Goal: Transaction & Acquisition: Purchase product/service

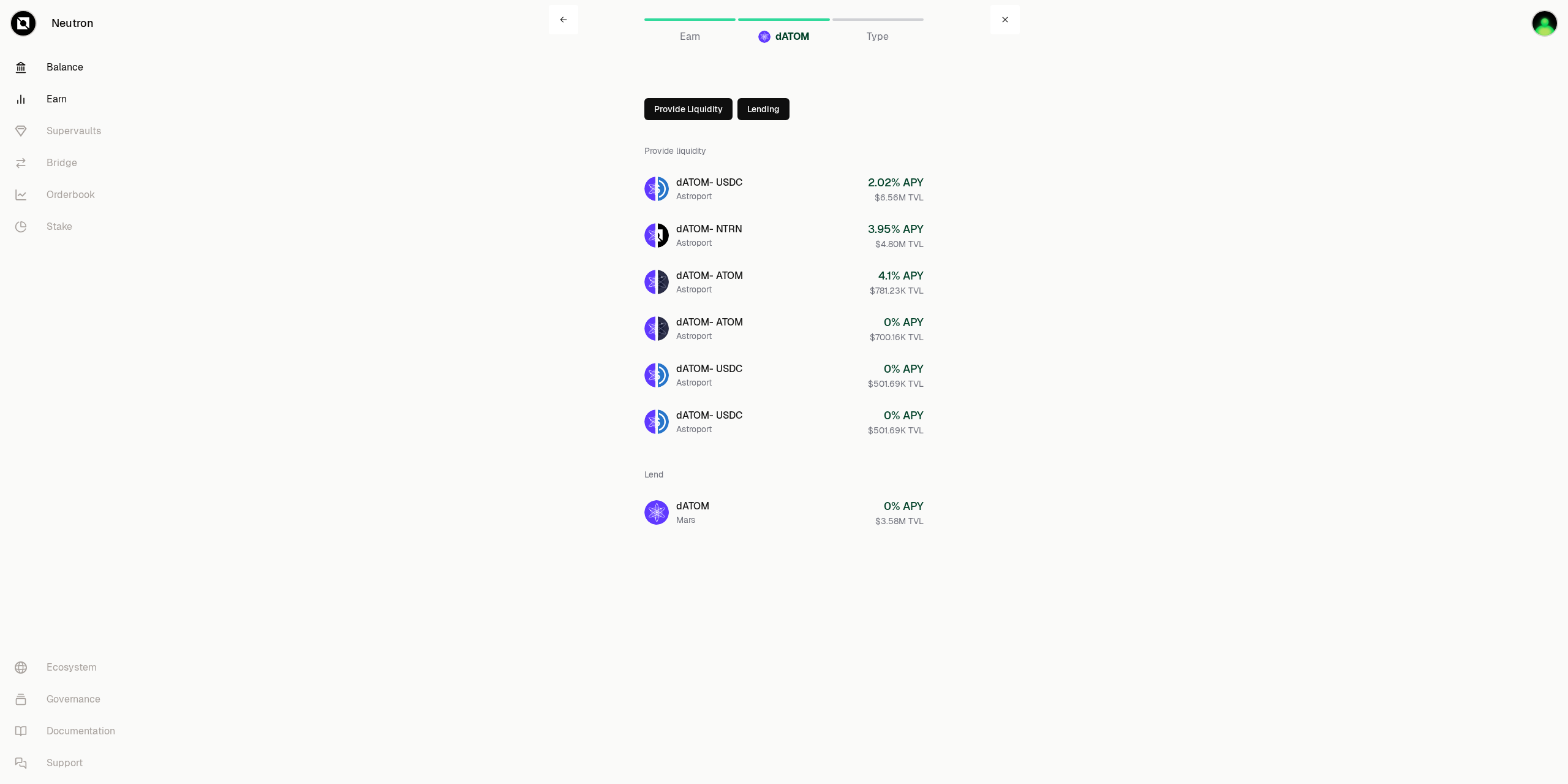
click at [75, 71] on link "Balance" at bounding box center [69, 67] width 127 height 32
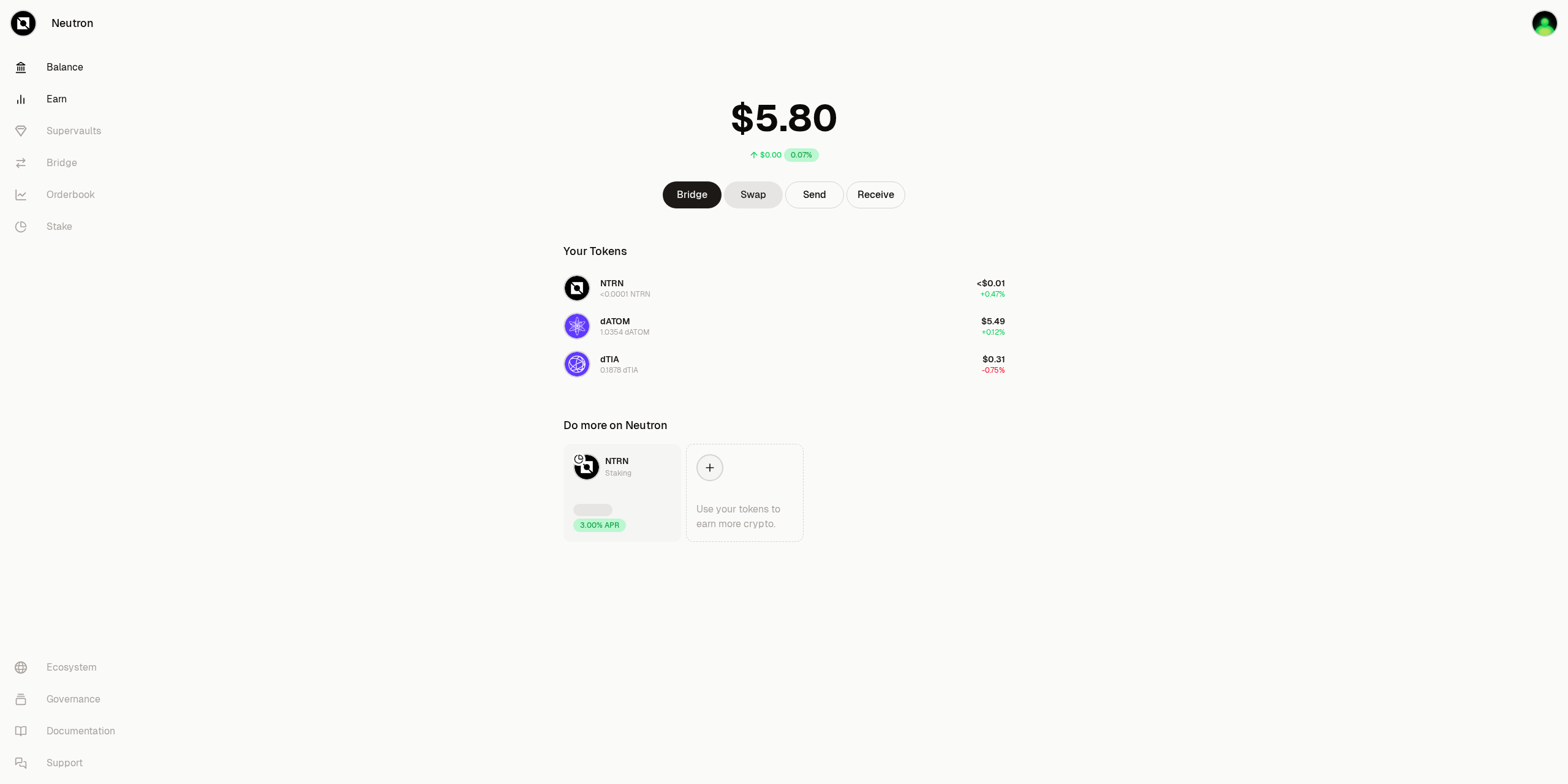
click at [64, 96] on link "Earn" at bounding box center [69, 99] width 127 height 32
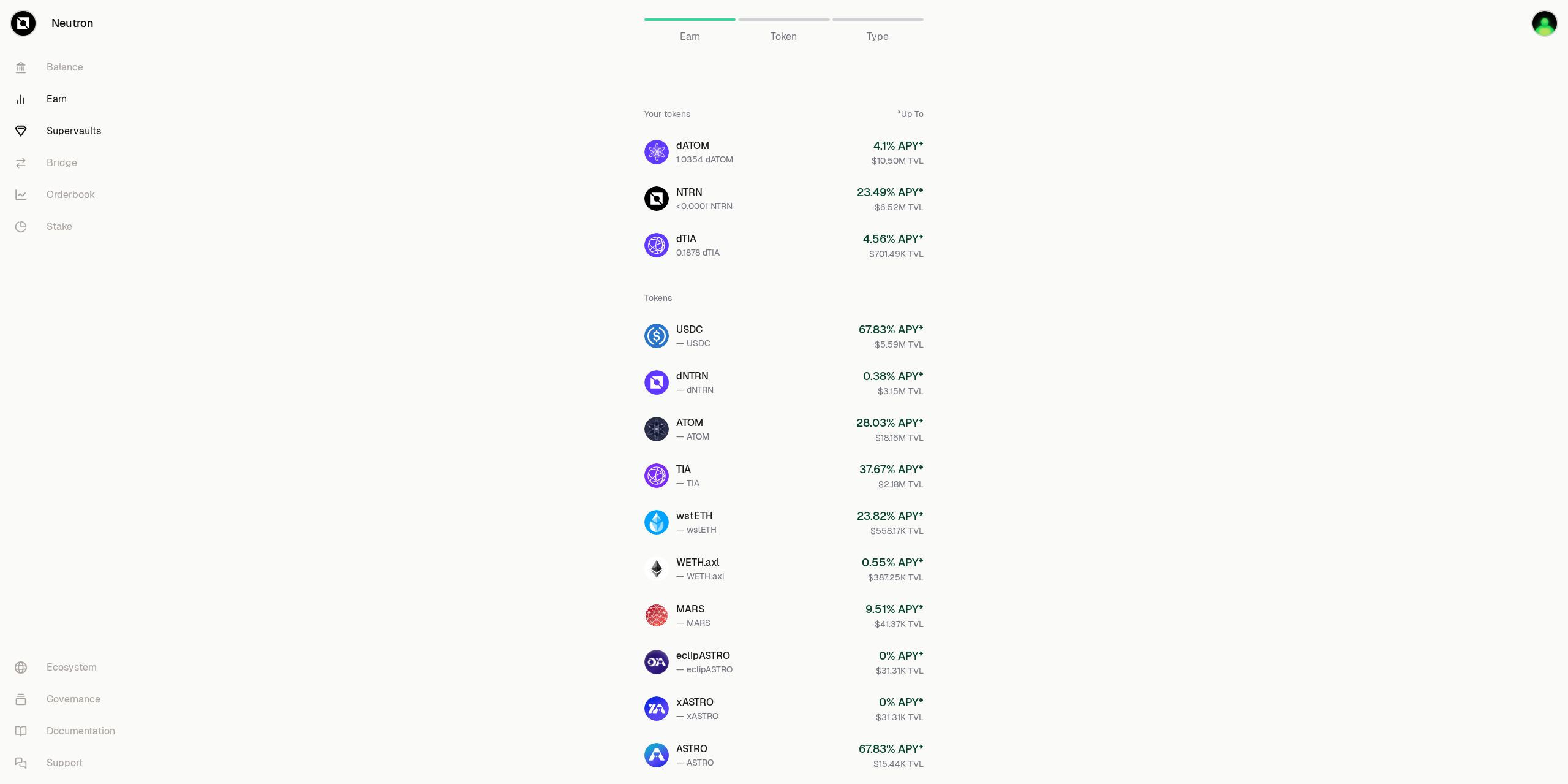
click at [72, 137] on link "Supervaults" at bounding box center [69, 131] width 127 height 32
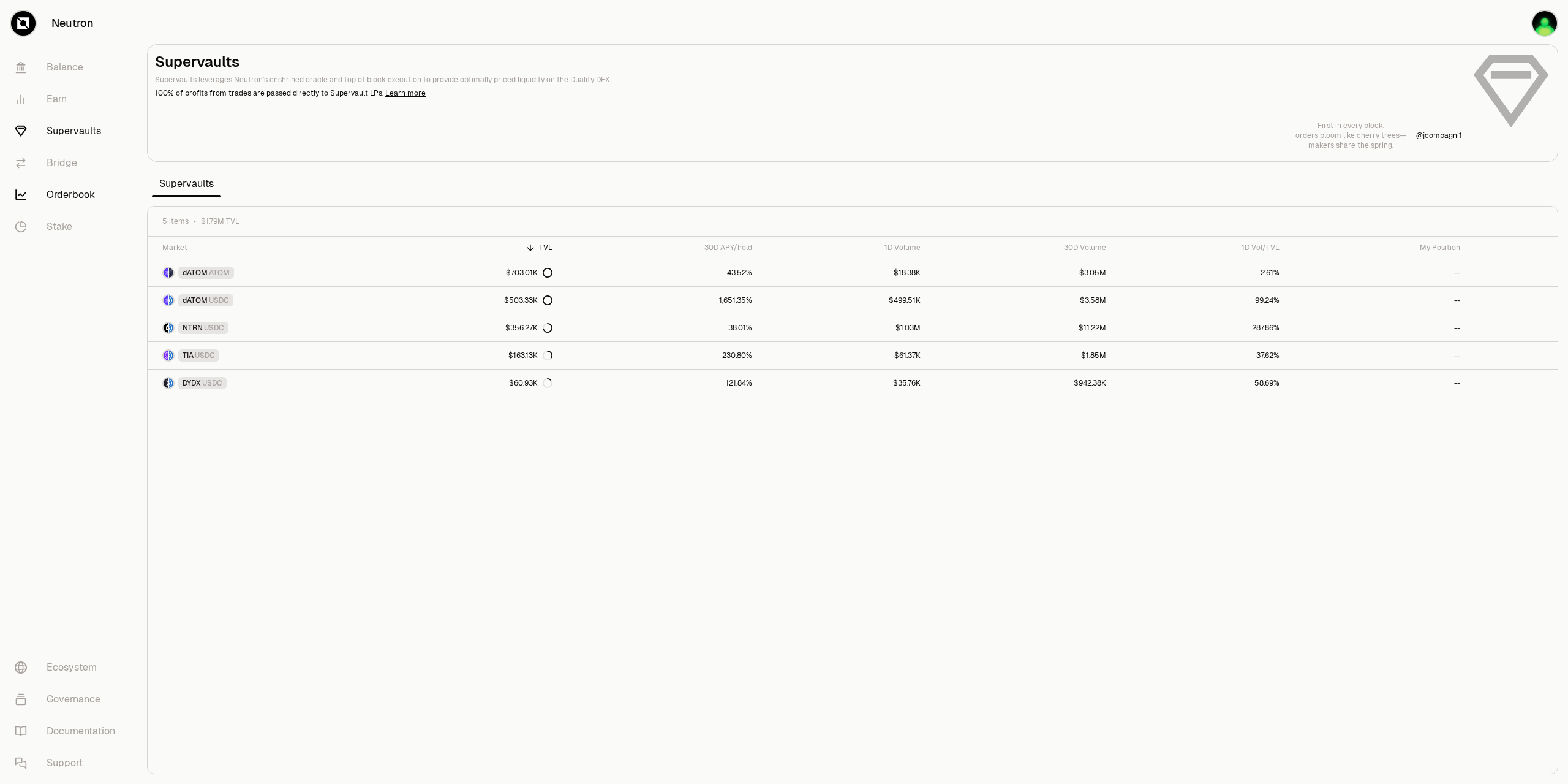
click at [62, 192] on link "Orderbook" at bounding box center [69, 195] width 127 height 32
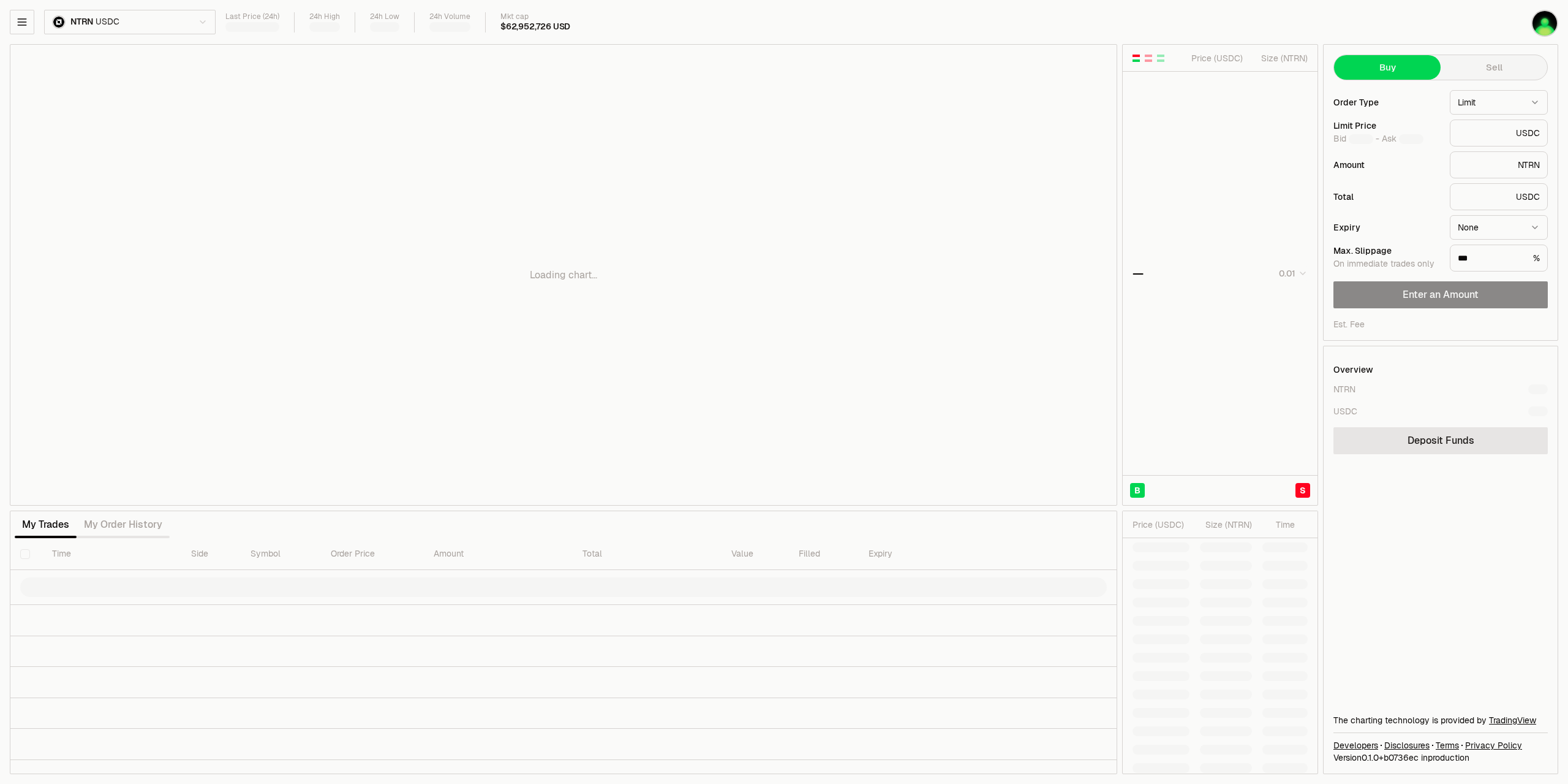
type input "********"
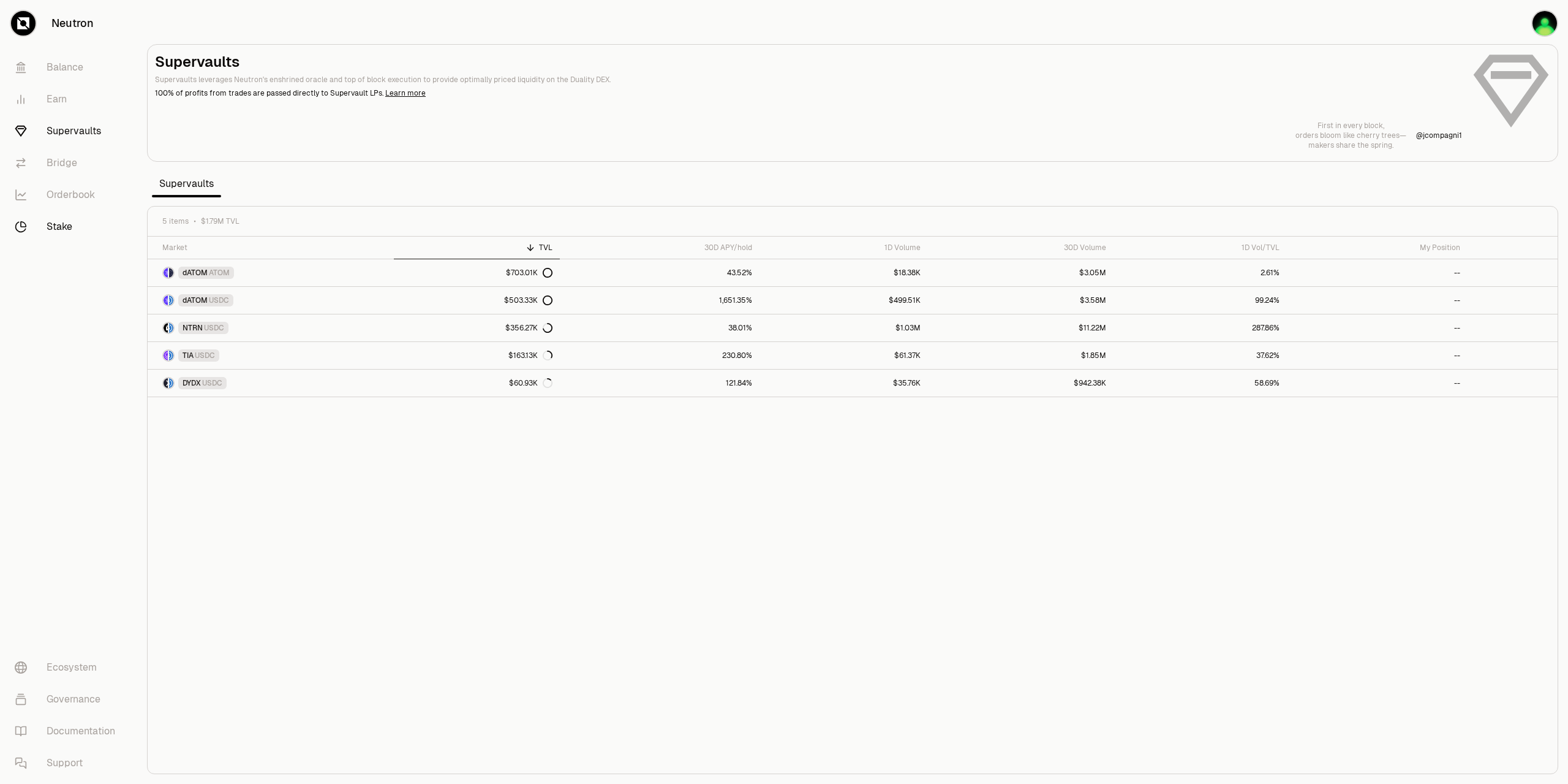
click at [61, 224] on link "Stake" at bounding box center [69, 227] width 127 height 32
click at [68, 64] on link "Balance" at bounding box center [69, 67] width 127 height 32
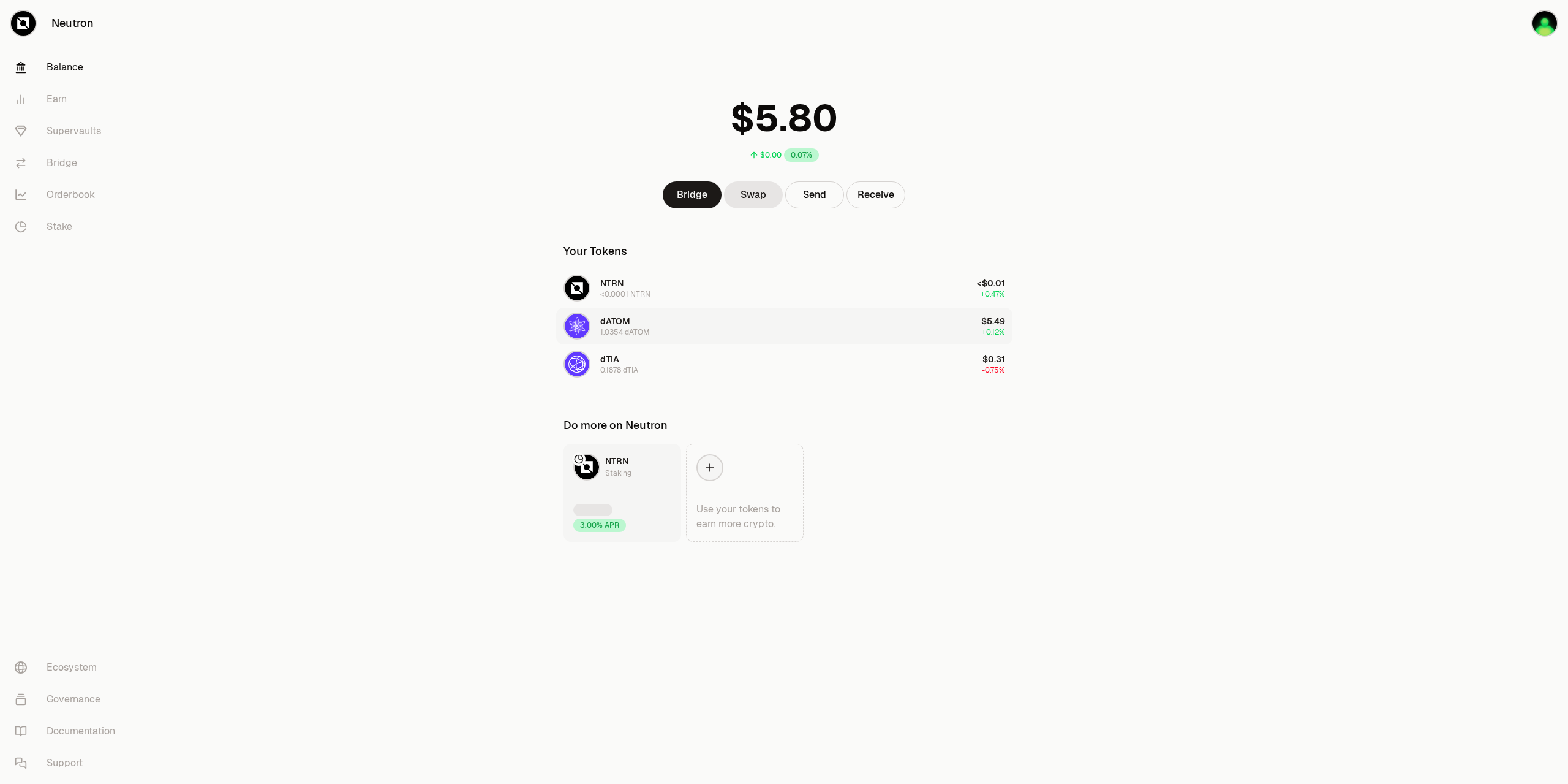
click at [622, 320] on span "dATOM" at bounding box center [615, 321] width 30 height 11
click at [751, 195] on link "Swap" at bounding box center [754, 195] width 59 height 27
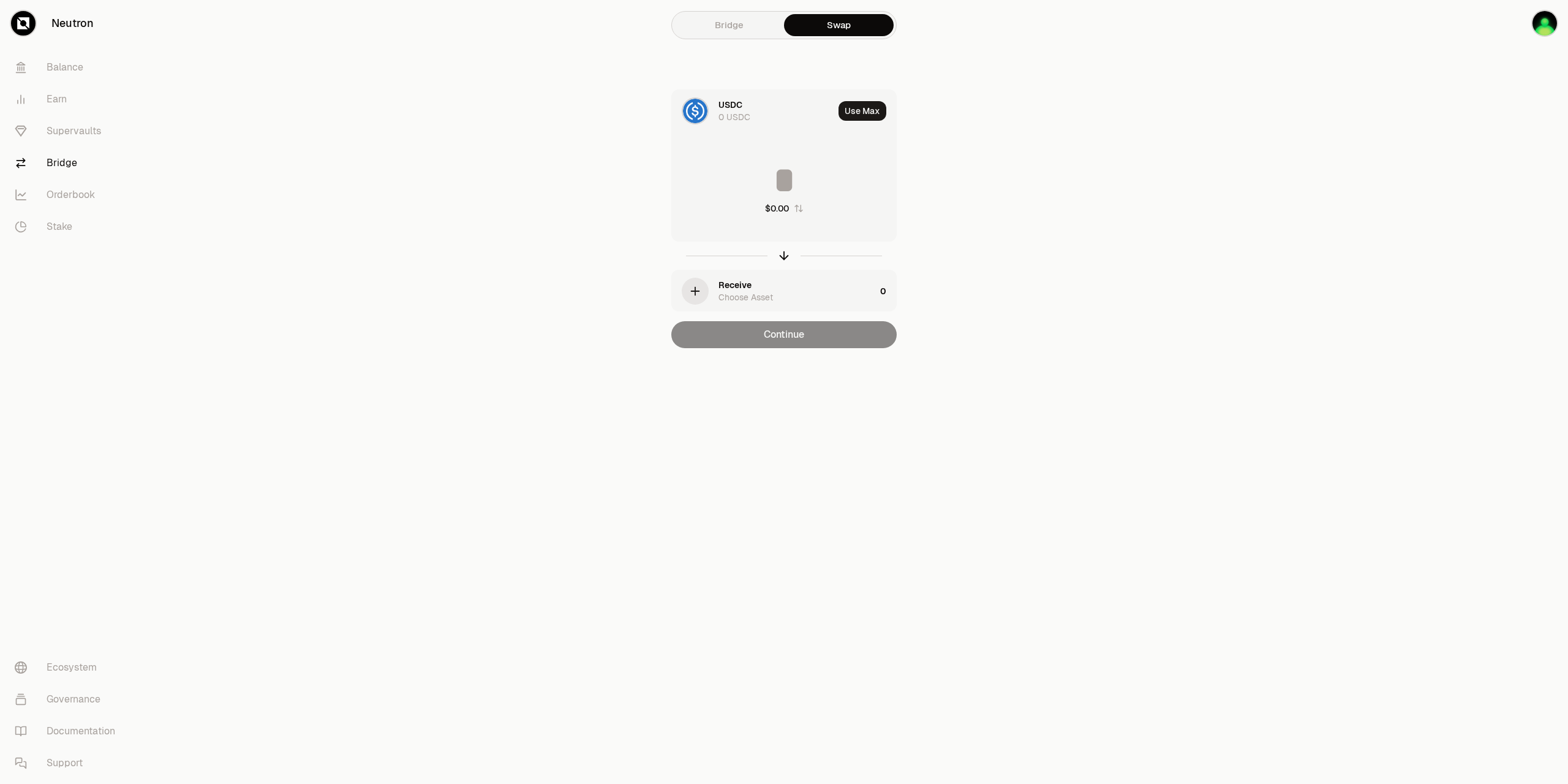
click at [738, 27] on link "Bridge" at bounding box center [729, 25] width 110 height 22
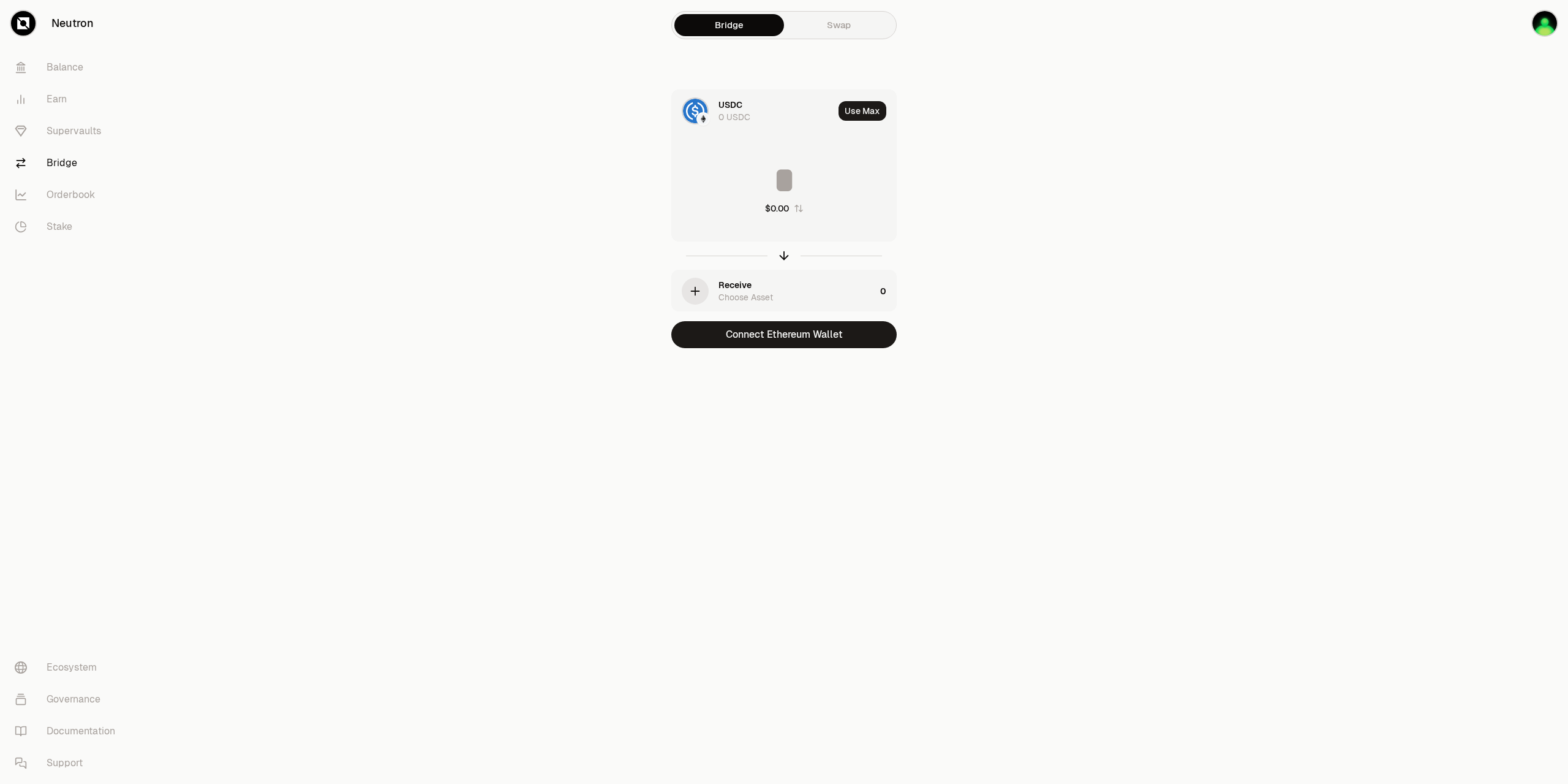
click at [833, 21] on link "Swap" at bounding box center [839, 25] width 110 height 22
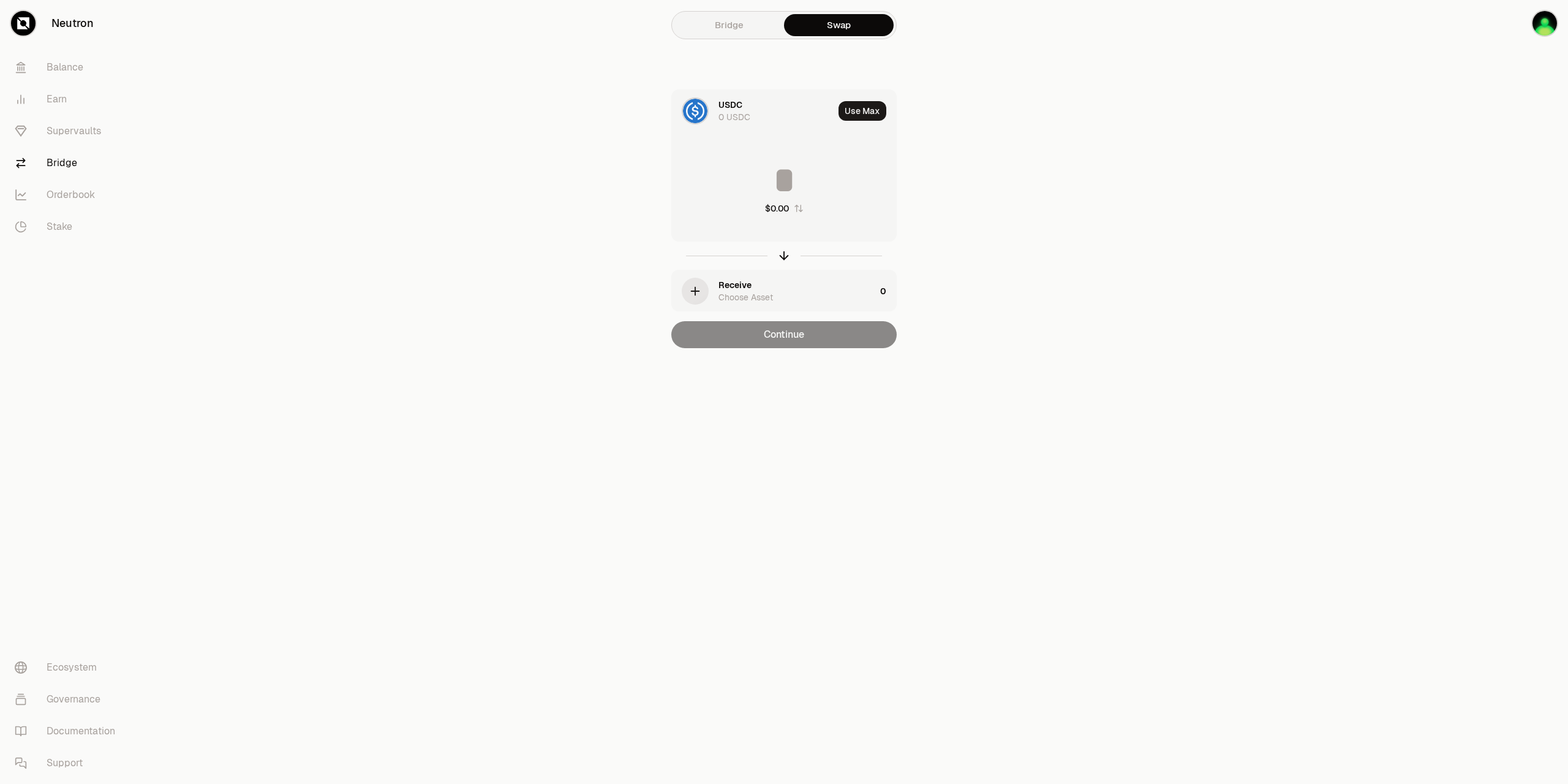
click at [733, 105] on div "USDC" at bounding box center [731, 105] width 24 height 12
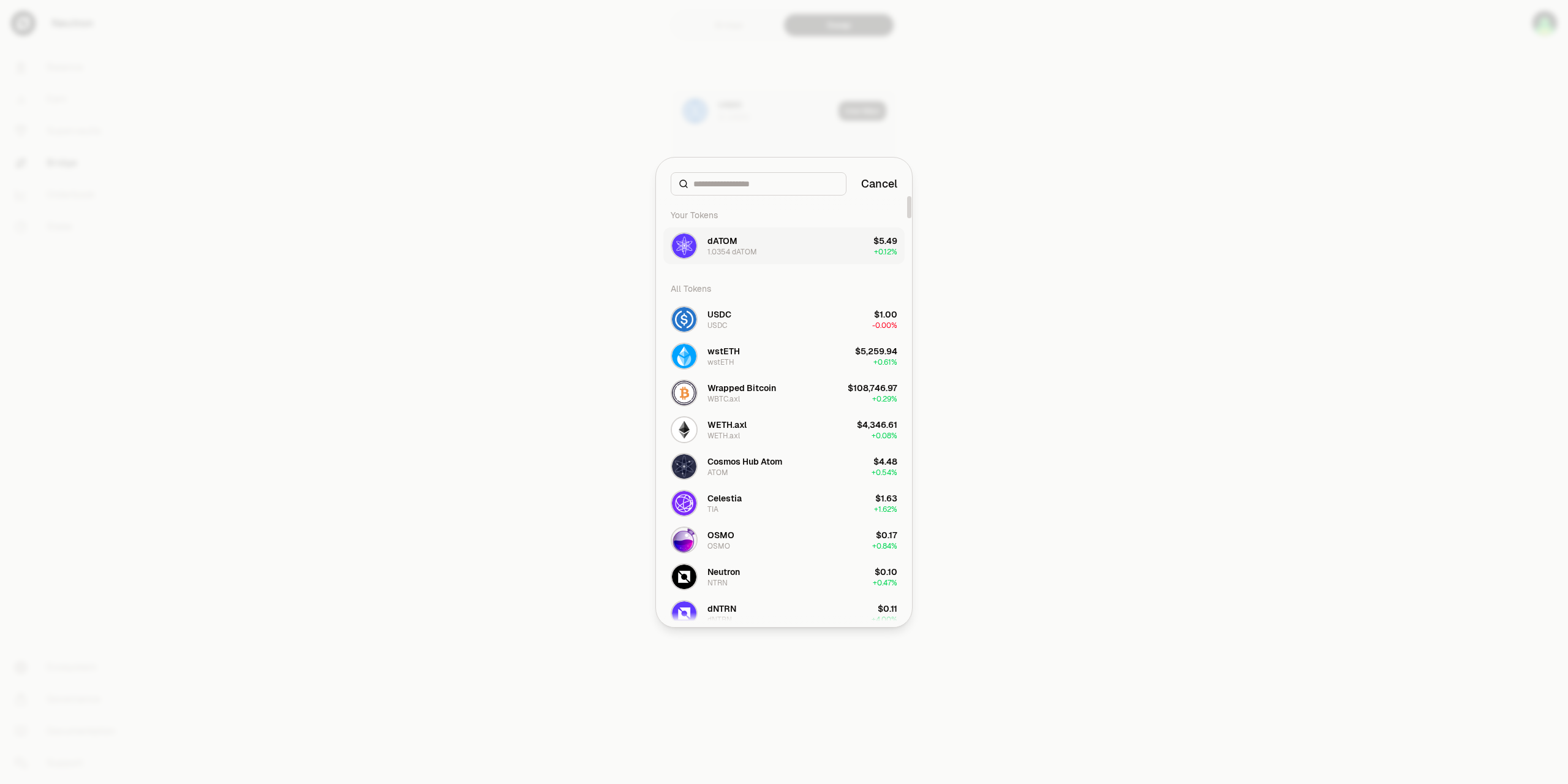
click at [759, 250] on button "dATOM 1.0354 dATOM $5.49 + 0.12%" at bounding box center [784, 245] width 241 height 37
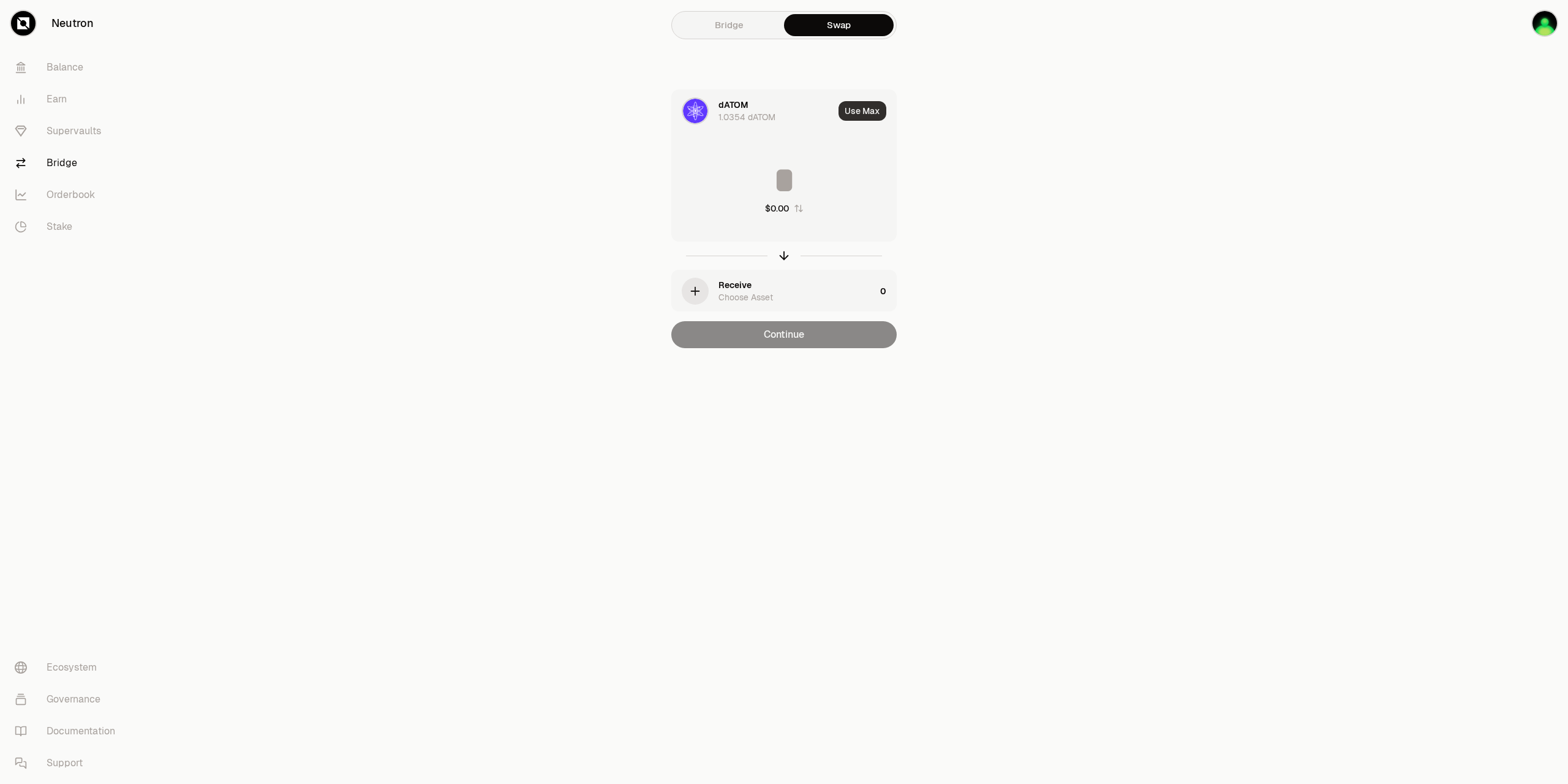
click at [870, 112] on button "Use Max" at bounding box center [862, 110] width 48 height 19
type input "********"
click at [789, 293] on div "Receive Choose Asset" at bounding box center [797, 291] width 157 height 24
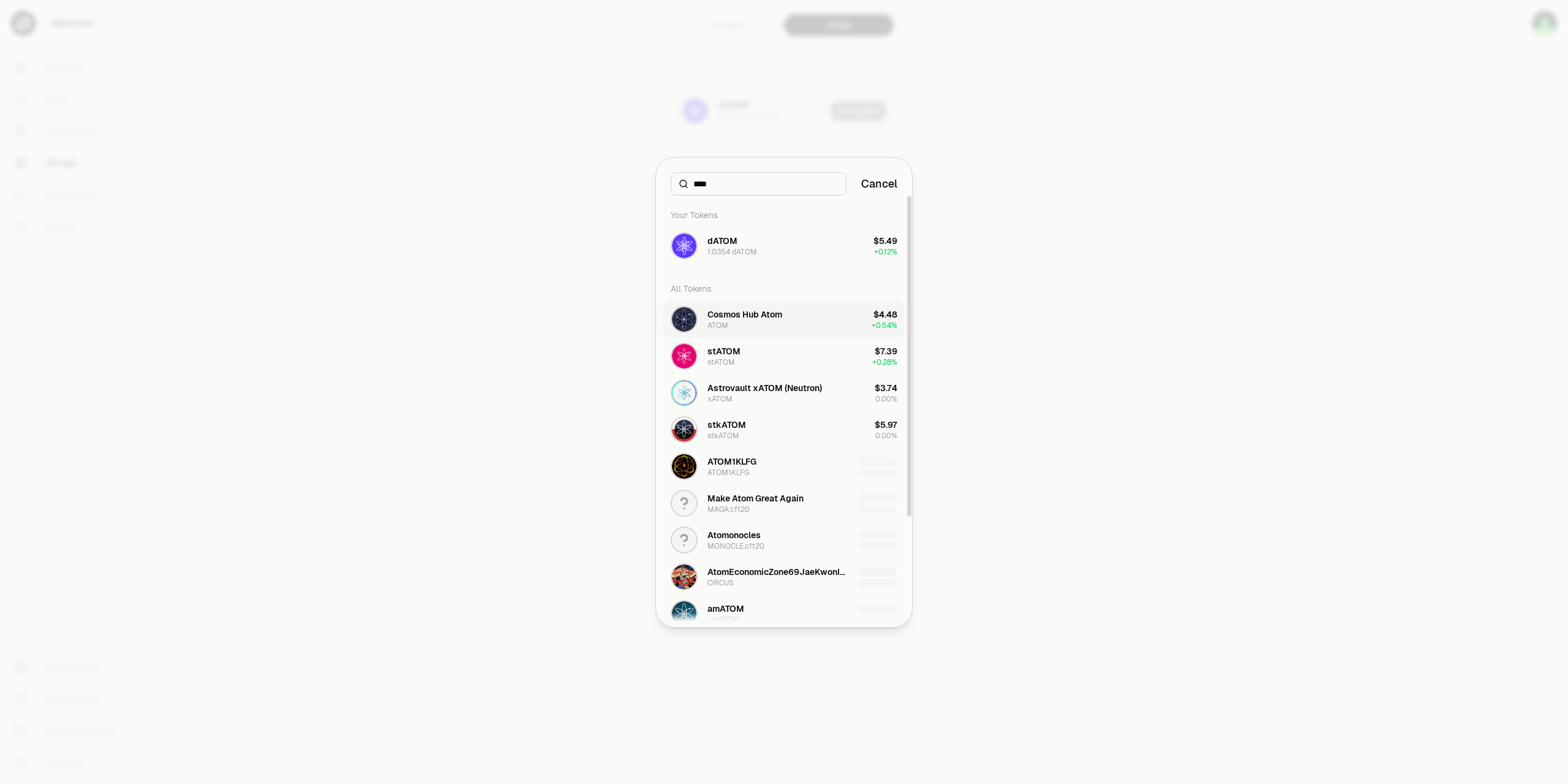
type input "****"
click at [767, 318] on div "Cosmos Hub Atom" at bounding box center [745, 315] width 75 height 12
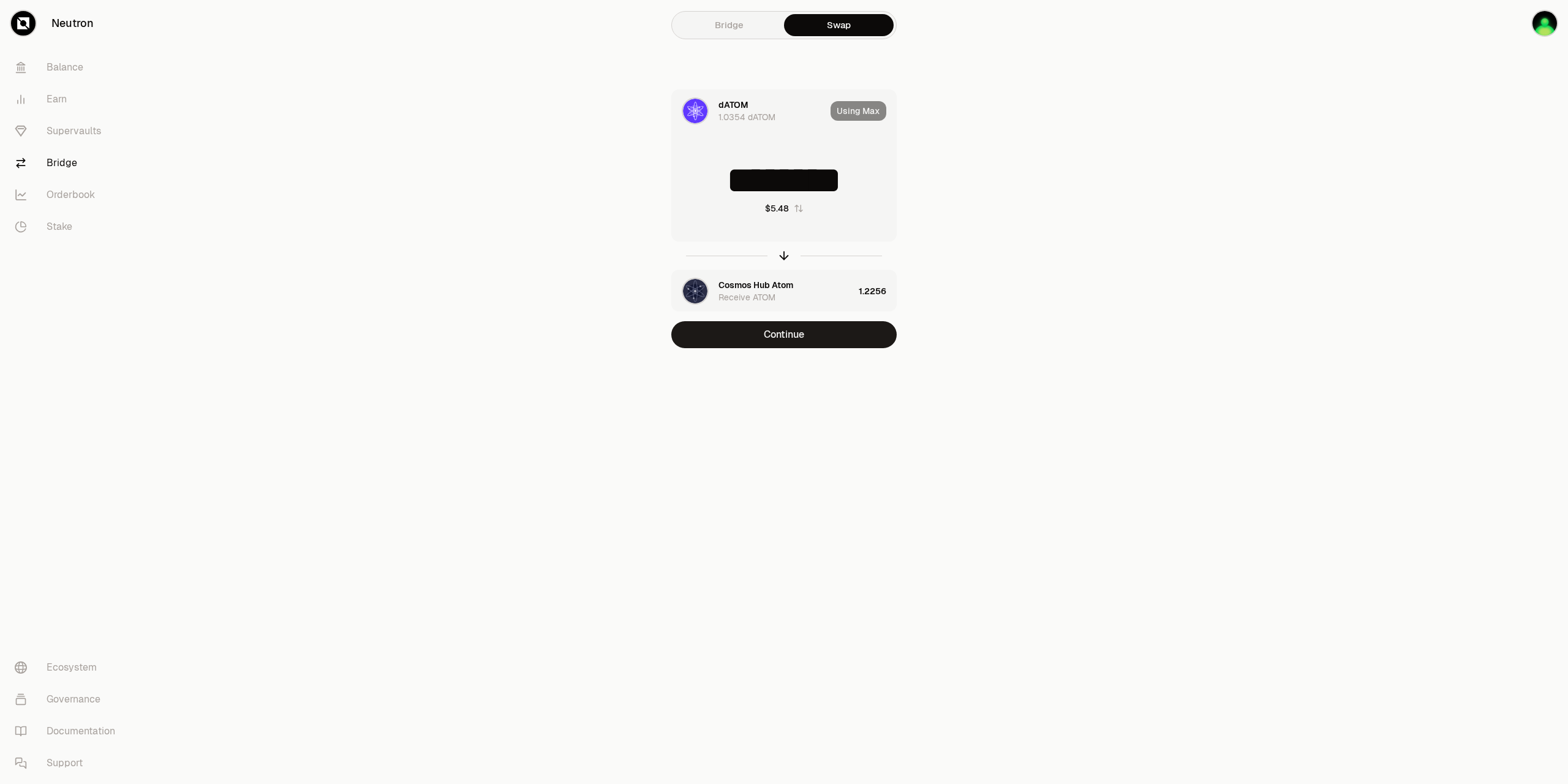
click at [744, 293] on div "Receive ATOM" at bounding box center [747, 297] width 57 height 12
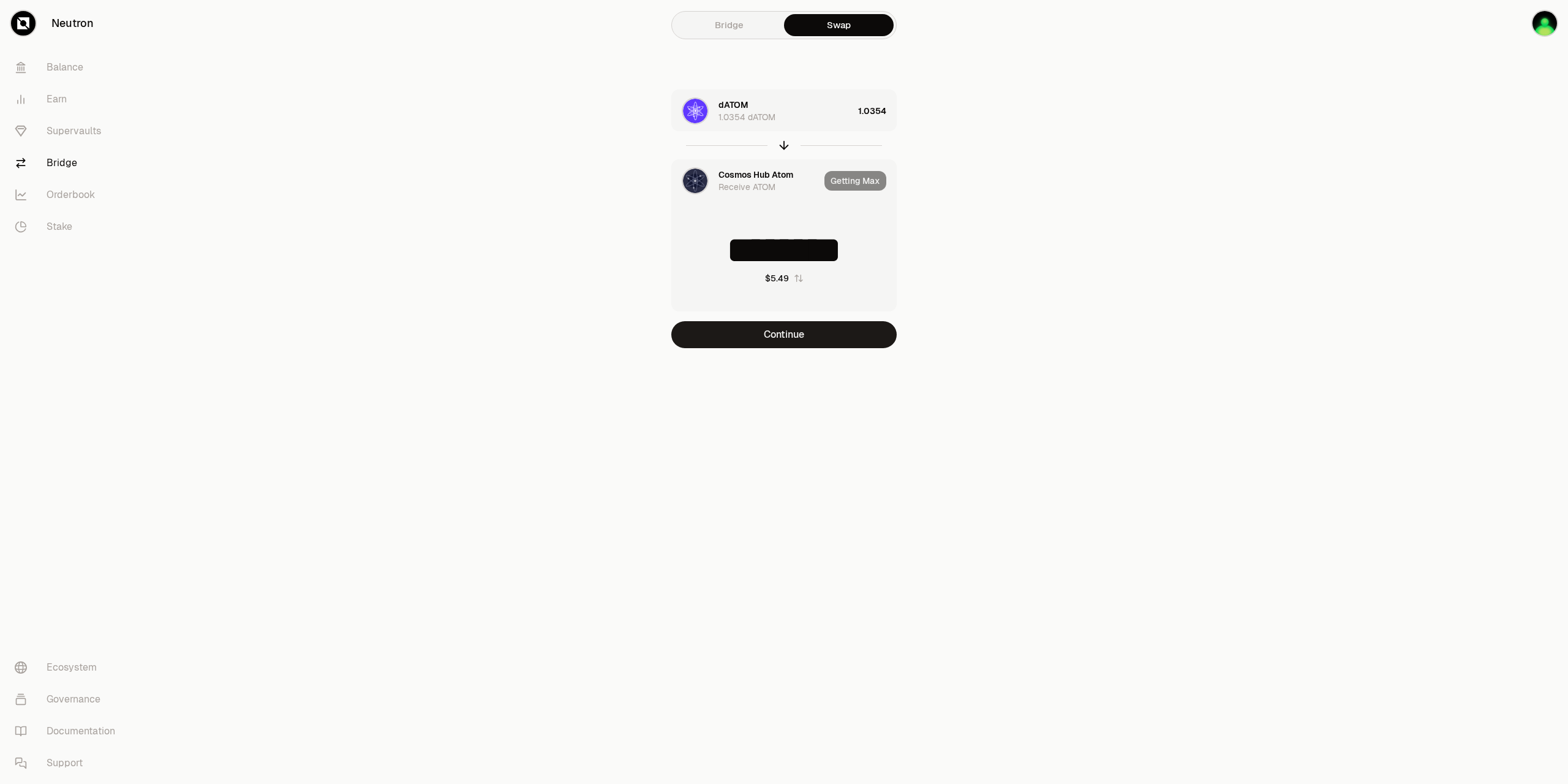
click at [759, 179] on div "Cosmos Hub Atom" at bounding box center [756, 175] width 75 height 12
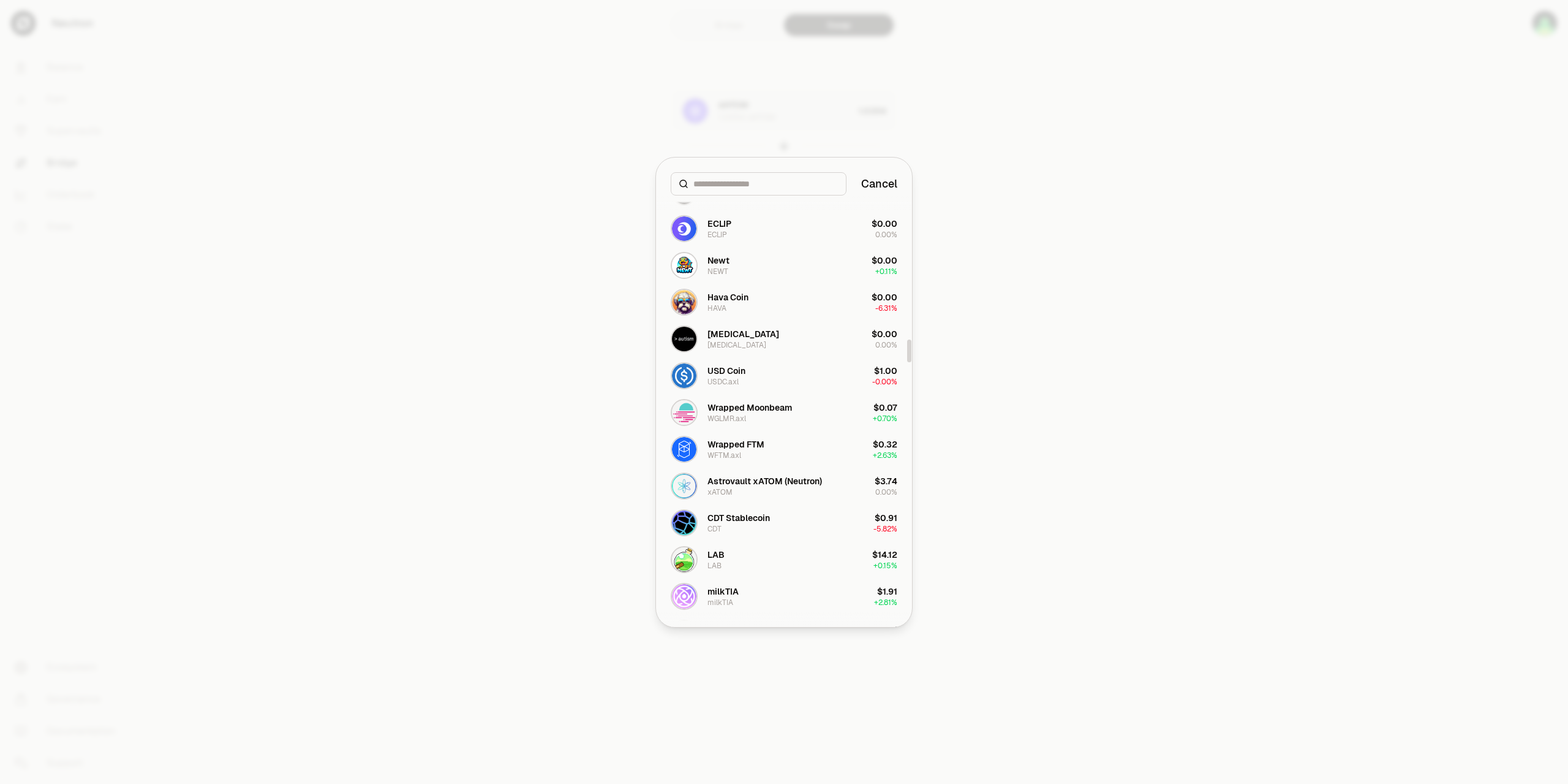
scroll to position [2812, 0]
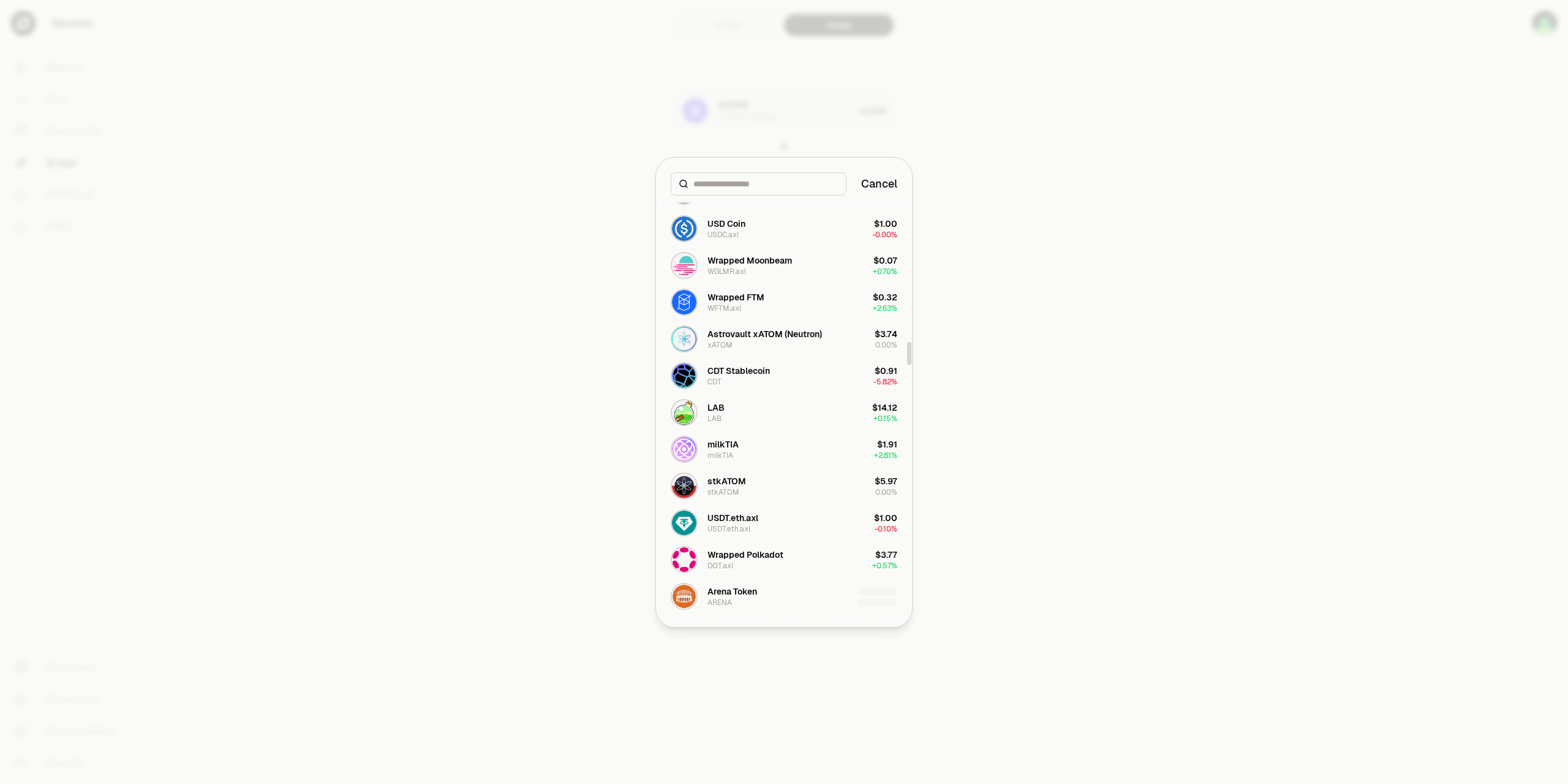
click at [1006, 381] on div at bounding box center [784, 392] width 1568 height 784
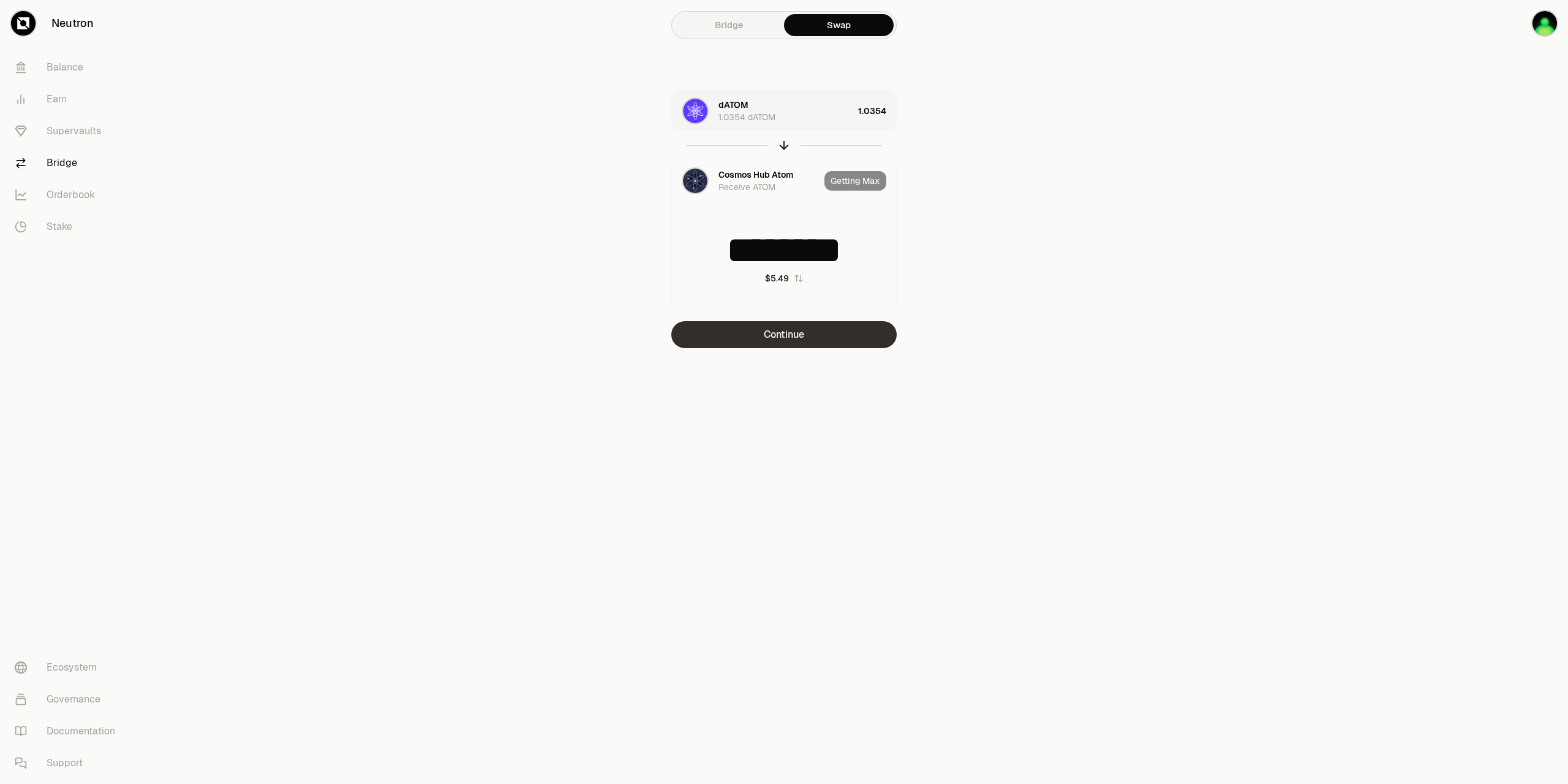
click at [804, 336] on button "Continue" at bounding box center [784, 334] width 225 height 27
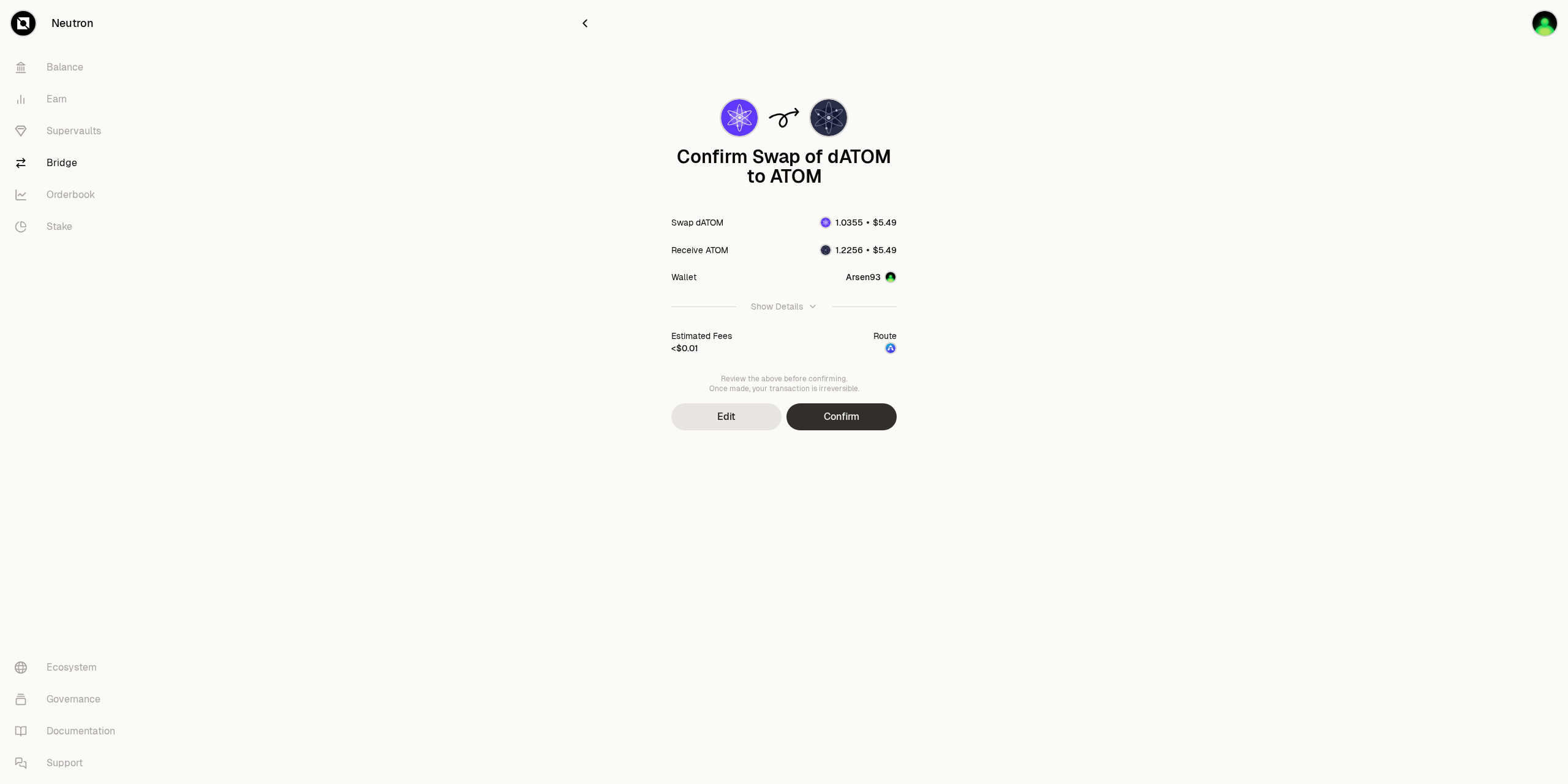
click at [852, 414] on button "Confirm" at bounding box center [842, 416] width 110 height 27
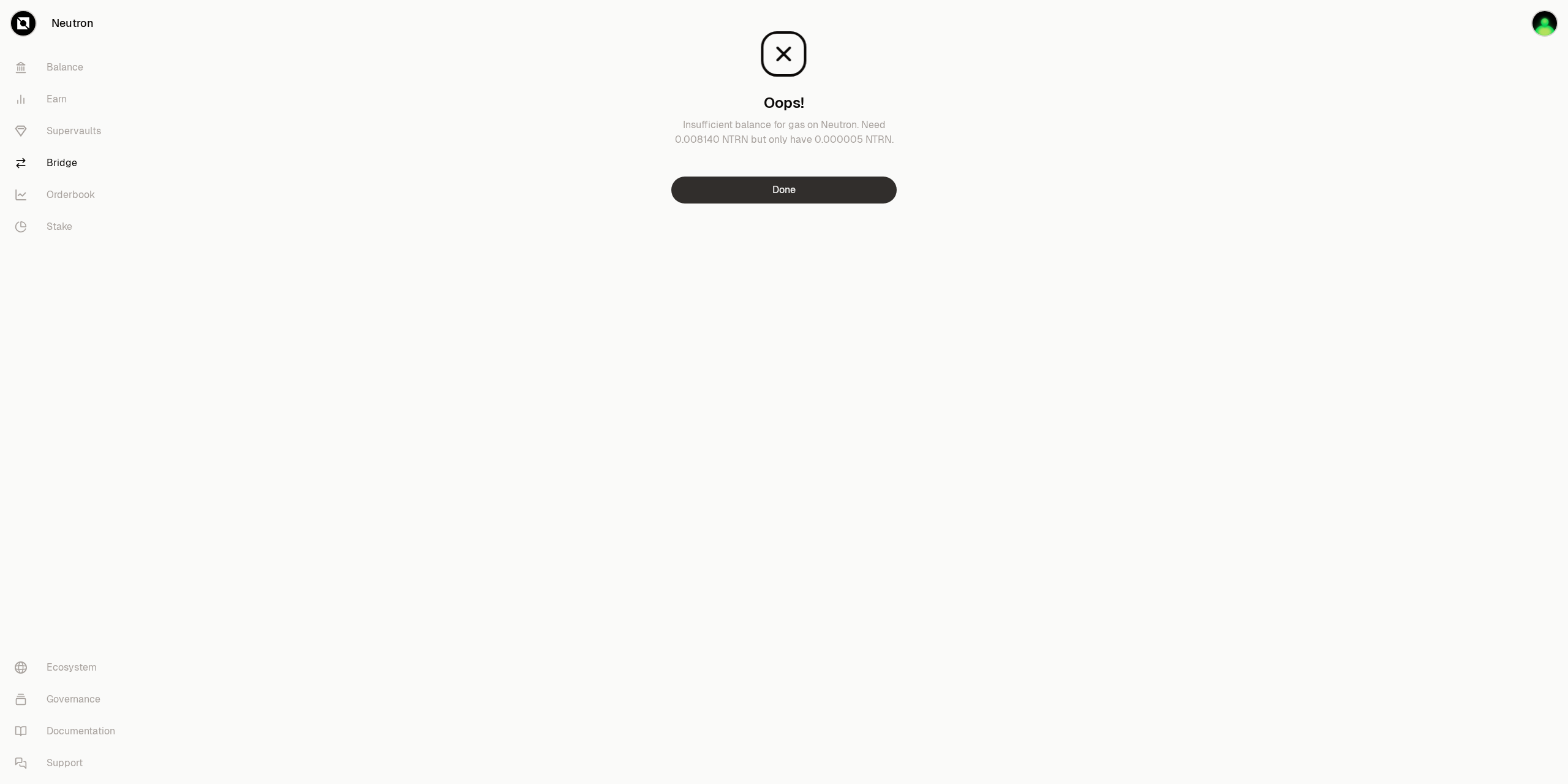
click at [792, 191] on button "Done" at bounding box center [784, 190] width 225 height 27
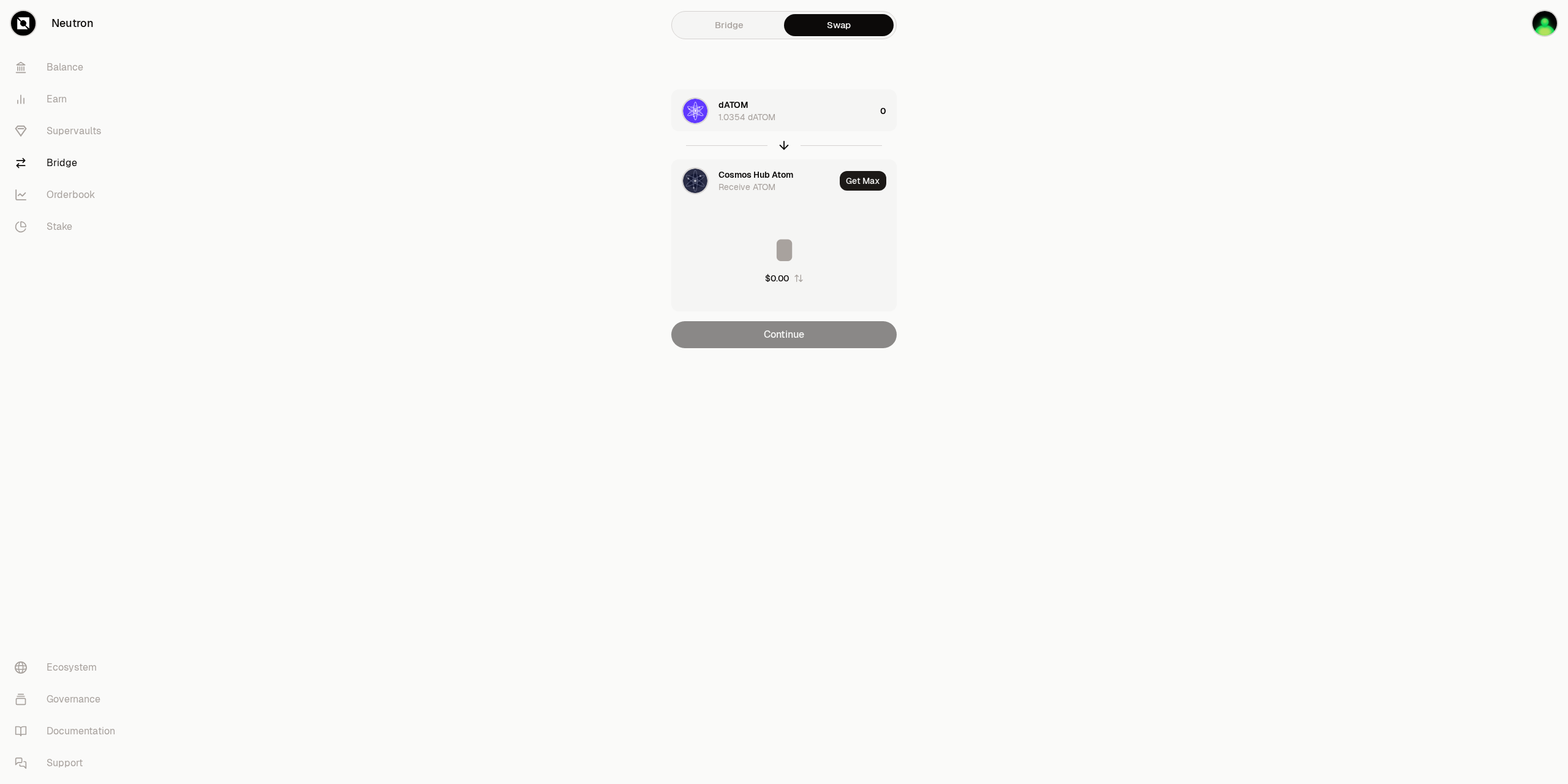
click at [765, 175] on div "Cosmos Hub Atom" at bounding box center [756, 175] width 75 height 12
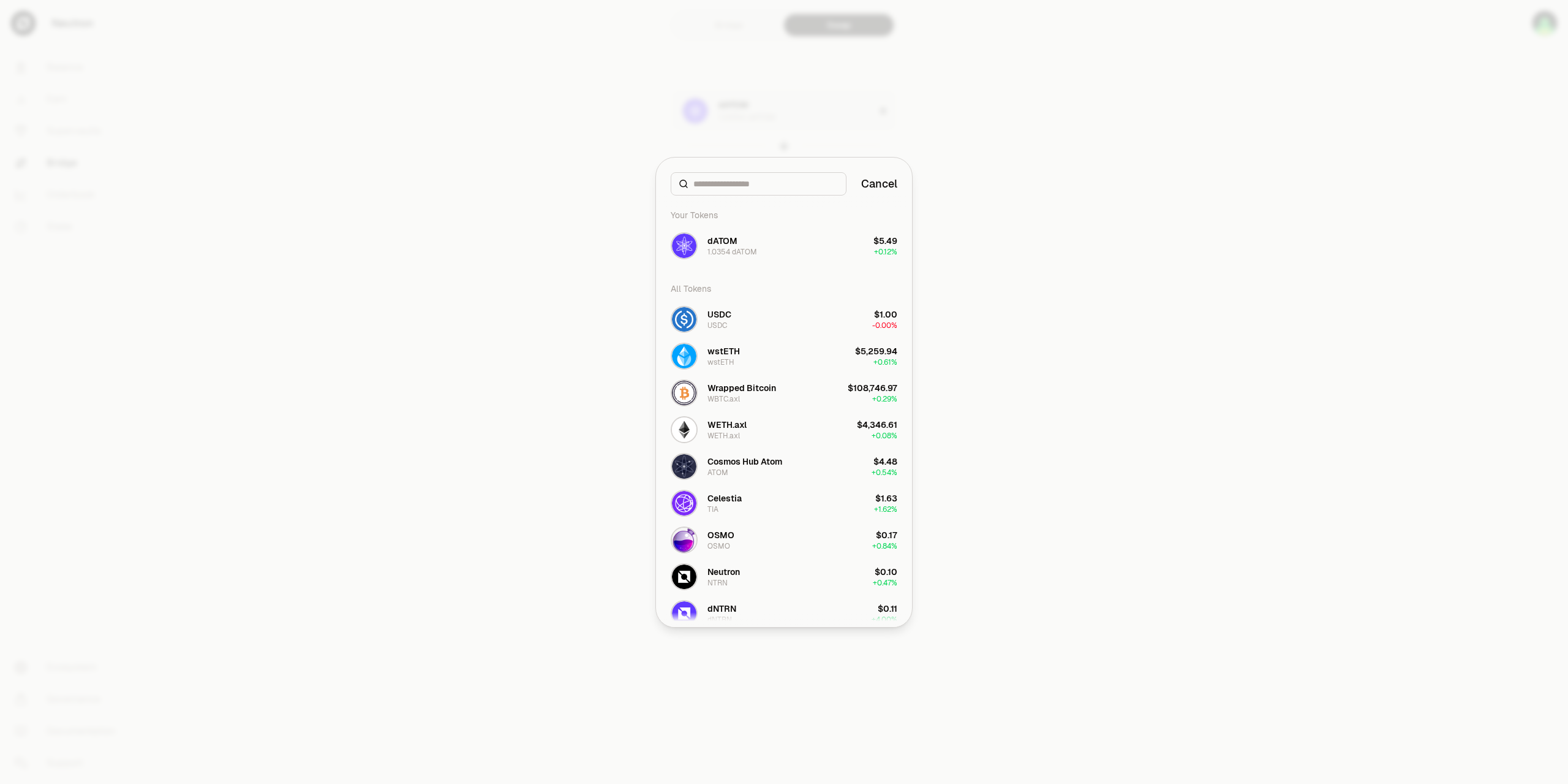
click at [749, 189] on input at bounding box center [766, 184] width 145 height 12
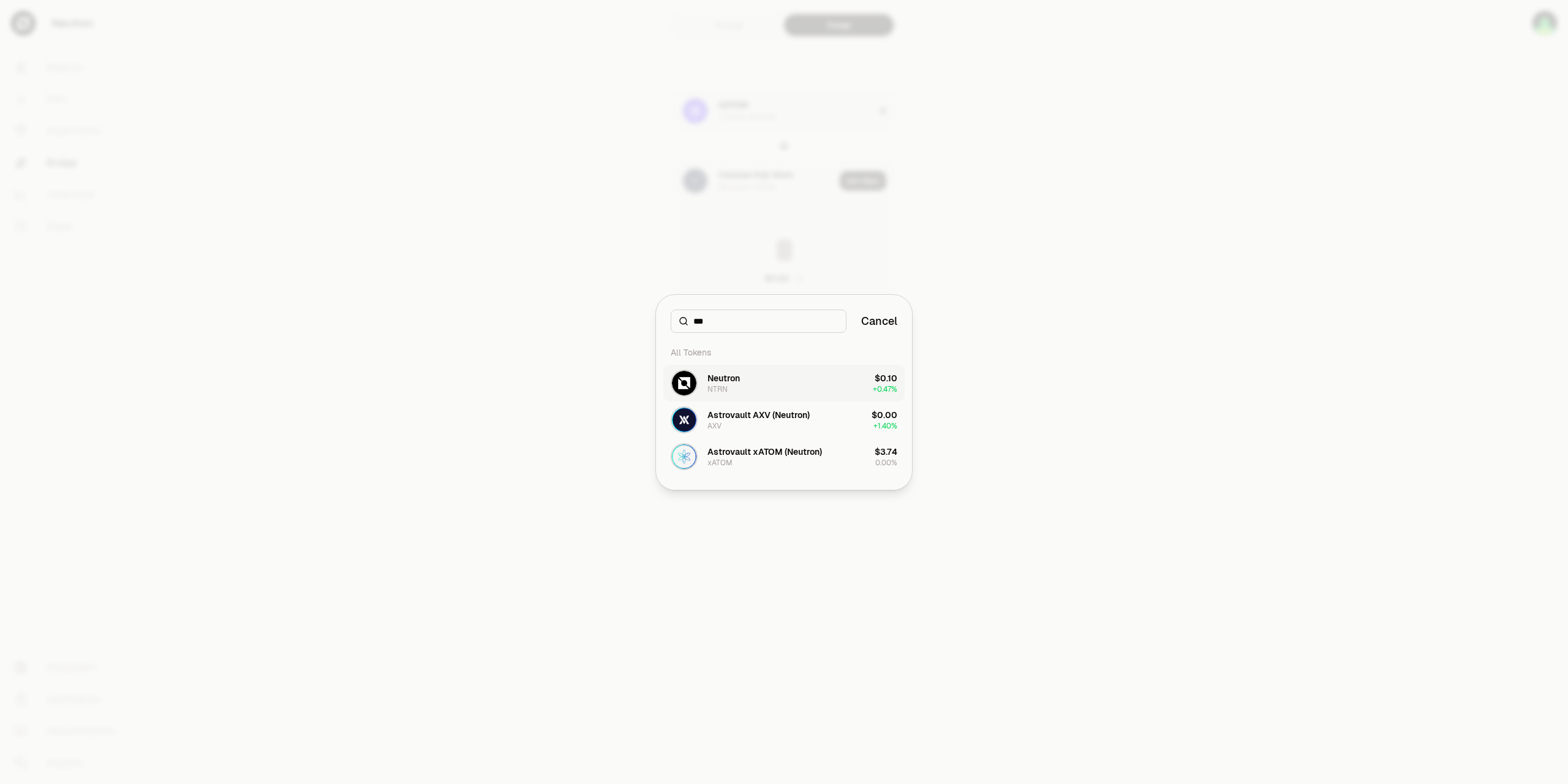
type input "***"
click at [747, 378] on button "Neutron NTRN $0.10 + 0.47%" at bounding box center [784, 383] width 241 height 37
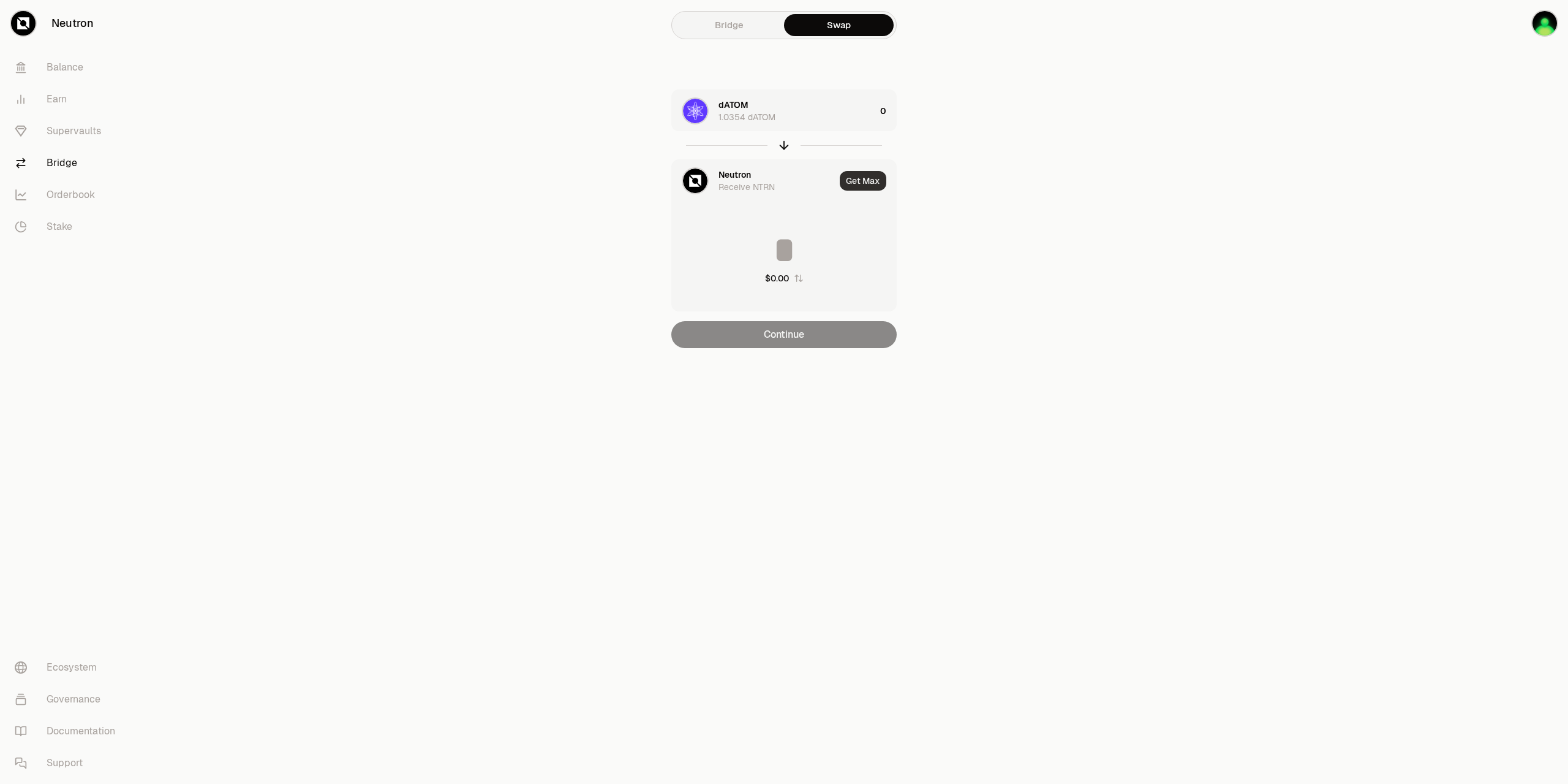
click at [875, 182] on button "Get Max" at bounding box center [863, 180] width 47 height 19
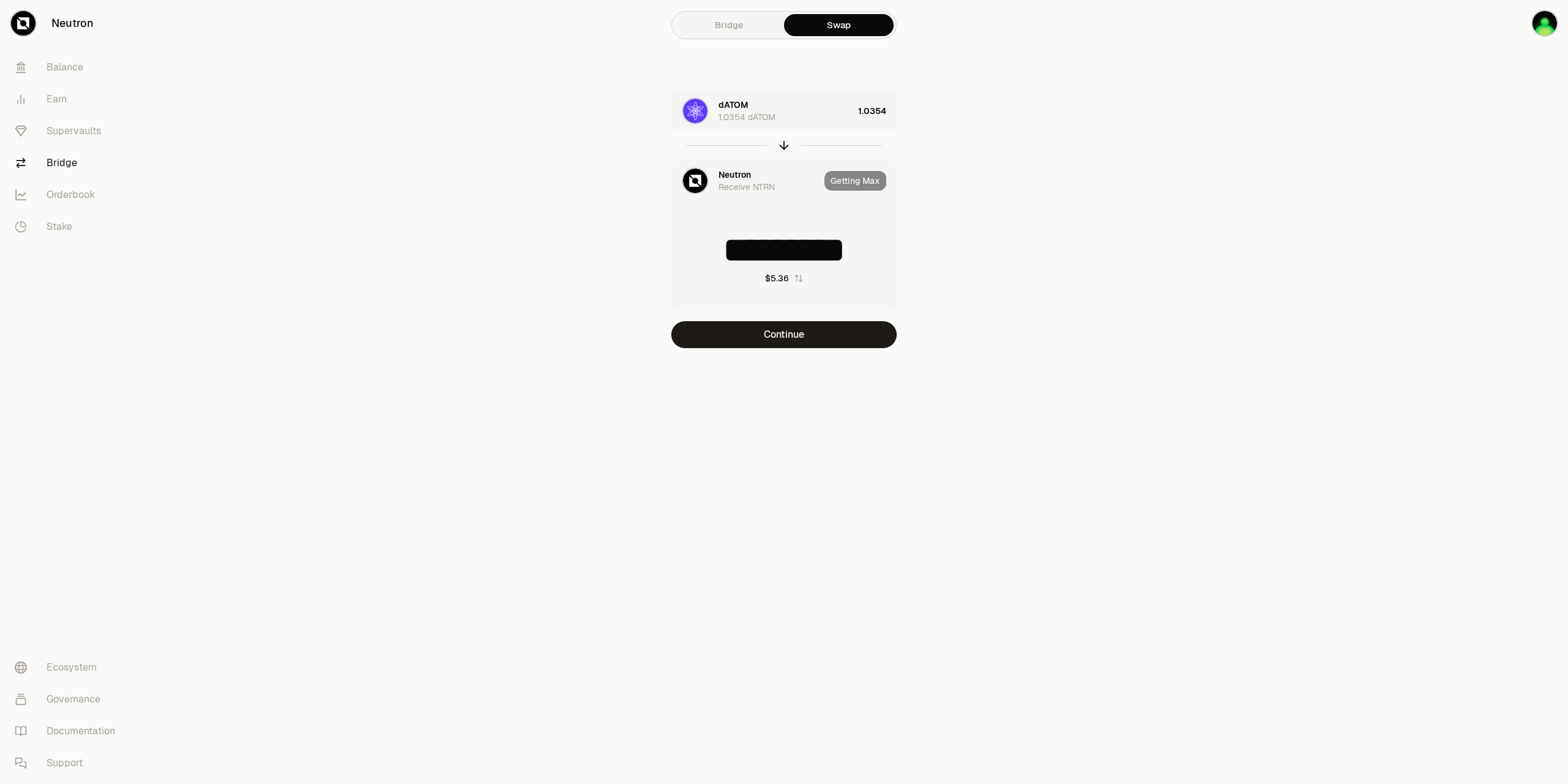
drag, startPoint x: 698, startPoint y: 243, endPoint x: 983, endPoint y: 238, distance: 285.0
click at [896, 238] on input "*********" at bounding box center [784, 250] width 224 height 37
type input "*"
click at [824, 333] on button "Continue" at bounding box center [784, 334] width 225 height 27
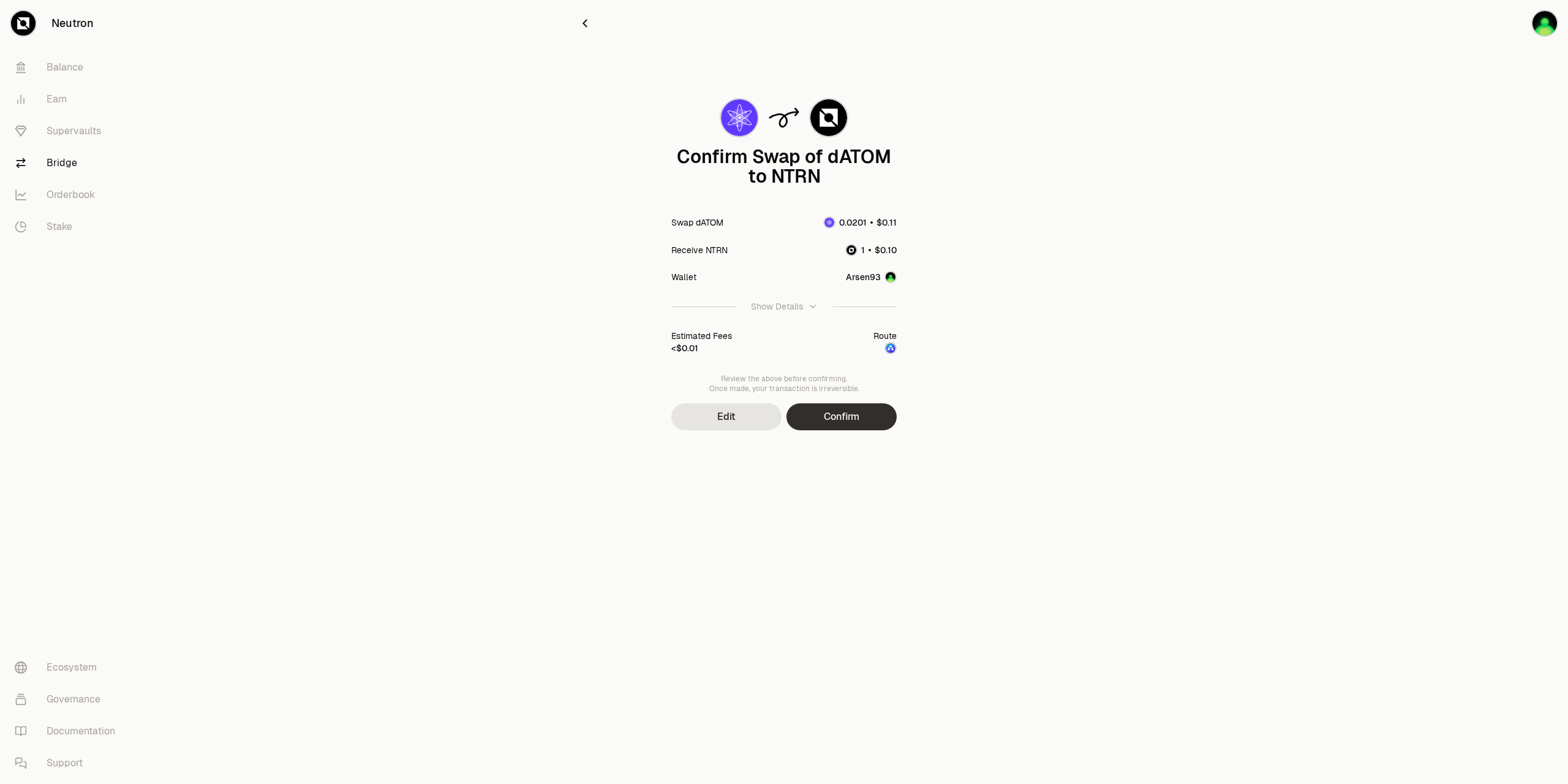
click at [849, 419] on button "Confirm" at bounding box center [842, 416] width 110 height 27
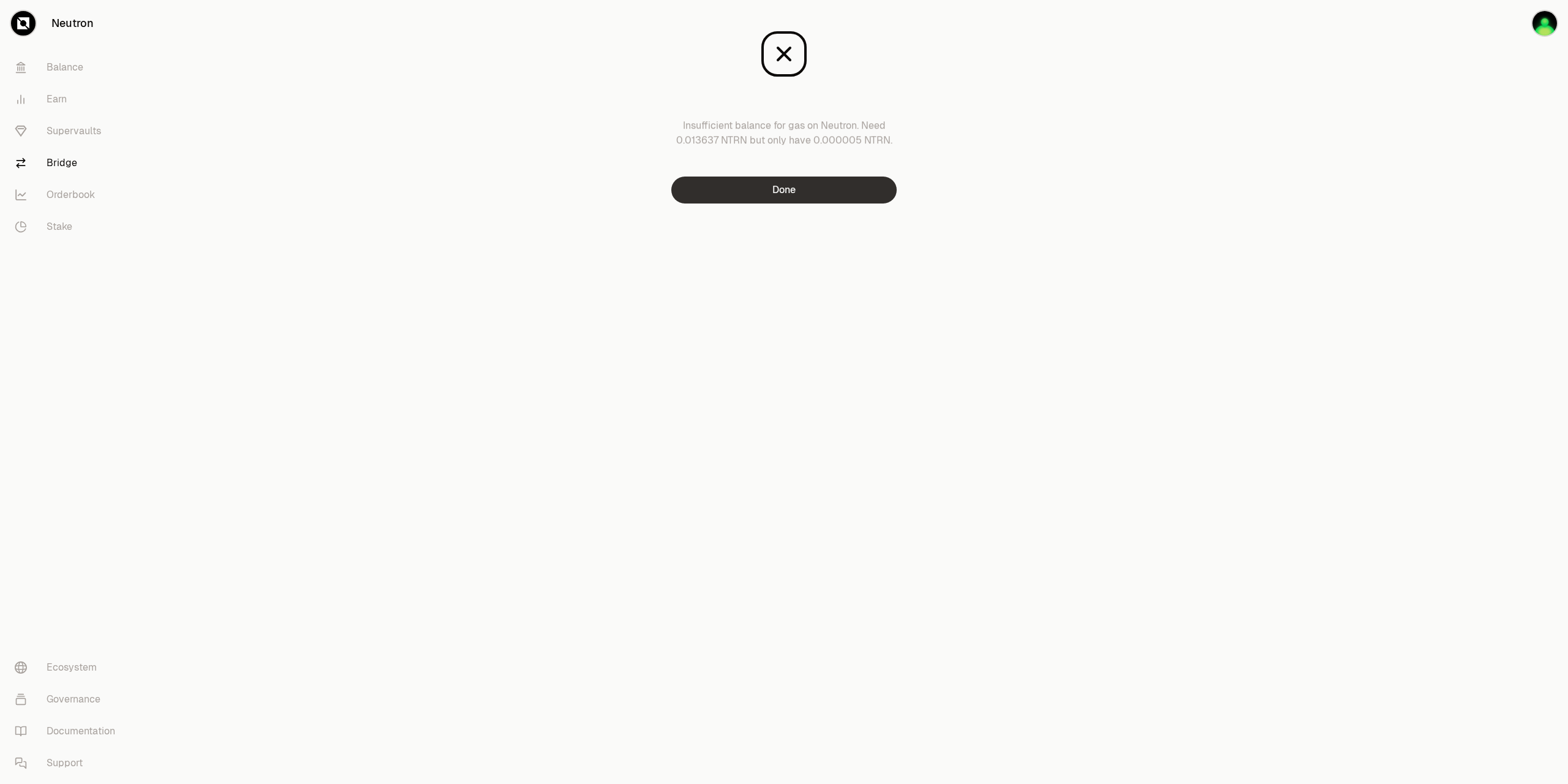
click at [792, 184] on button "Done" at bounding box center [784, 190] width 225 height 27
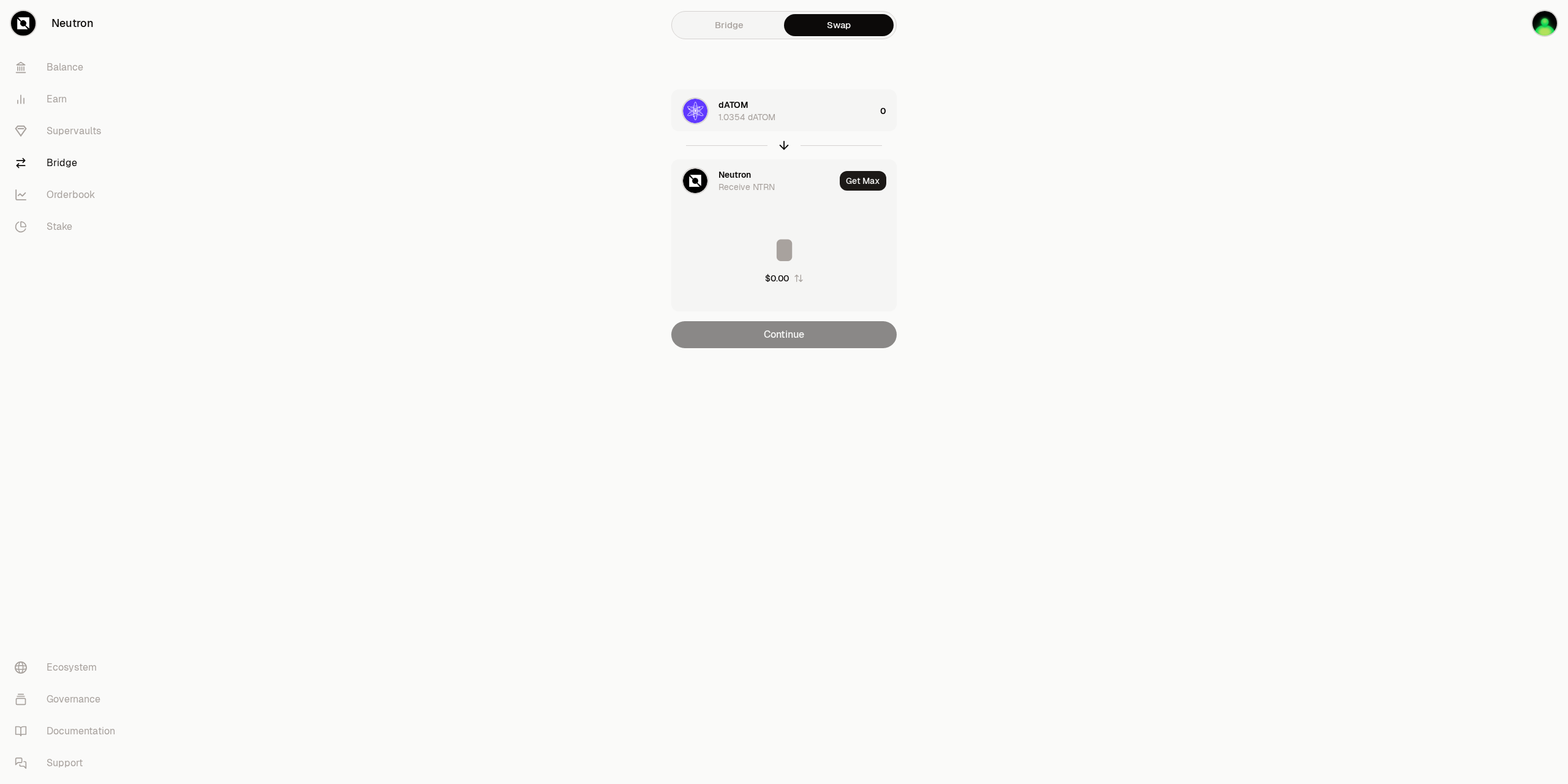
click at [737, 32] on link "Bridge" at bounding box center [729, 25] width 110 height 22
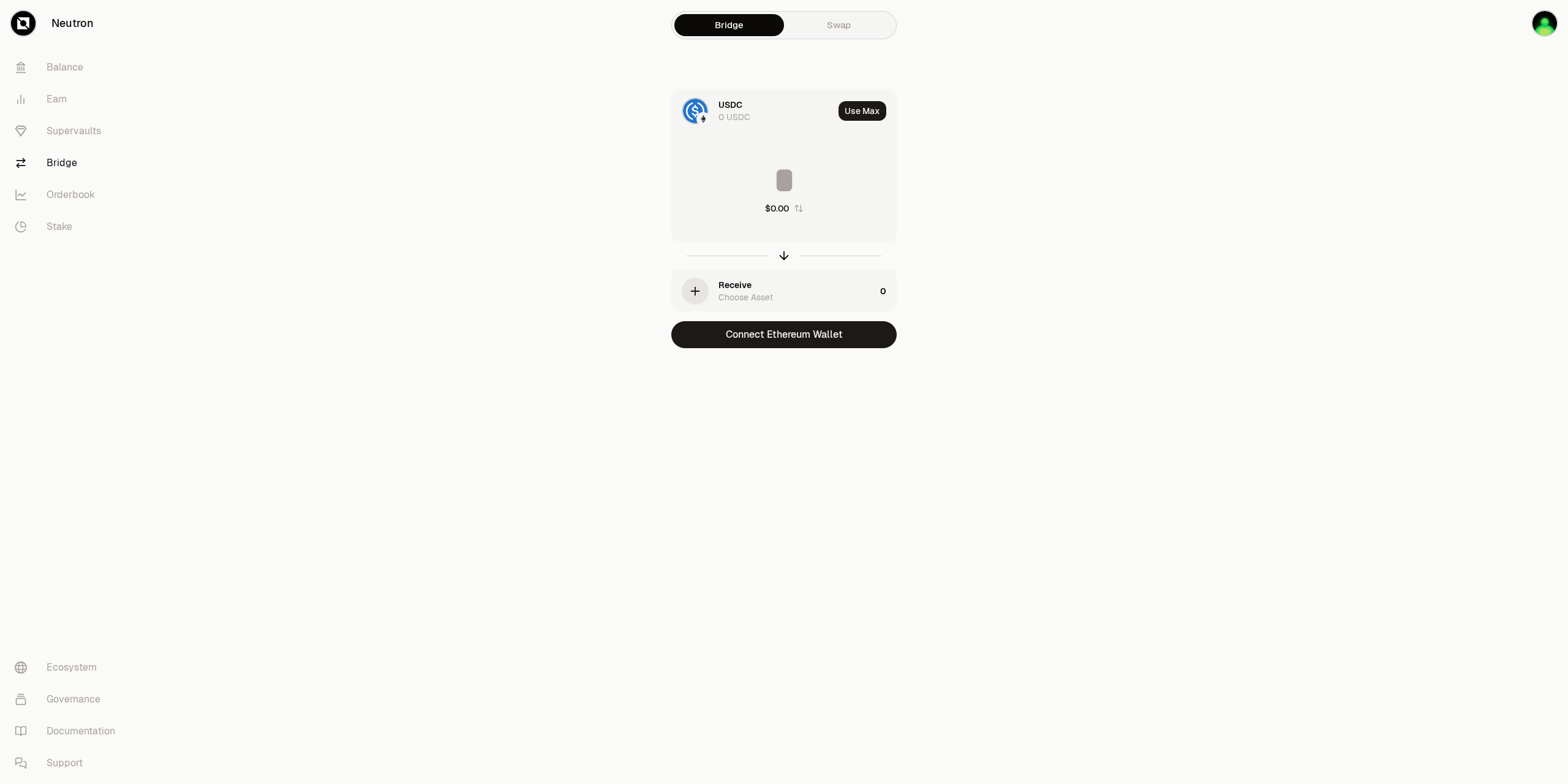
click at [738, 109] on div "USDC" at bounding box center [731, 105] width 24 height 12
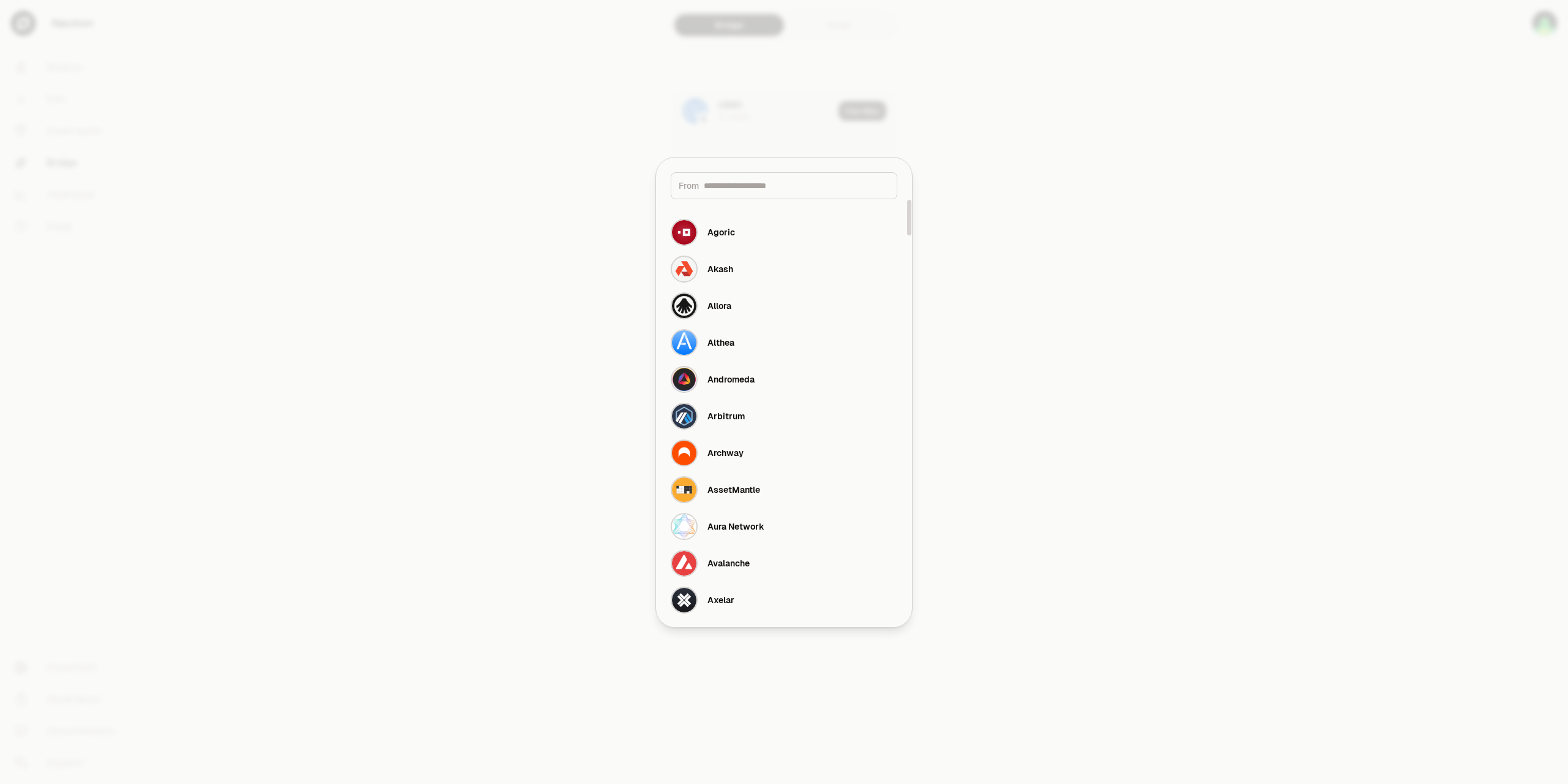
click at [1135, 209] on div at bounding box center [784, 392] width 1568 height 784
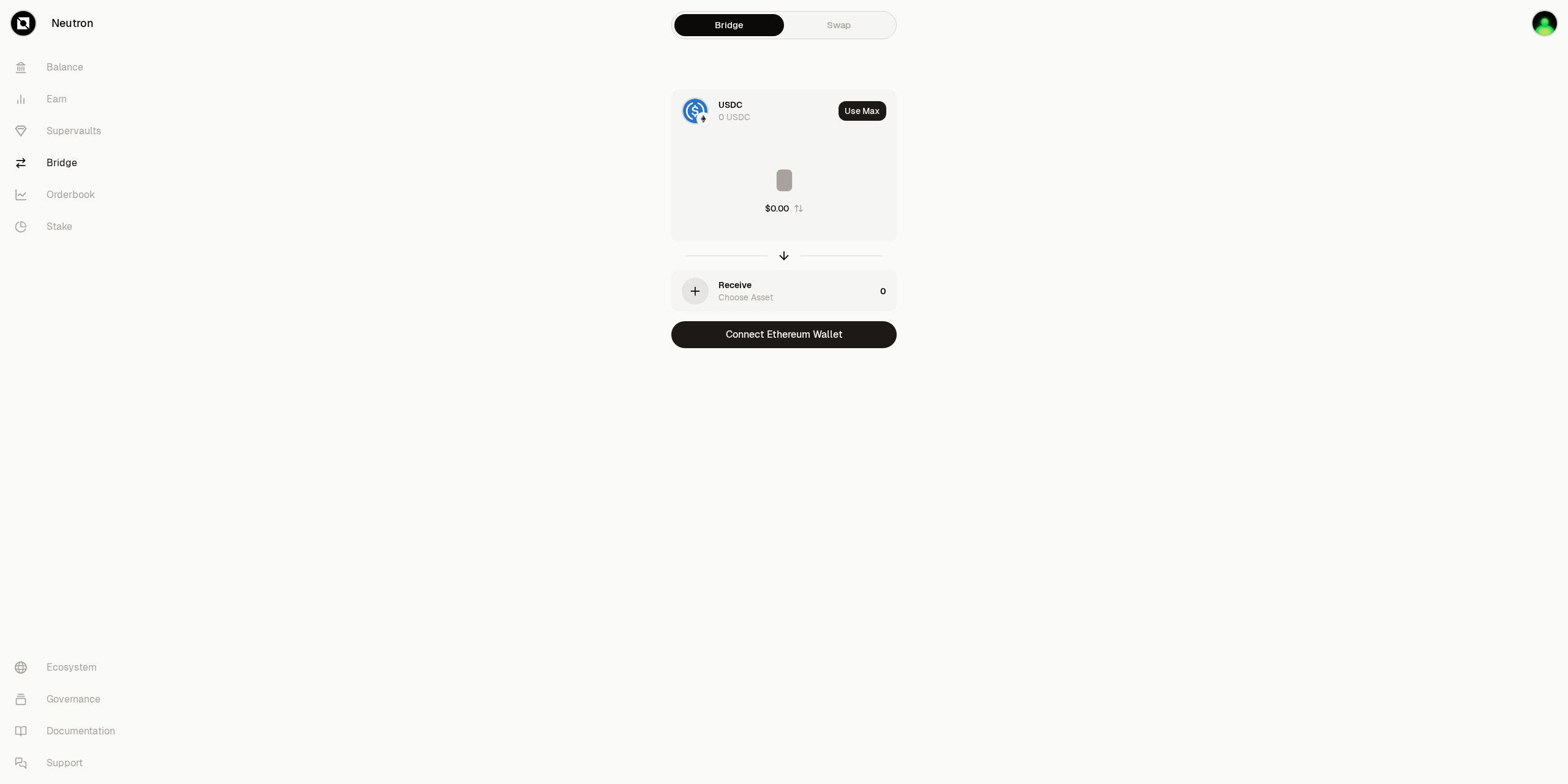
click at [757, 109] on div "USDC 0 USDC" at bounding box center [776, 110] width 115 height 24
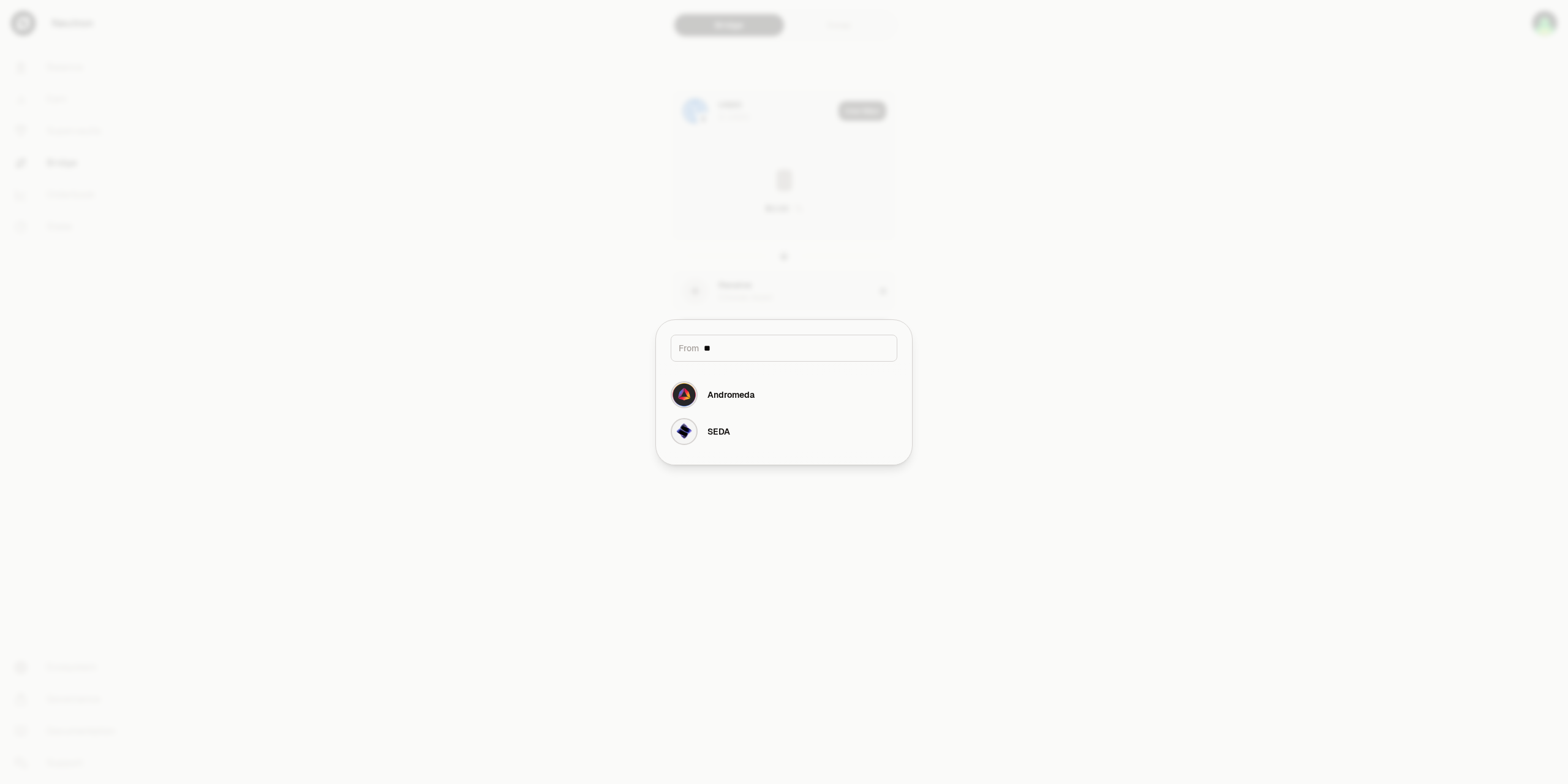
drag, startPoint x: 720, startPoint y: 348, endPoint x: 689, endPoint y: 348, distance: 31.0
click at [704, 348] on input "**" at bounding box center [796, 348] width 185 height 12
type input "***"
click at [1028, 215] on div at bounding box center [784, 392] width 1568 height 784
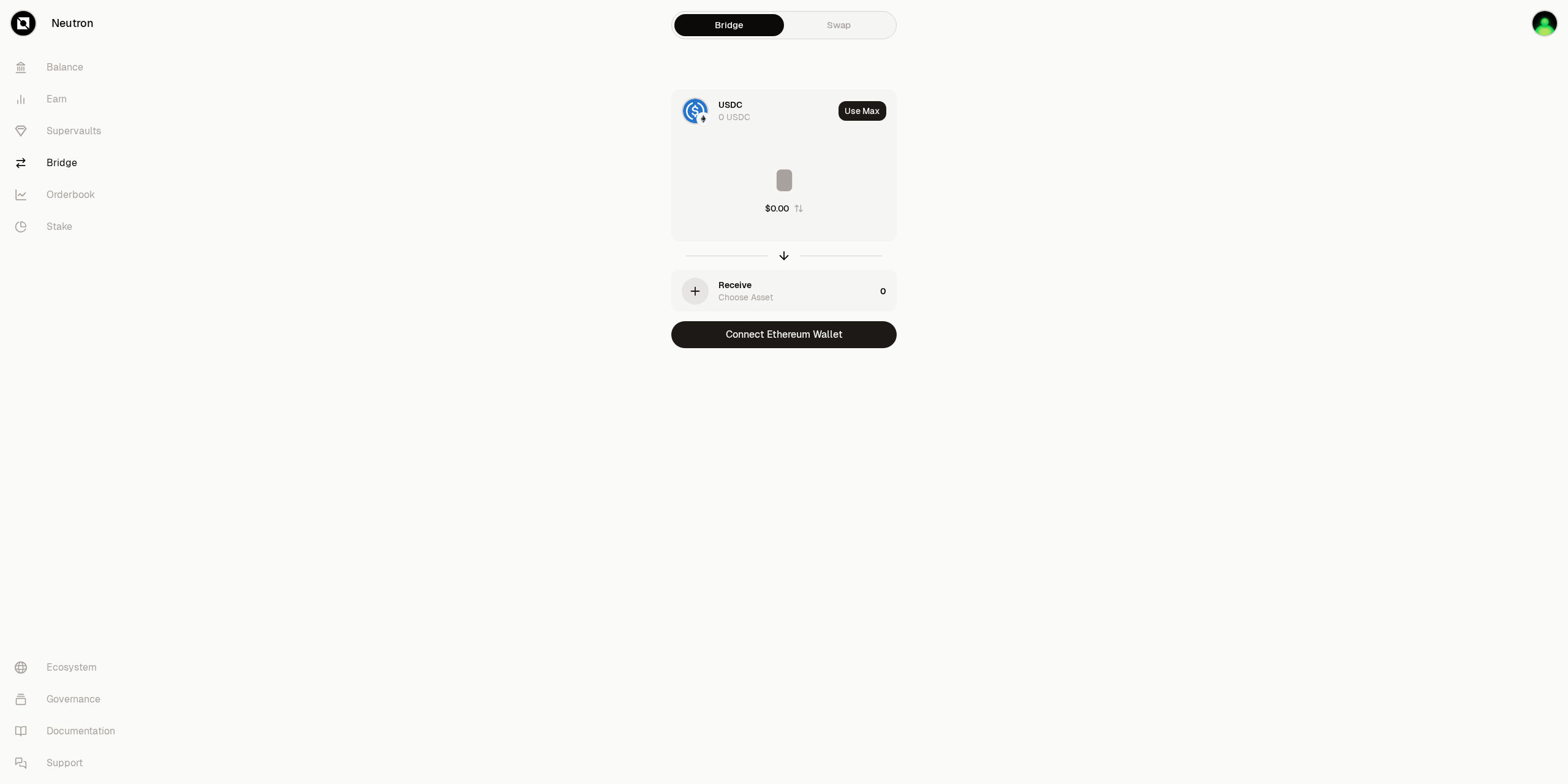
click at [744, 105] on div "USDC 0 USDC" at bounding box center [776, 110] width 115 height 24
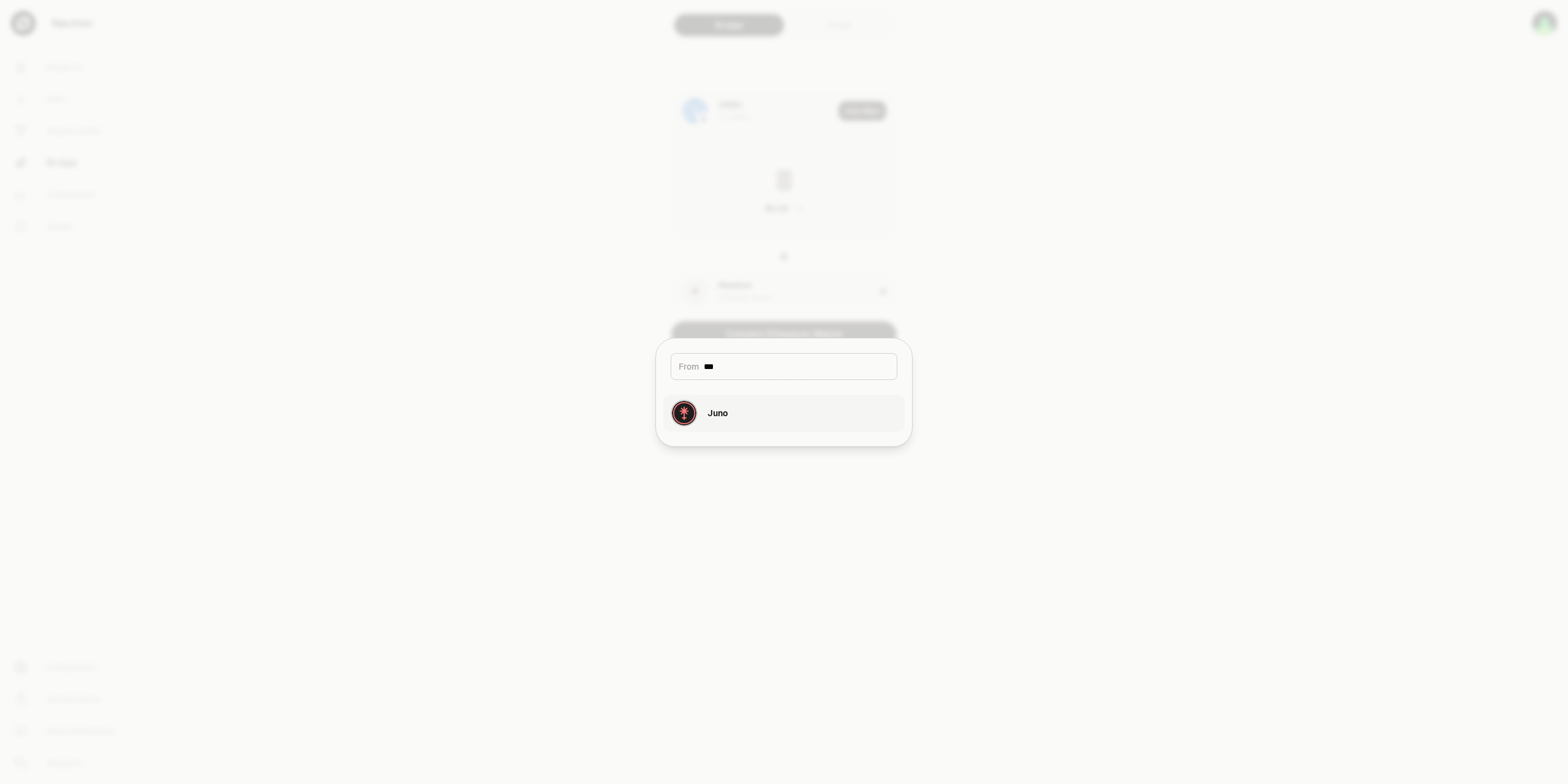
type input "***"
click at [718, 400] on div "Juno" at bounding box center [699, 413] width 57 height 27
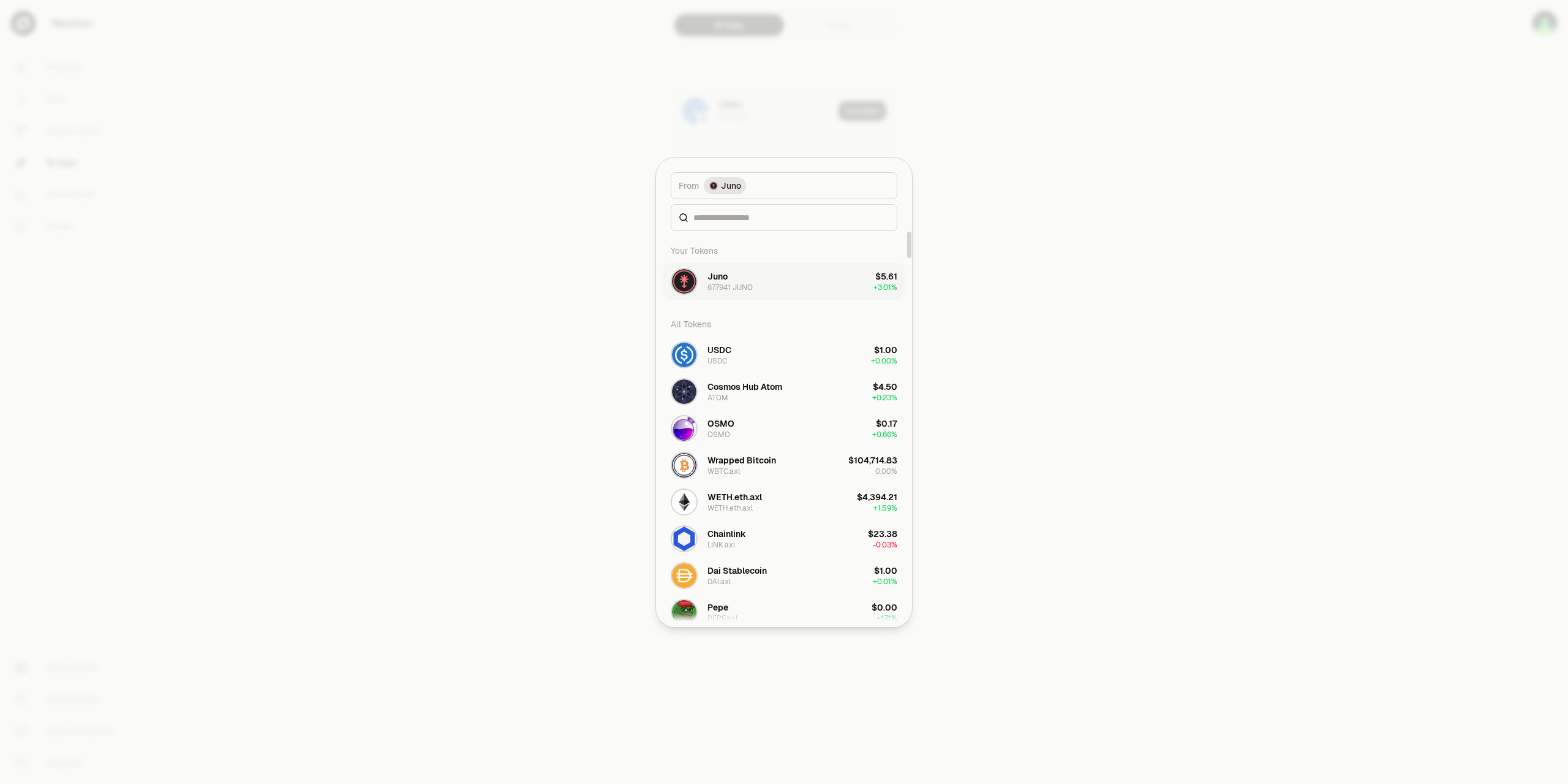
click at [743, 278] on div "Juno 67.7941 JUNO" at bounding box center [730, 281] width 46 height 22
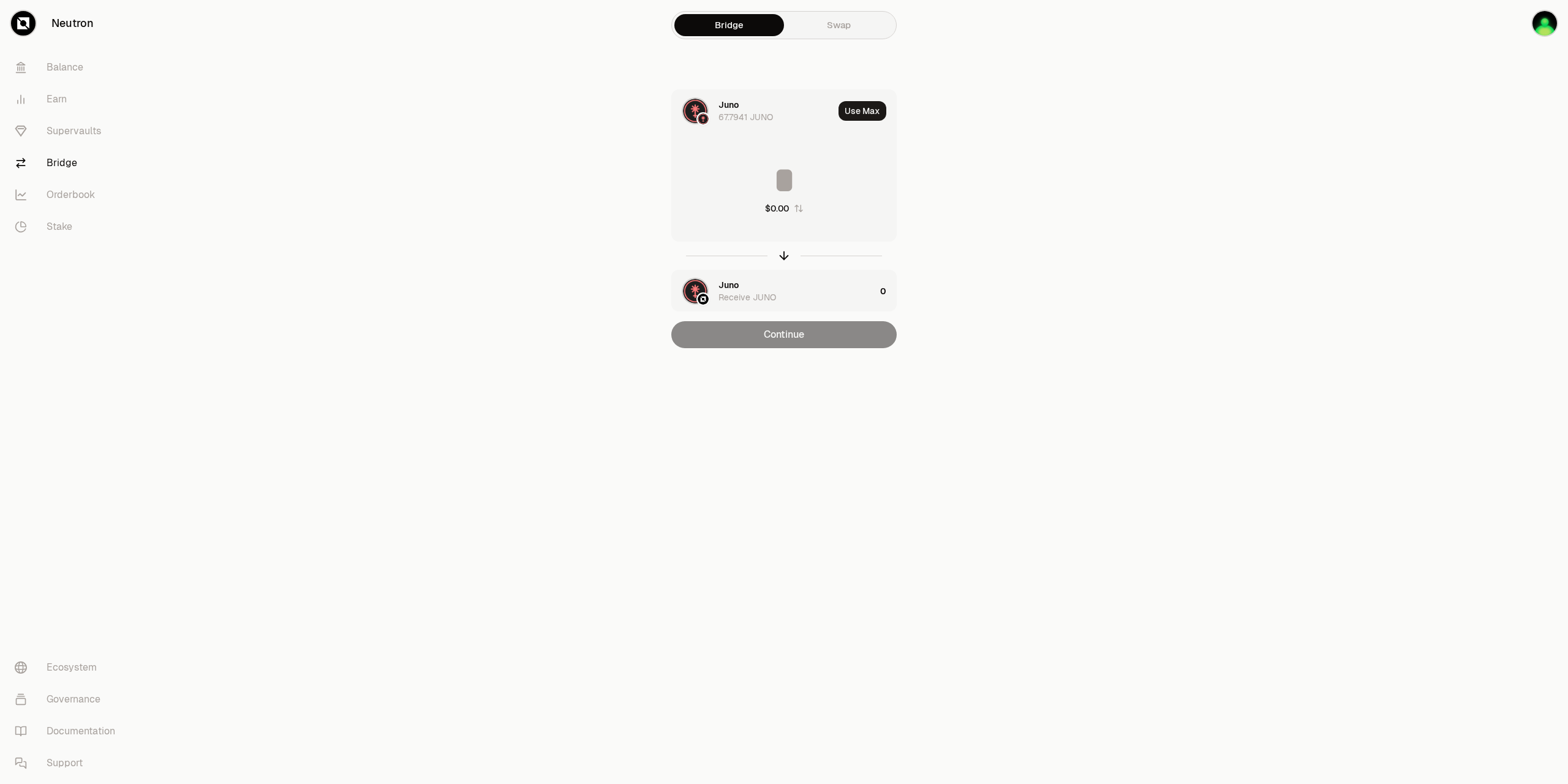
click at [760, 290] on div "Juno Receive JUNO" at bounding box center [797, 291] width 157 height 24
click at [776, 256] on input at bounding box center [784, 250] width 224 height 37
click at [742, 179] on div "Juno Receive JUNO" at bounding box center [777, 180] width 117 height 24
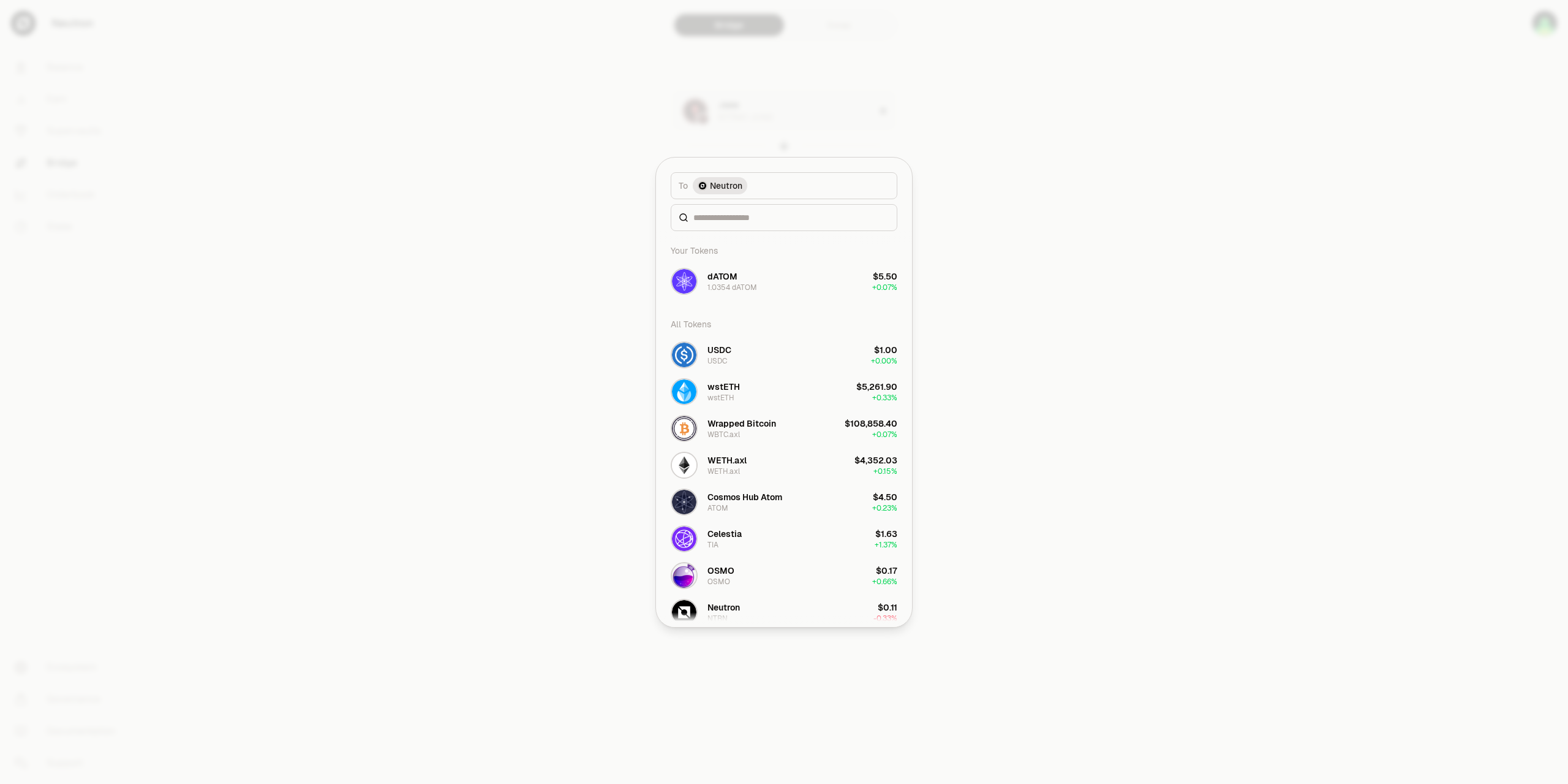
click at [731, 187] on span "Neutron" at bounding box center [726, 186] width 32 height 12
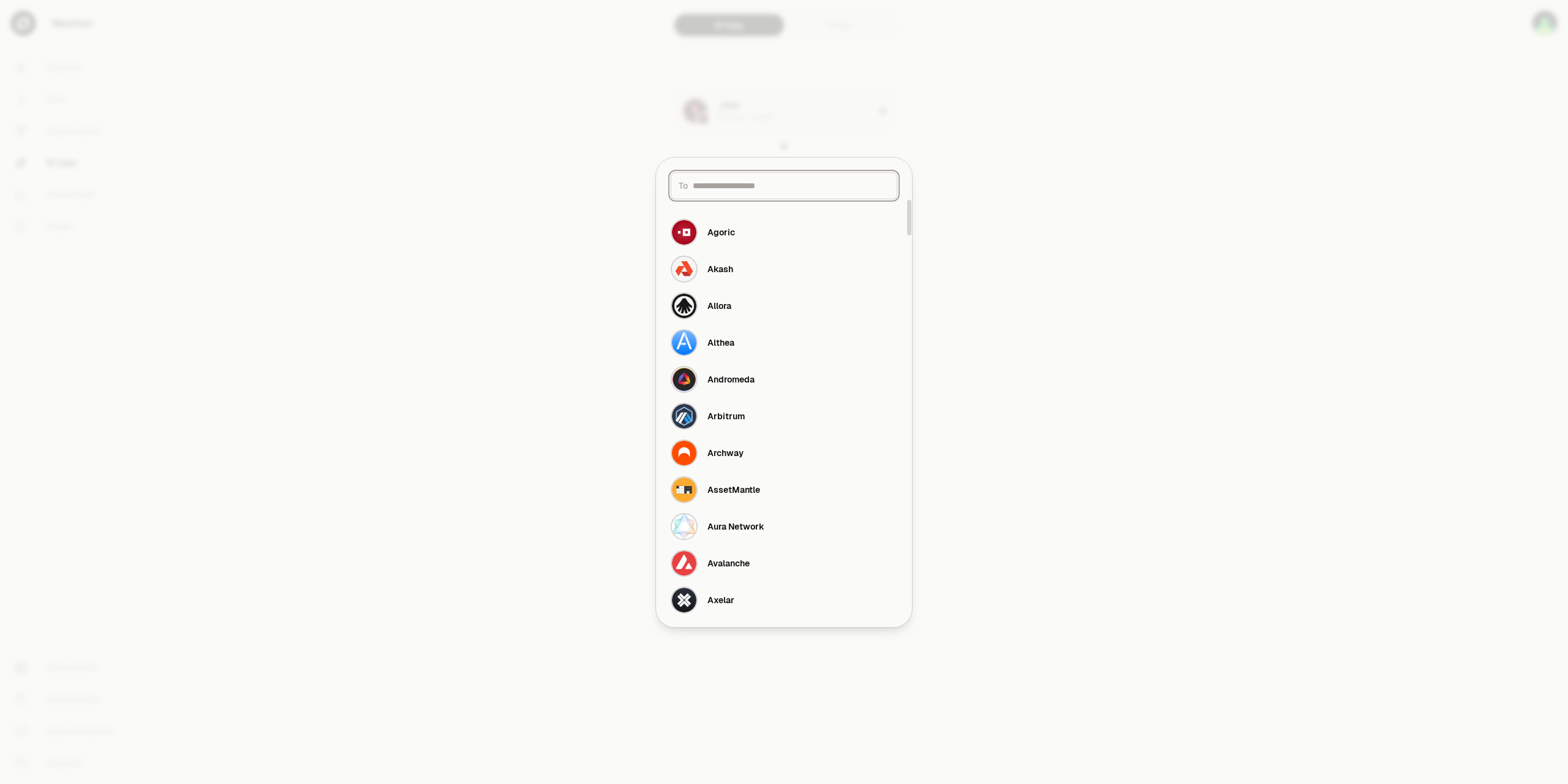
click at [731, 185] on input at bounding box center [791, 186] width 197 height 12
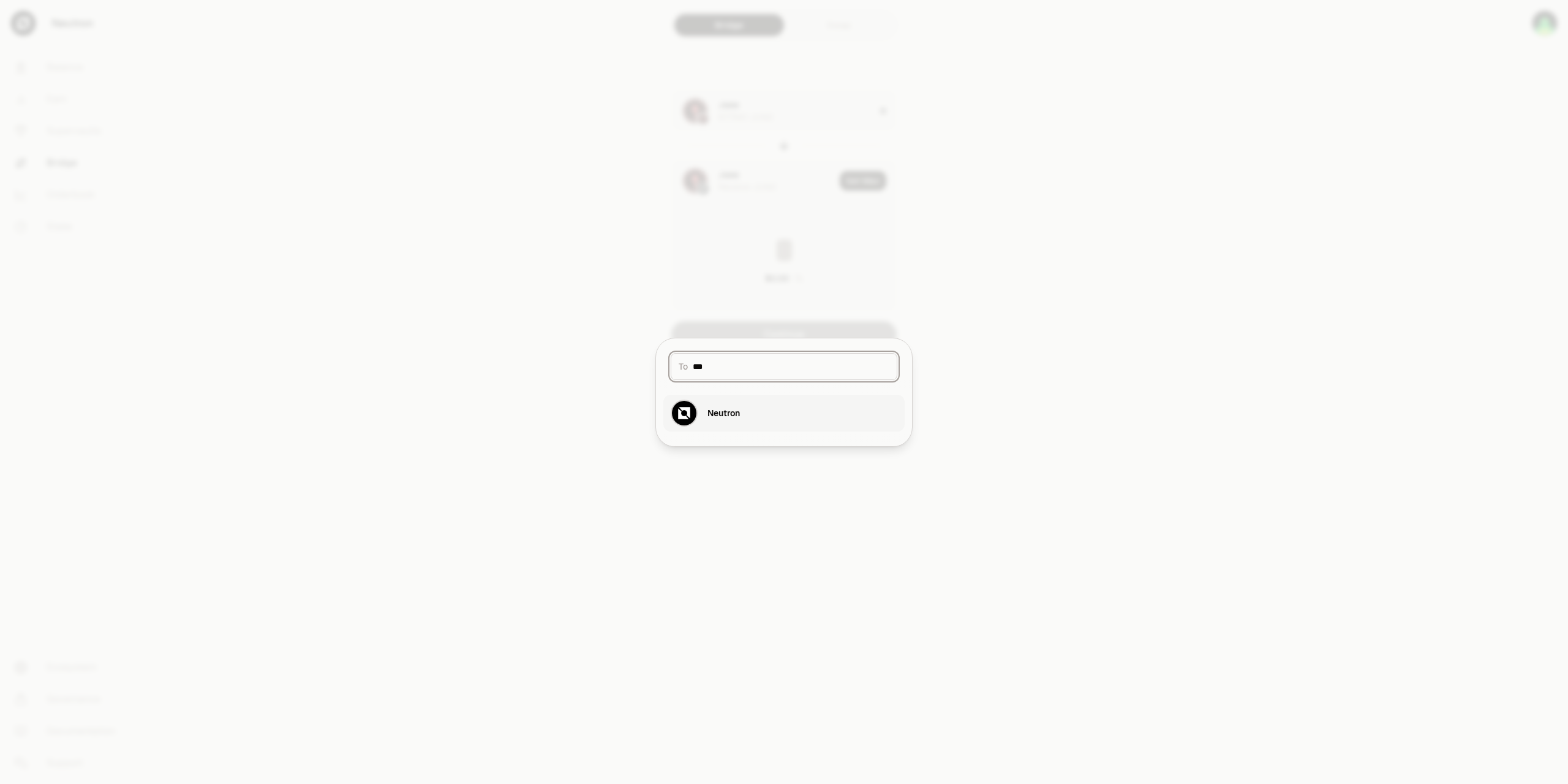
type input "***"
click at [727, 405] on div "Neutron" at bounding box center [705, 413] width 69 height 27
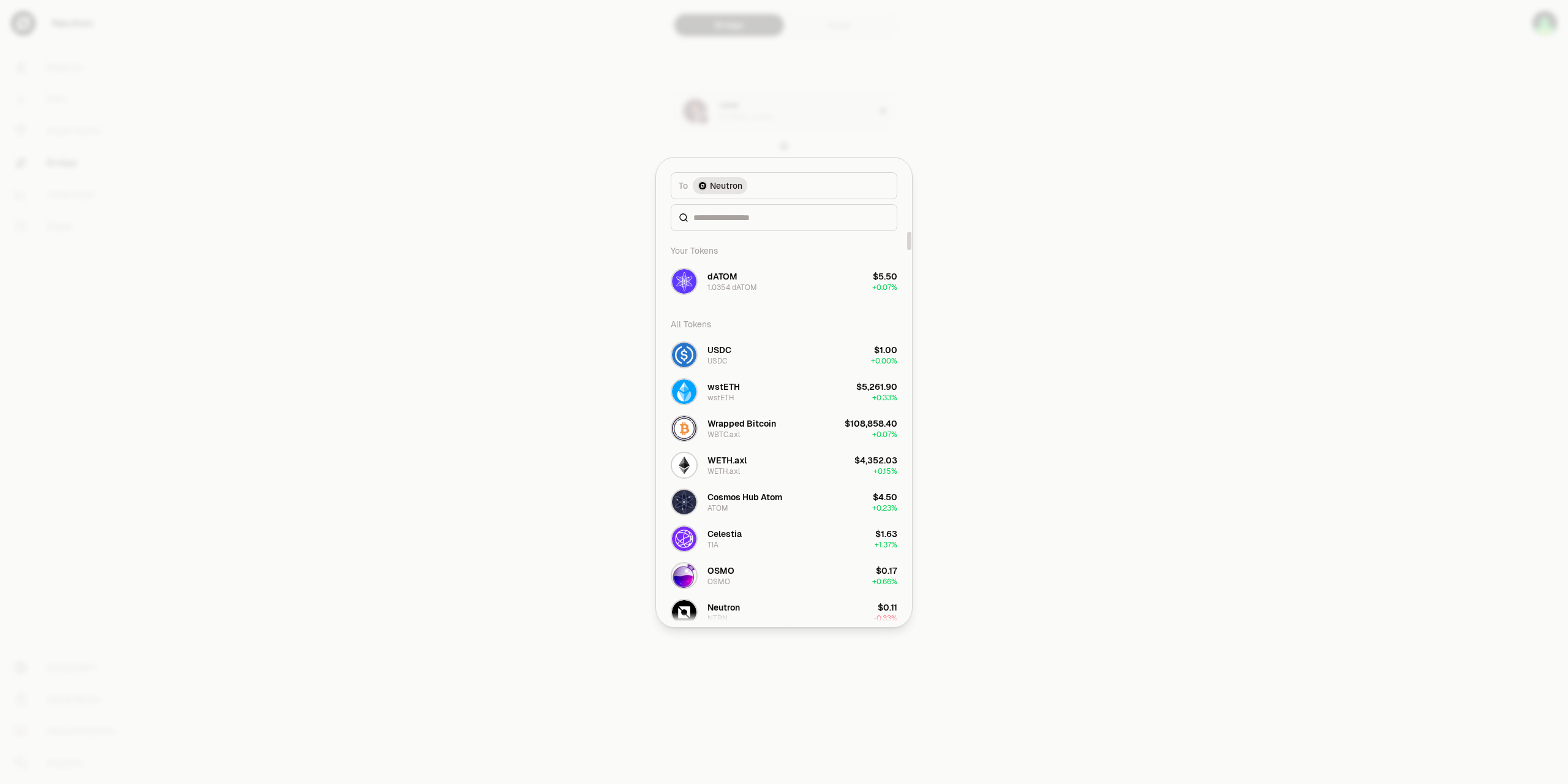
click at [1078, 167] on div at bounding box center [784, 392] width 1568 height 784
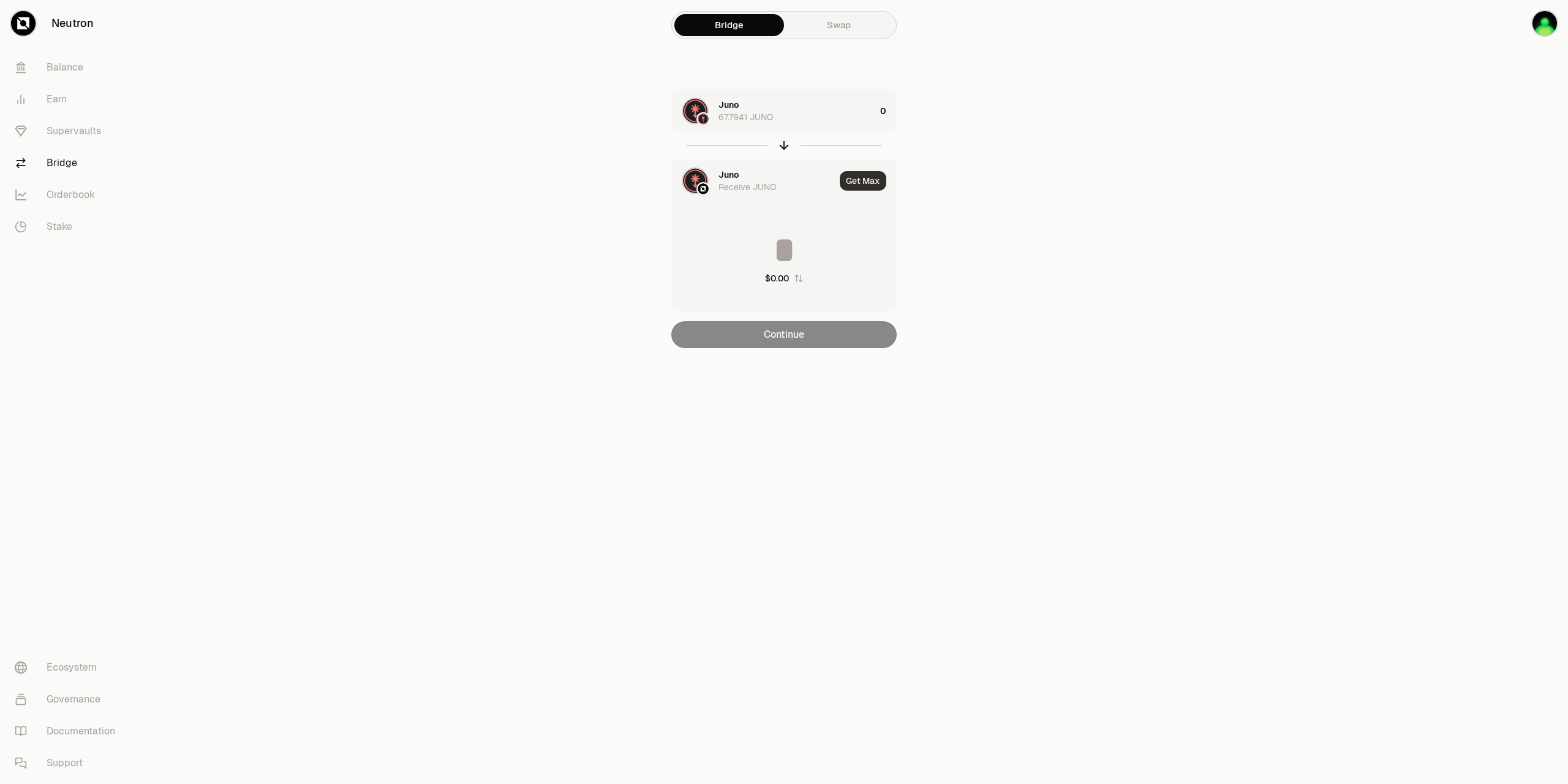
click at [860, 185] on button "Get Max" at bounding box center [863, 180] width 47 height 19
click at [721, 178] on div "Juno" at bounding box center [729, 175] width 20 height 12
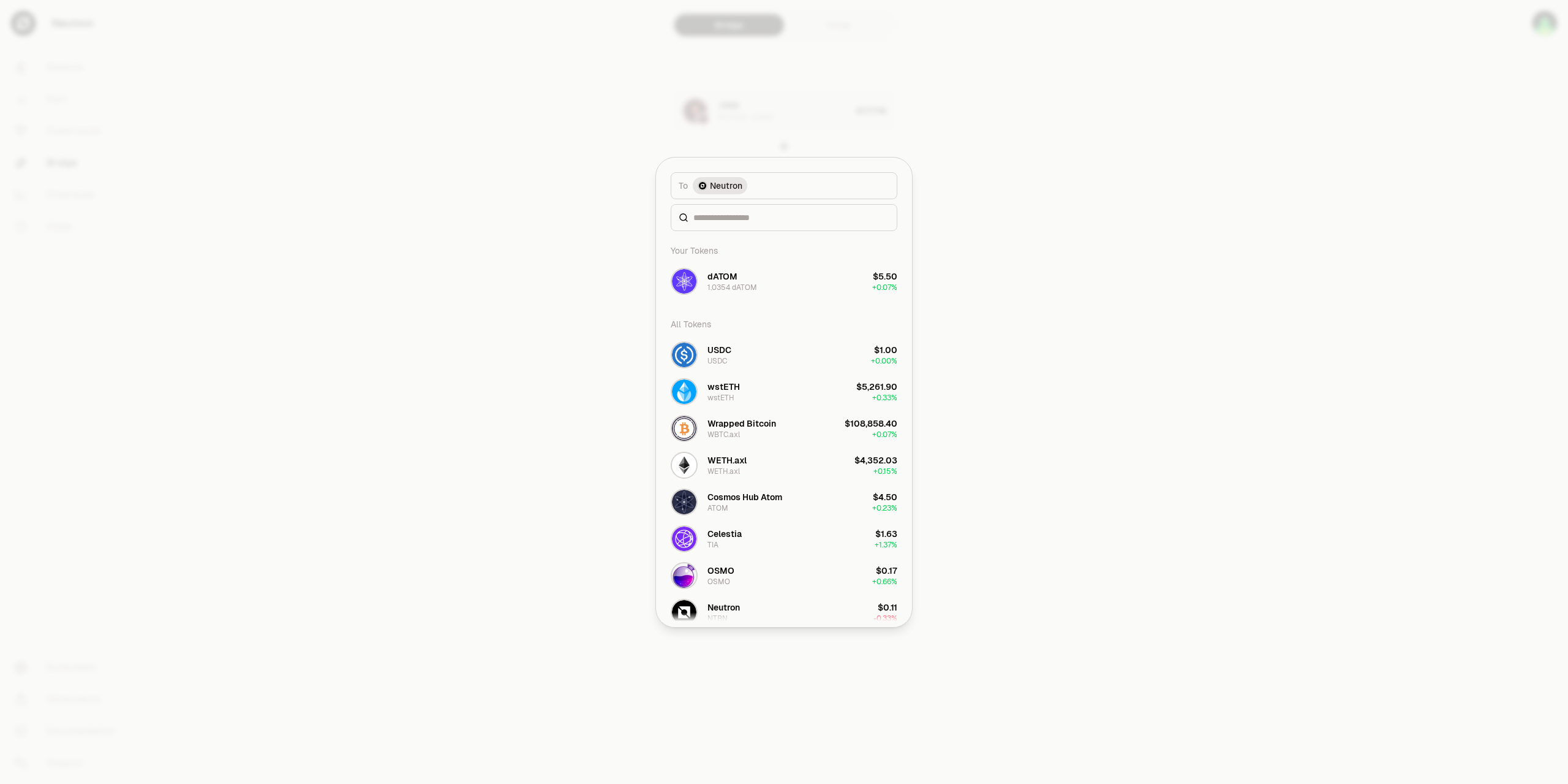
click at [727, 186] on span "Neutron" at bounding box center [726, 186] width 32 height 12
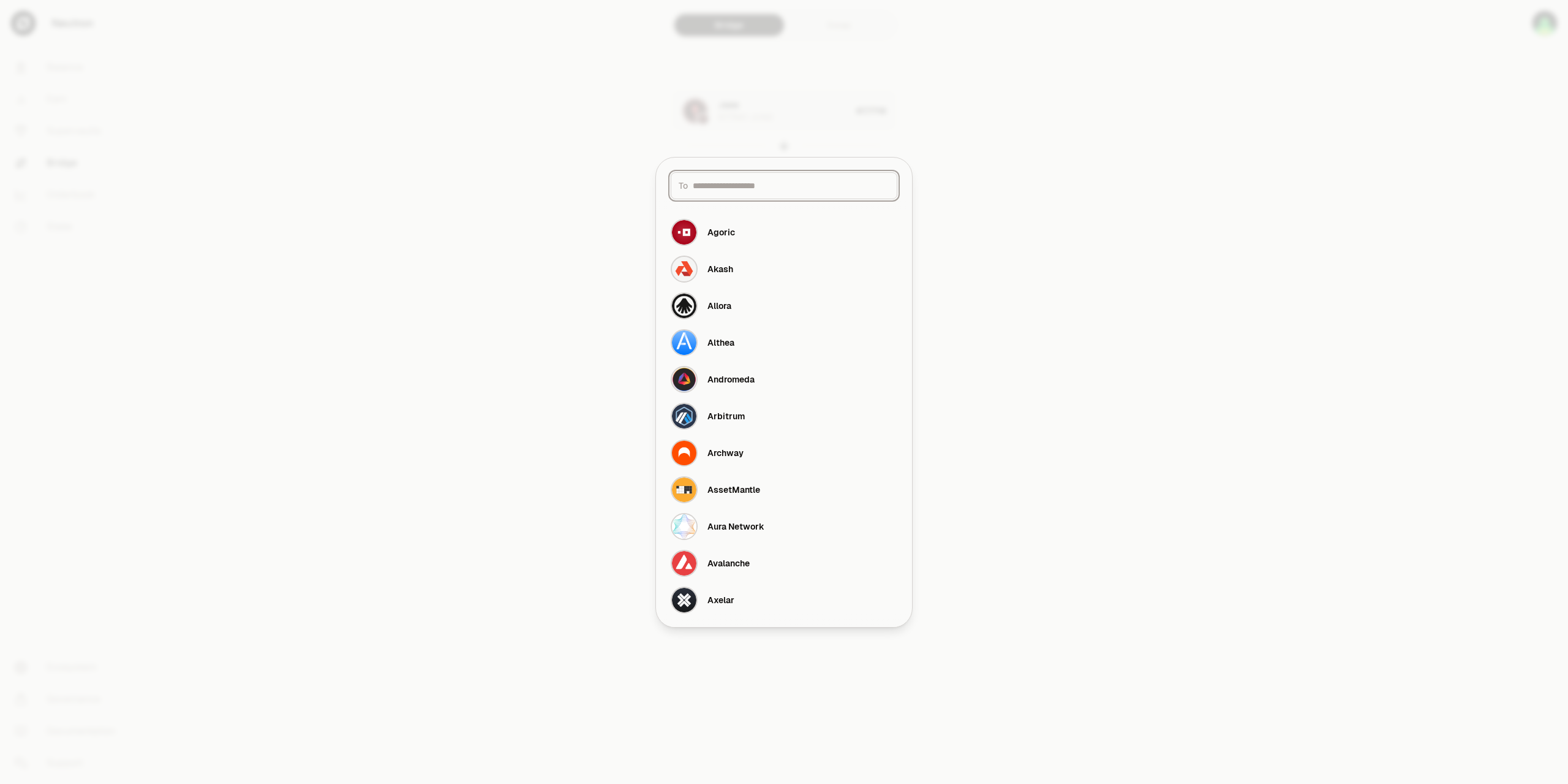
click at [723, 185] on input at bounding box center [791, 186] width 197 height 12
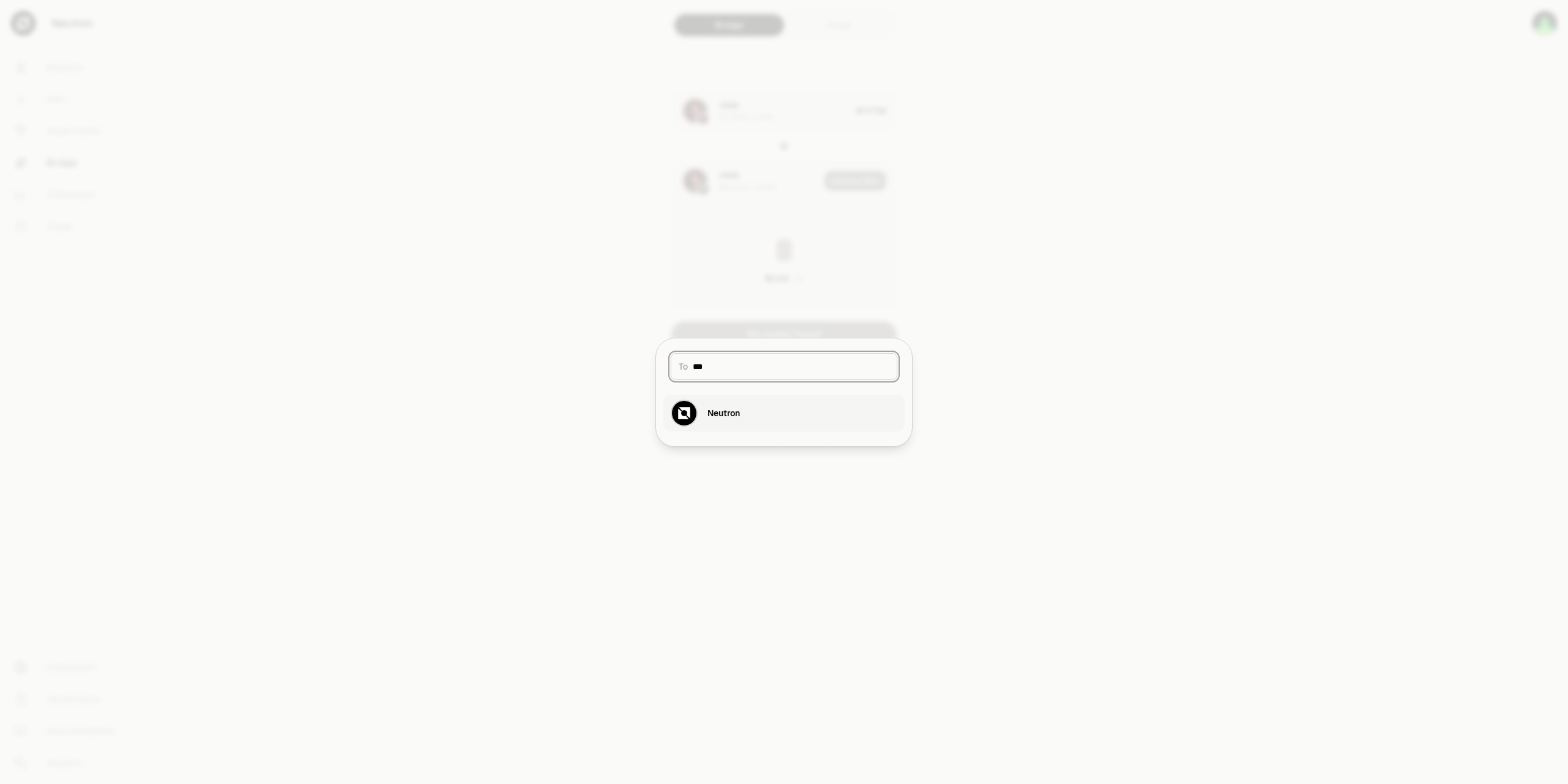
type input "***"
click at [684, 411] on img "button" at bounding box center [684, 413] width 24 height 24
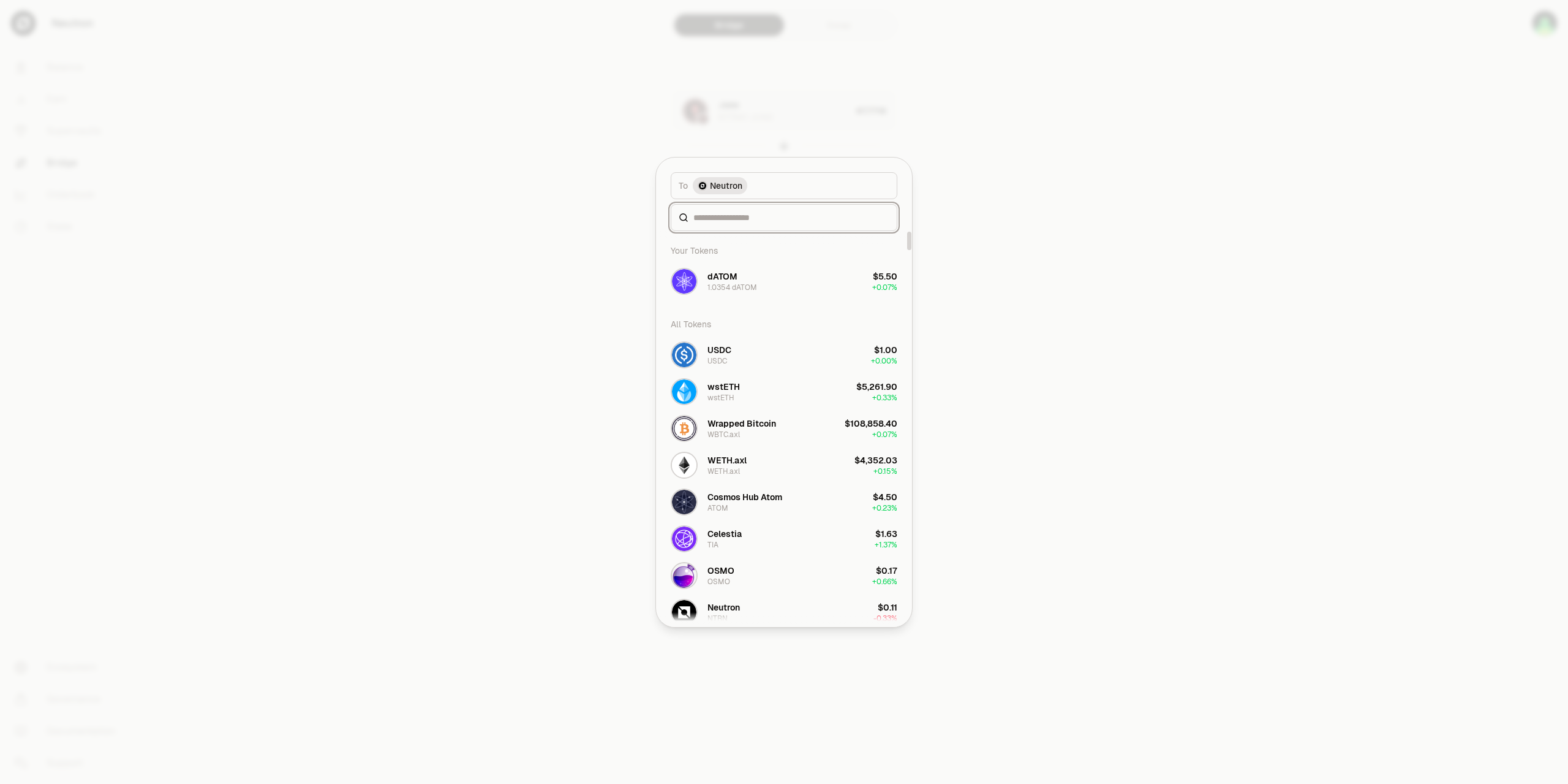
click at [719, 221] on input at bounding box center [791, 218] width 196 height 12
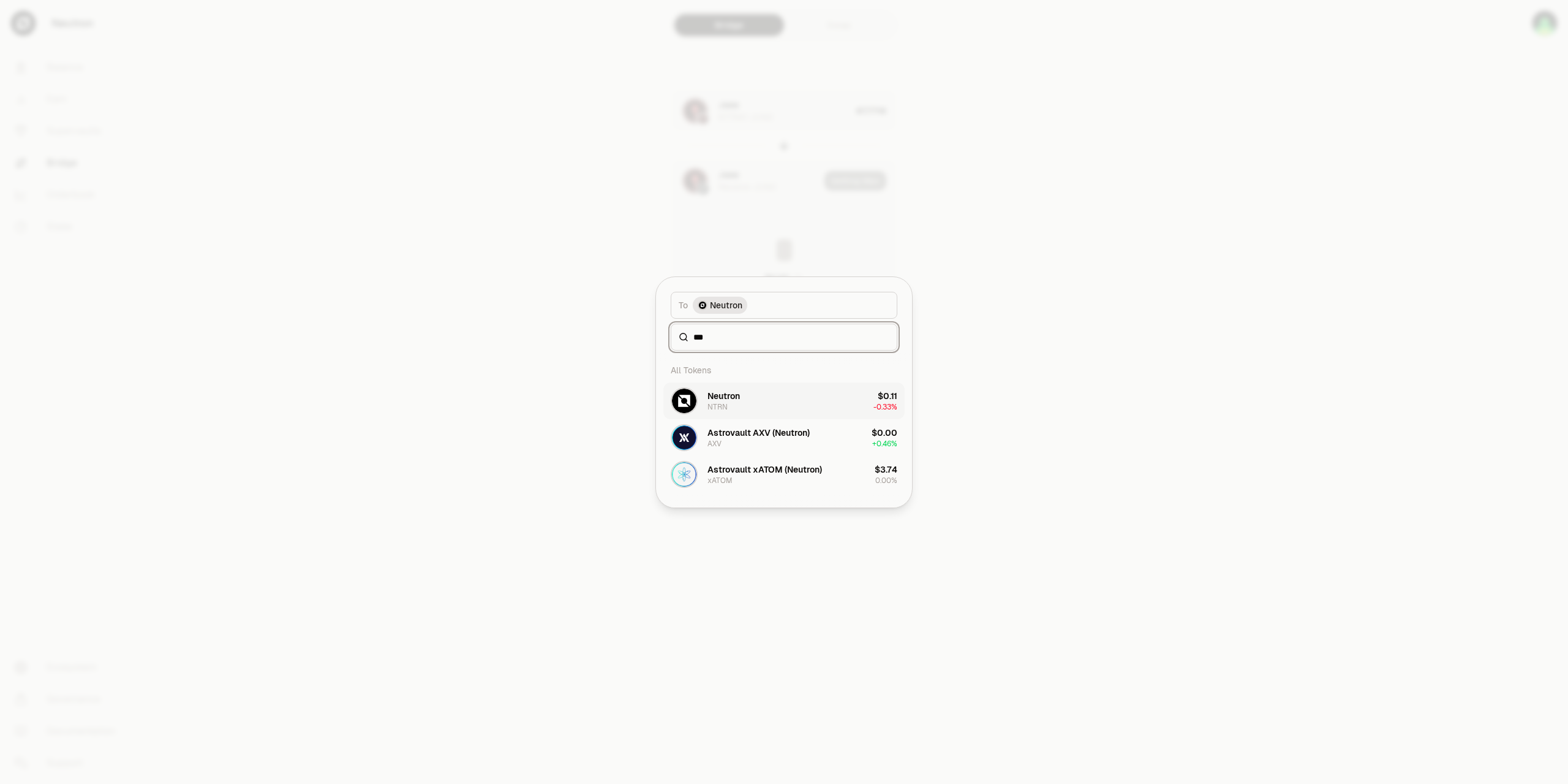
type input "***"
click at [716, 399] on div "Neutron" at bounding box center [724, 396] width 32 height 12
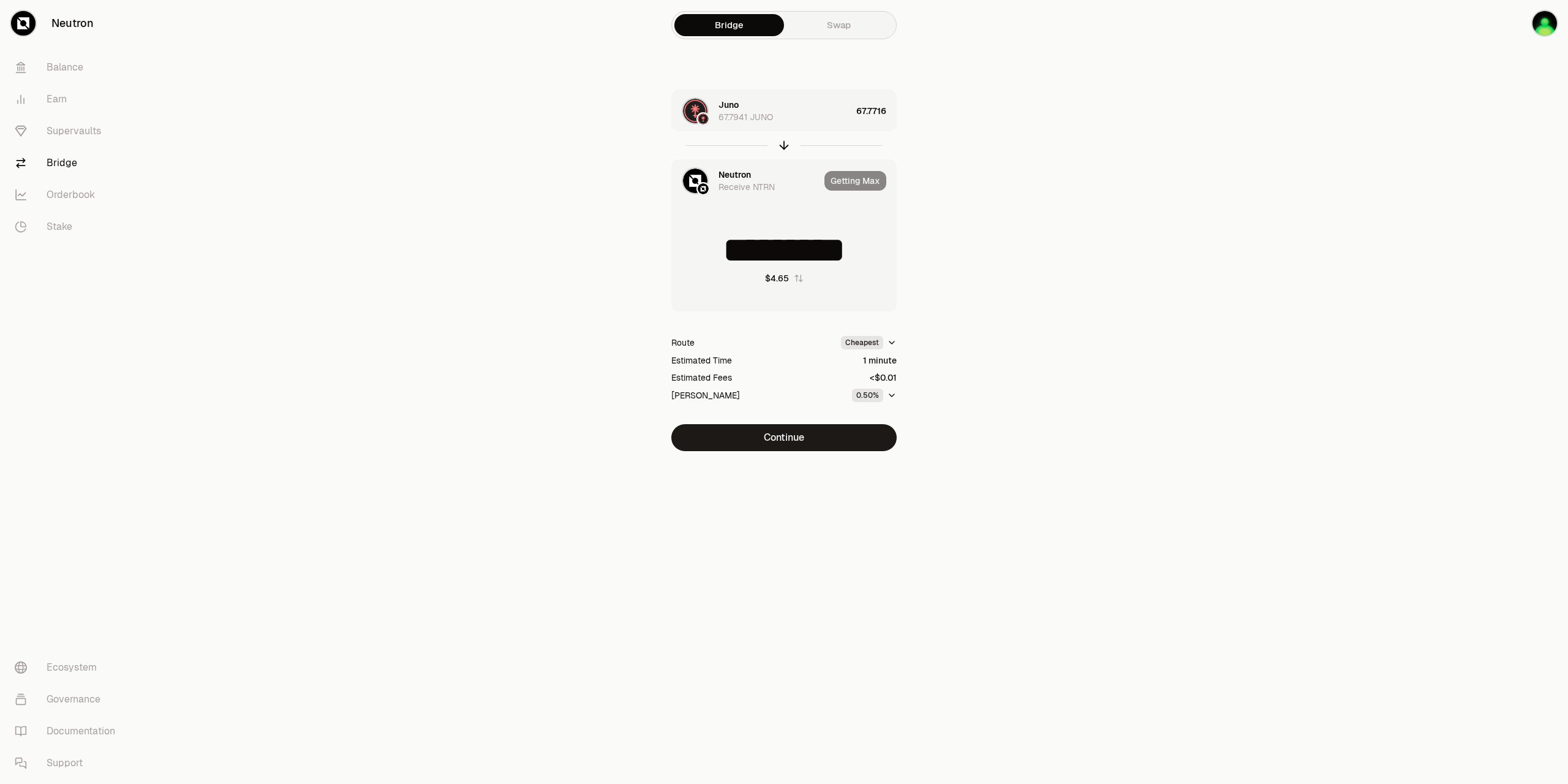
drag, startPoint x: 700, startPoint y: 253, endPoint x: 974, endPoint y: 252, distance: 274.0
click at [896, 252] on input "*********" at bounding box center [784, 250] width 224 height 37
type input "*"
click at [798, 436] on button "Continue" at bounding box center [784, 437] width 225 height 27
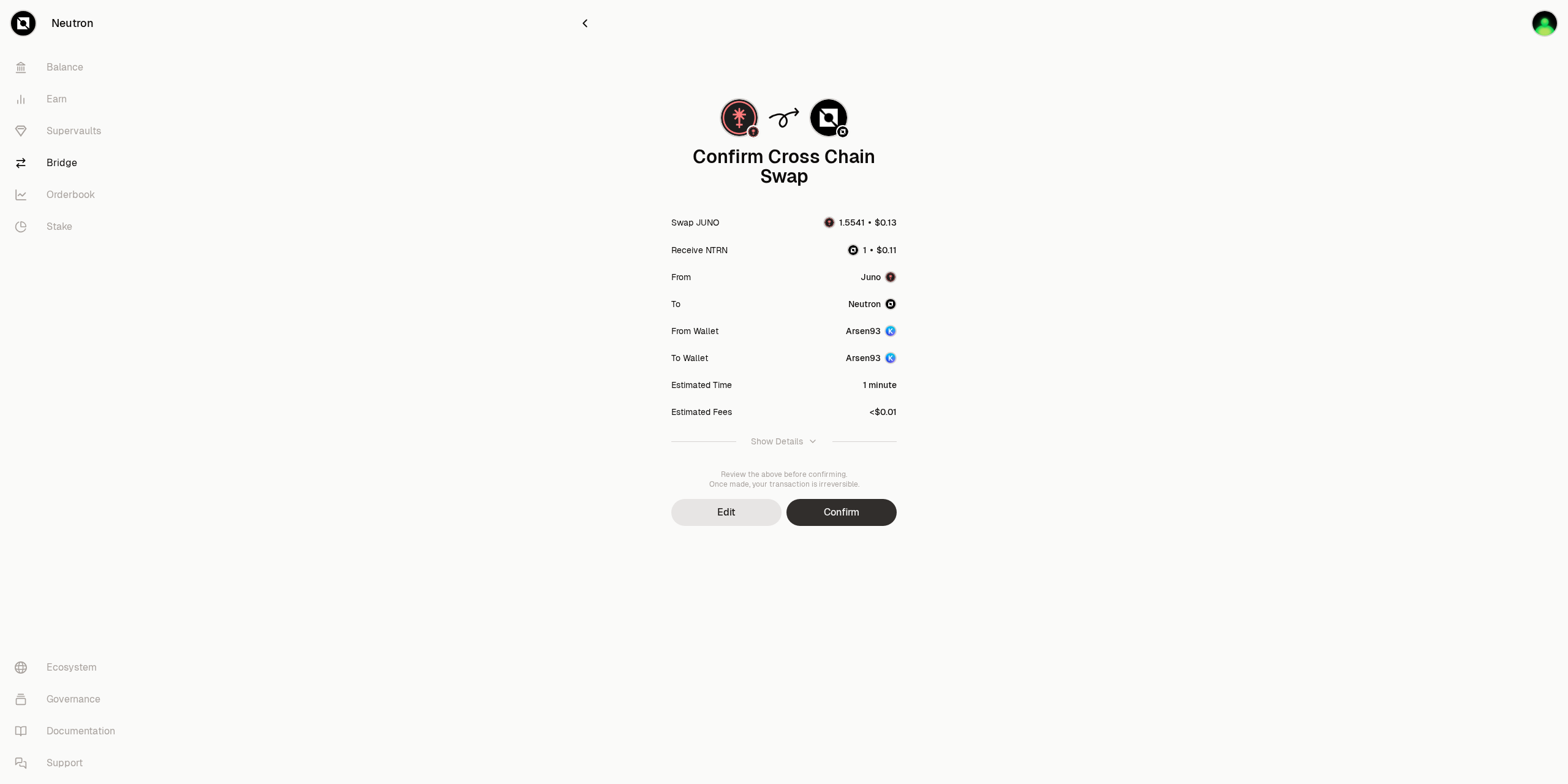
click at [824, 506] on button "Confirm" at bounding box center [842, 512] width 110 height 27
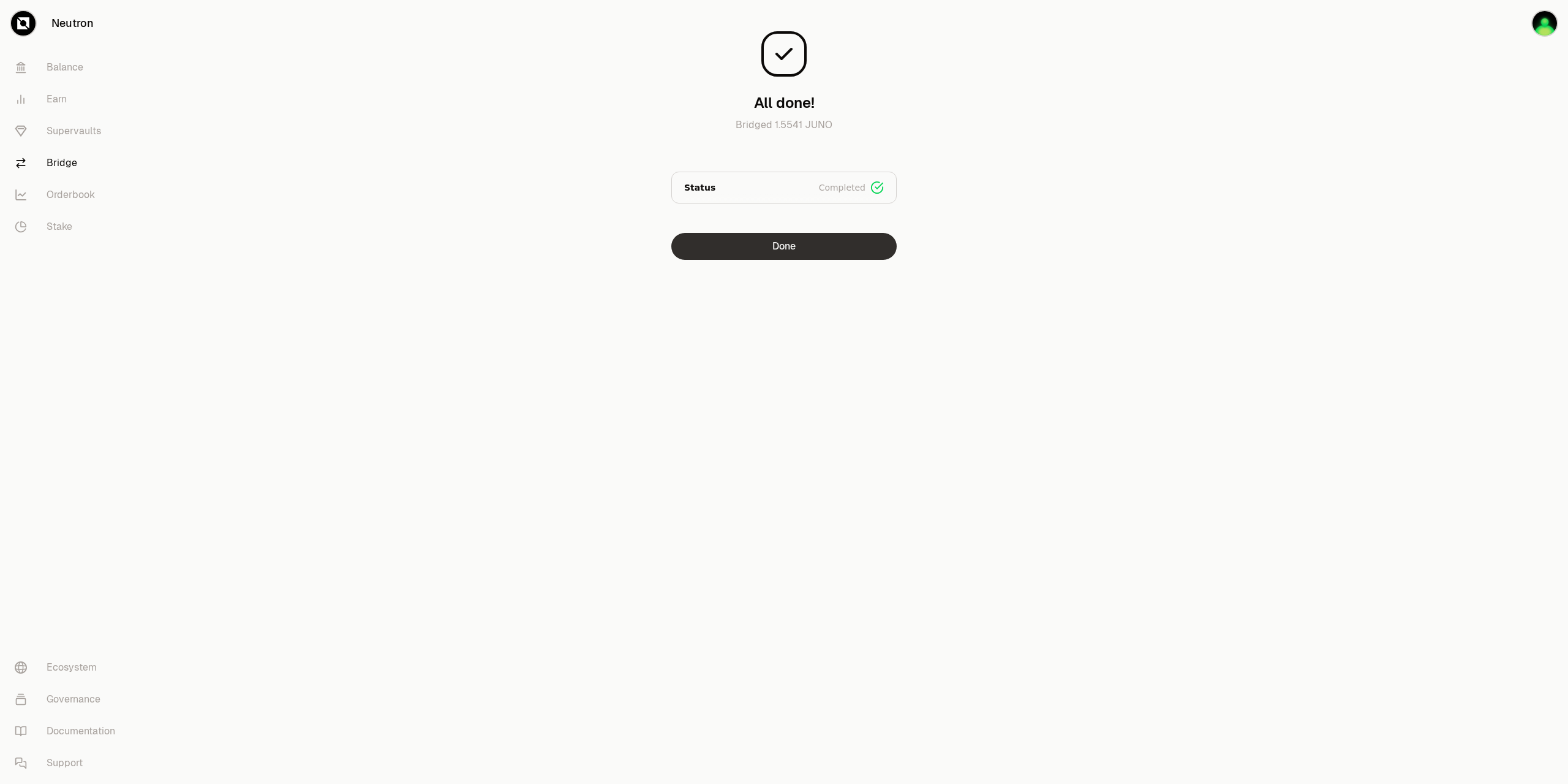
click at [757, 252] on button "Done" at bounding box center [784, 246] width 225 height 27
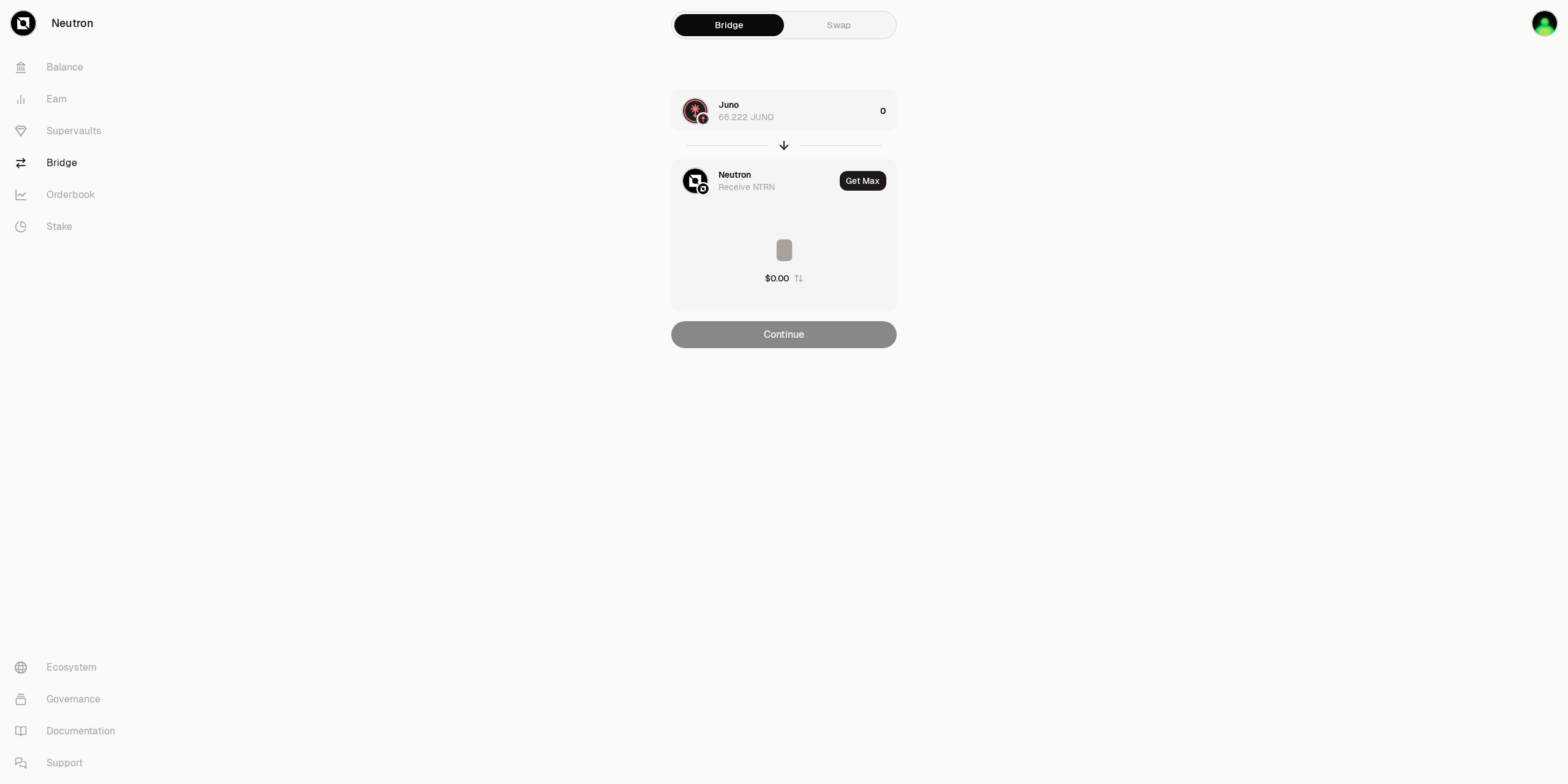
click at [849, 27] on link "Swap" at bounding box center [839, 25] width 110 height 22
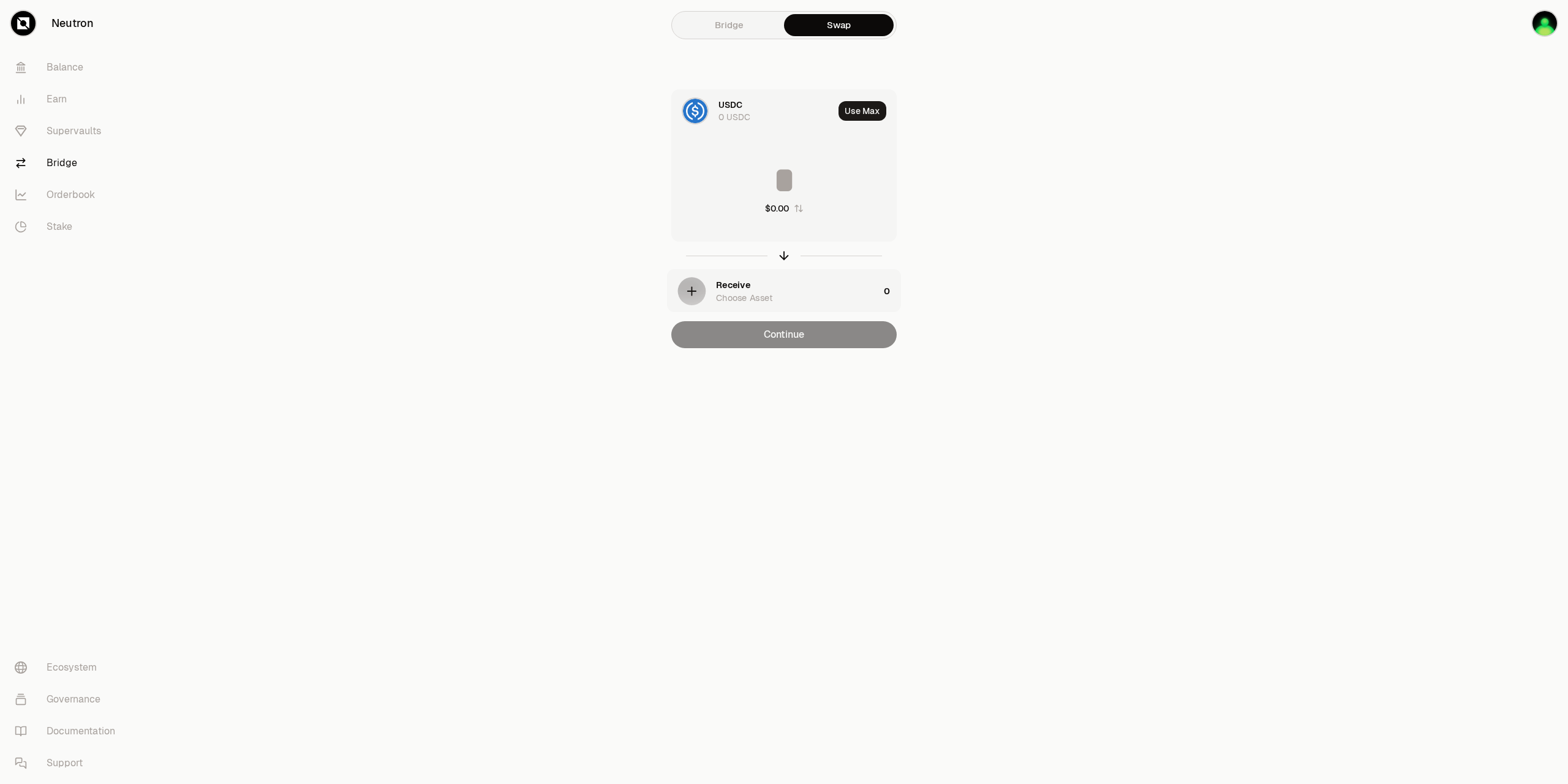
click at [738, 112] on div "0 USDC" at bounding box center [734, 117] width 32 height 12
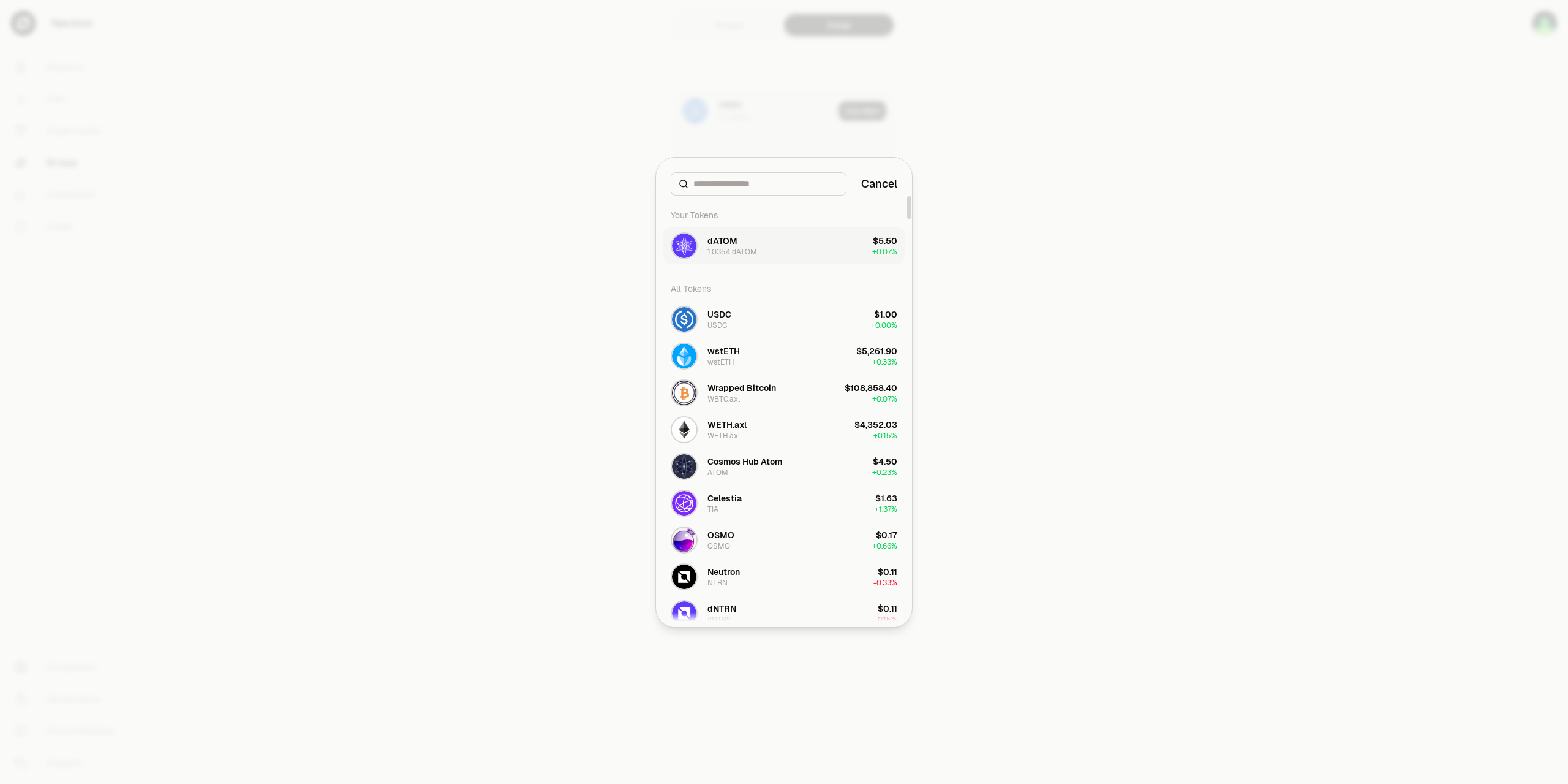
click at [730, 246] on div "dATOM" at bounding box center [723, 241] width 30 height 12
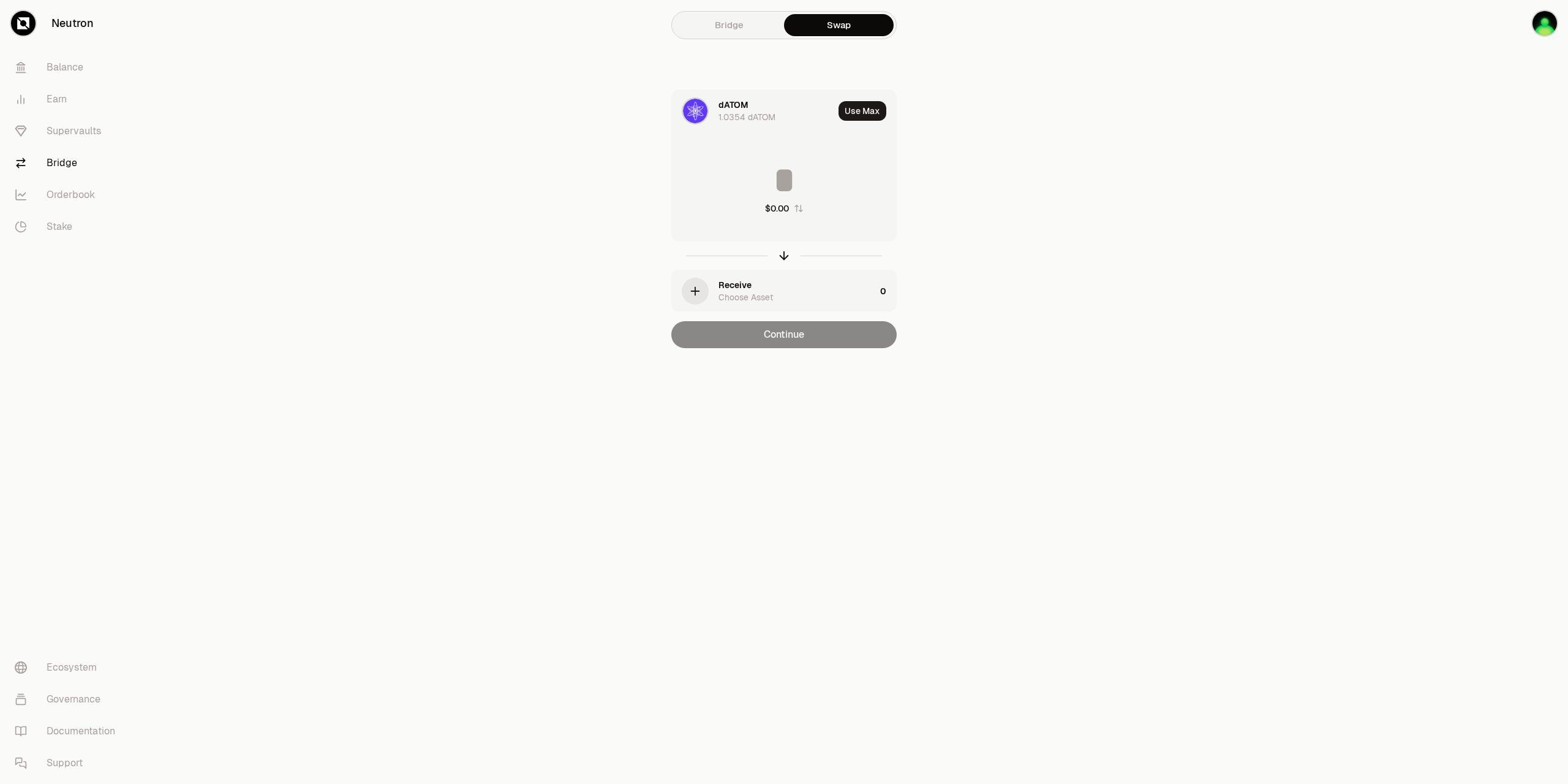
click at [749, 290] on div "Receive" at bounding box center [735, 285] width 33 height 12
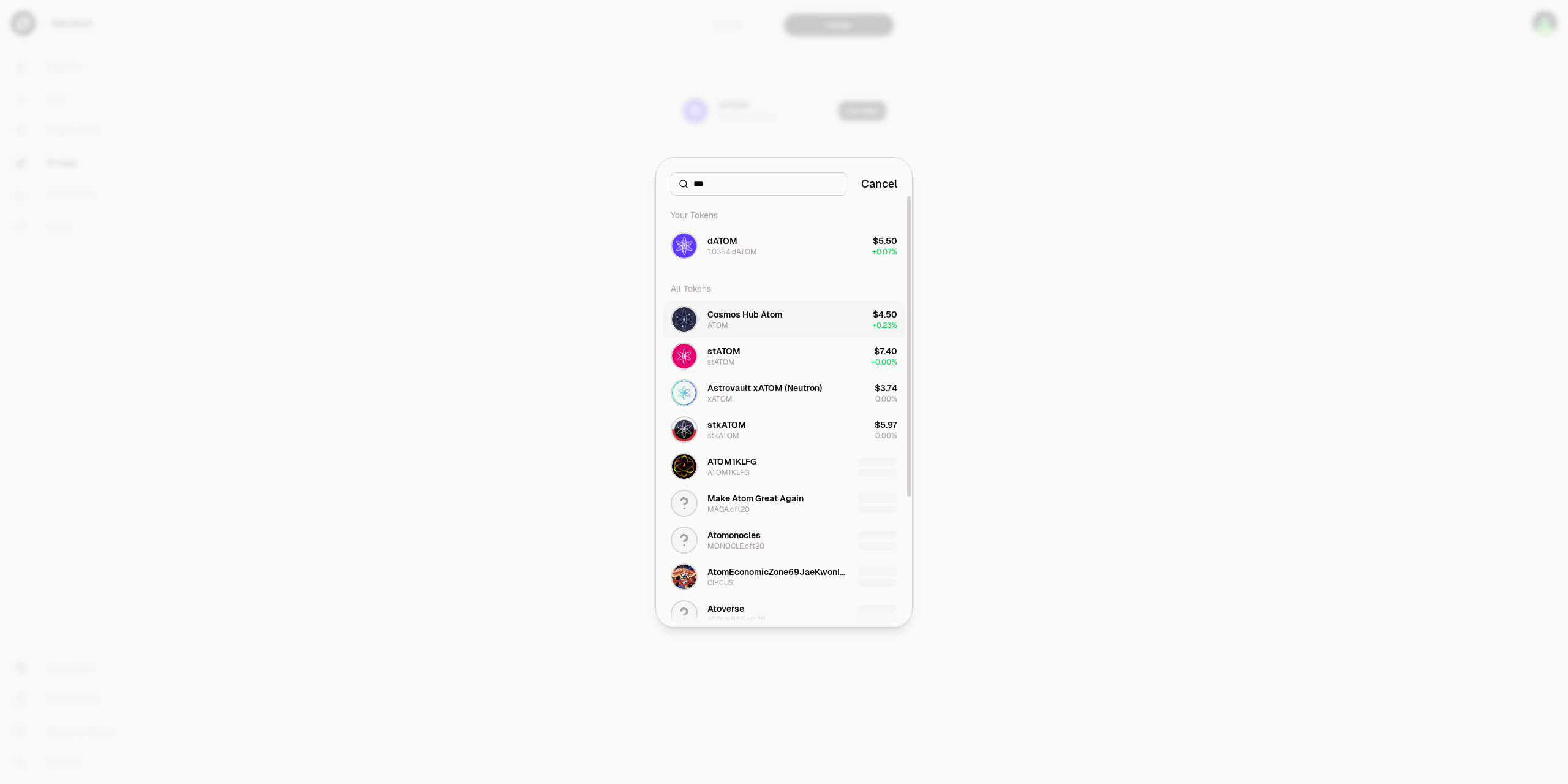
type input "***"
click at [728, 316] on div "Cosmos Hub Atom" at bounding box center [745, 315] width 75 height 12
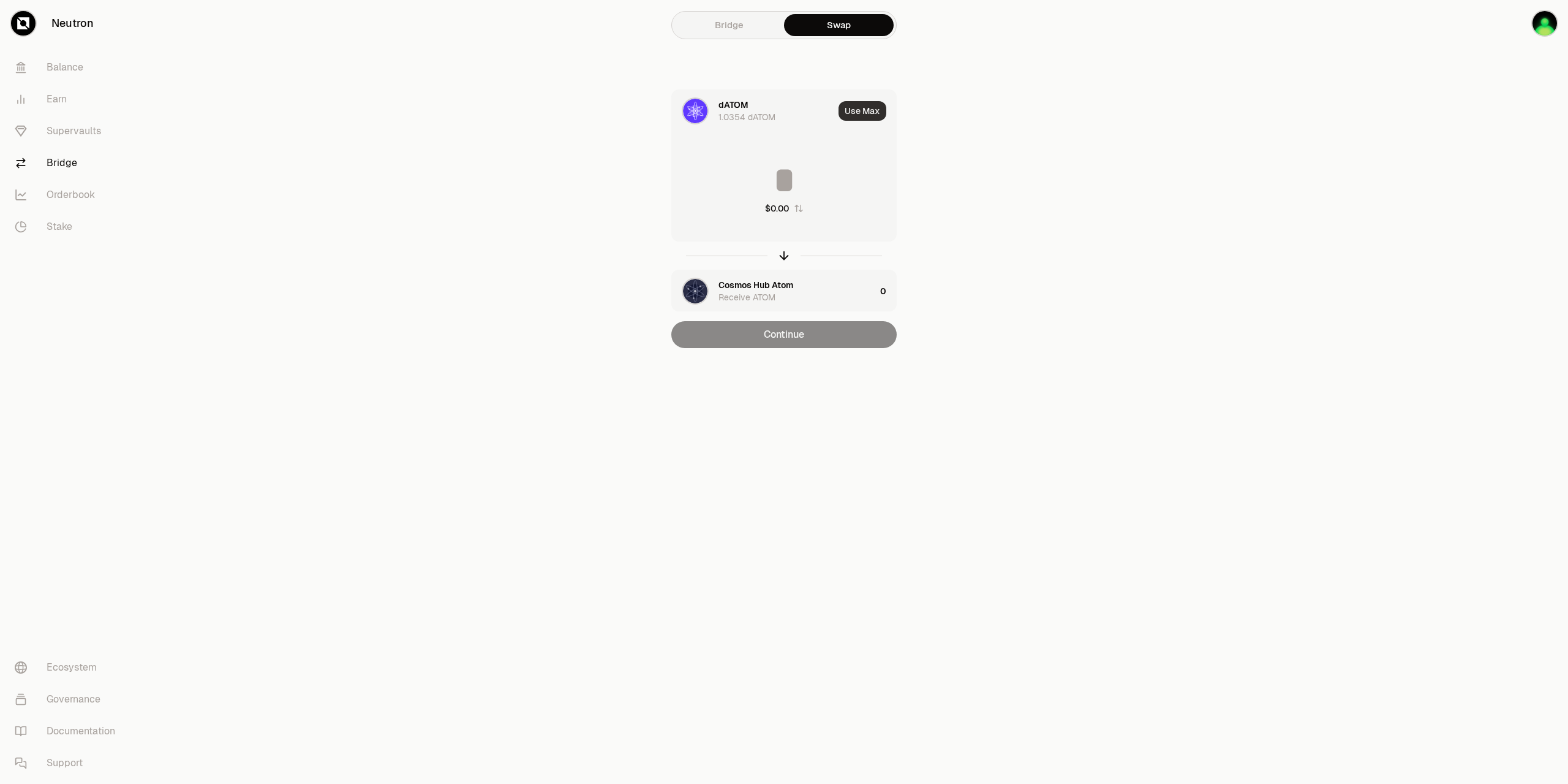
click at [855, 118] on button "Use Max" at bounding box center [862, 110] width 48 height 19
type input "********"
click at [825, 340] on button "Continue" at bounding box center [784, 334] width 225 height 27
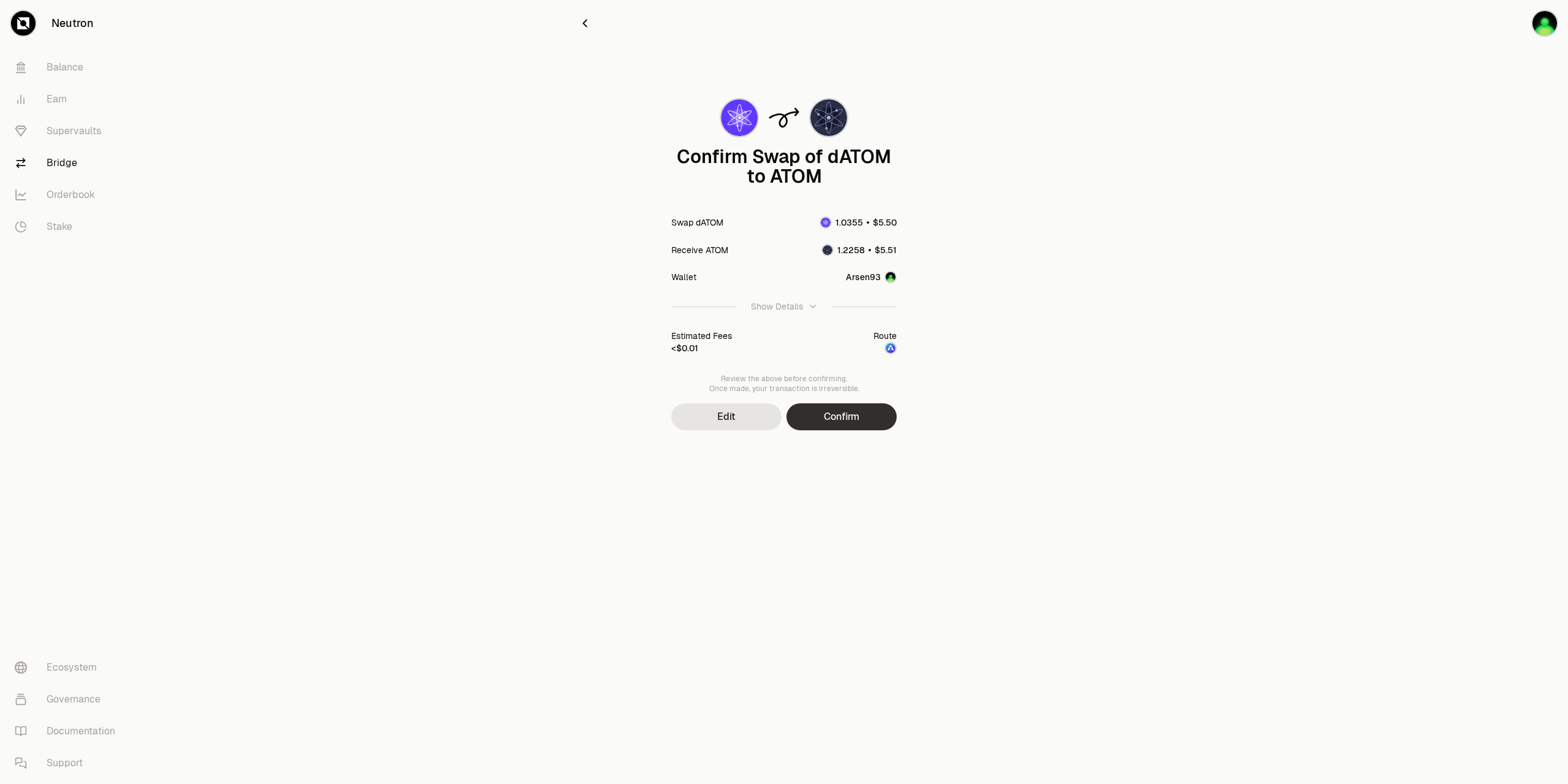
click at [843, 415] on button "Confirm" at bounding box center [842, 416] width 110 height 27
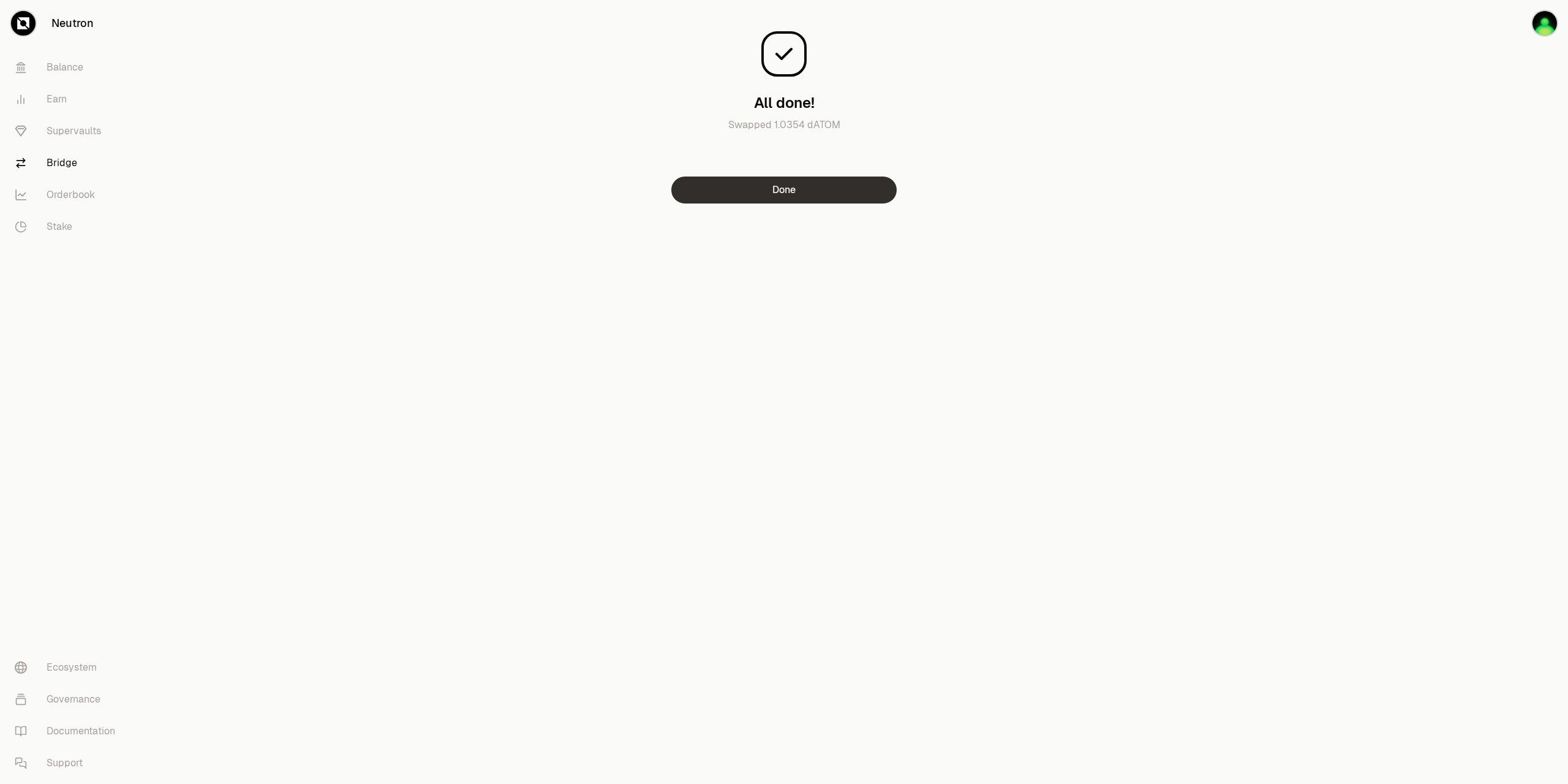
click at [837, 197] on button "Done" at bounding box center [784, 190] width 225 height 27
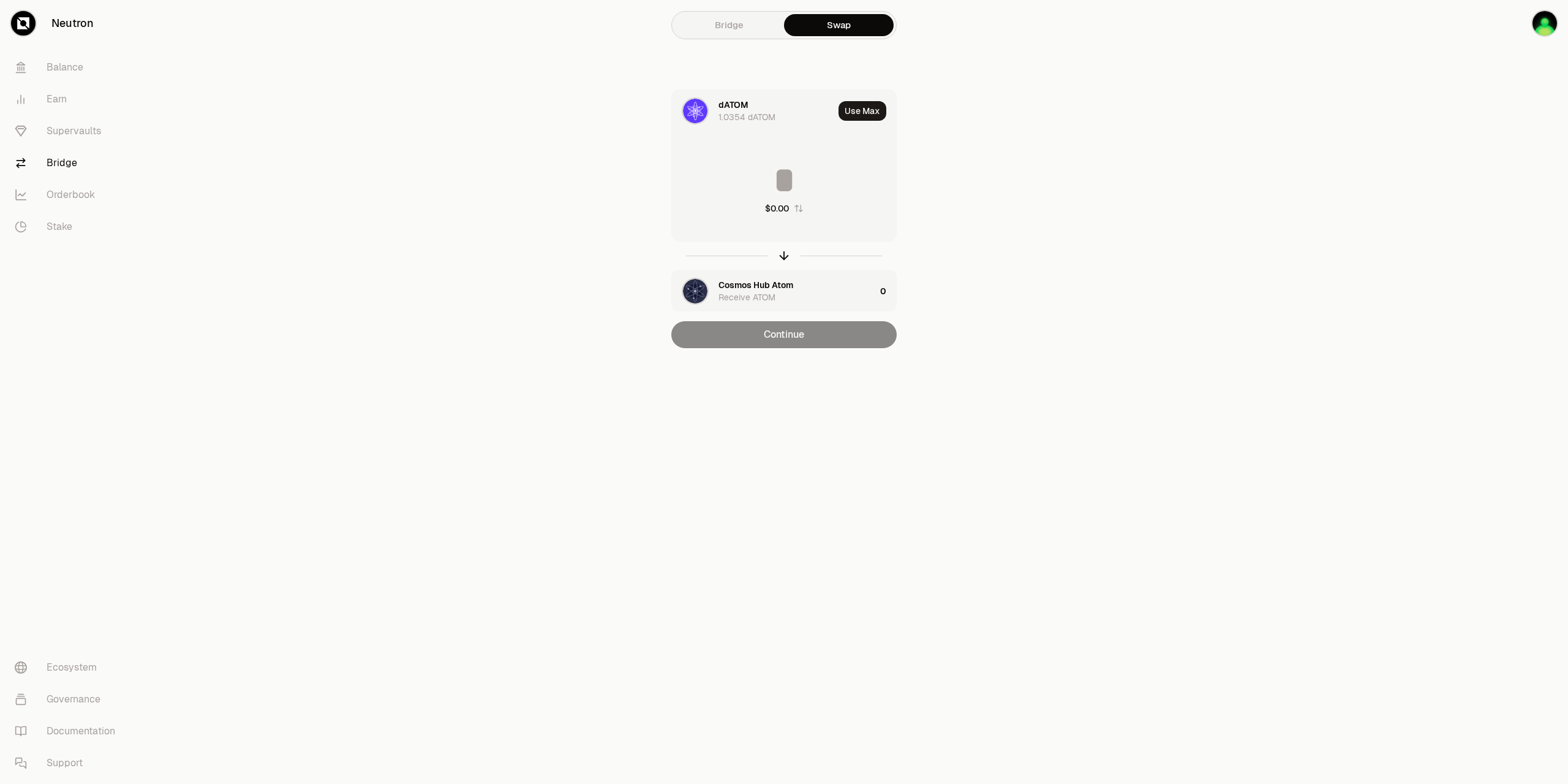
click at [715, 31] on link "Bridge" at bounding box center [729, 25] width 110 height 22
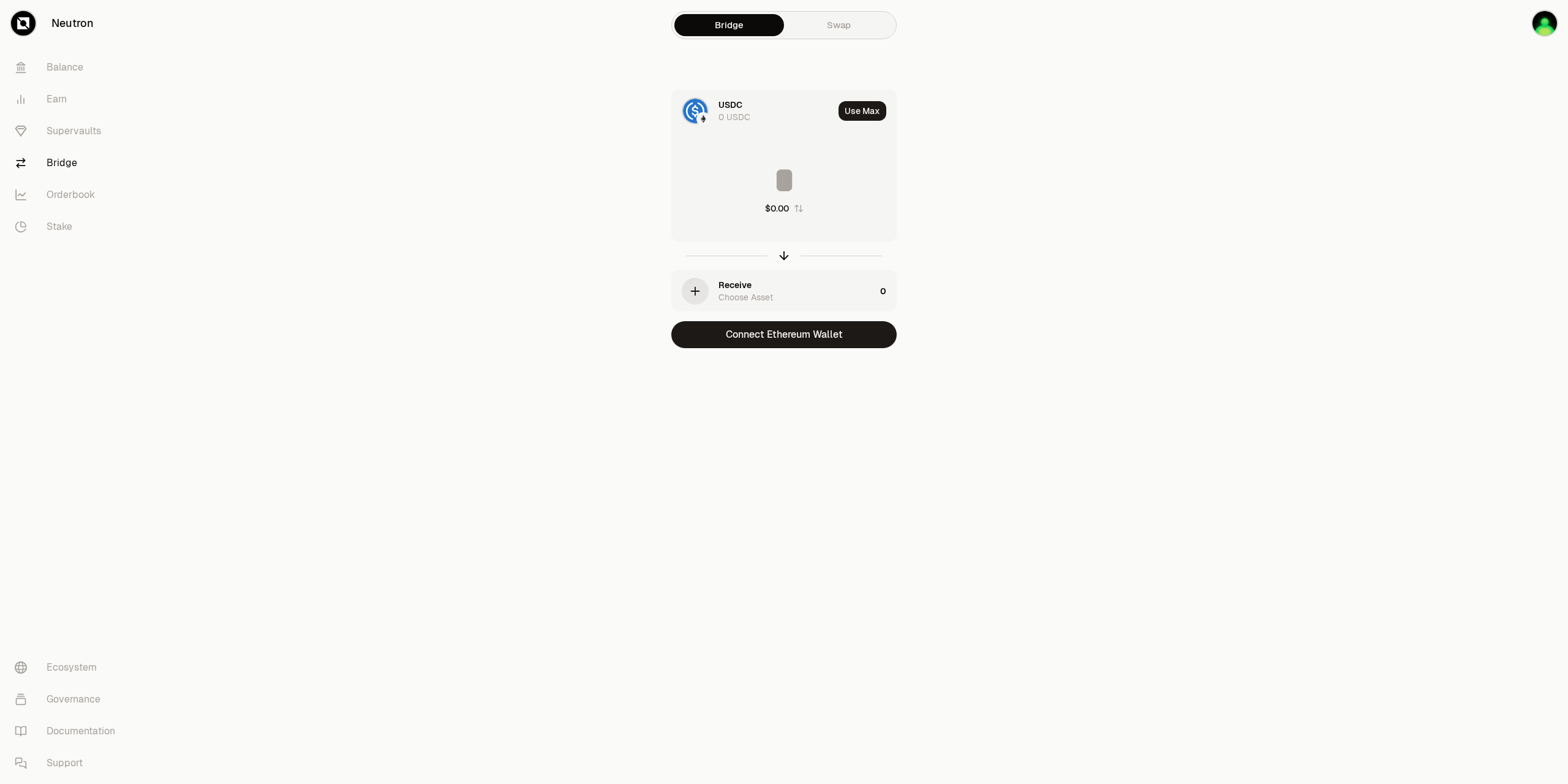
click at [748, 109] on div "USDC 0 USDC" at bounding box center [776, 110] width 115 height 24
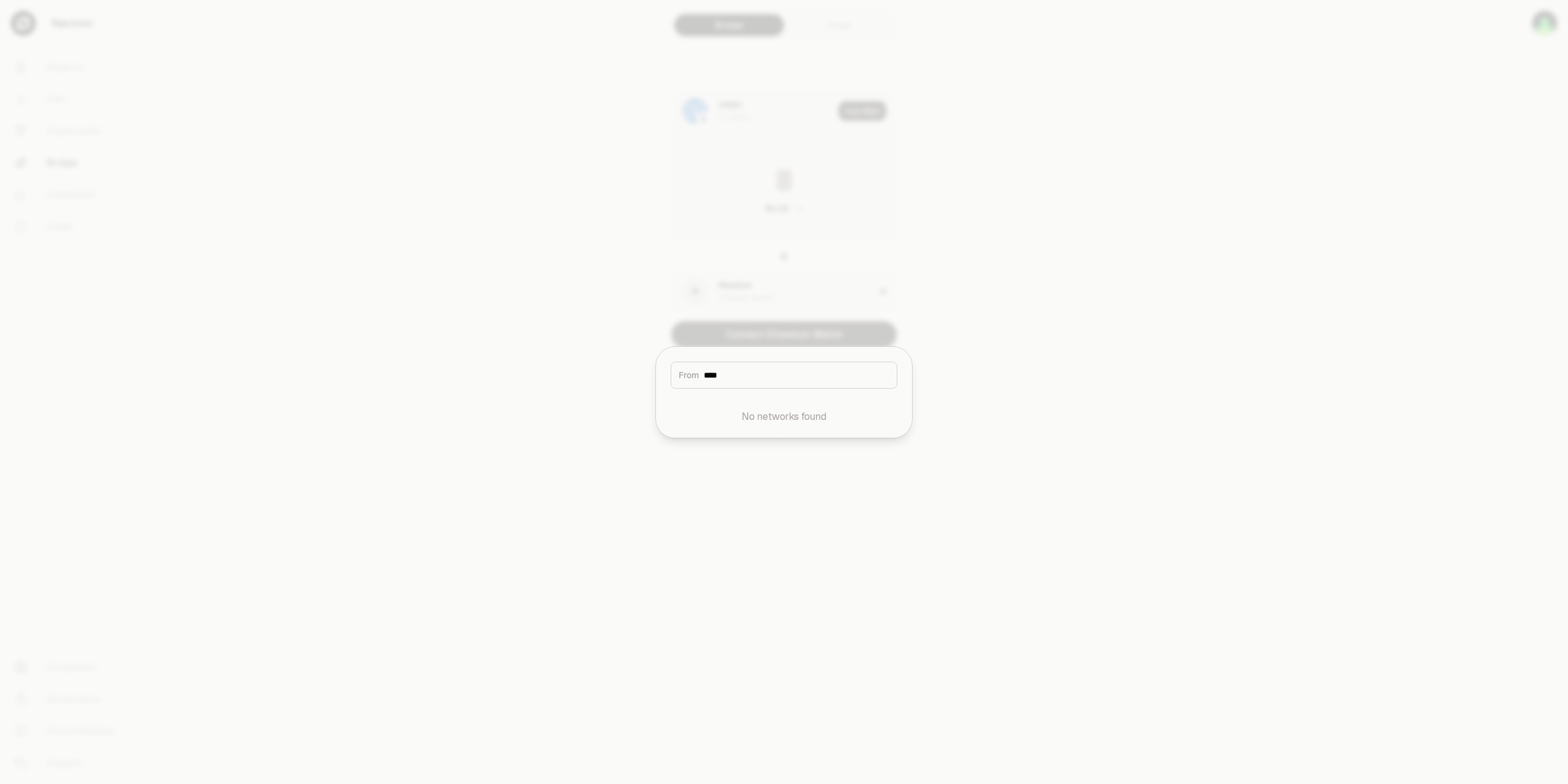
drag, startPoint x: 737, startPoint y: 369, endPoint x: 613, endPoint y: 373, distance: 124.1
click at [704, 373] on input "****" at bounding box center [796, 375] width 185 height 12
type input "****"
click at [1066, 228] on div at bounding box center [784, 392] width 1568 height 784
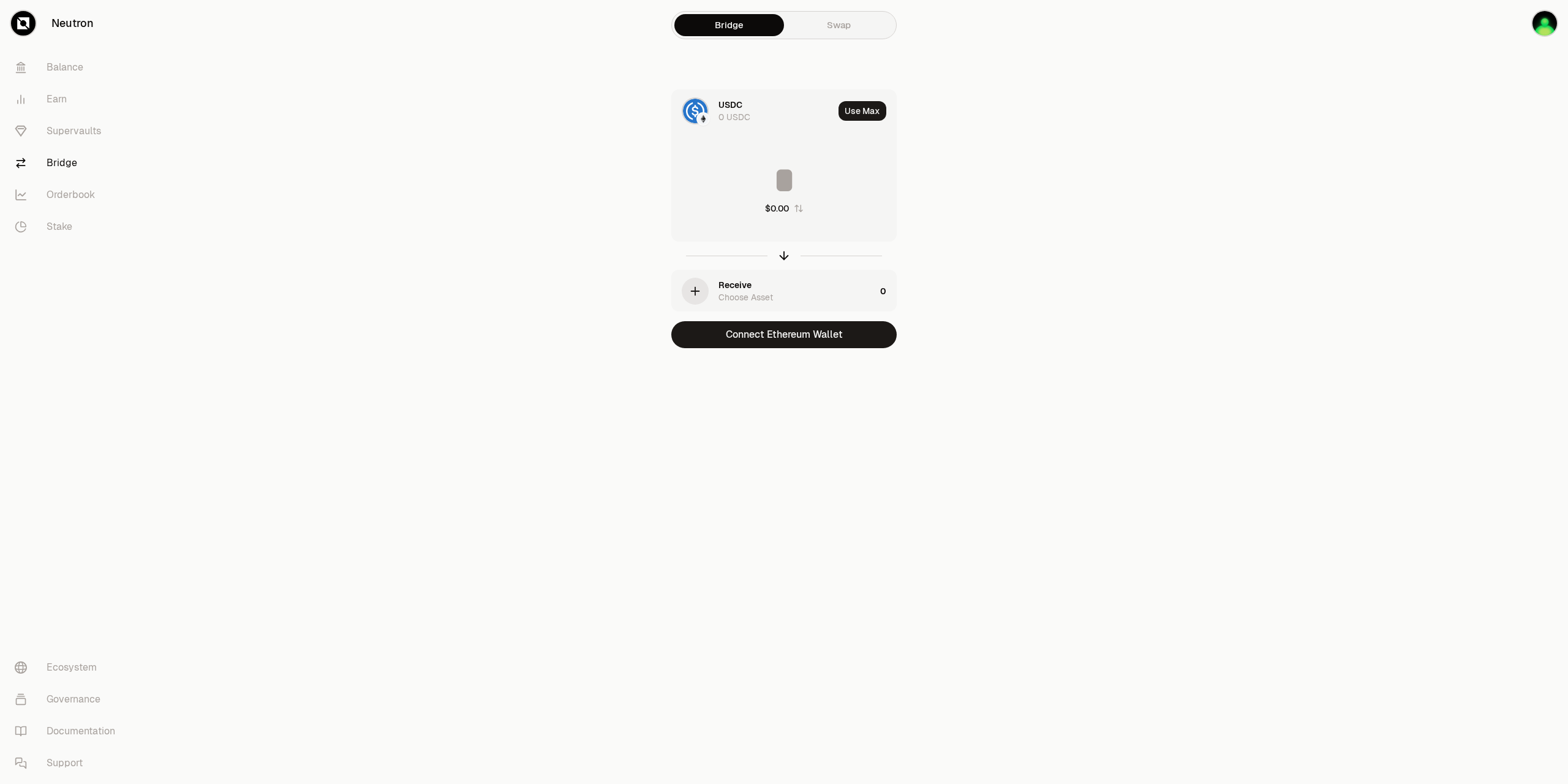
click at [749, 297] on div "Choose Asset" at bounding box center [746, 297] width 54 height 12
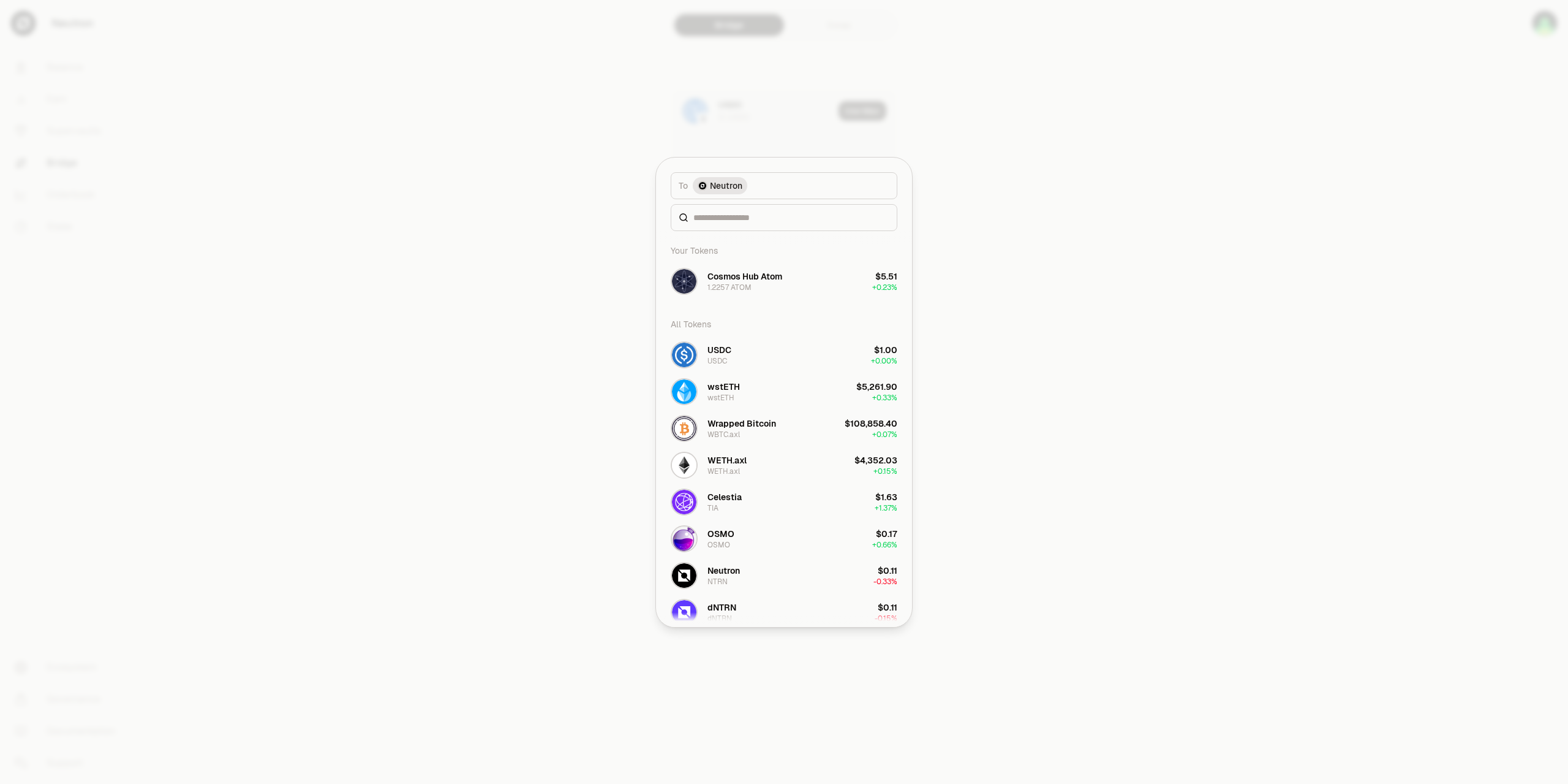
click at [1068, 200] on div at bounding box center [784, 392] width 1568 height 784
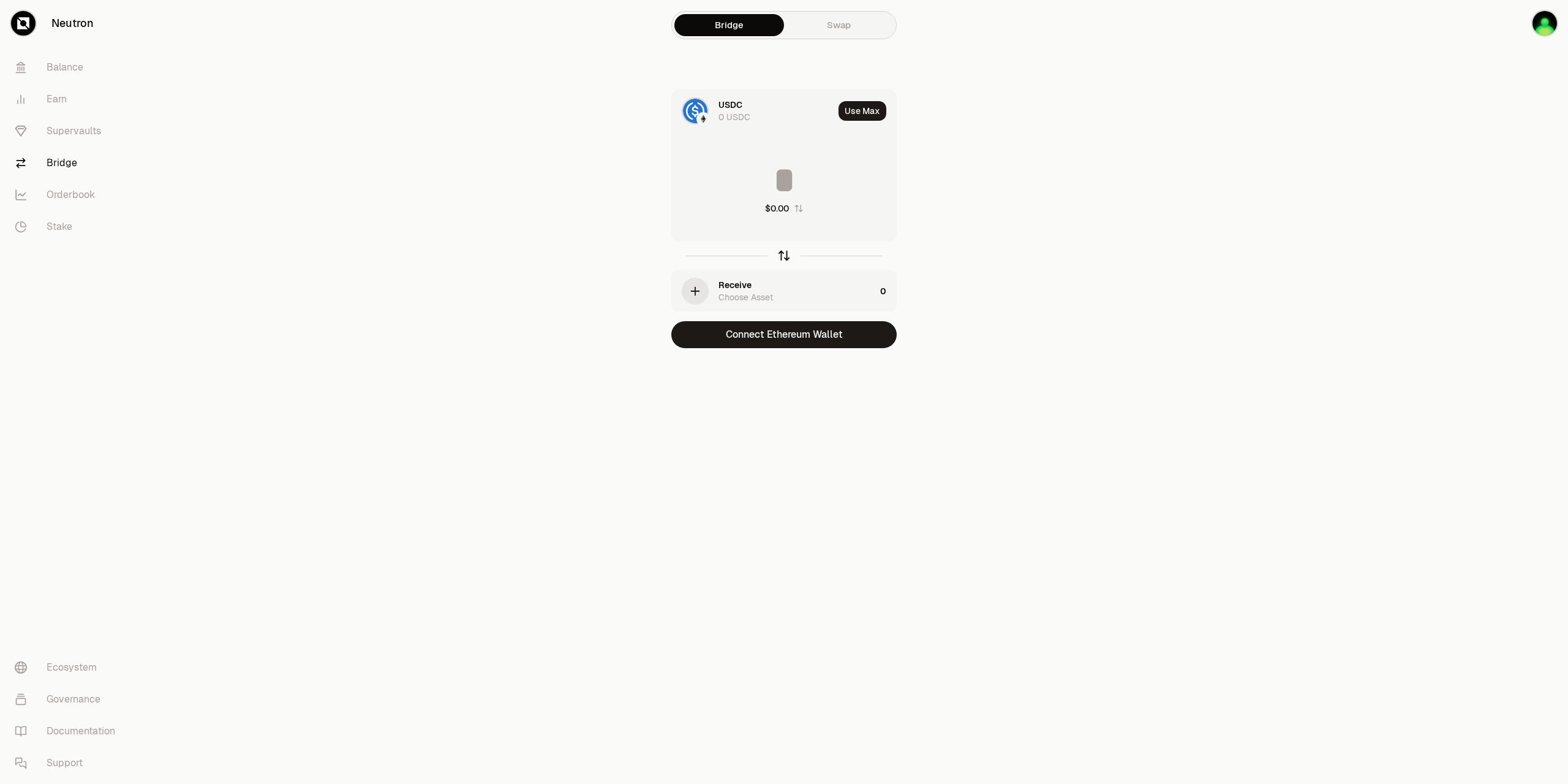
click at [786, 253] on icon "button" at bounding box center [784, 254] width 8 height 4
click at [757, 125] on div "Use Choose Asset" at bounding box center [752, 110] width 162 height 42
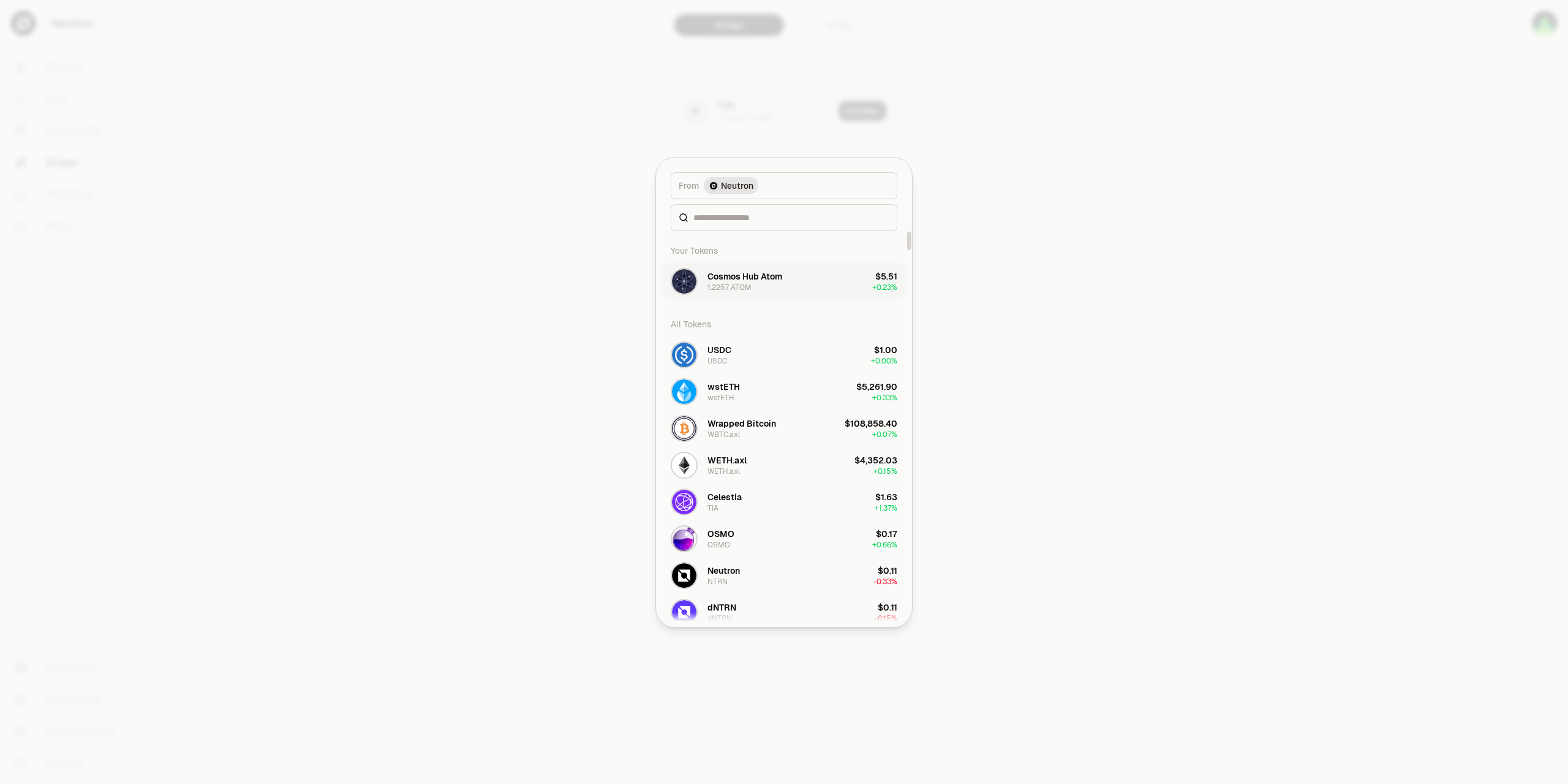
click at [740, 291] on div "1.2257 ATOM" at bounding box center [729, 288] width 44 height 10
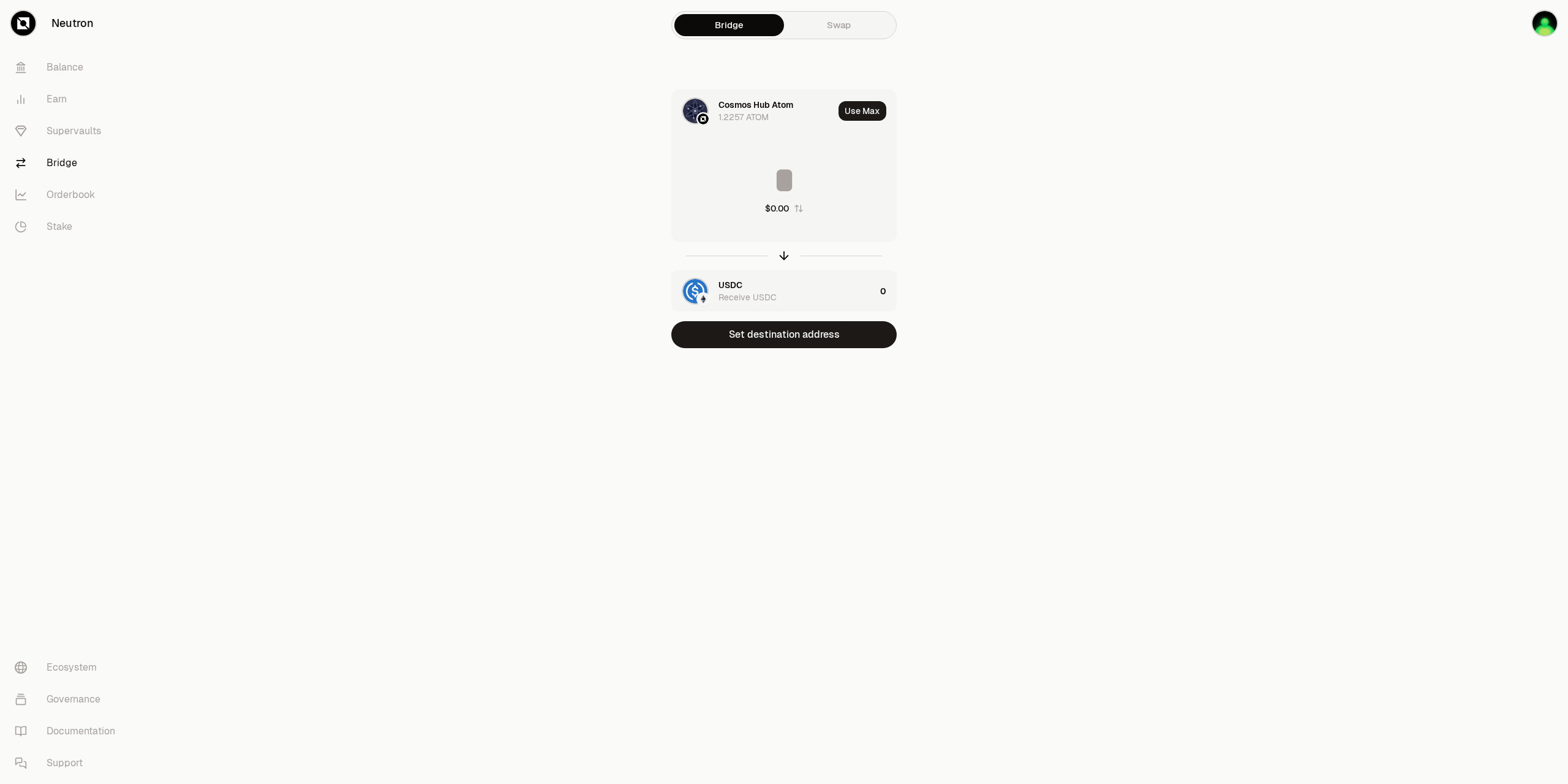
click at [746, 287] on div "USDC Receive USDC" at bounding box center [797, 291] width 157 height 24
click at [745, 182] on div "Receive USDC" at bounding box center [747, 187] width 58 height 12
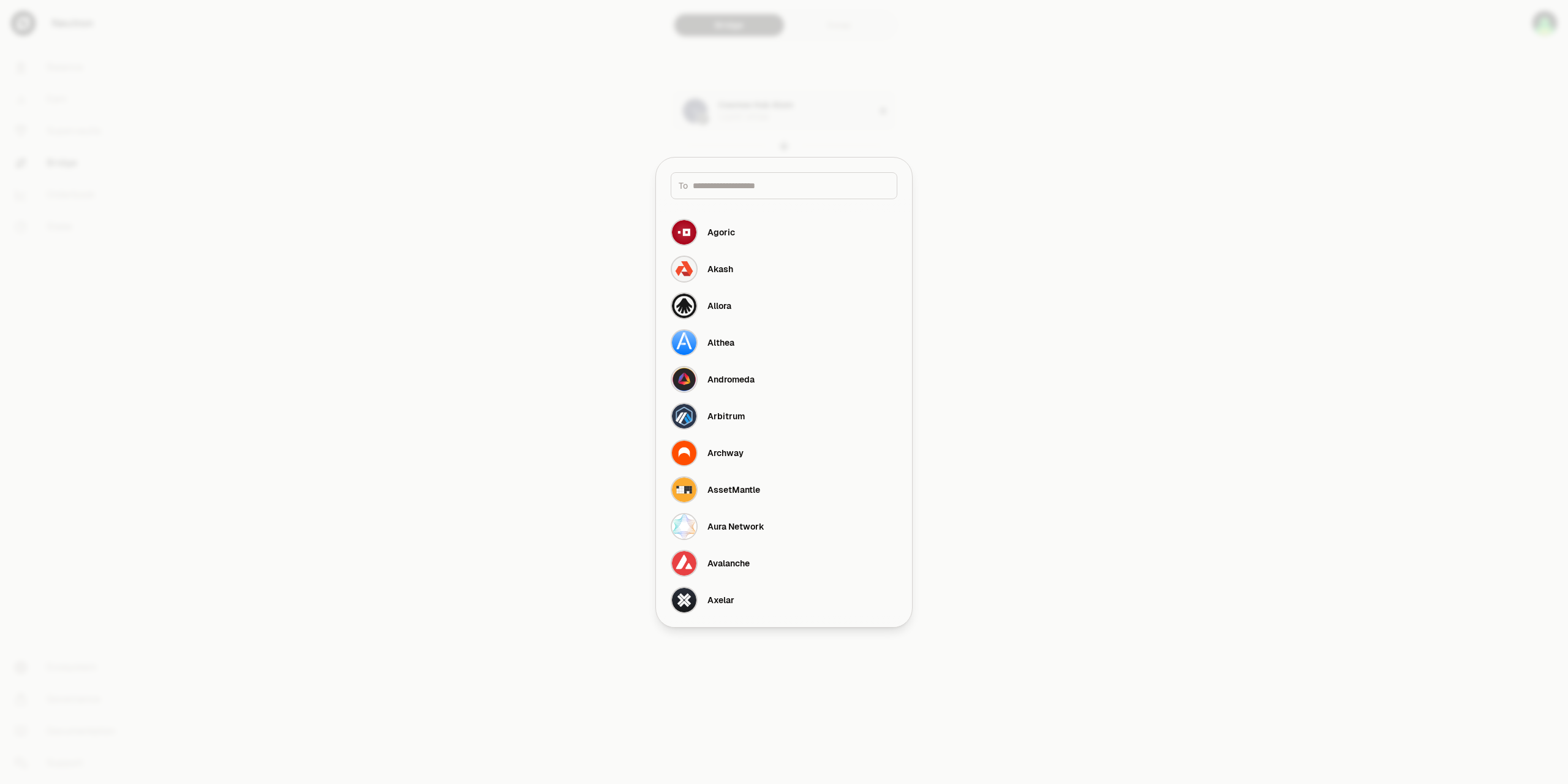
click at [745, 190] on input at bounding box center [791, 186] width 197 height 12
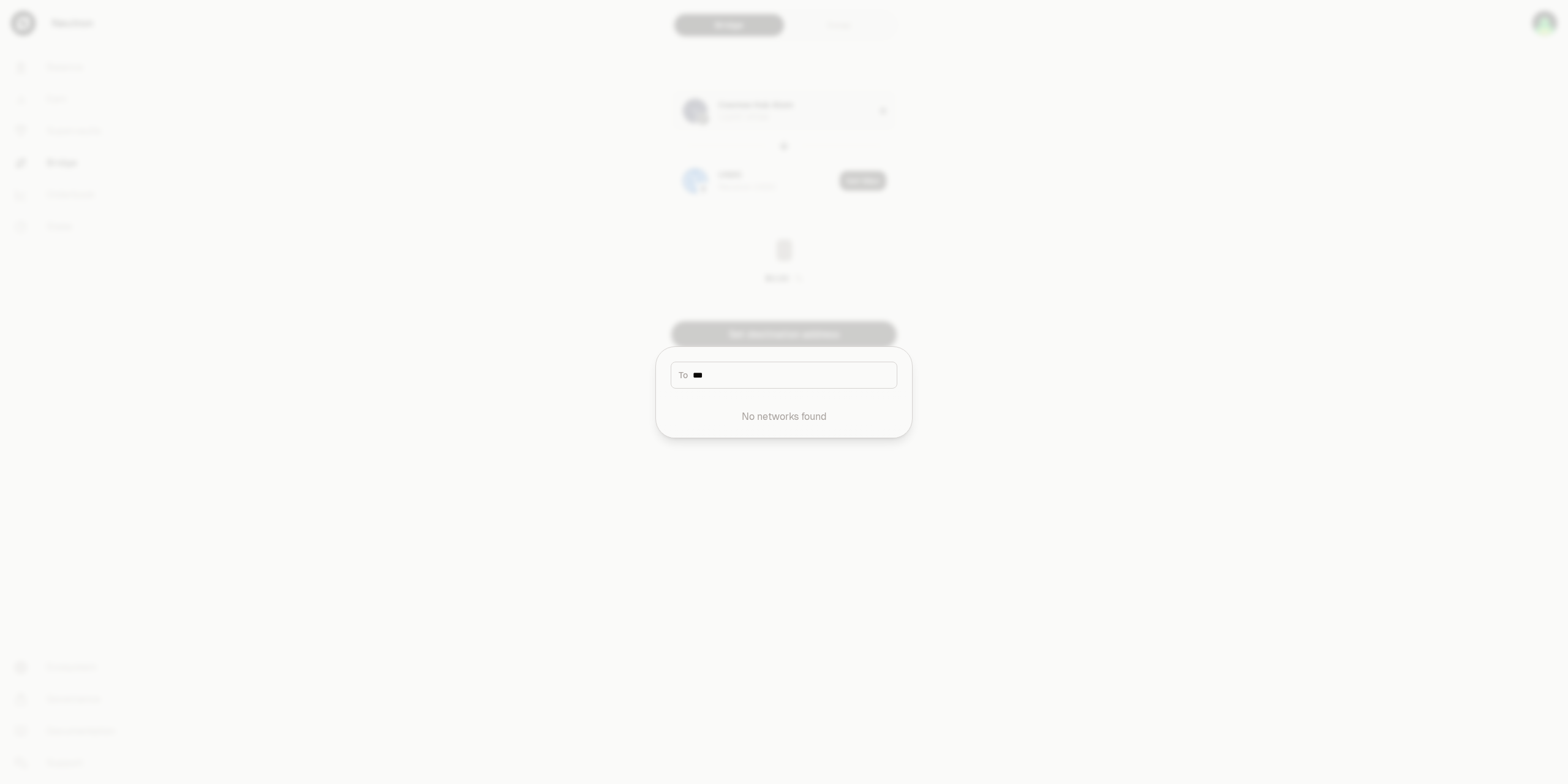
type input "****"
drag, startPoint x: 777, startPoint y: 376, endPoint x: 655, endPoint y: 373, distance: 122.0
click at [693, 376] on input "****" at bounding box center [791, 375] width 197 height 12
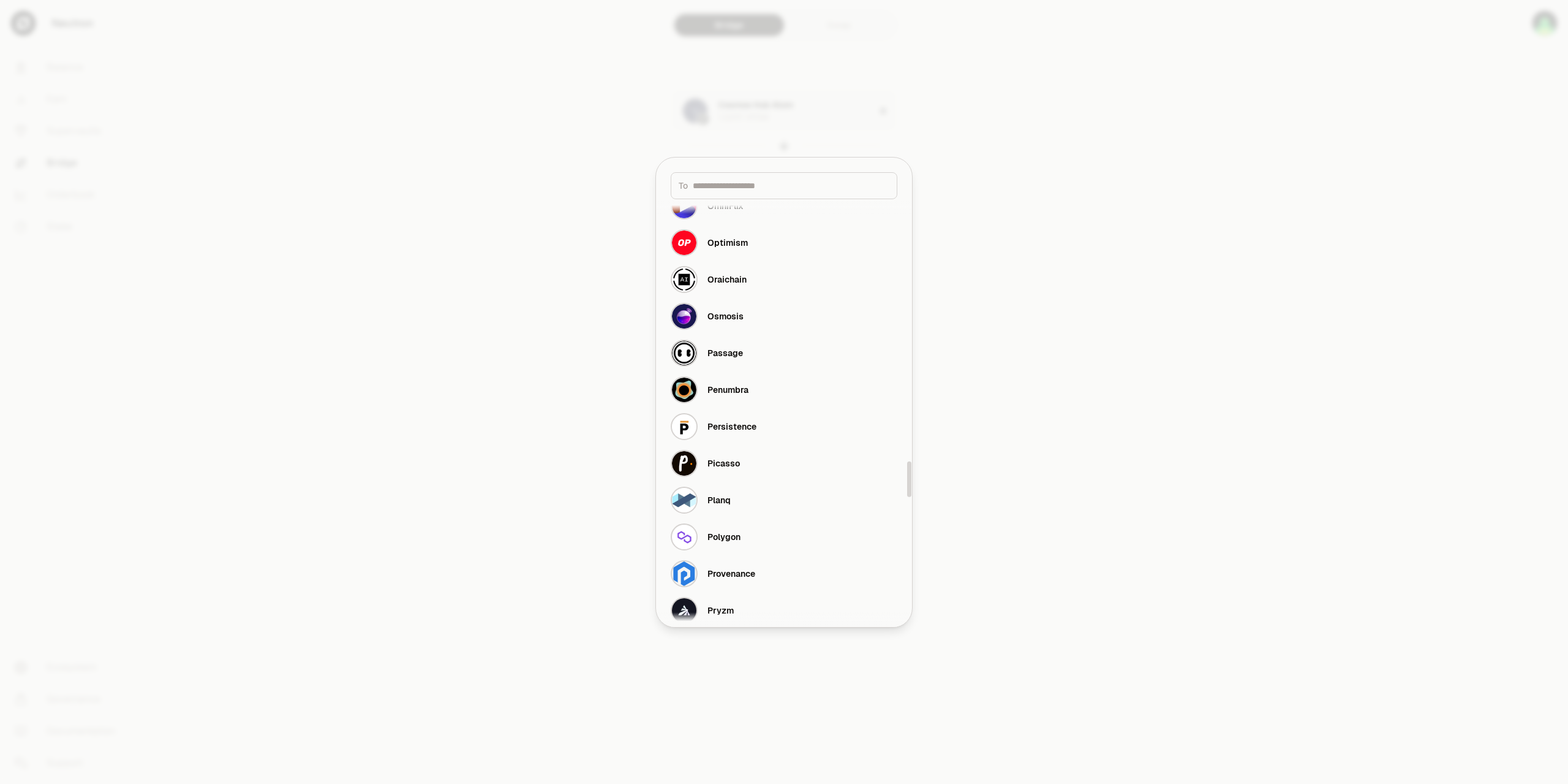
scroll to position [3100, 0]
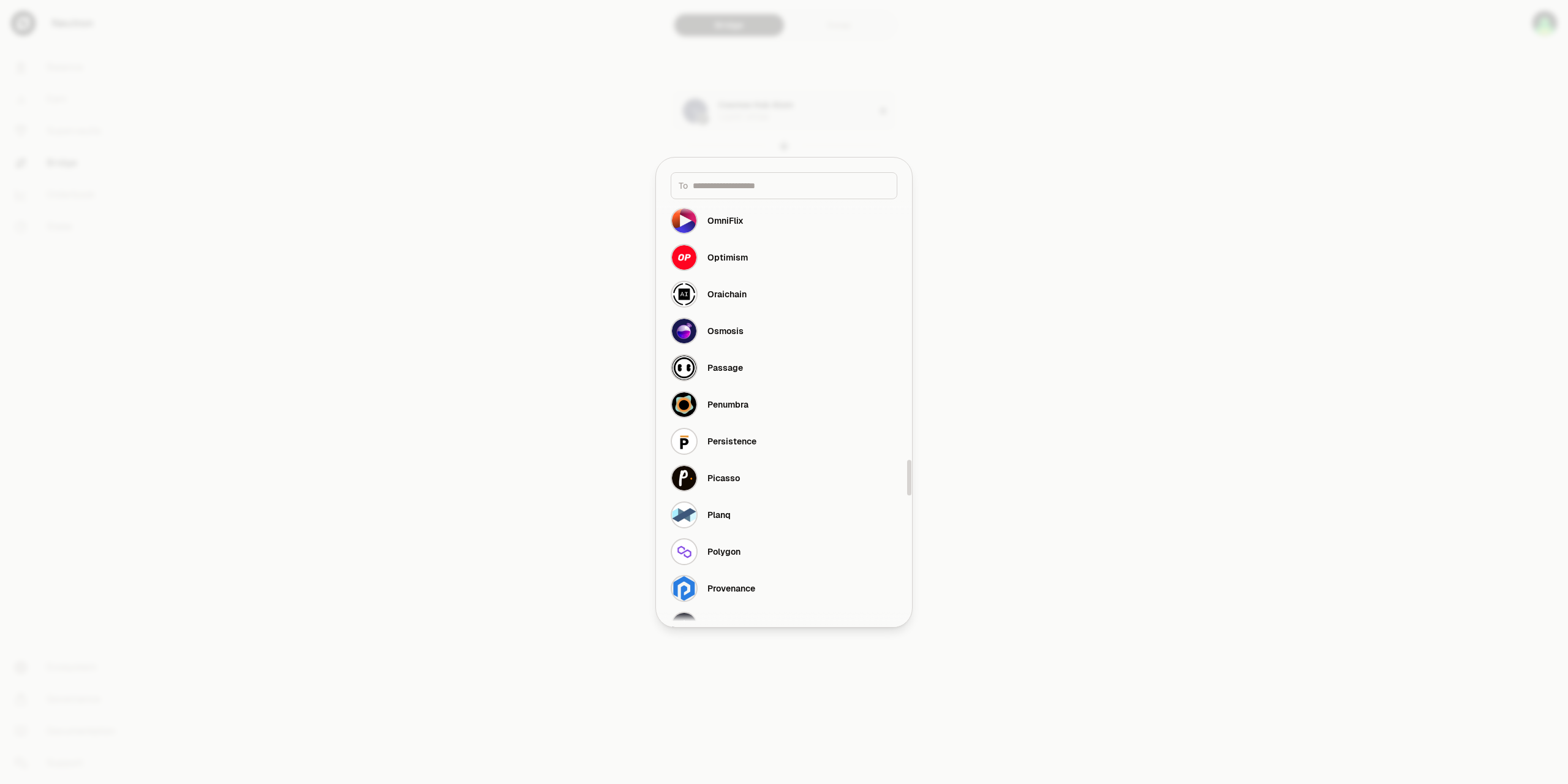
drag, startPoint x: 908, startPoint y: 226, endPoint x: 879, endPoint y: 473, distance: 248.7
click at [907, 473] on div at bounding box center [909, 478] width 4 height 36
click at [723, 328] on div "Osmosis" at bounding box center [726, 331] width 36 height 12
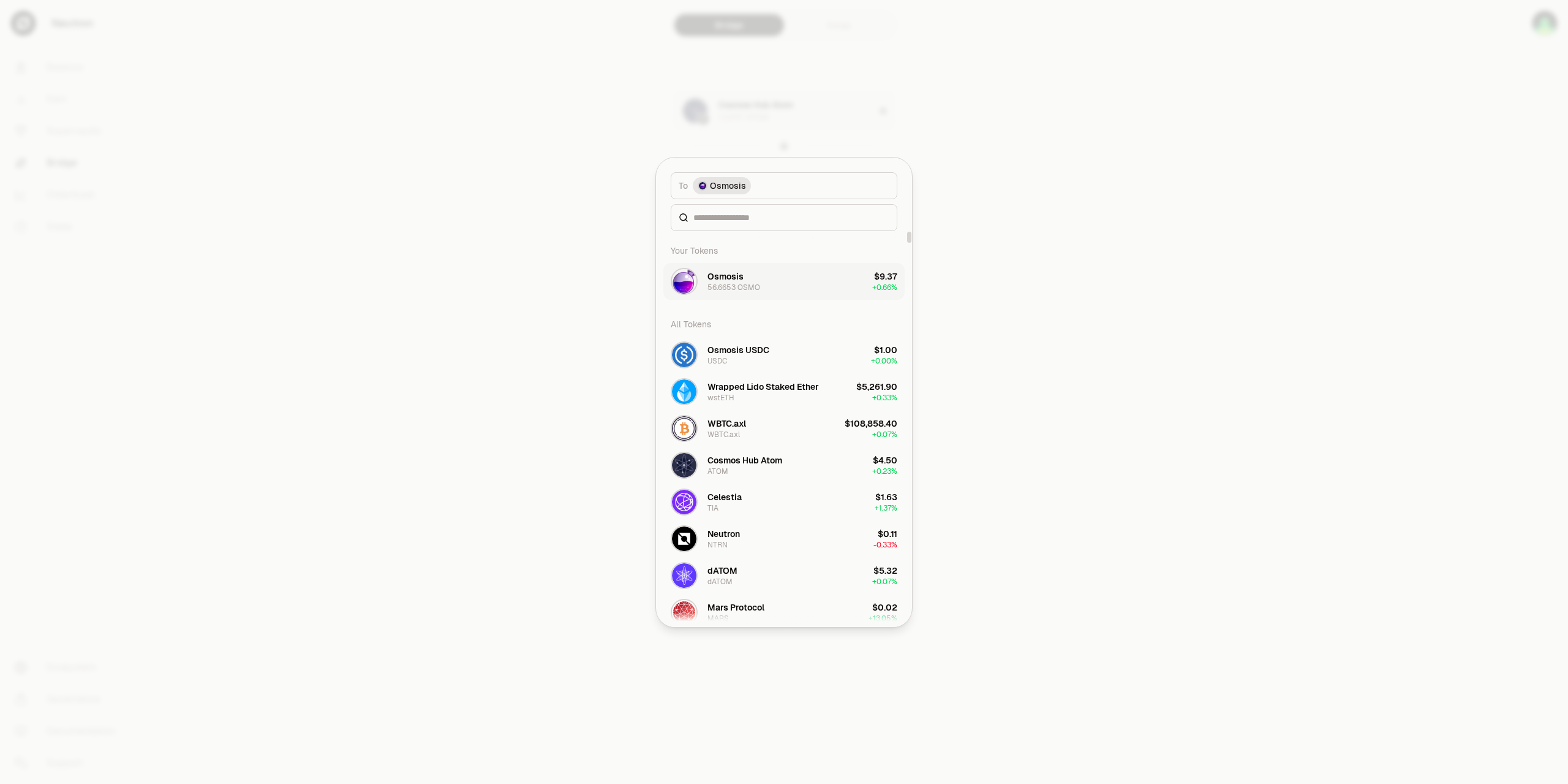
click at [734, 278] on div "Osmosis" at bounding box center [726, 277] width 36 height 12
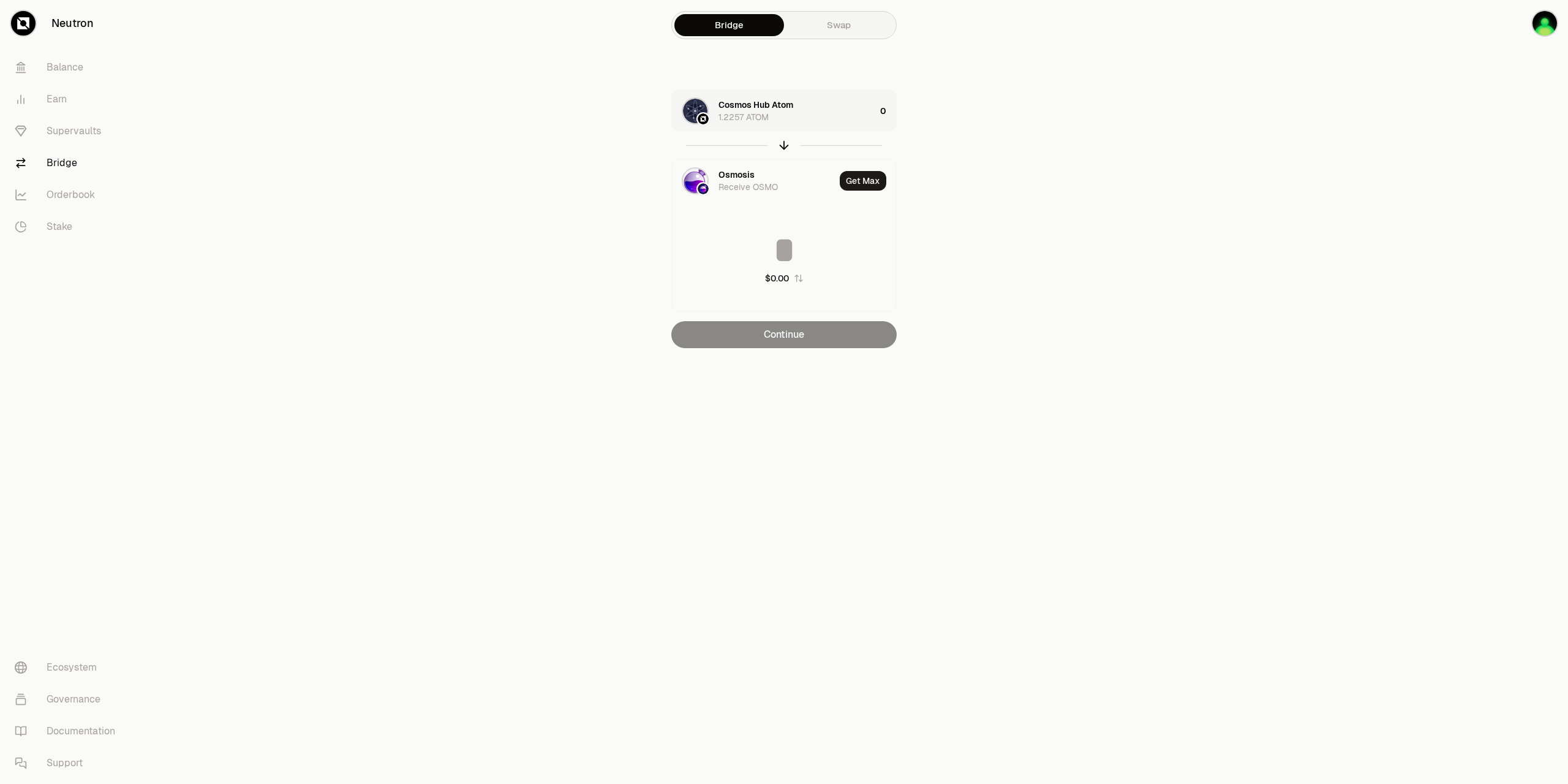
click at [816, 107] on div "Cosmos Hub Atom 1.2257 ATOM" at bounding box center [797, 110] width 157 height 24
click at [864, 111] on button "Use Max" at bounding box center [862, 110] width 48 height 19
type input "********"
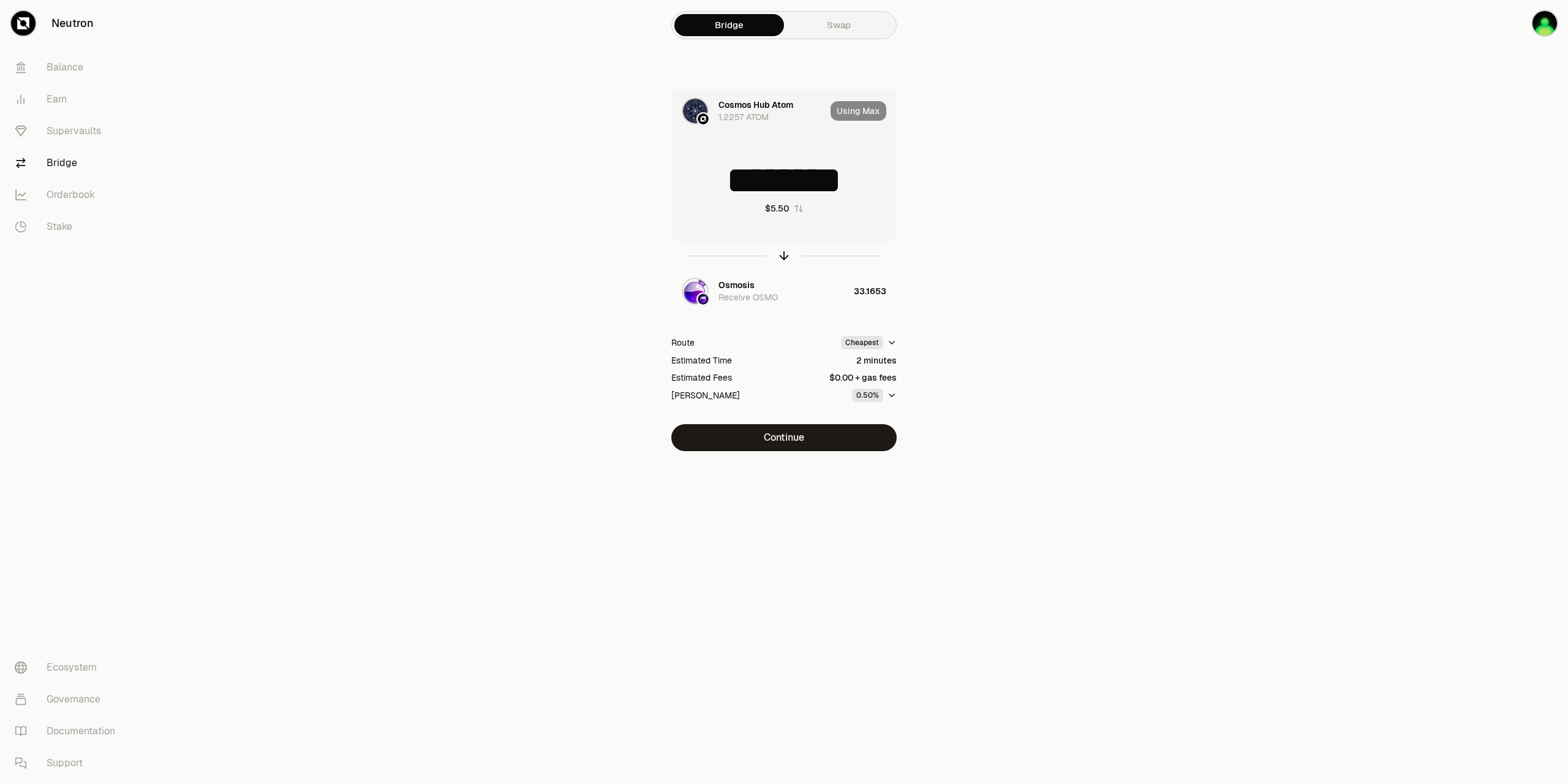
click at [893, 397] on icon "button" at bounding box center [892, 395] width 10 height 10
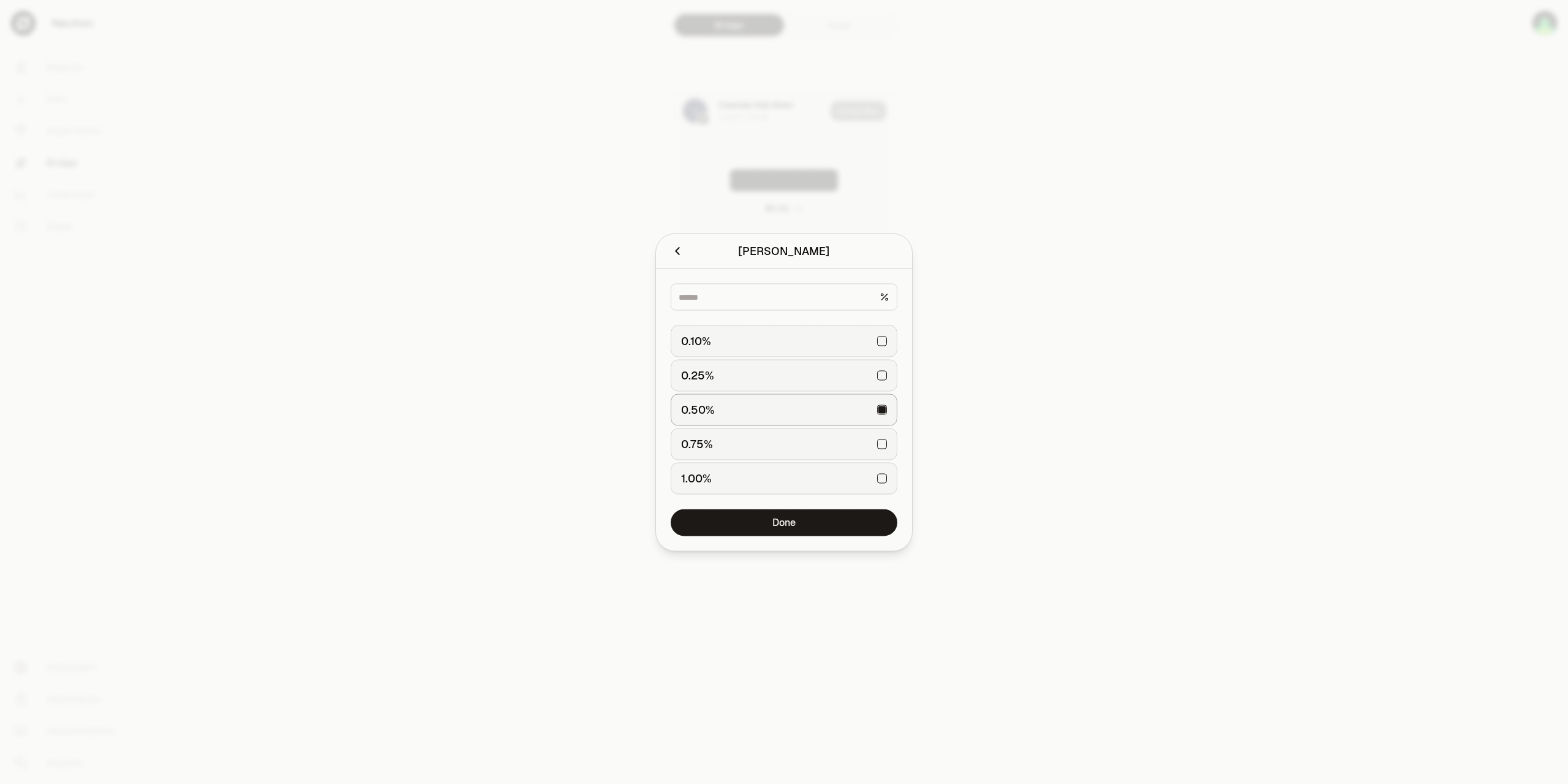
click at [976, 316] on div at bounding box center [784, 392] width 1568 height 784
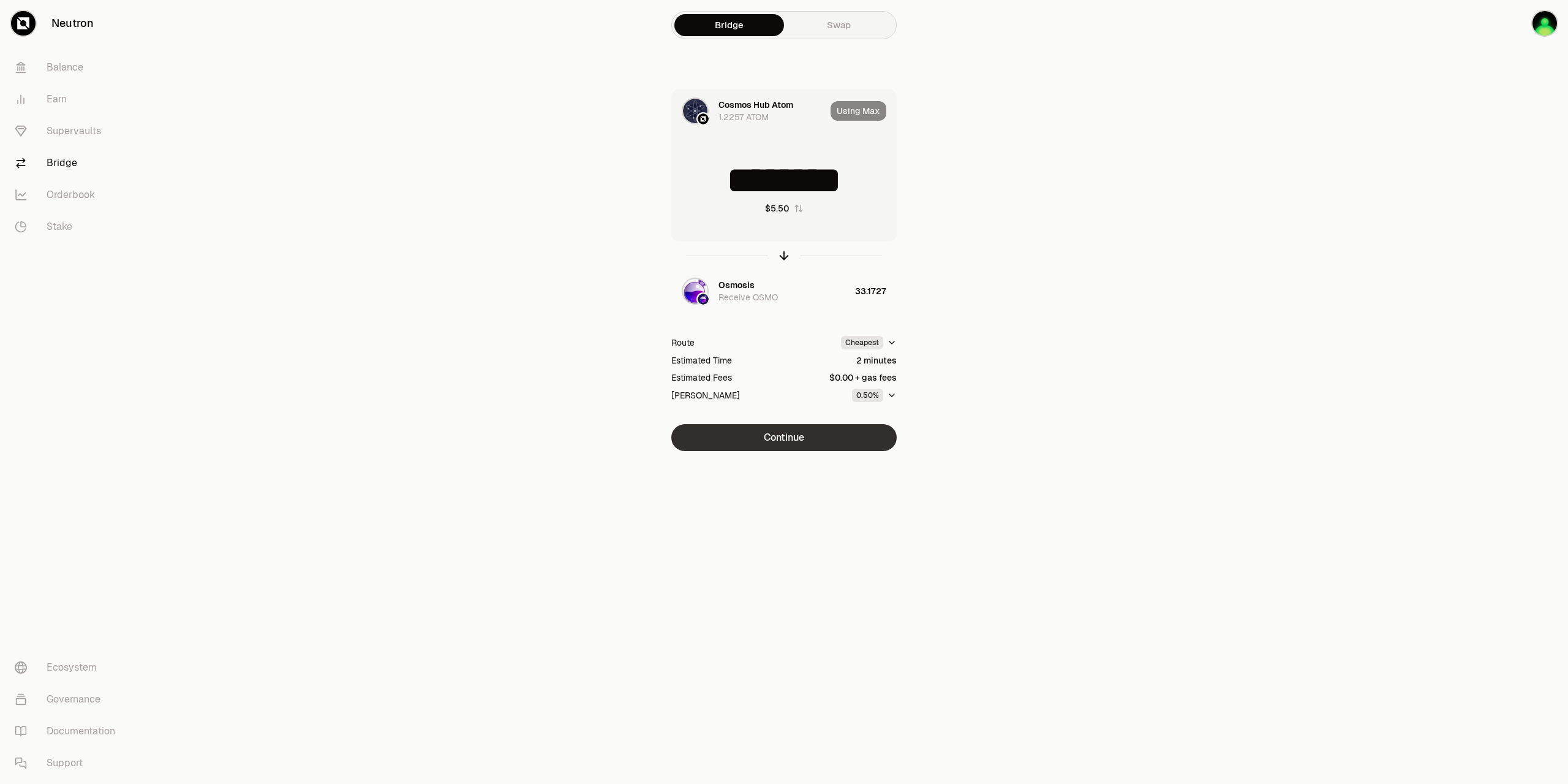
click at [806, 448] on button "Continue" at bounding box center [784, 437] width 225 height 27
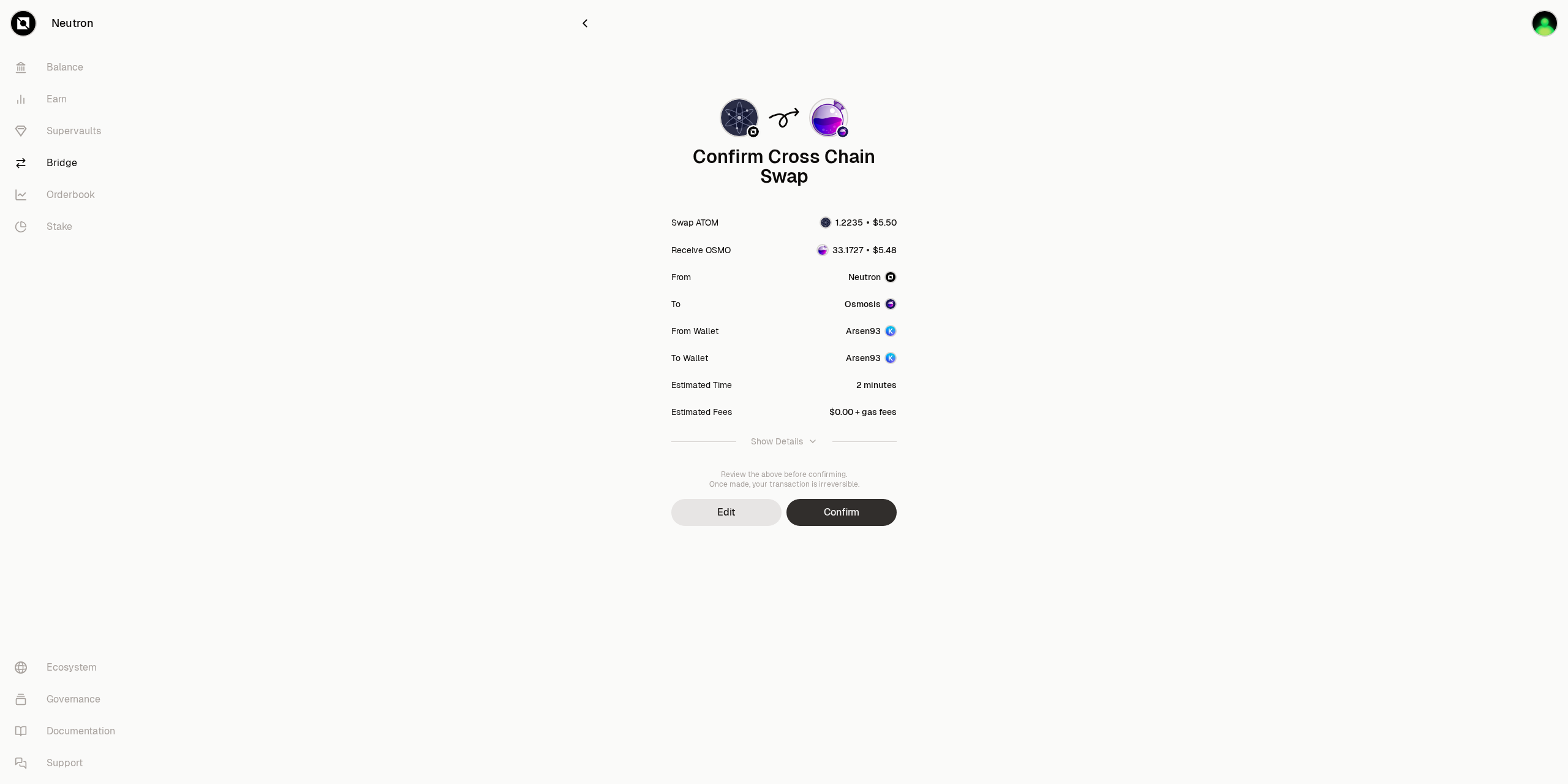
click at [837, 517] on button "Confirm" at bounding box center [842, 512] width 110 height 27
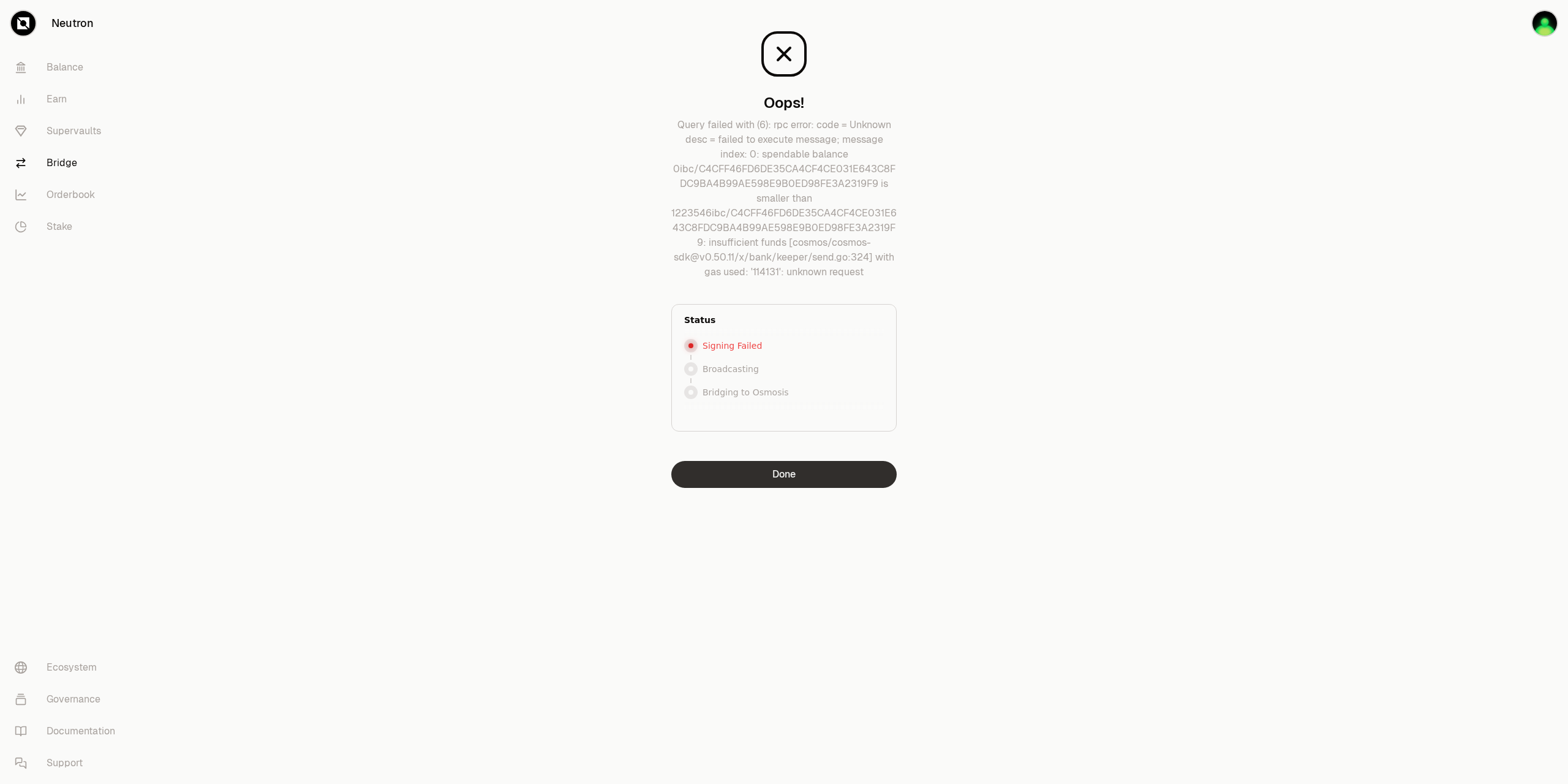
click at [793, 475] on button "Done" at bounding box center [784, 474] width 225 height 27
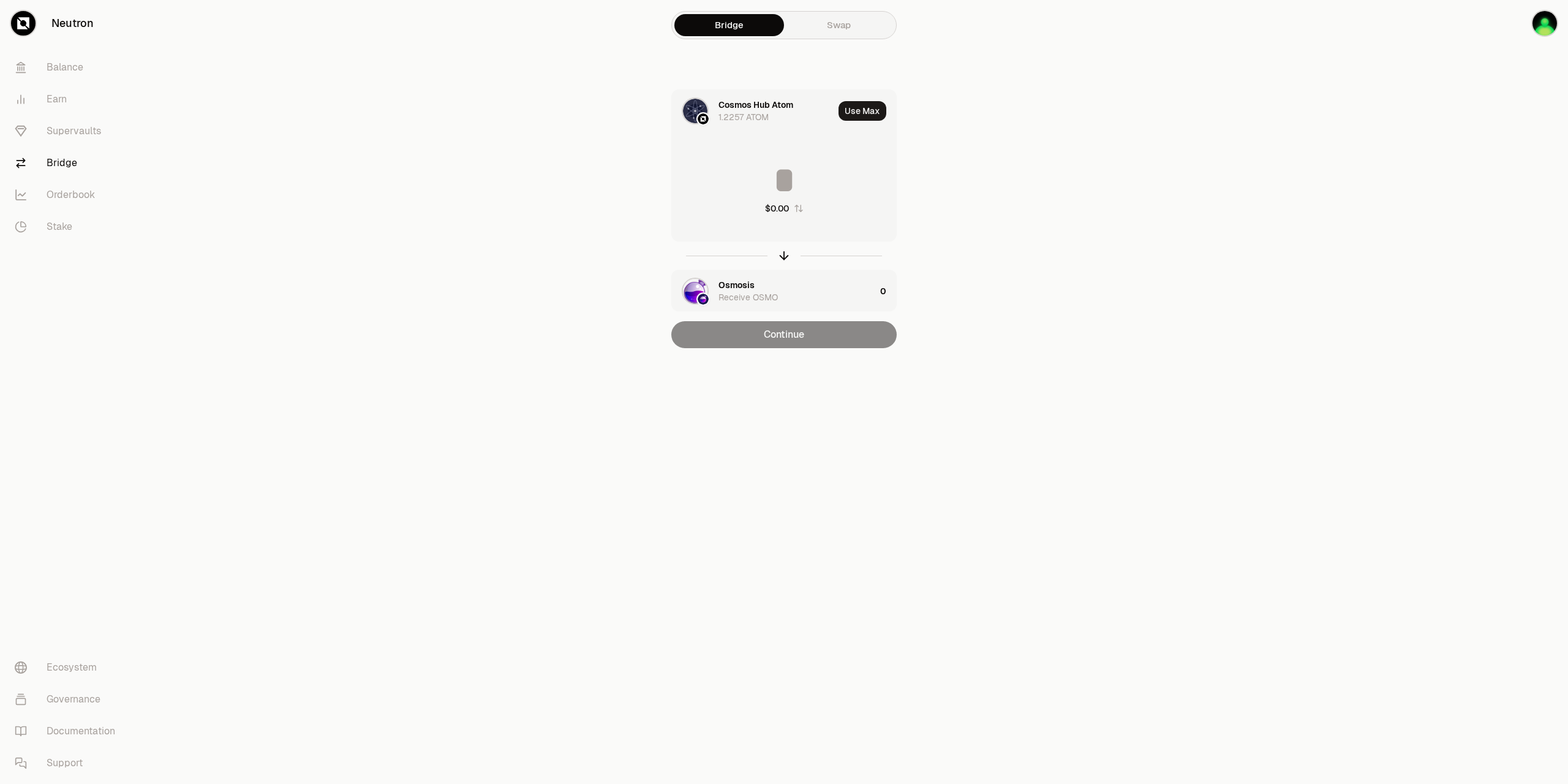
click at [1142, 253] on main "Bridge Swap Cosmos Hub Atom 1.2257 ATOM Use Max $0.00 Osmosis Receive OSMO 0 Co…" at bounding box center [853, 198] width 1431 height 397
click at [784, 252] on icon "button" at bounding box center [784, 254] width 8 height 4
click at [836, 22] on link "Swap" at bounding box center [839, 25] width 110 height 22
click at [740, 121] on div "0 USDC" at bounding box center [734, 117] width 32 height 12
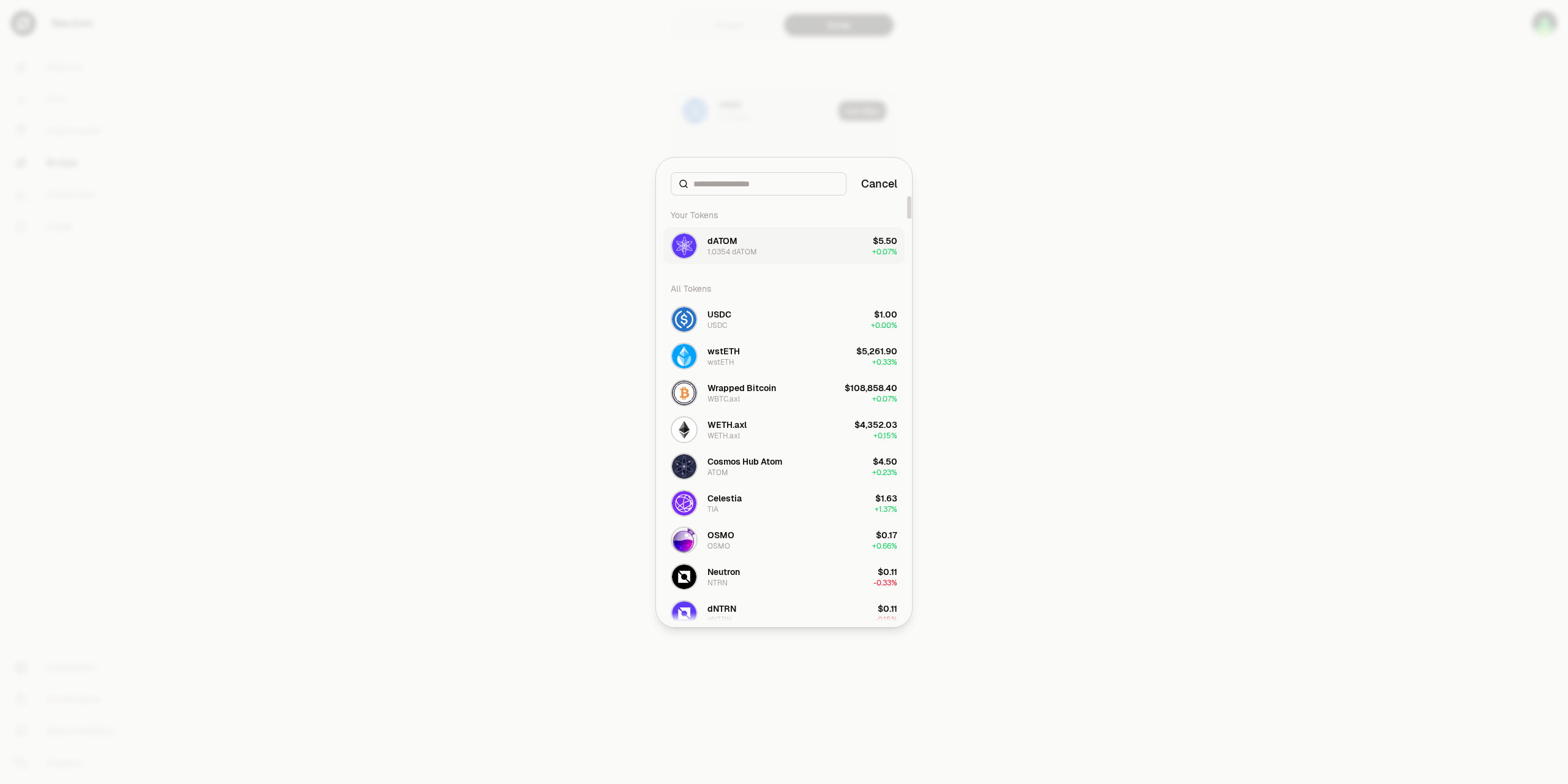
click at [743, 243] on div "dATOM 1.0354 dATOM" at bounding box center [733, 245] width 50 height 22
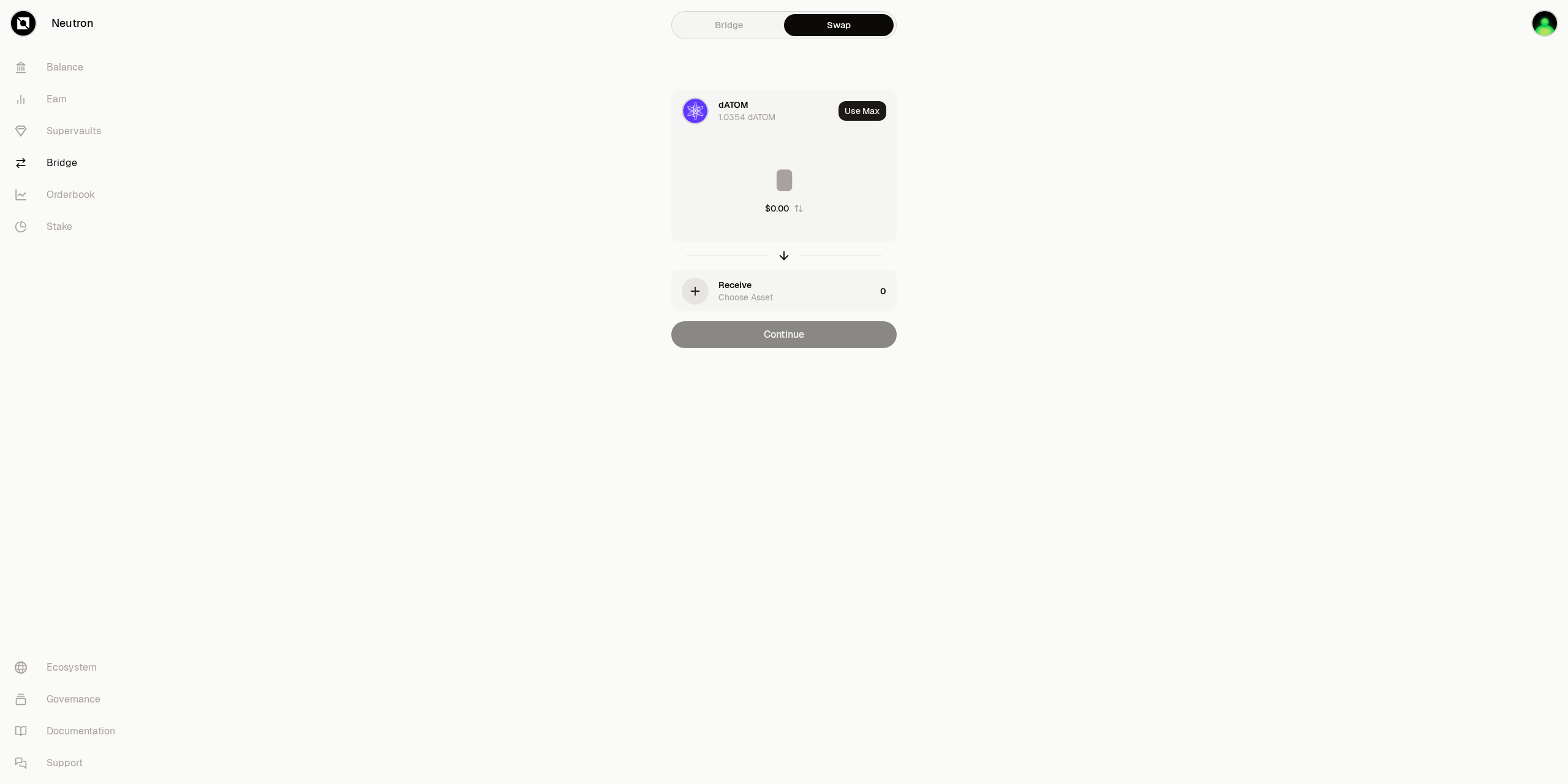
click at [760, 106] on div "dATOM 1.0354 dATOM" at bounding box center [776, 110] width 115 height 24
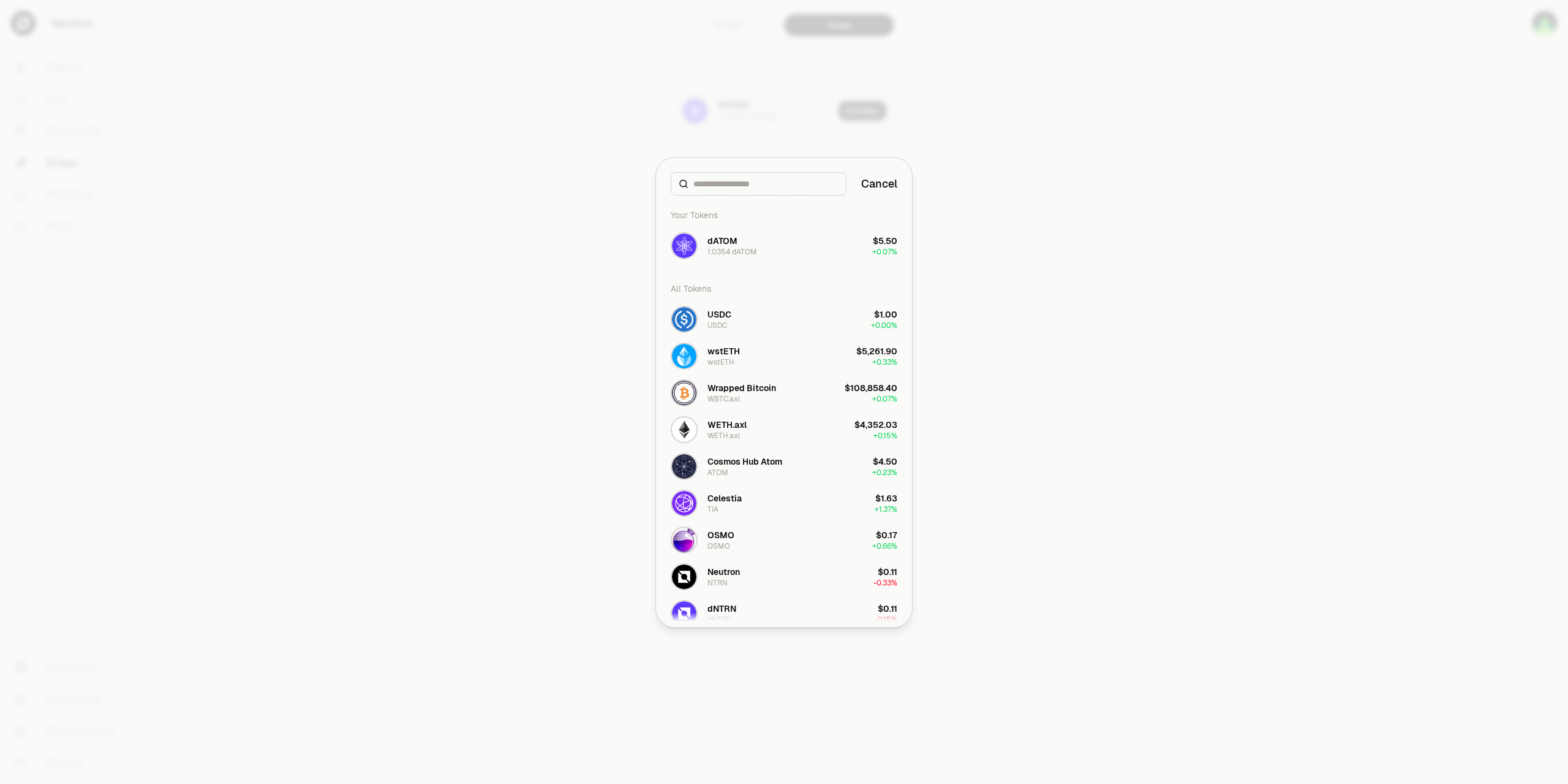
click at [741, 185] on input at bounding box center [766, 184] width 145 height 12
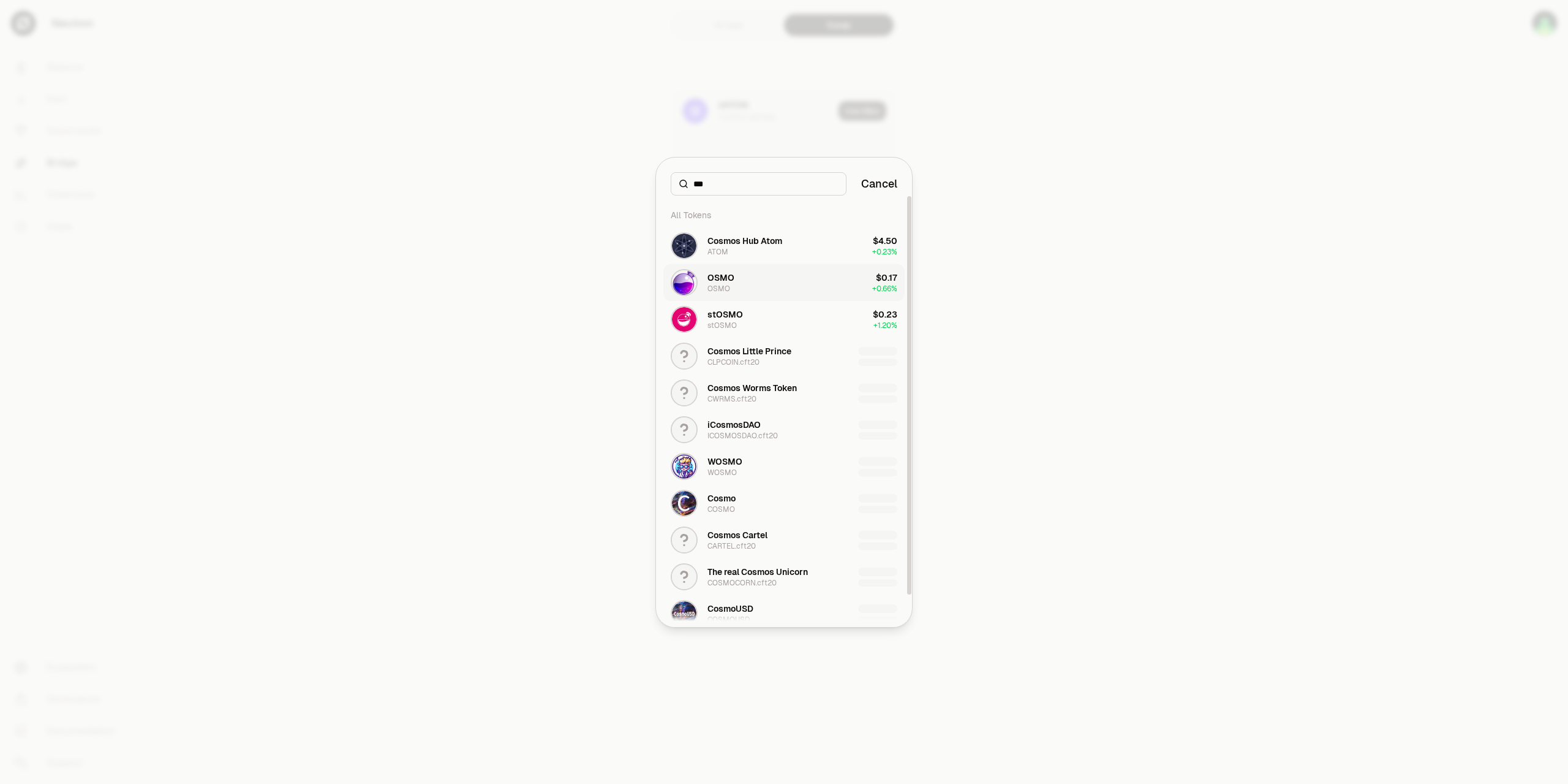
type input "***"
click at [724, 280] on div "OSMO" at bounding box center [721, 278] width 27 height 12
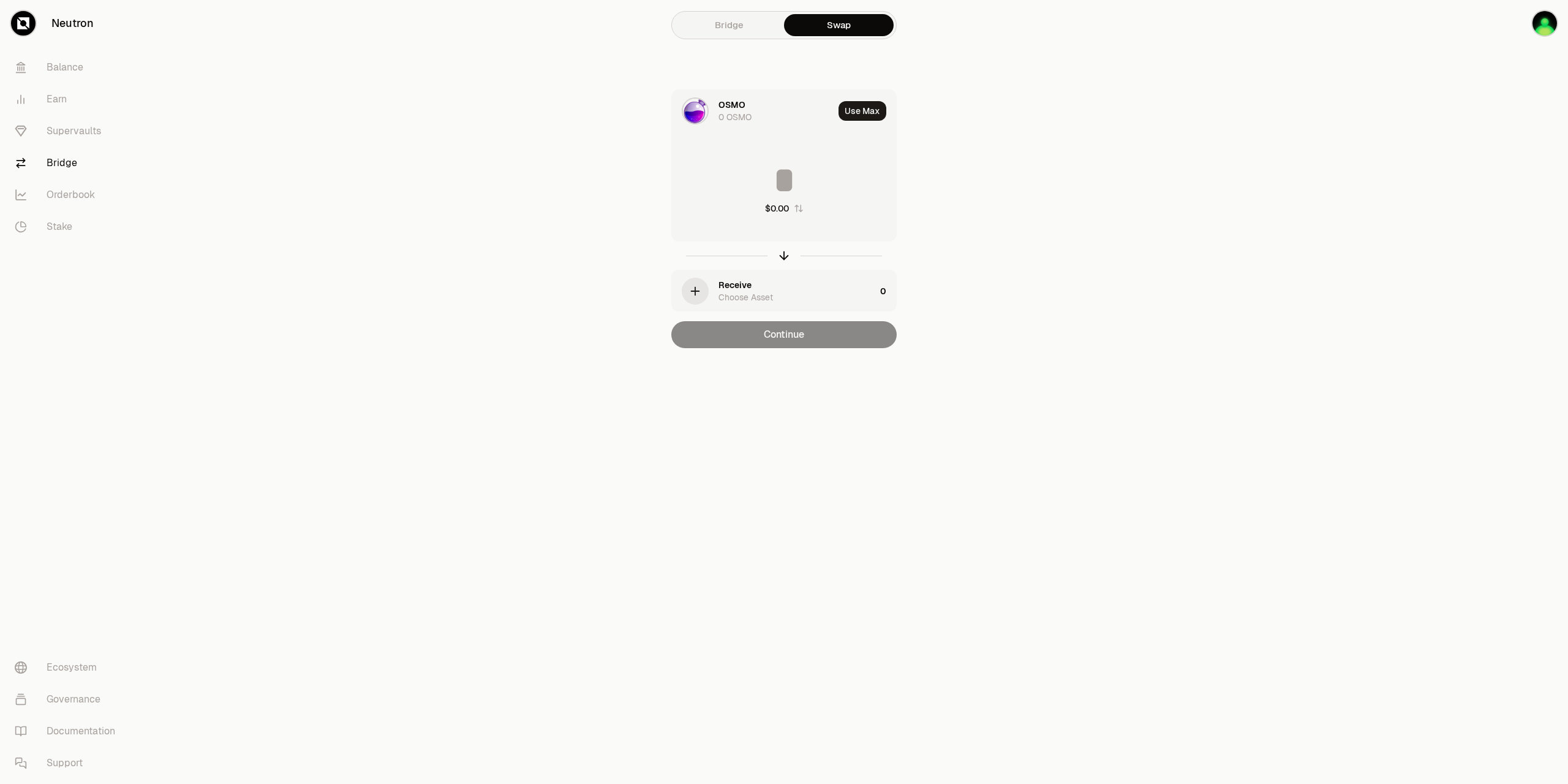
click at [783, 210] on div "$0.00" at bounding box center [777, 208] width 24 height 12
click at [783, 210] on div "0" at bounding box center [786, 208] width 6 height 12
click at [783, 210] on div "$0.00" at bounding box center [777, 208] width 24 height 12
click at [864, 119] on button "Use Max" at bounding box center [862, 110] width 48 height 19
type input "*****"
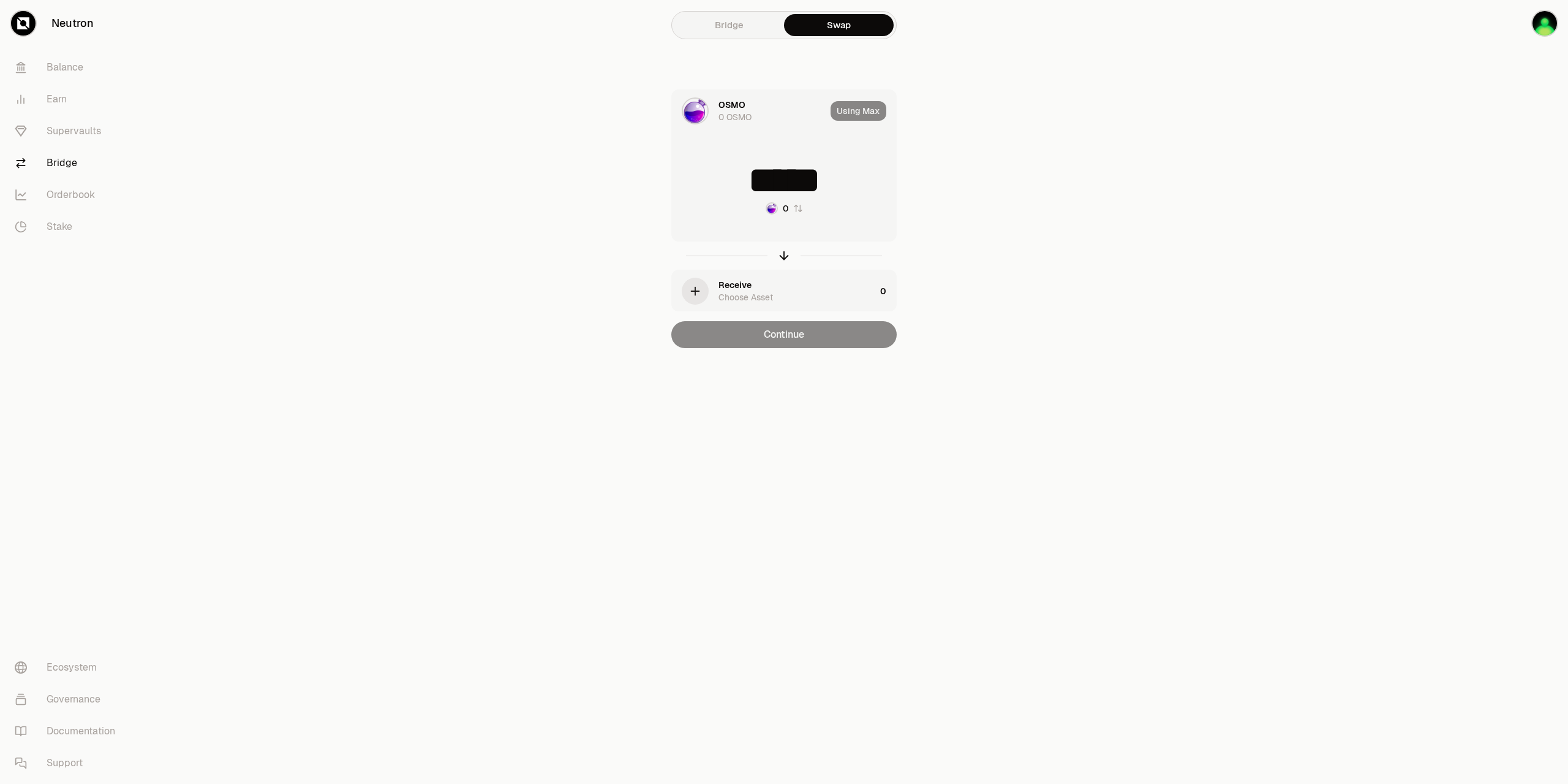
click at [860, 117] on div "Using Max" at bounding box center [863, 110] width 66 height 42
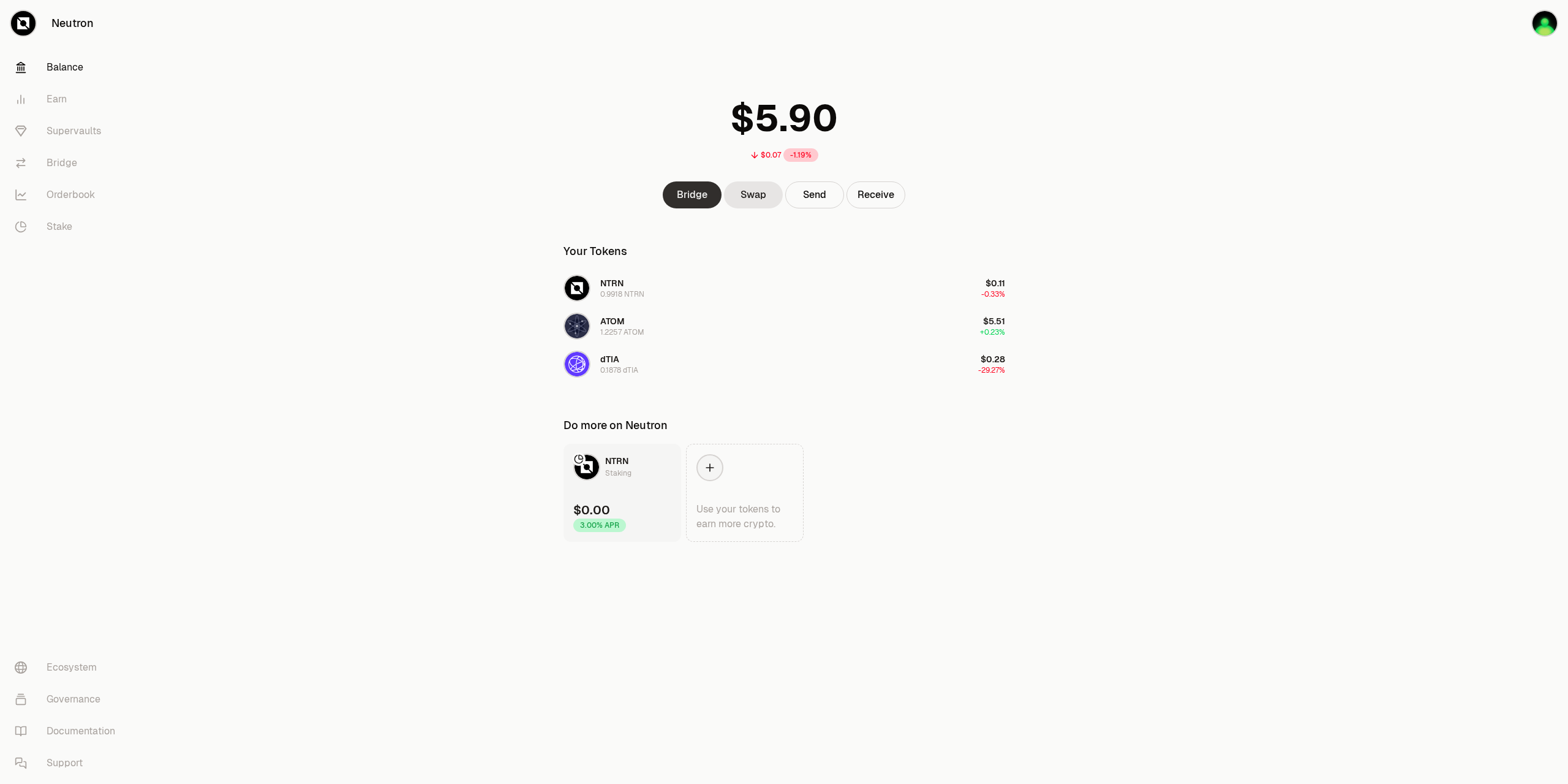
click at [691, 198] on link "Bridge" at bounding box center [692, 195] width 59 height 27
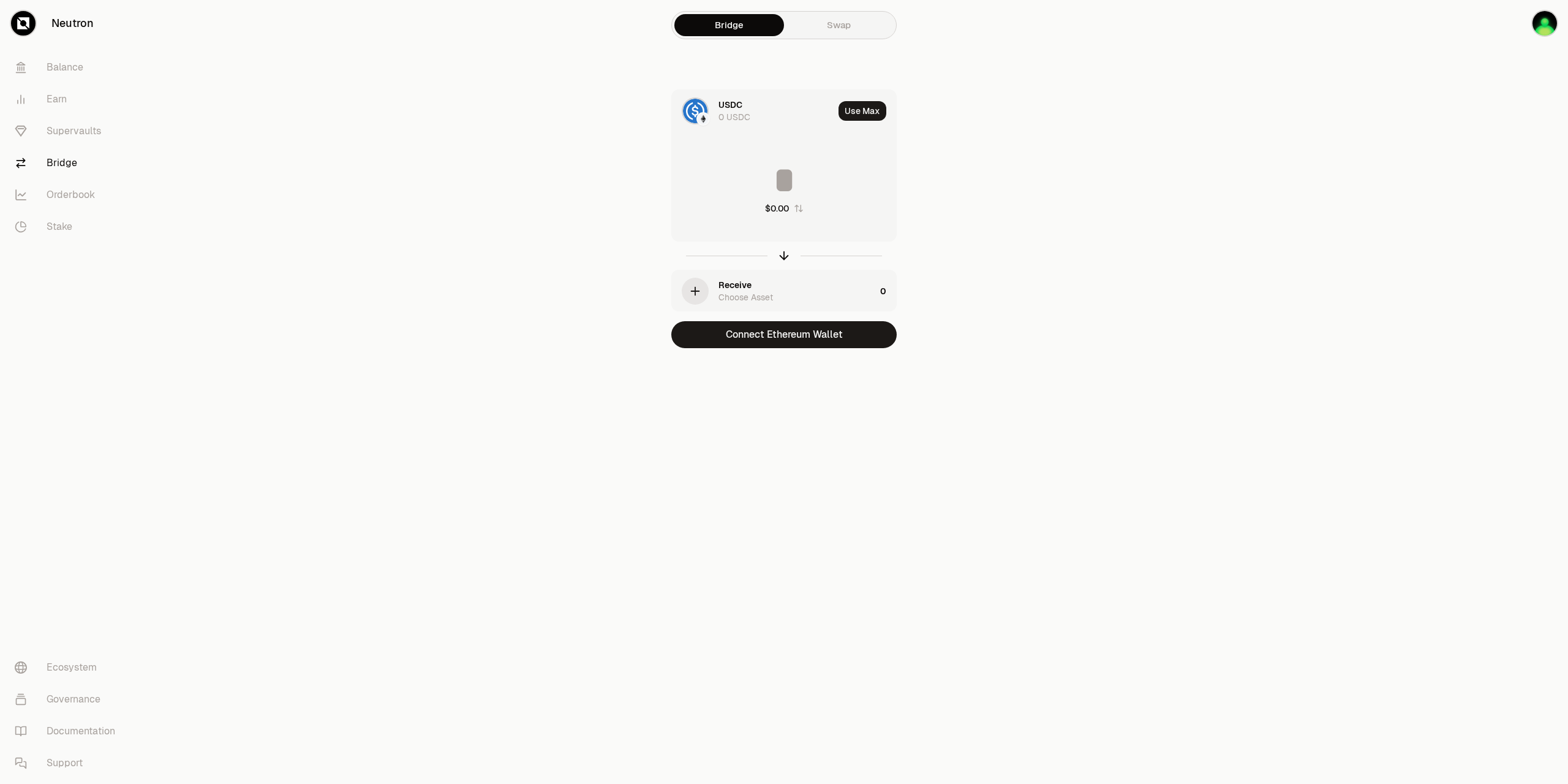
click at [733, 116] on div "0 USDC" at bounding box center [734, 117] width 32 height 12
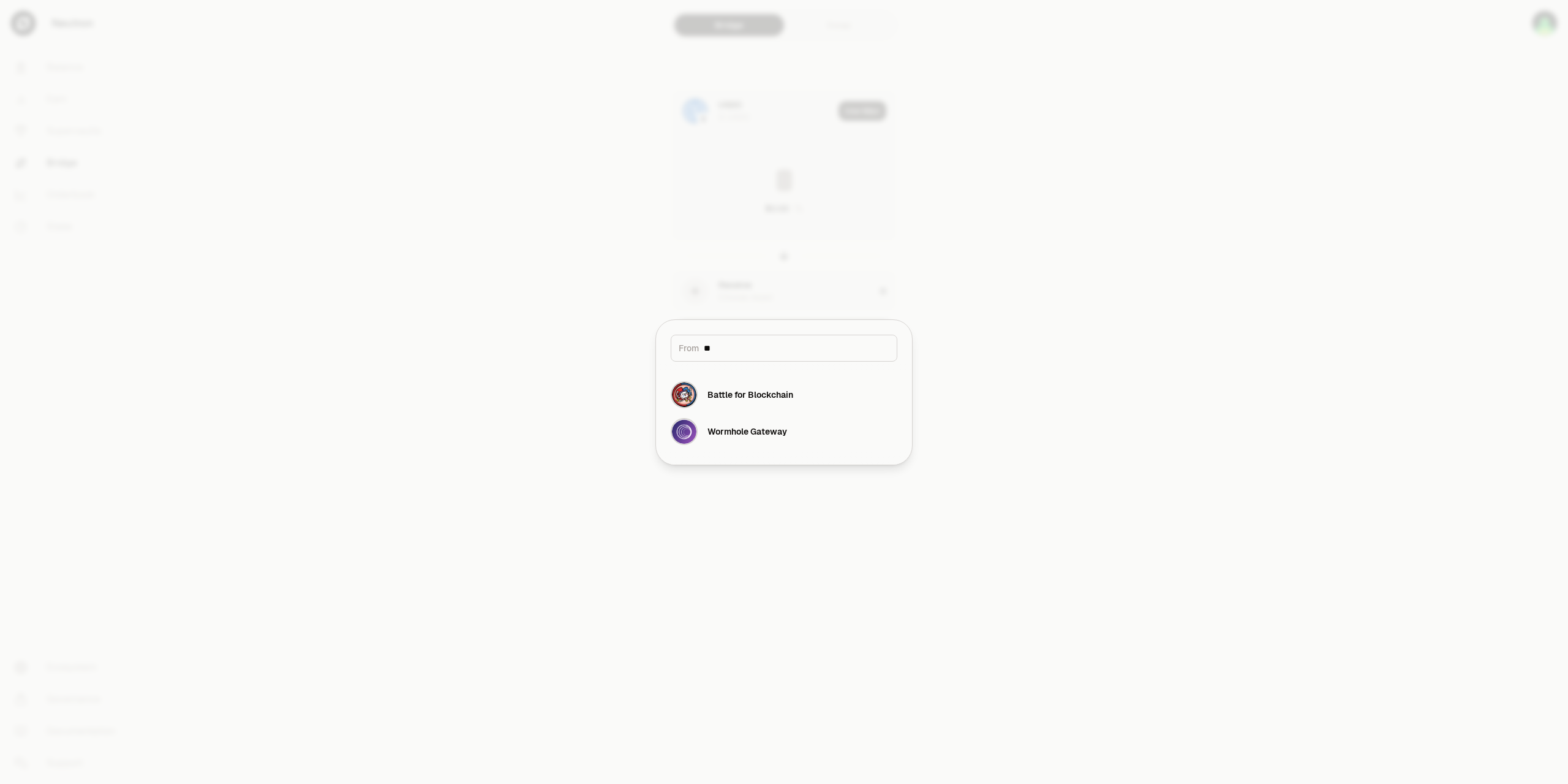
drag, startPoint x: 716, startPoint y: 349, endPoint x: 656, endPoint y: 350, distance: 60.0
click at [704, 350] on input "**" at bounding box center [796, 348] width 185 height 12
type input "***"
click at [751, 391] on div "Cosmos Hub" at bounding box center [733, 394] width 51 height 12
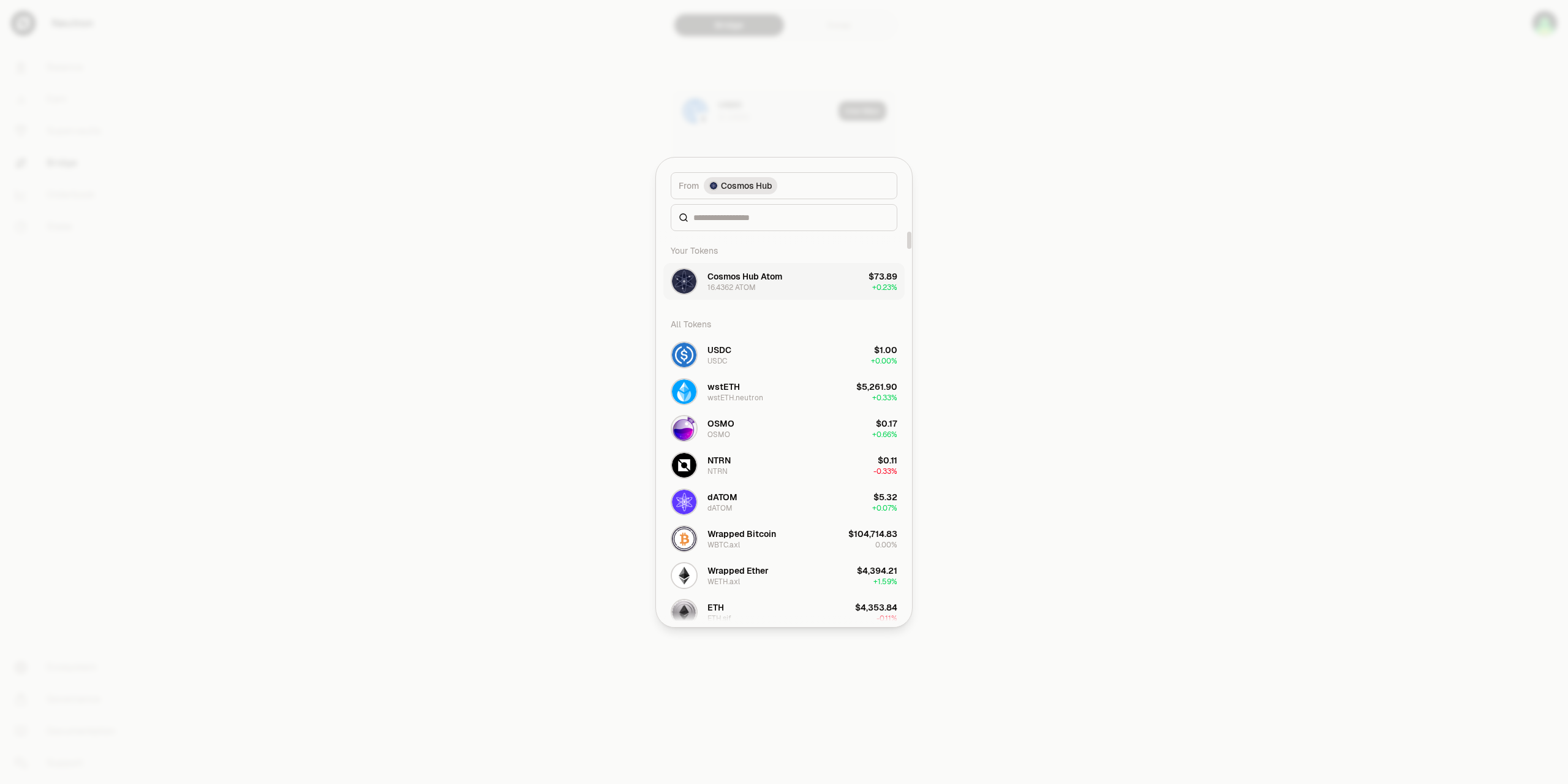
click at [756, 278] on div "Cosmos Hub Atom" at bounding box center [745, 277] width 75 height 12
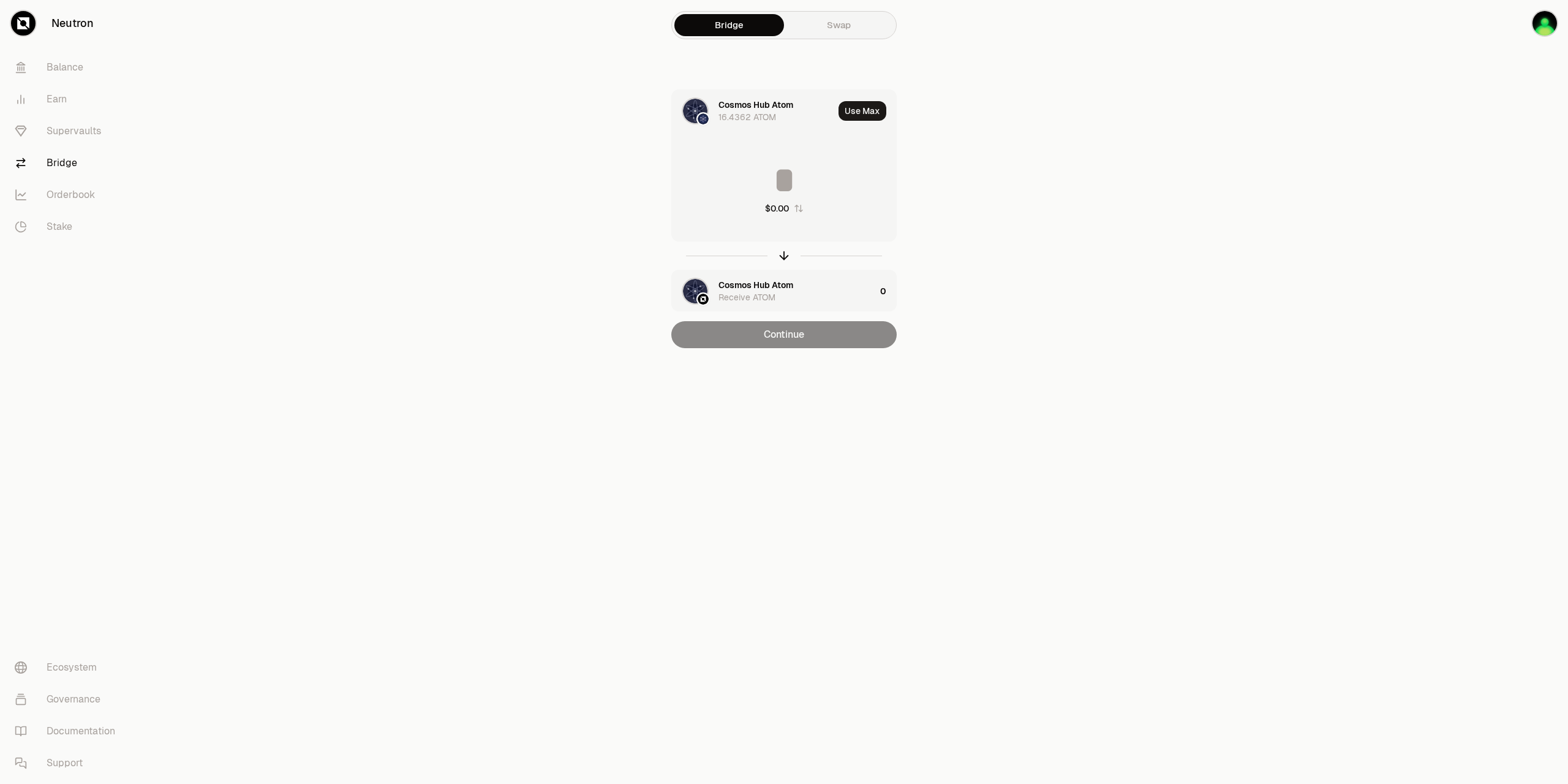
click at [760, 291] on div "Receive ATOM" at bounding box center [747, 297] width 57 height 12
click at [771, 187] on div "Receive ATOM" at bounding box center [747, 187] width 57 height 12
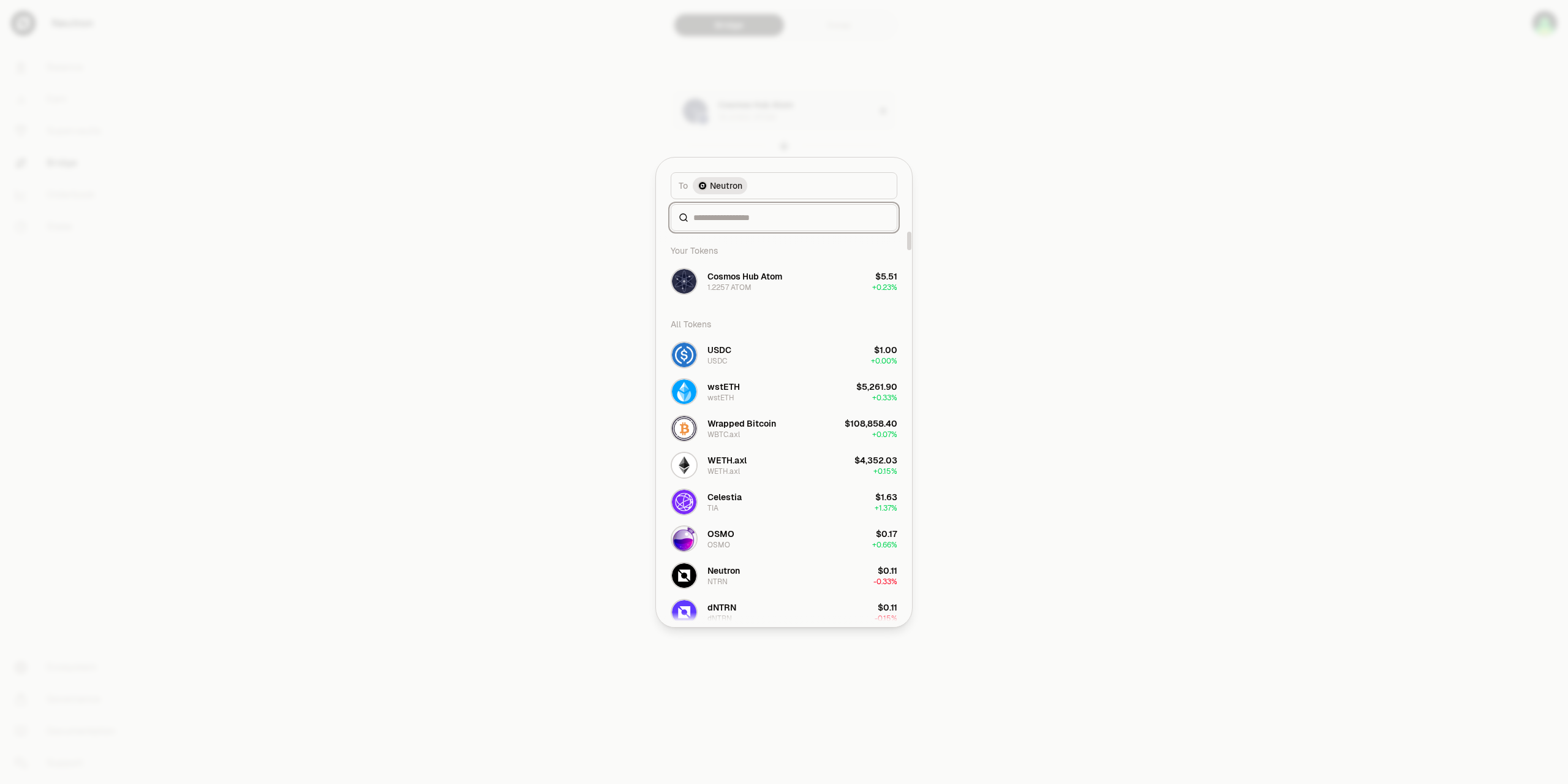
click at [752, 222] on input at bounding box center [791, 218] width 196 height 12
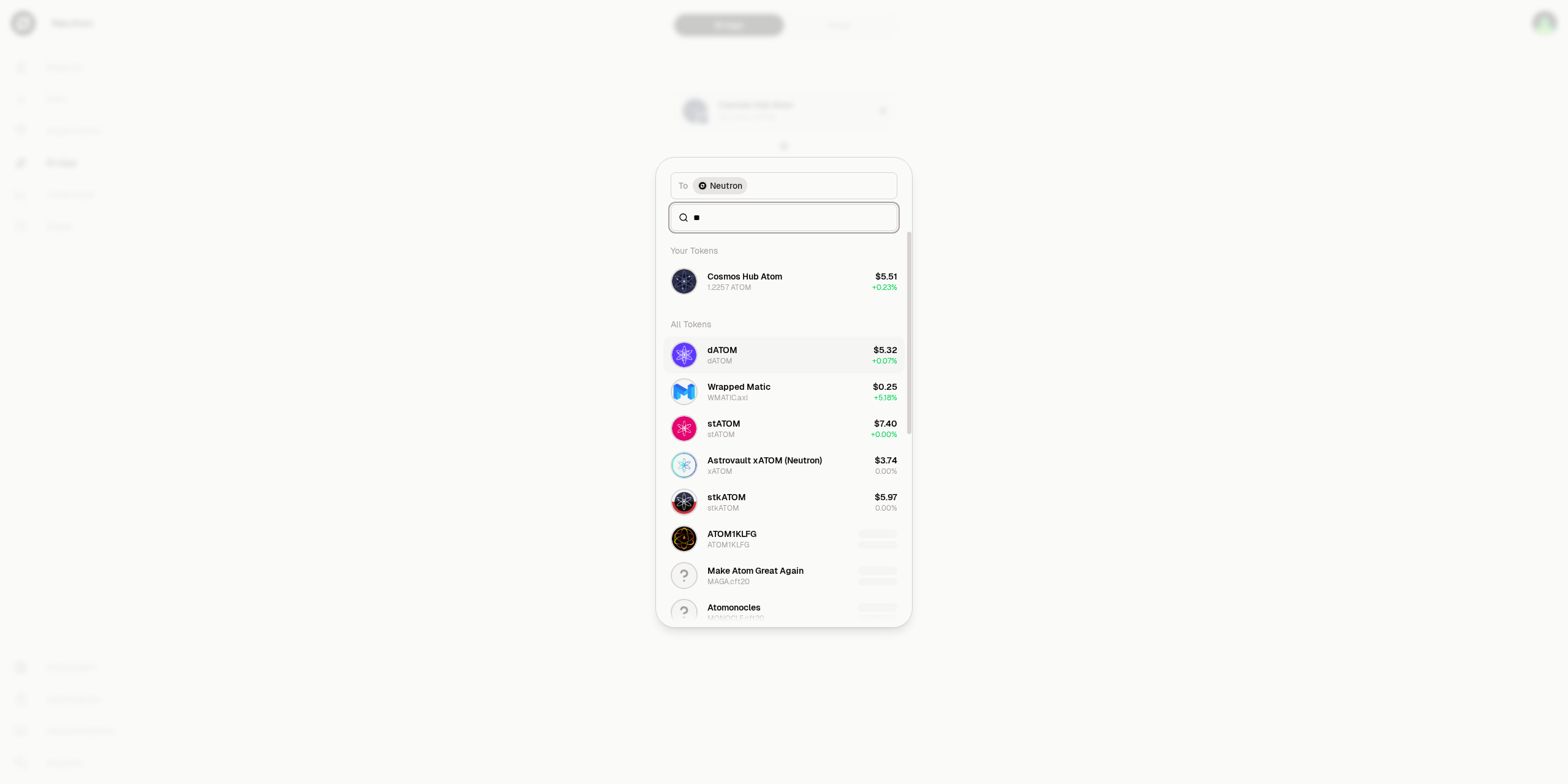
type input "**"
click at [739, 351] on button "dATOM dATOM $5.32 + 0.07%" at bounding box center [784, 355] width 241 height 37
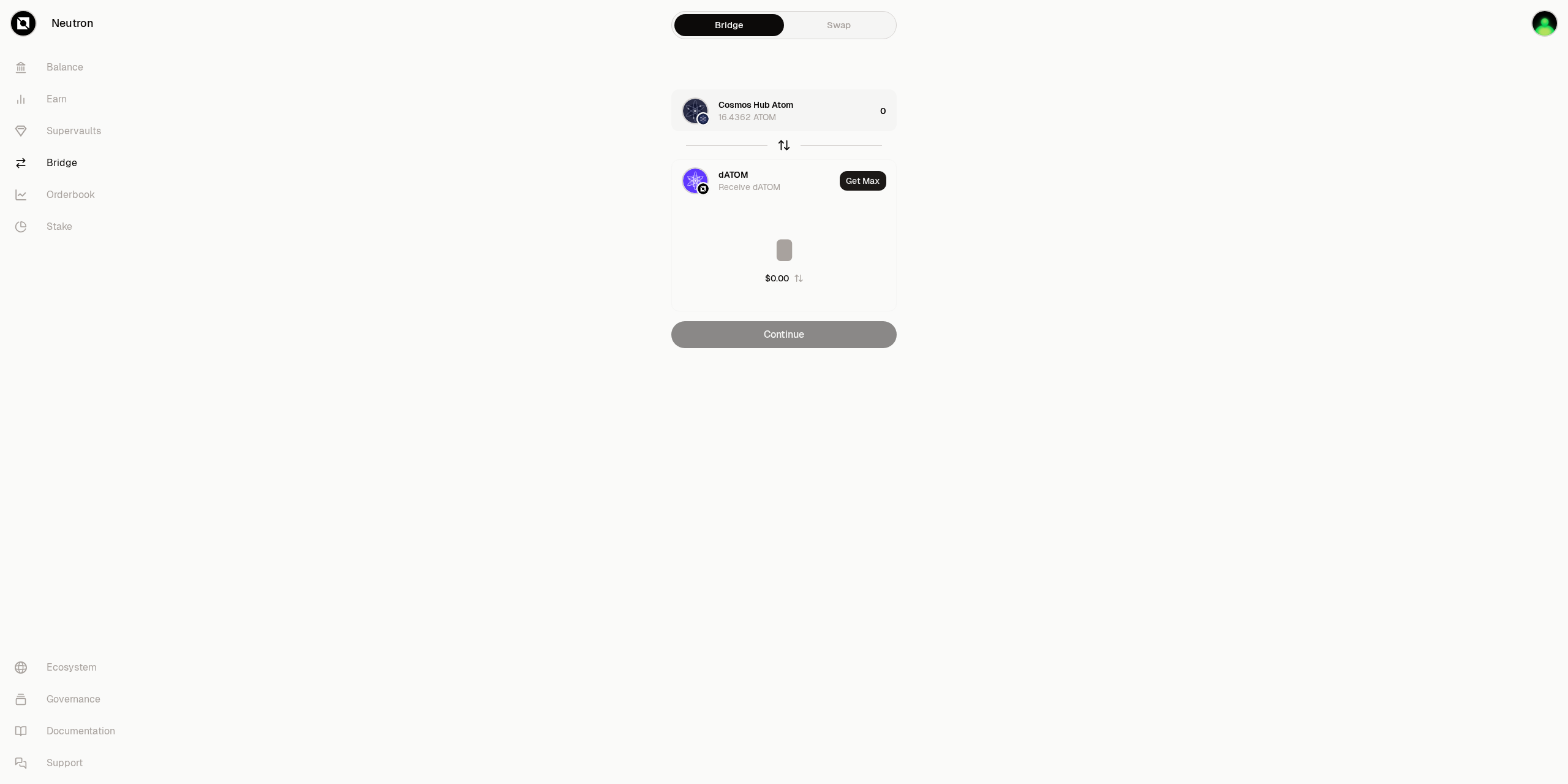
click at [787, 150] on icon "button" at bounding box center [784, 145] width 14 height 14
click at [885, 109] on div "0" at bounding box center [889, 110] width 16 height 42
click at [865, 113] on button "Use Max" at bounding box center [862, 110] width 48 height 19
type input "*"
click at [860, 115] on div "Using Max" at bounding box center [863, 110] width 66 height 42
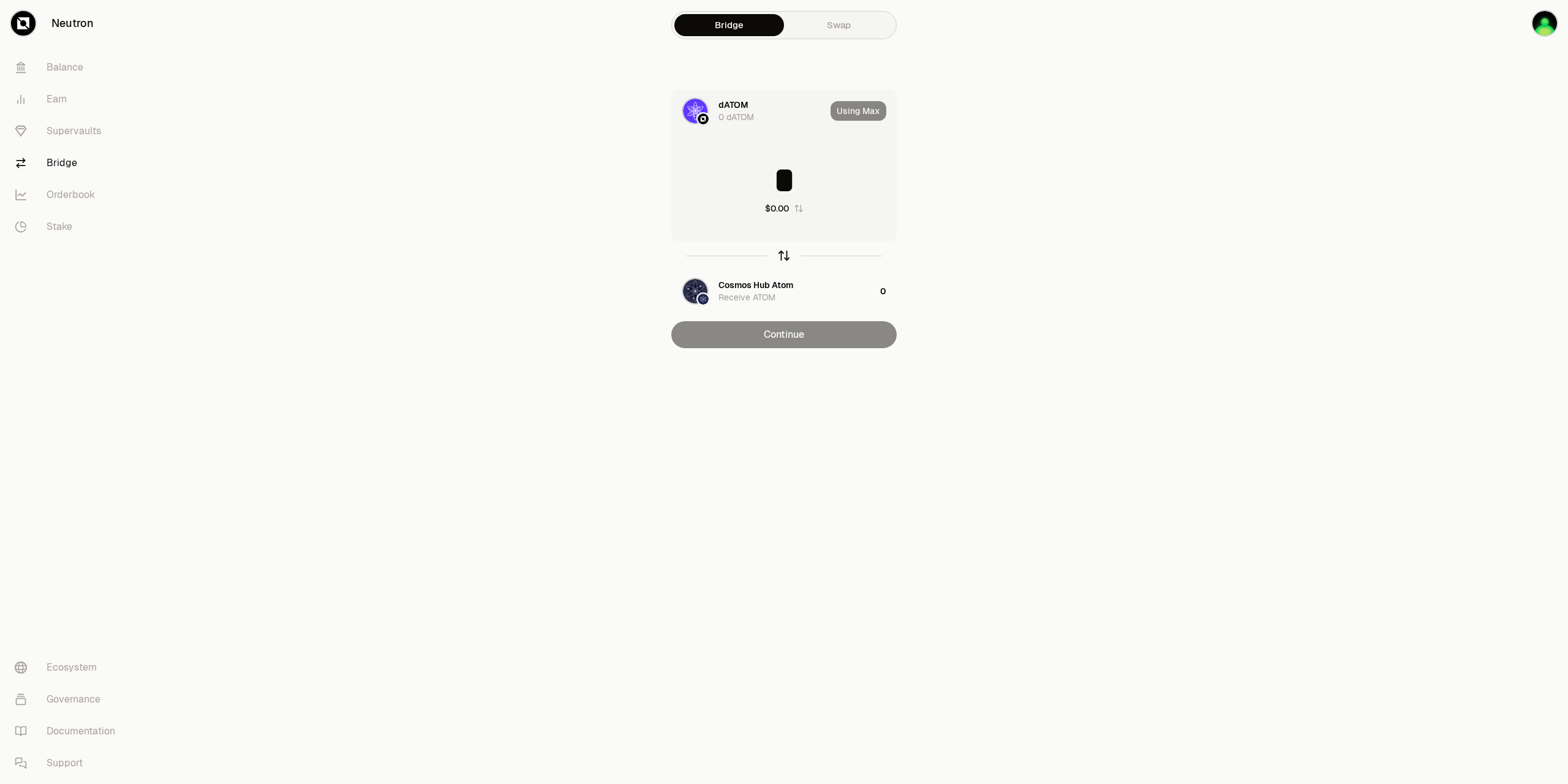
click at [786, 252] on icon "button" at bounding box center [784, 254] width 8 height 4
click at [784, 254] on icon "button" at bounding box center [784, 256] width 0 height 8
type input "*"
click at [781, 253] on icon "button" at bounding box center [784, 256] width 14 height 14
click at [789, 256] on icon "button" at bounding box center [784, 256] width 14 height 14
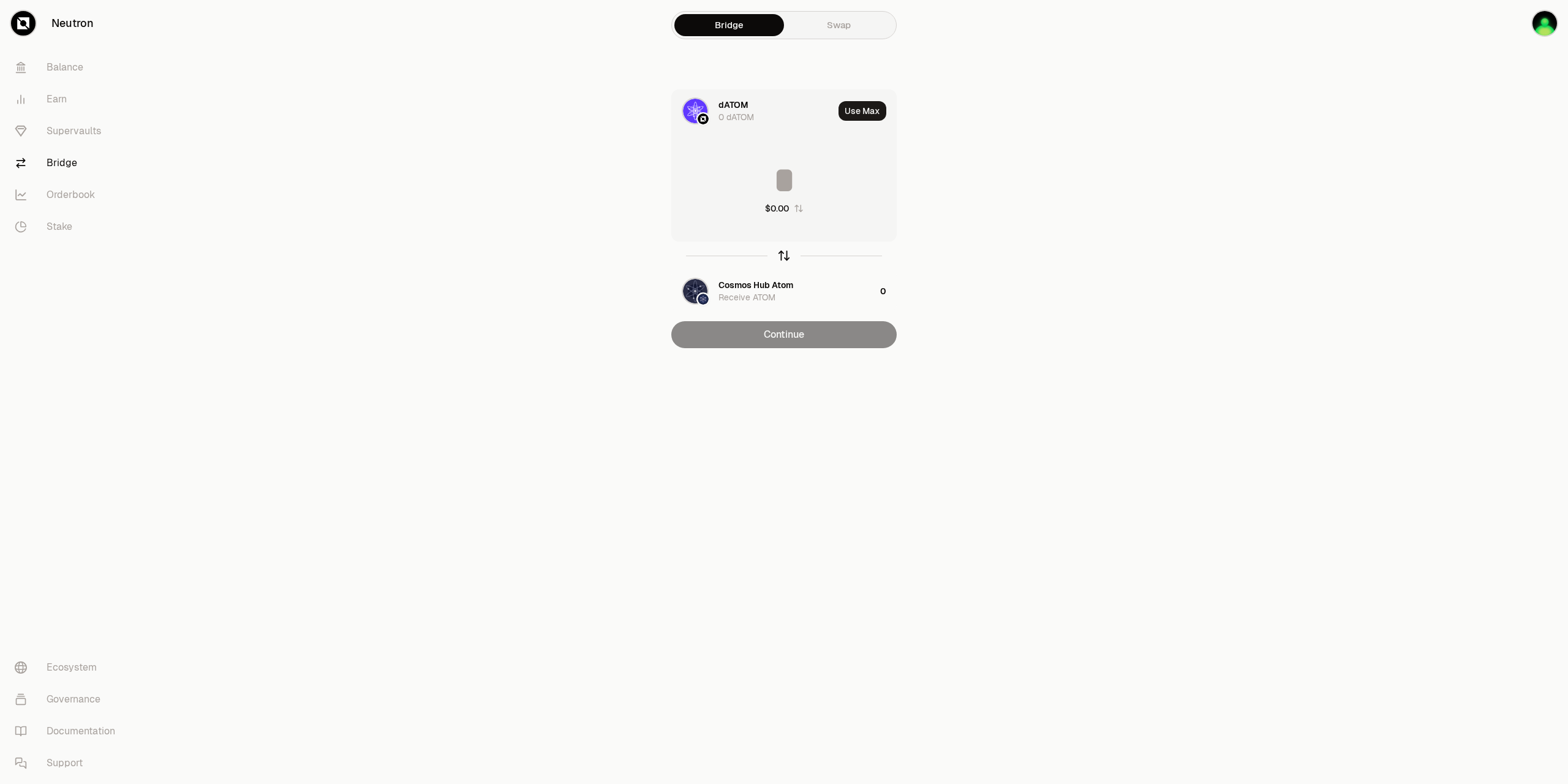
type input "*"
click at [751, 114] on div "0 dATOM" at bounding box center [736, 117] width 36 height 12
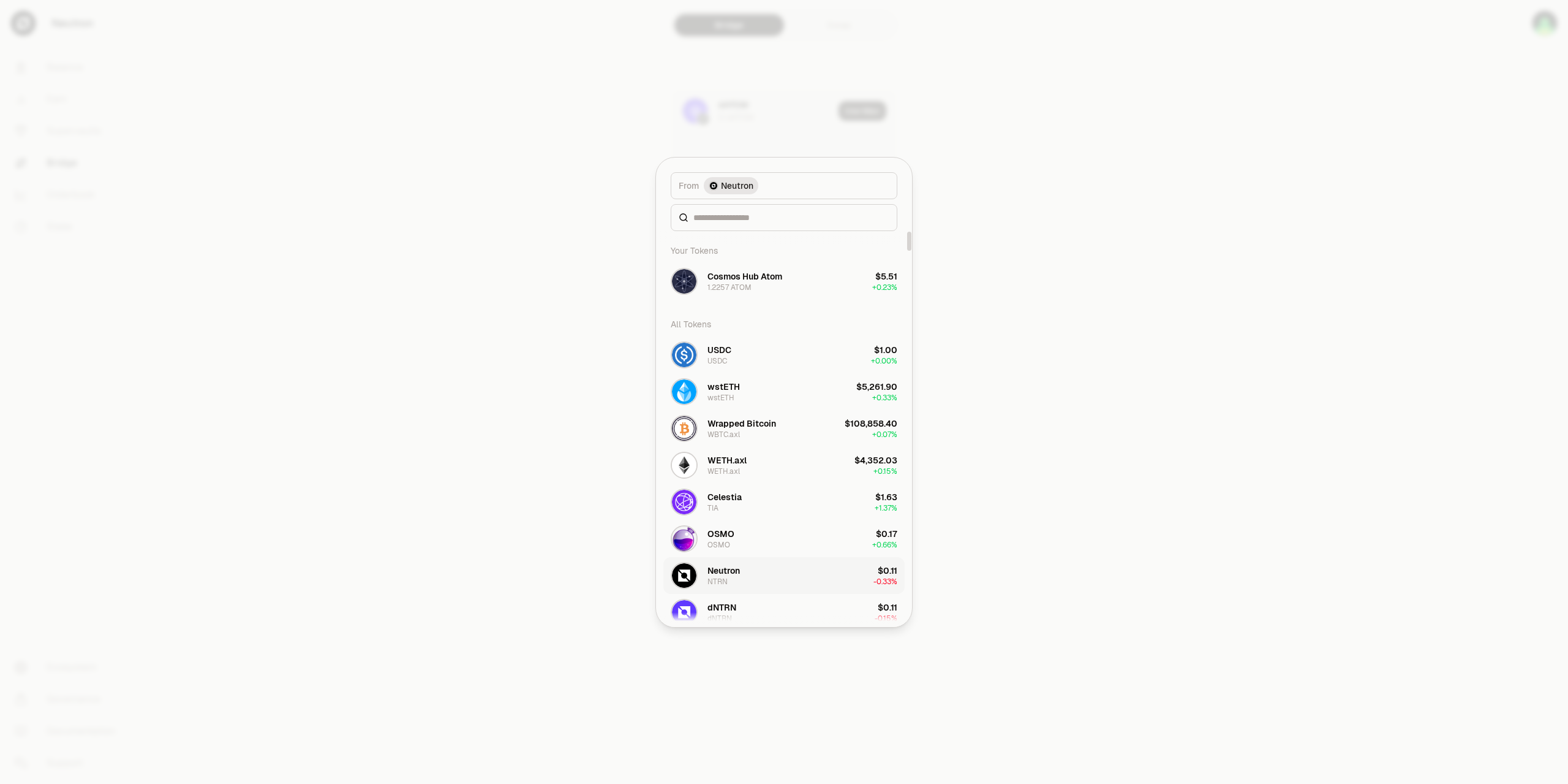
click at [759, 576] on button "Neutron NTRN $0.11 -0.33%" at bounding box center [784, 575] width 241 height 37
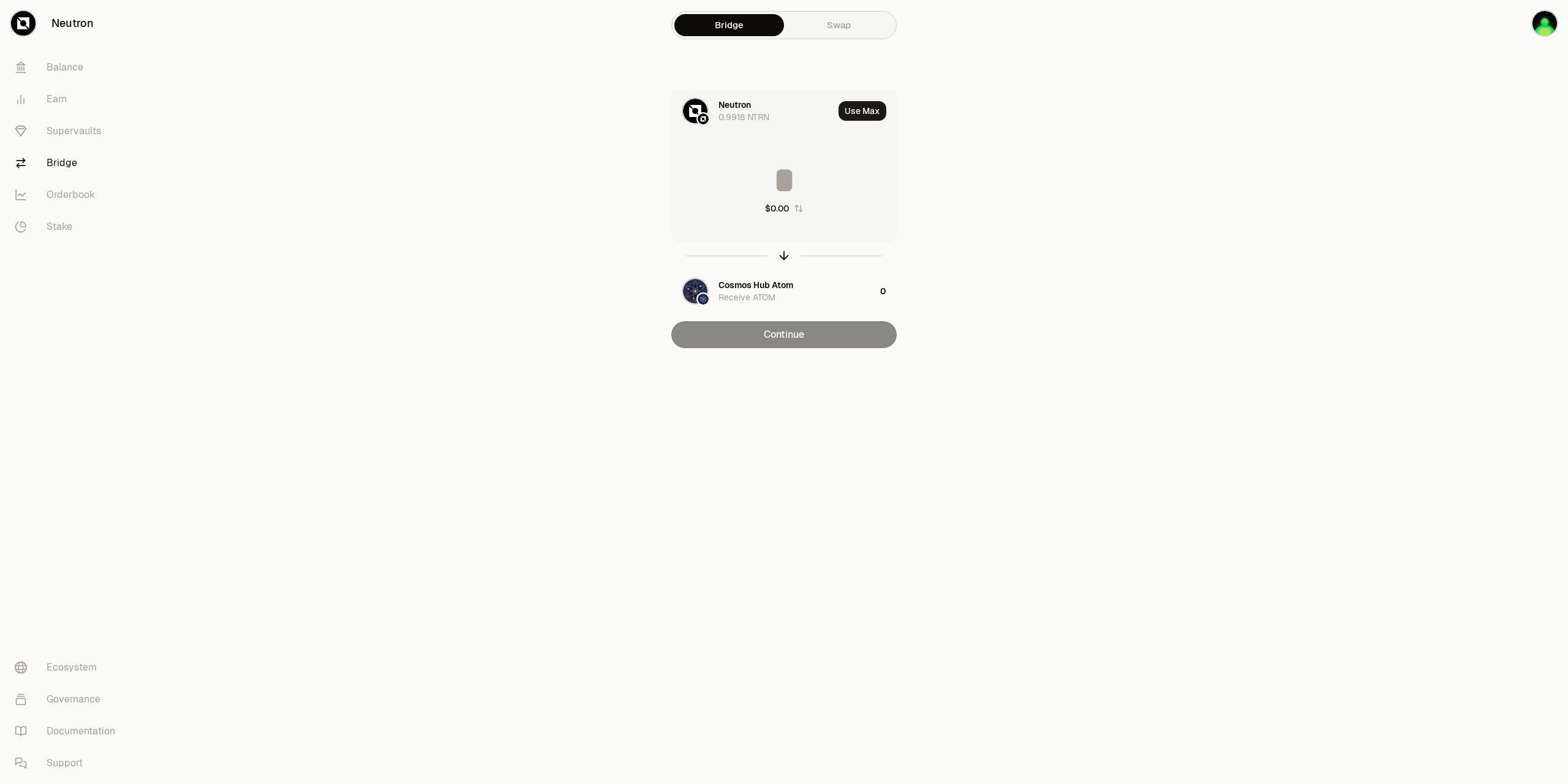
click at [733, 107] on div "Neutron" at bounding box center [735, 105] width 32 height 12
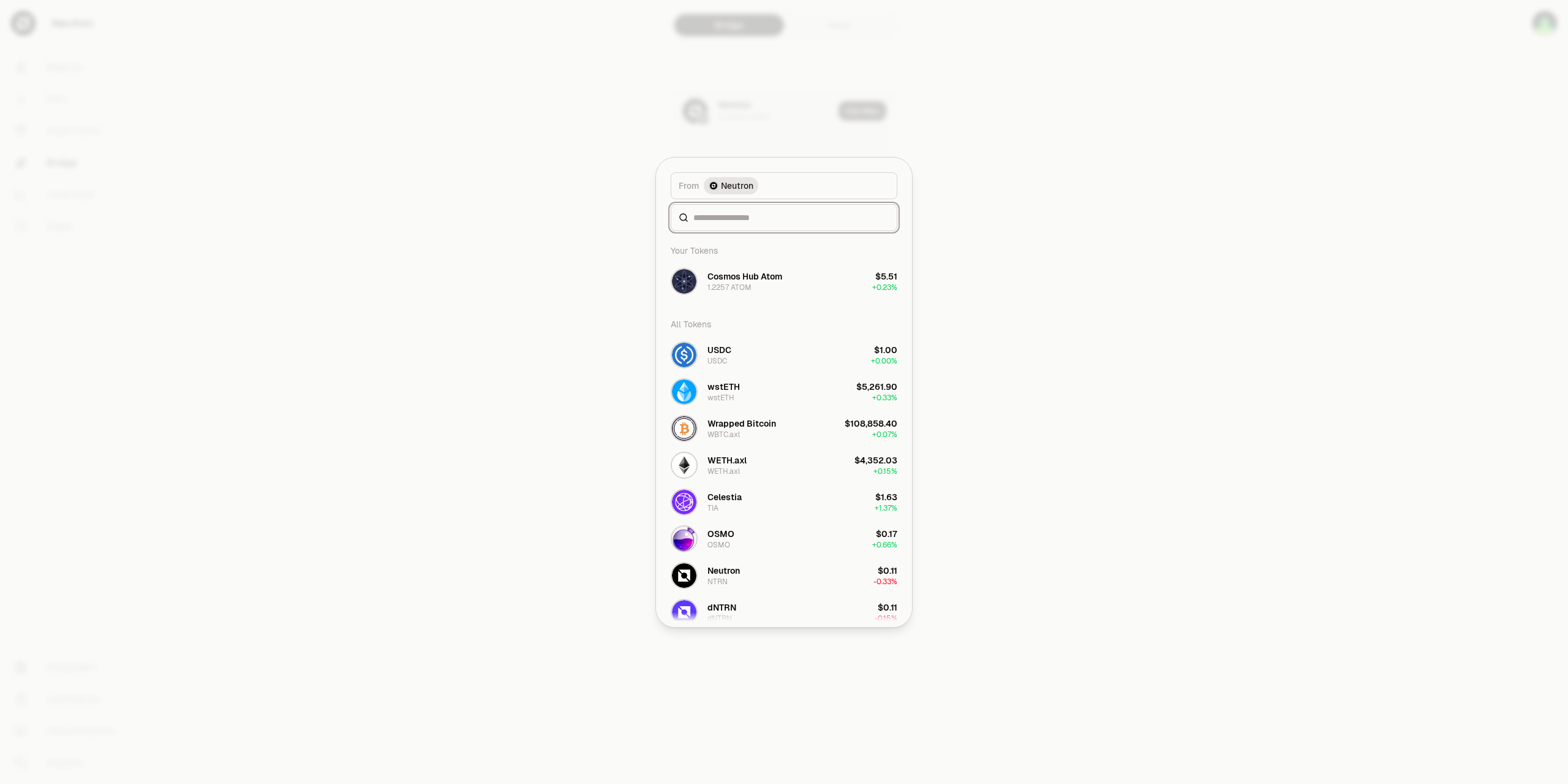
click at [742, 212] on input at bounding box center [791, 218] width 196 height 12
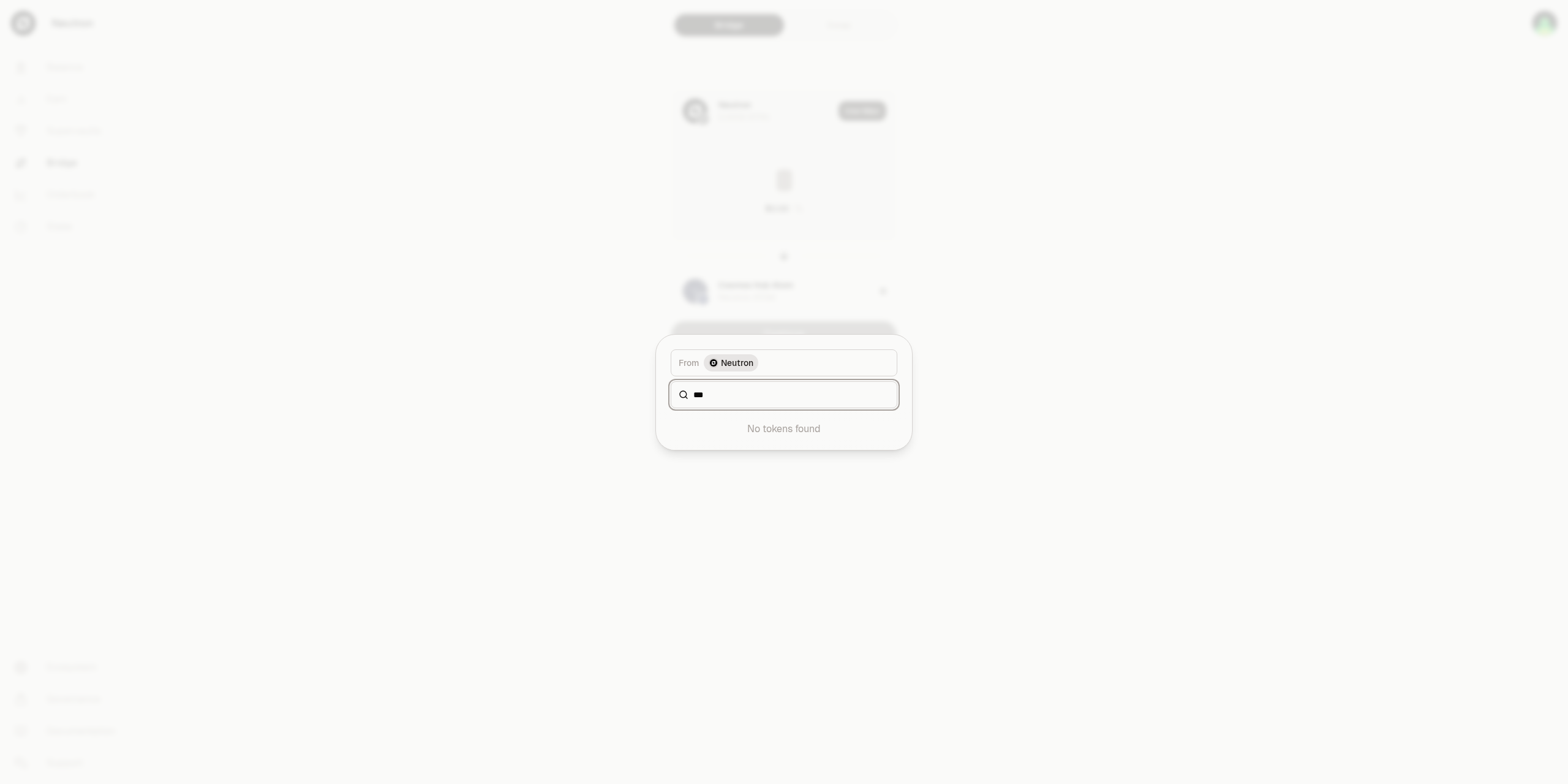
drag, startPoint x: 713, startPoint y: 393, endPoint x: 651, endPoint y: 393, distance: 62.0
click at [693, 393] on input "***" at bounding box center [791, 394] width 196 height 12
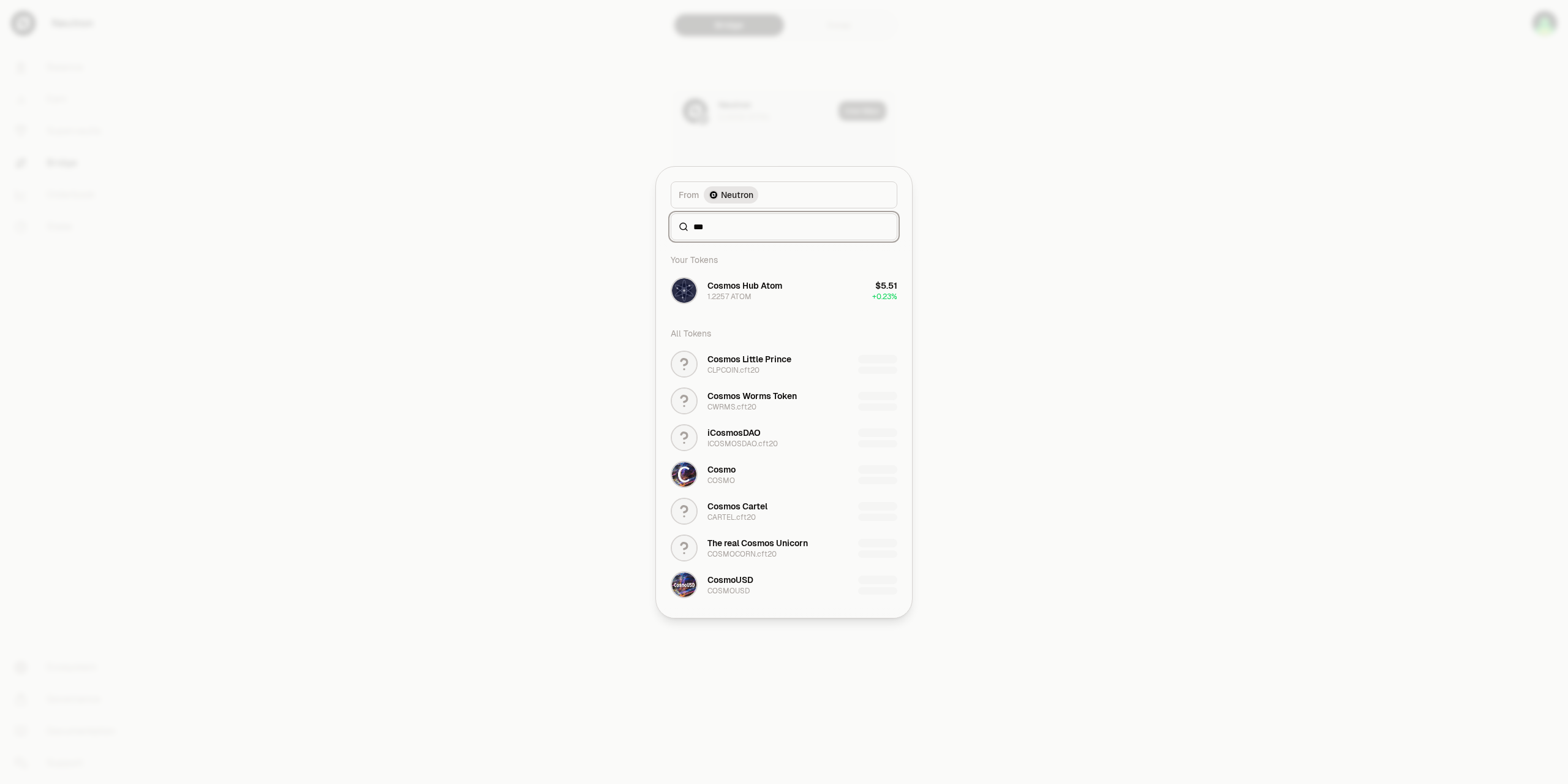
type input "***"
click at [1018, 226] on div at bounding box center [784, 392] width 1568 height 784
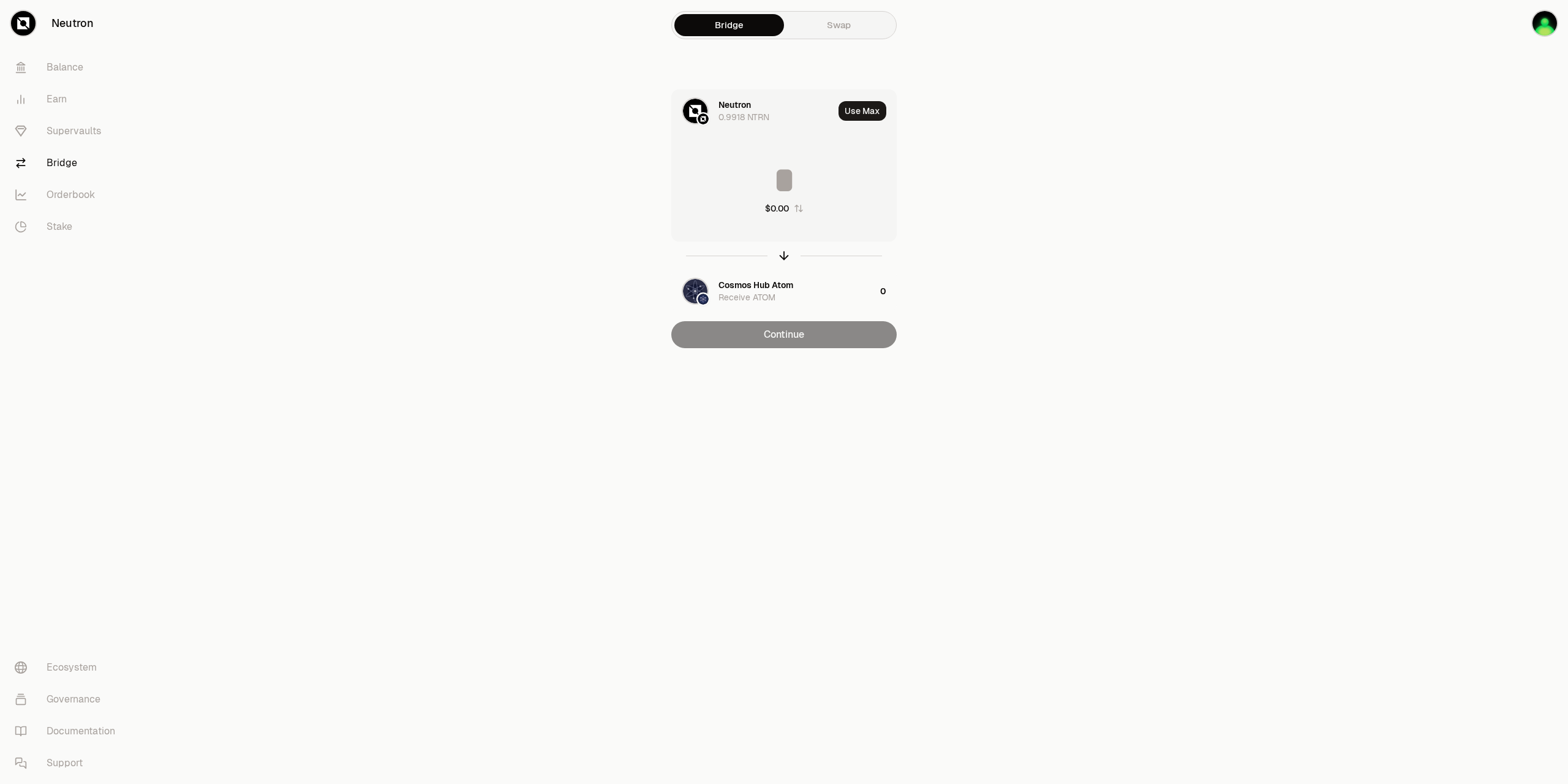
click at [733, 111] on div "0.9918 NTRN" at bounding box center [744, 117] width 51 height 12
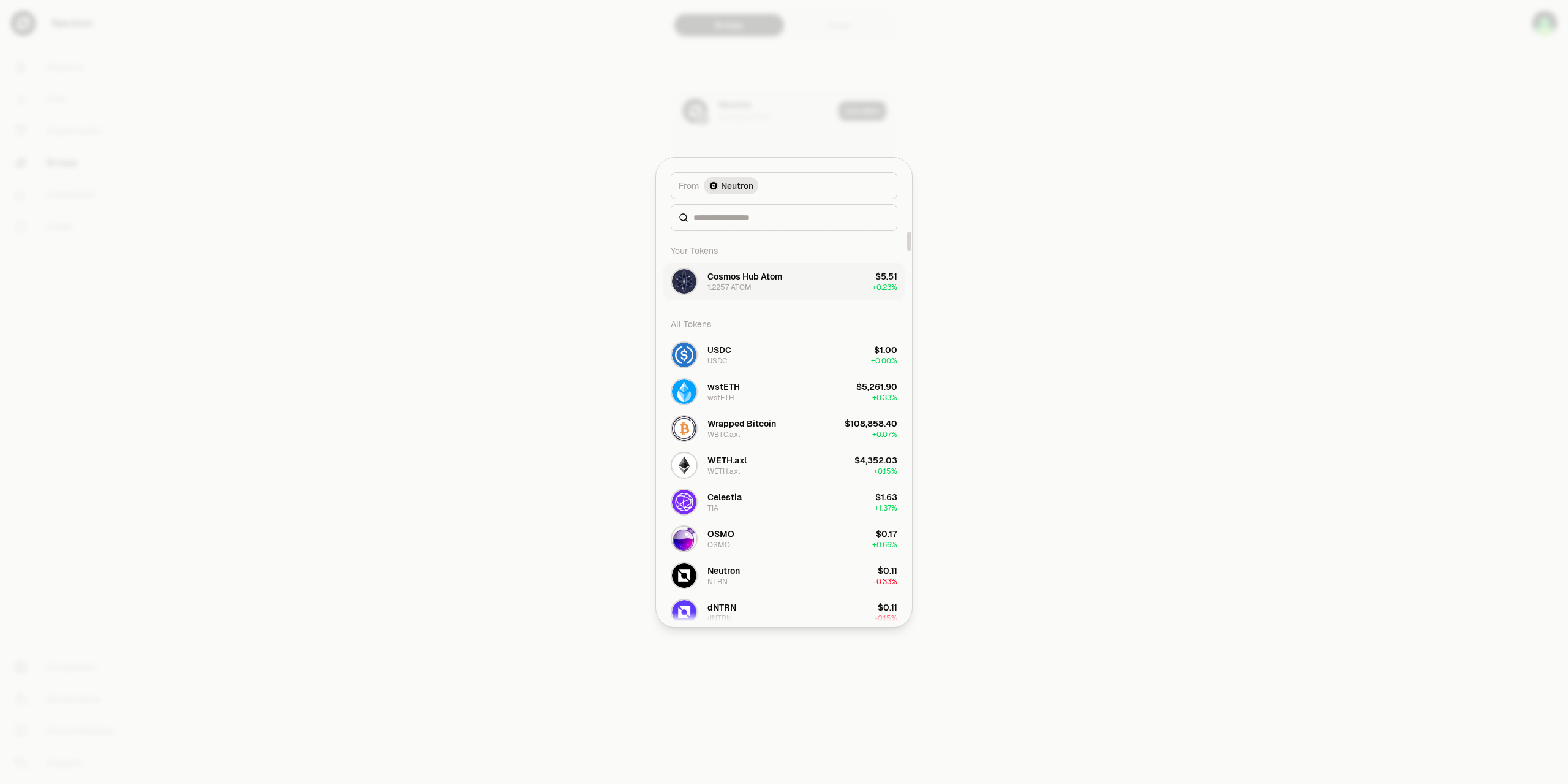
click at [758, 278] on div "Cosmos Hub Atom" at bounding box center [745, 277] width 75 height 12
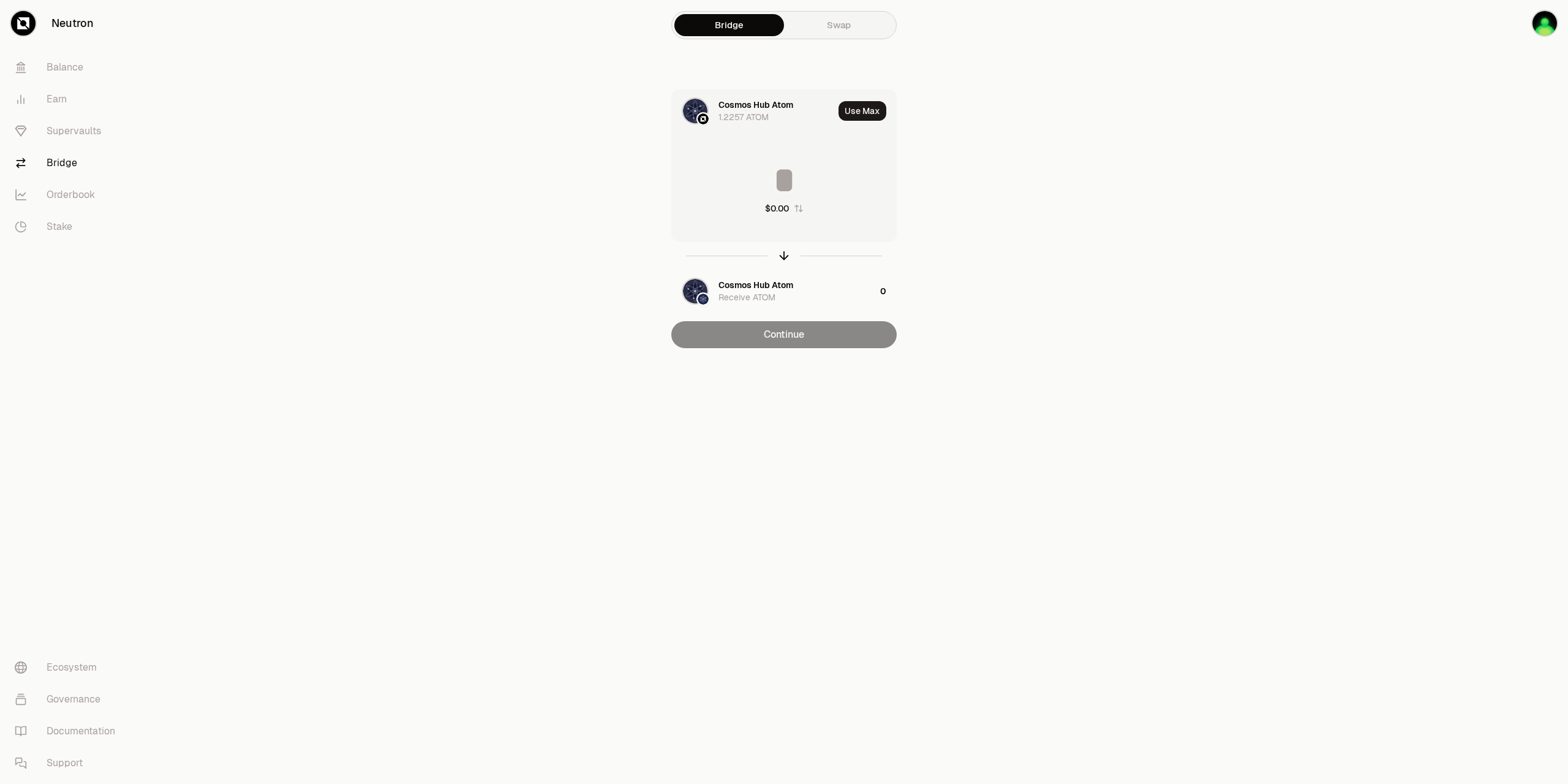
click at [827, 22] on link "Swap" at bounding box center [839, 25] width 110 height 22
click at [730, 114] on div "0 USDC" at bounding box center [734, 117] width 32 height 12
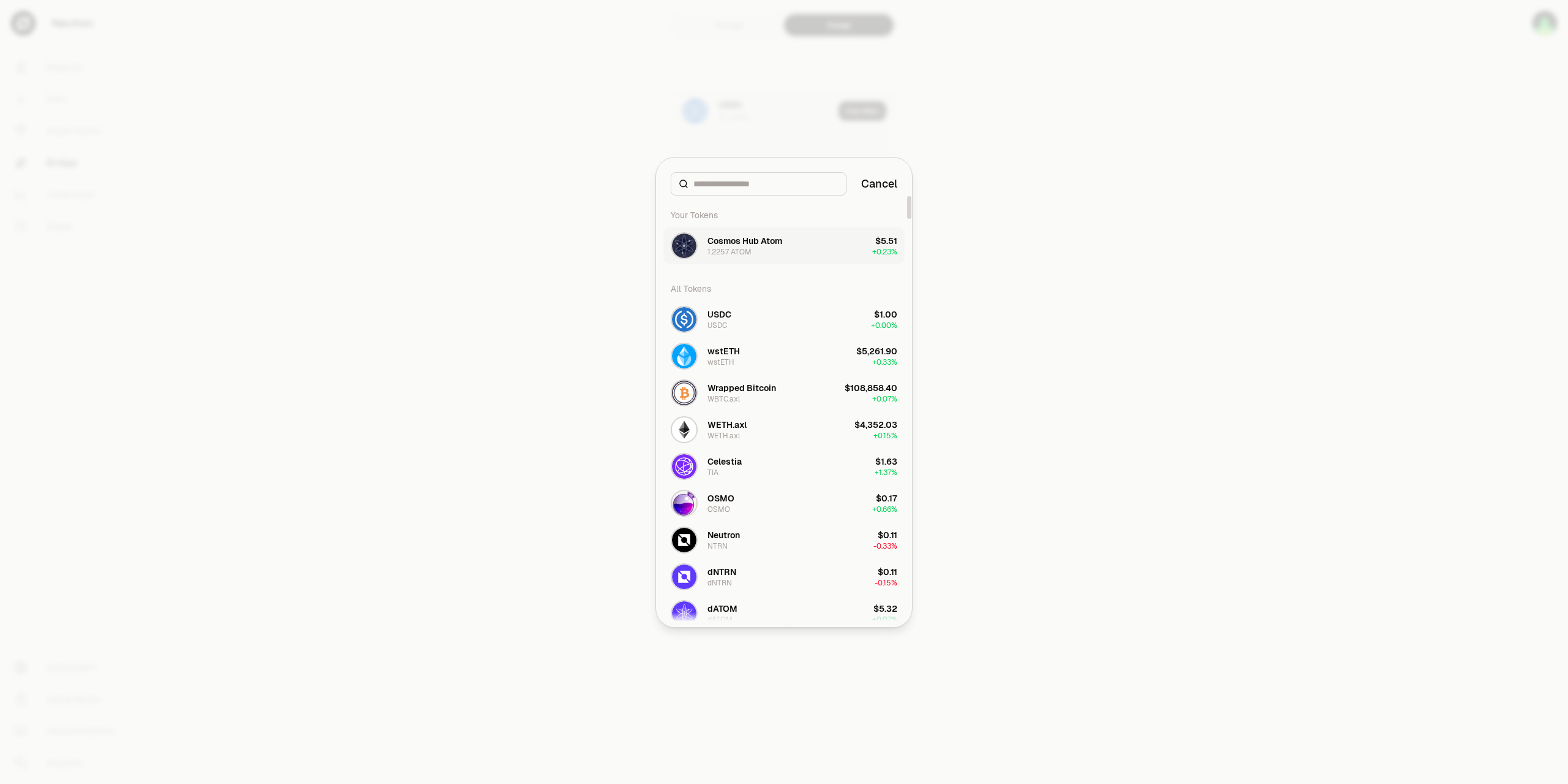
click at [741, 246] on div "Cosmos Hub Atom" at bounding box center [745, 241] width 75 height 12
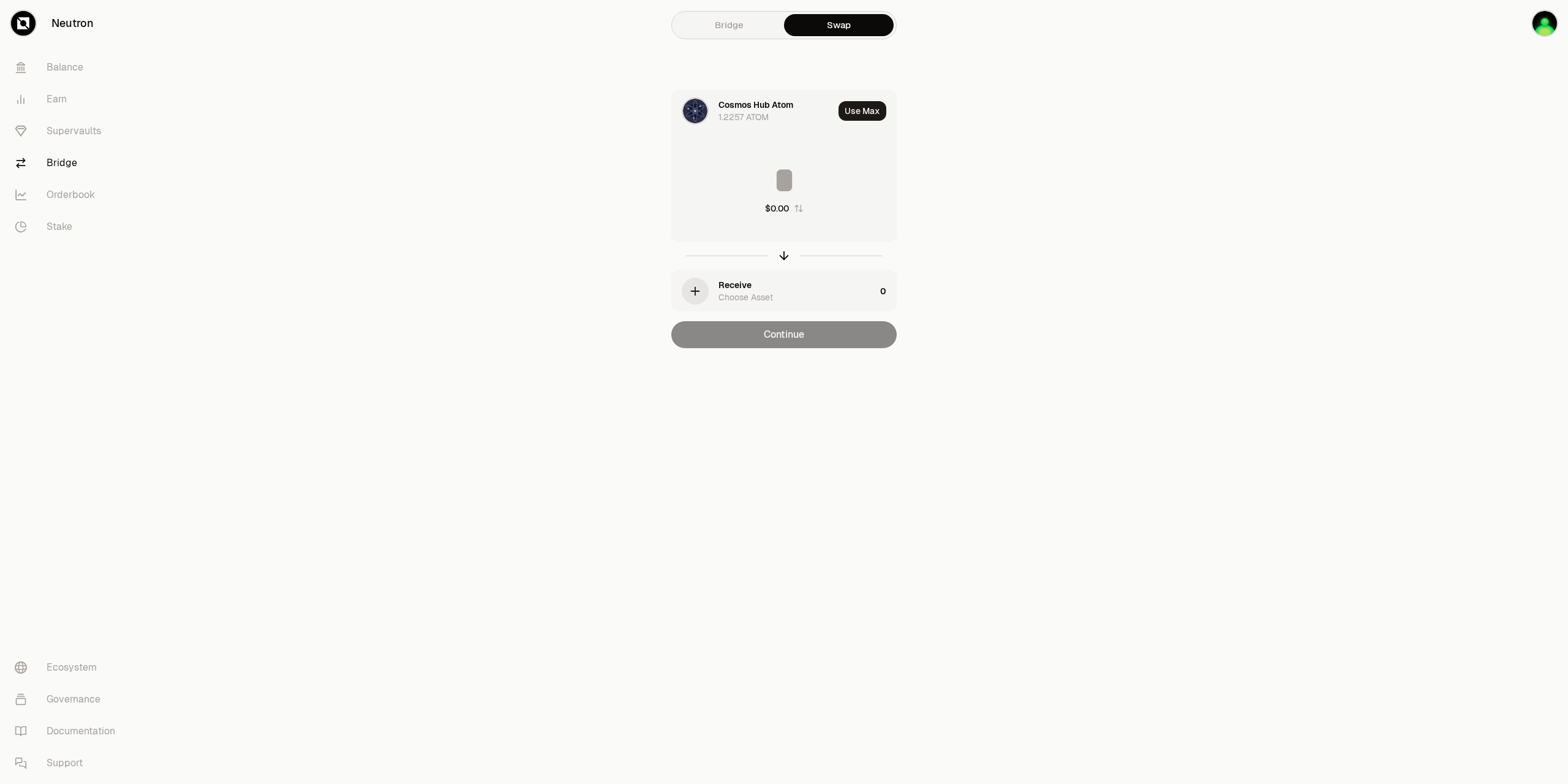
click at [732, 291] on div "Choose Asset" at bounding box center [746, 297] width 54 height 12
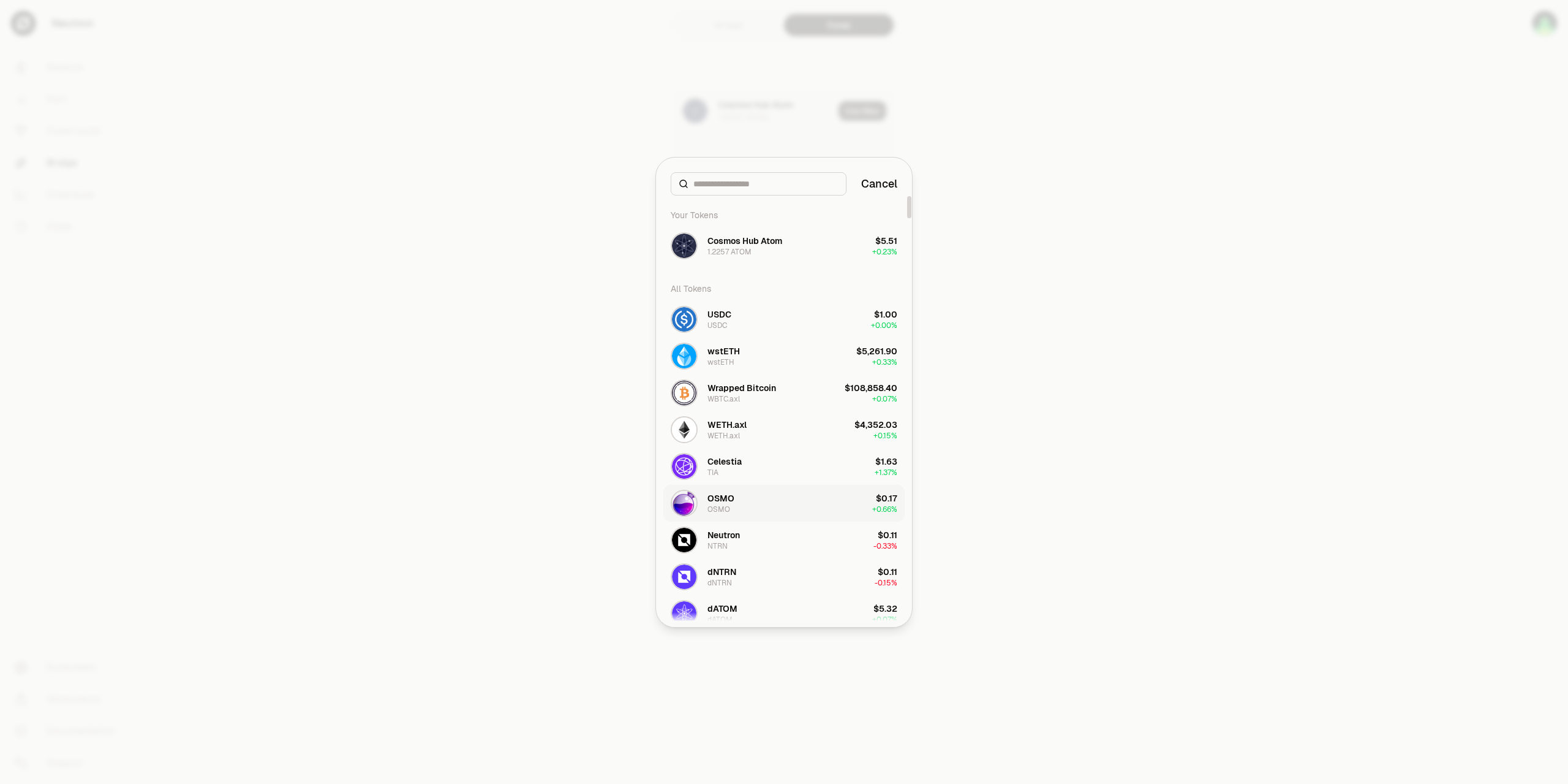
click at [724, 497] on div "OSMO" at bounding box center [721, 498] width 27 height 12
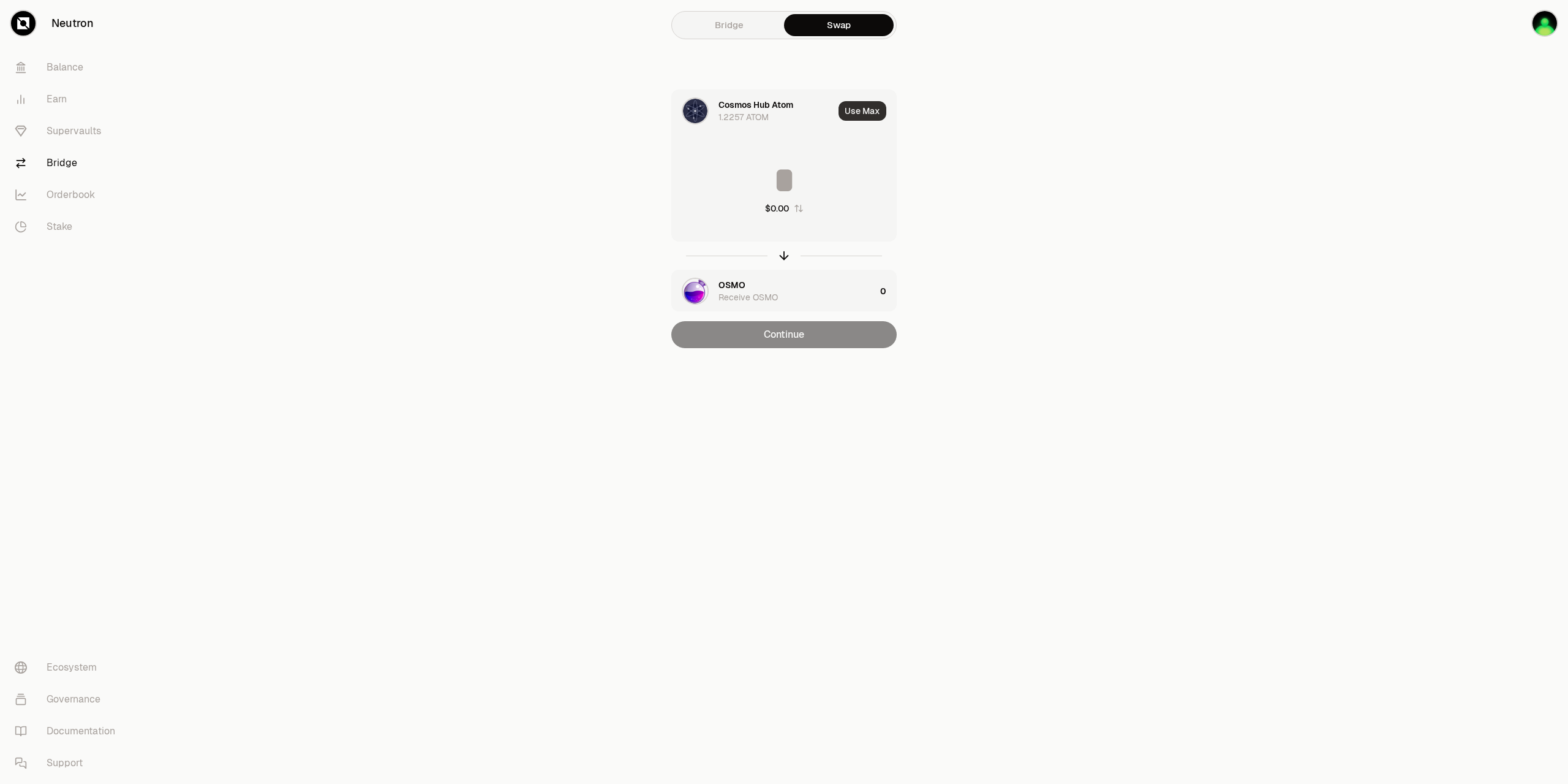
click at [855, 114] on button "Use Max" at bounding box center [862, 110] width 48 height 19
type input "********"
click at [794, 336] on button "Continue" at bounding box center [784, 334] width 225 height 27
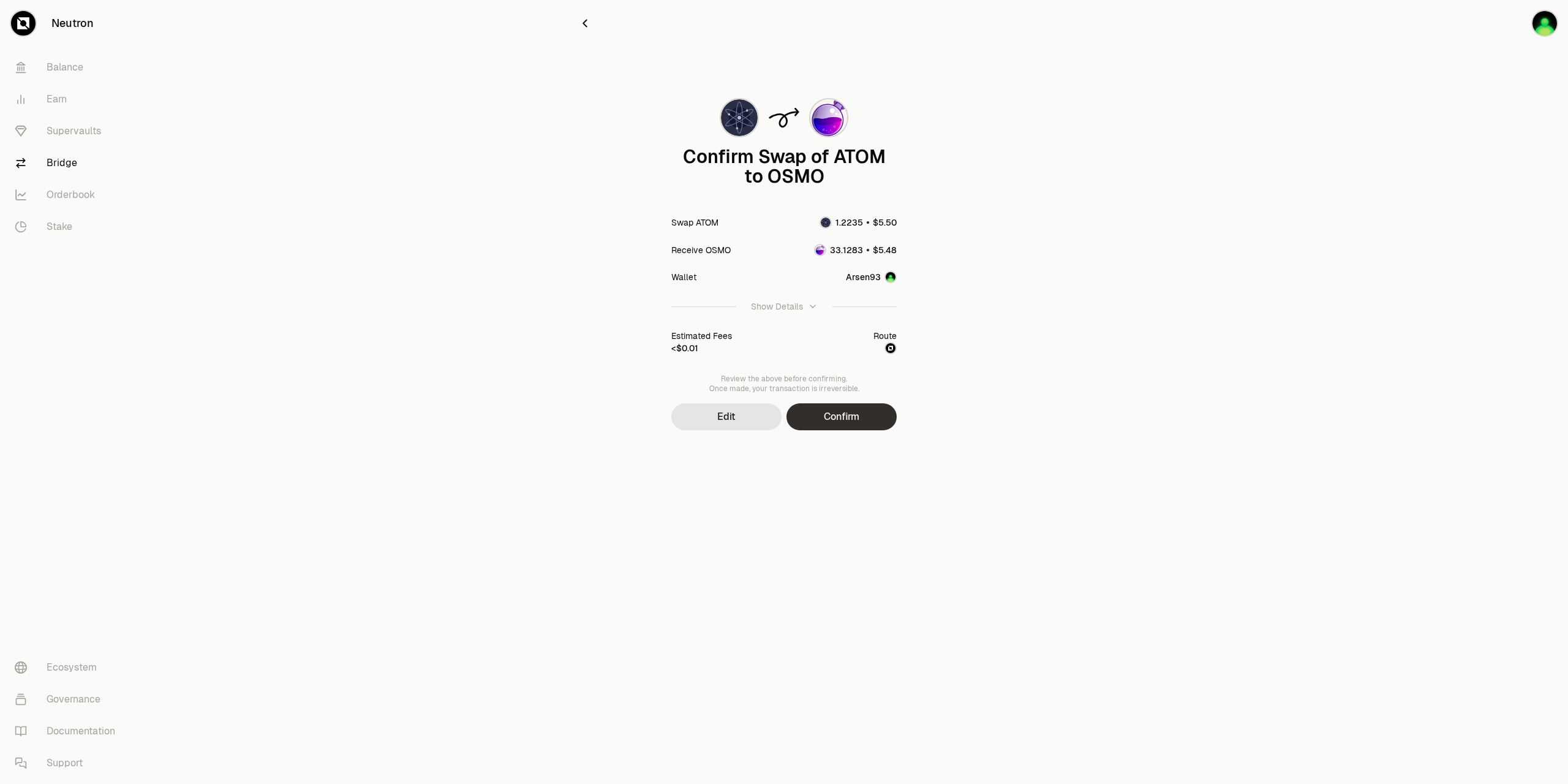
click at [840, 416] on button "Confirm" at bounding box center [842, 416] width 110 height 27
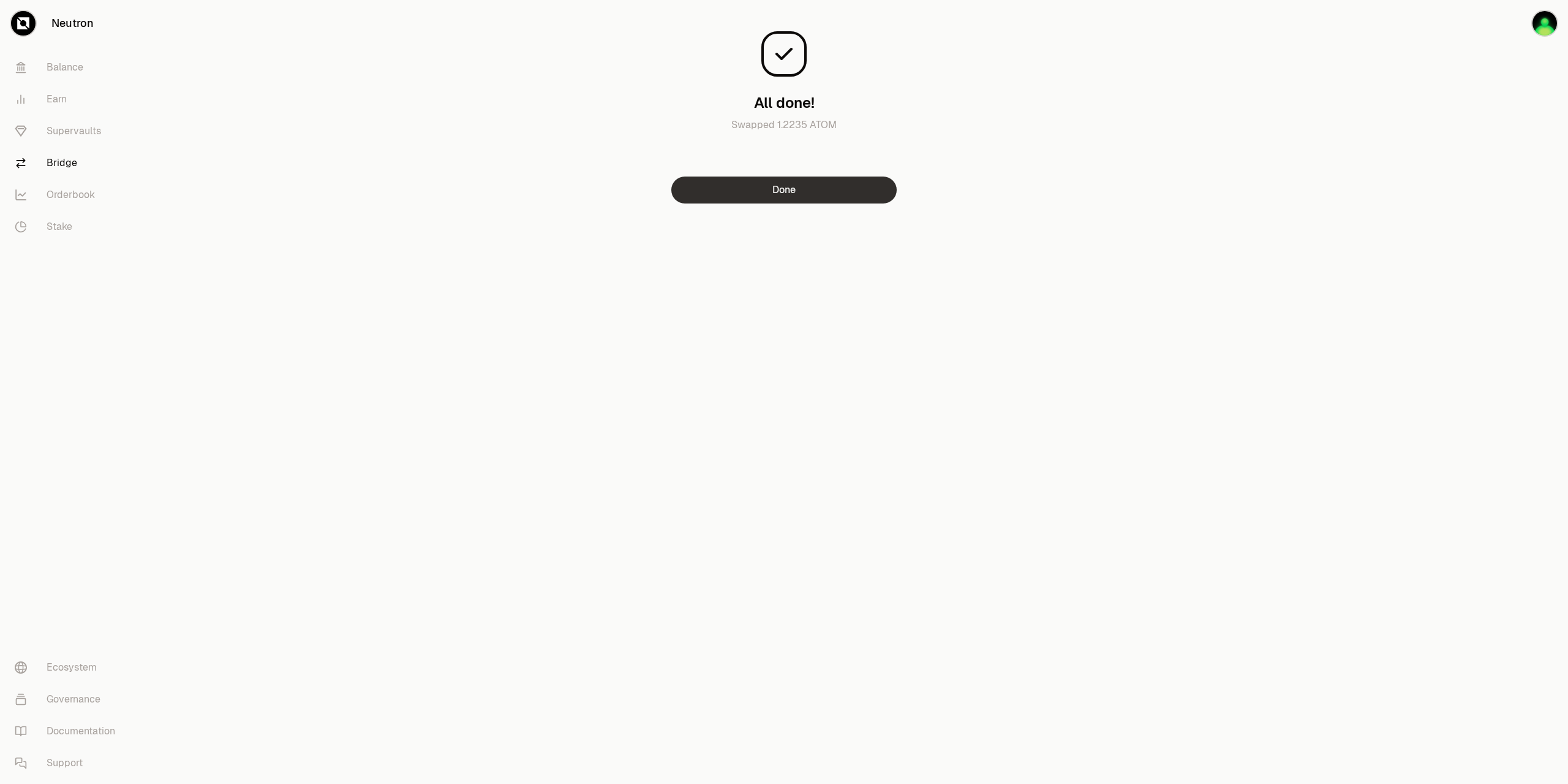
click at [800, 187] on button "Done" at bounding box center [784, 190] width 225 height 27
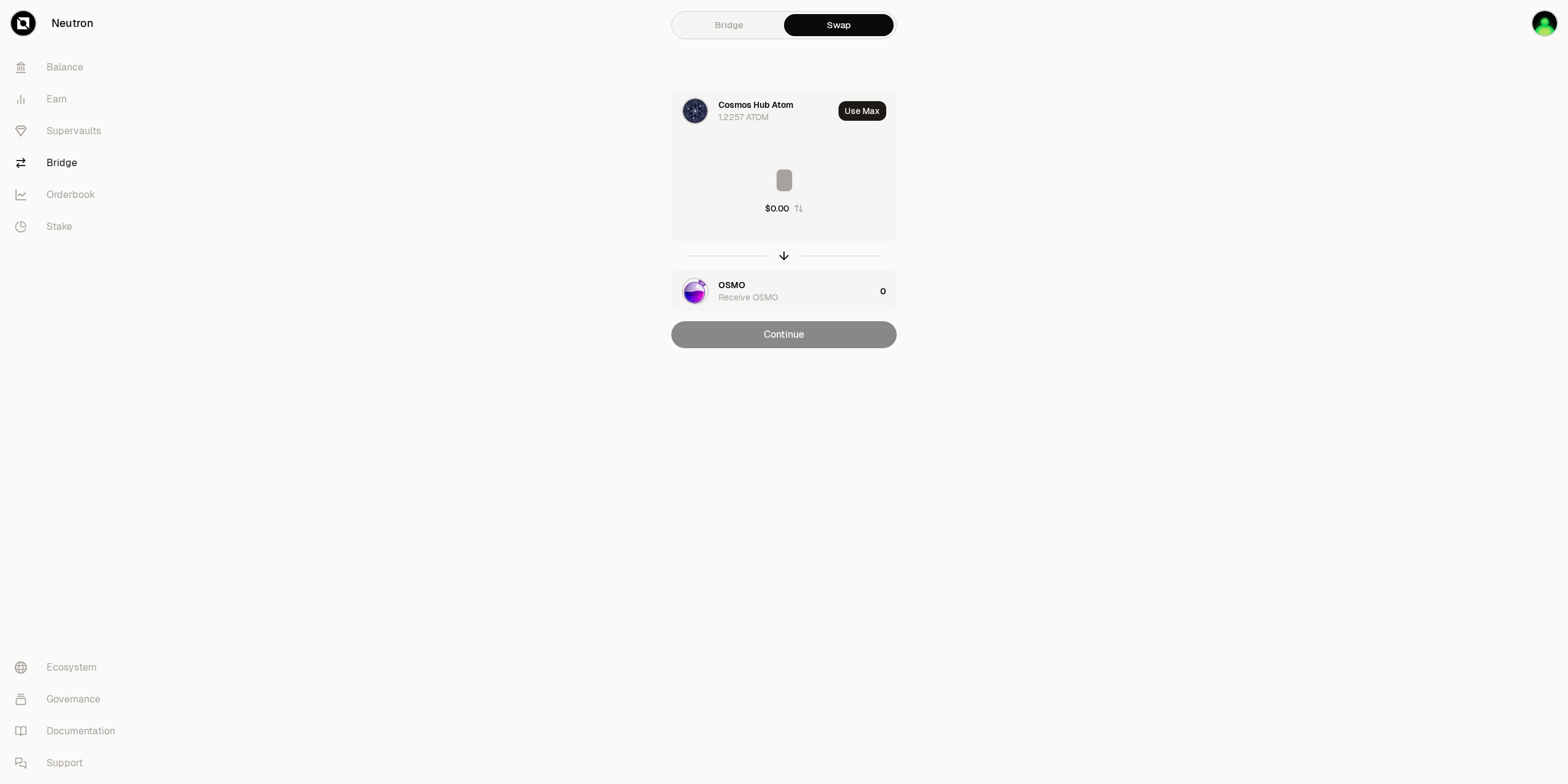
click at [731, 27] on link "Bridge" at bounding box center [729, 25] width 110 height 22
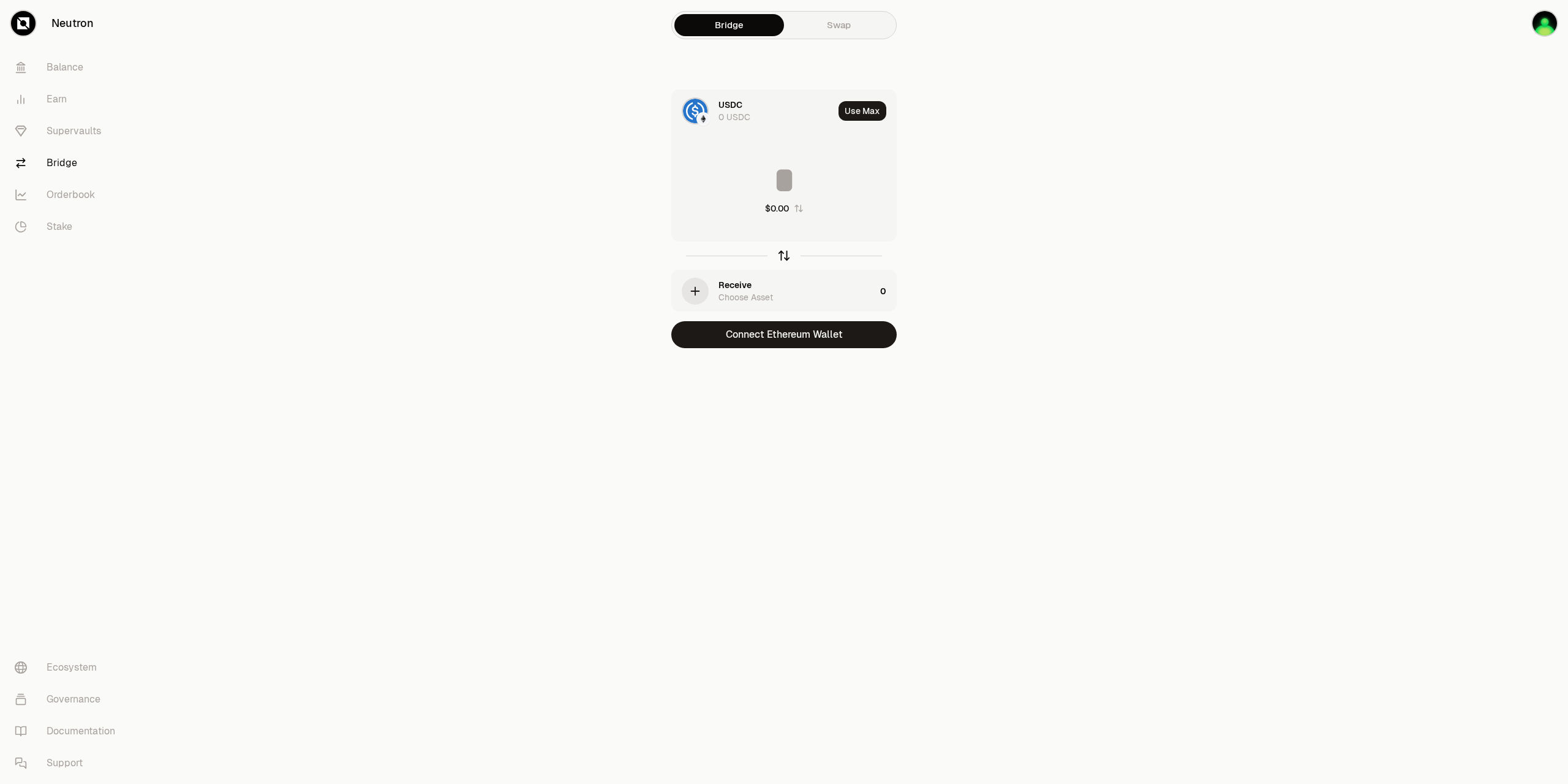
click at [786, 252] on icon "button" at bounding box center [784, 256] width 14 height 14
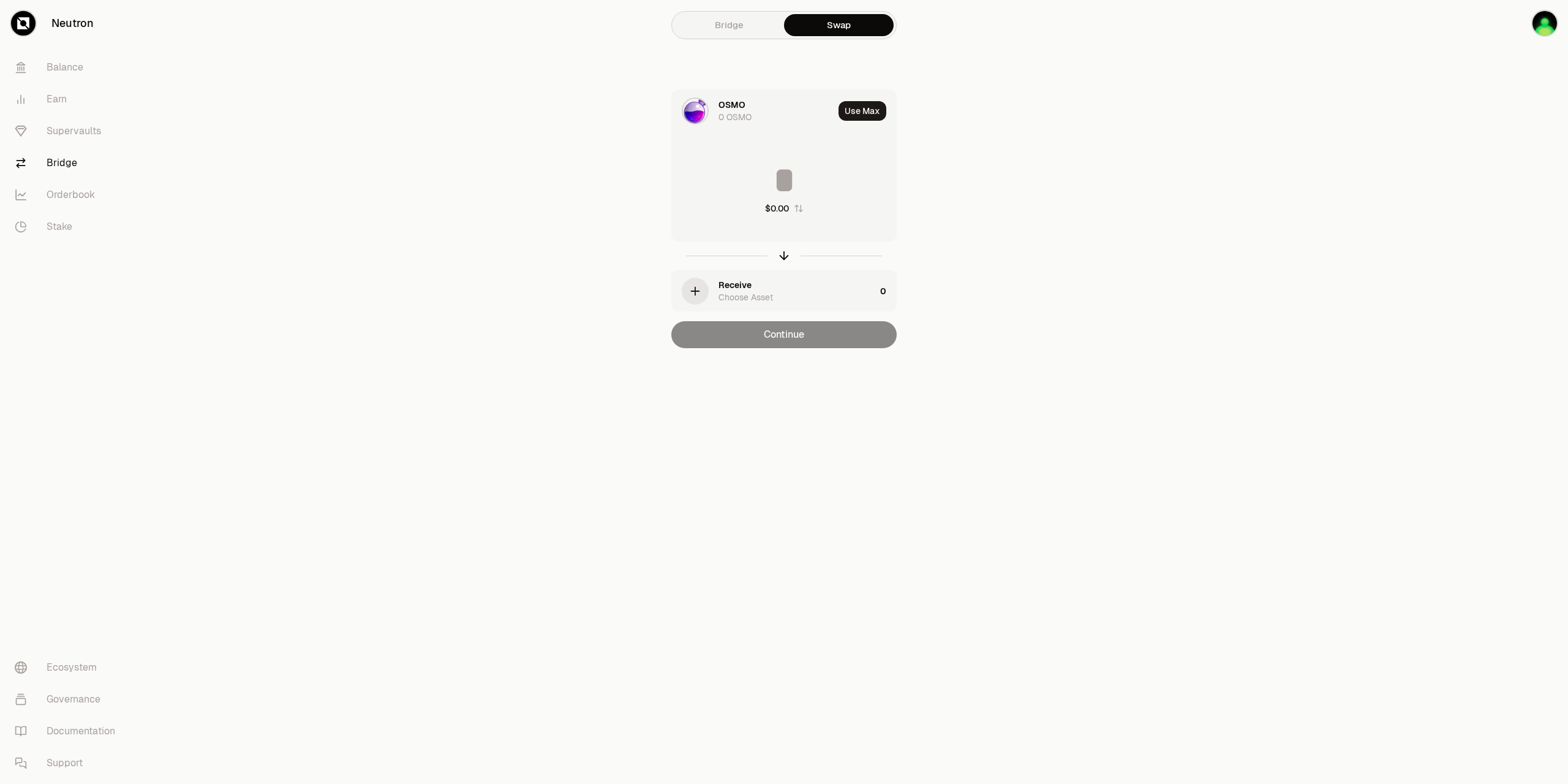
click at [802, 211] on icon "button" at bounding box center [798, 208] width 8 height 7
click at [739, 105] on div "OSMO" at bounding box center [732, 105] width 27 height 12
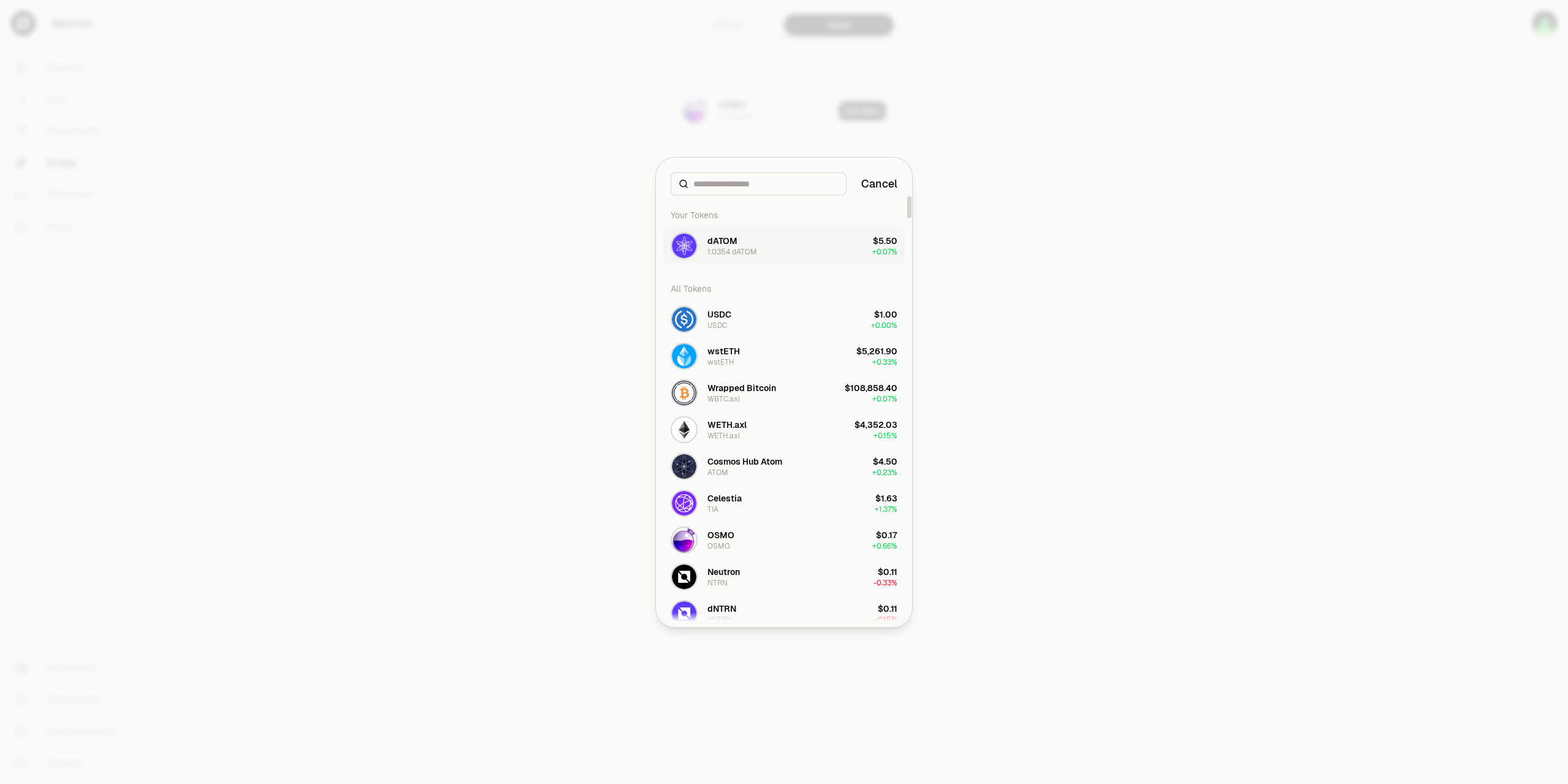
click at [726, 239] on div "dATOM" at bounding box center [723, 241] width 30 height 12
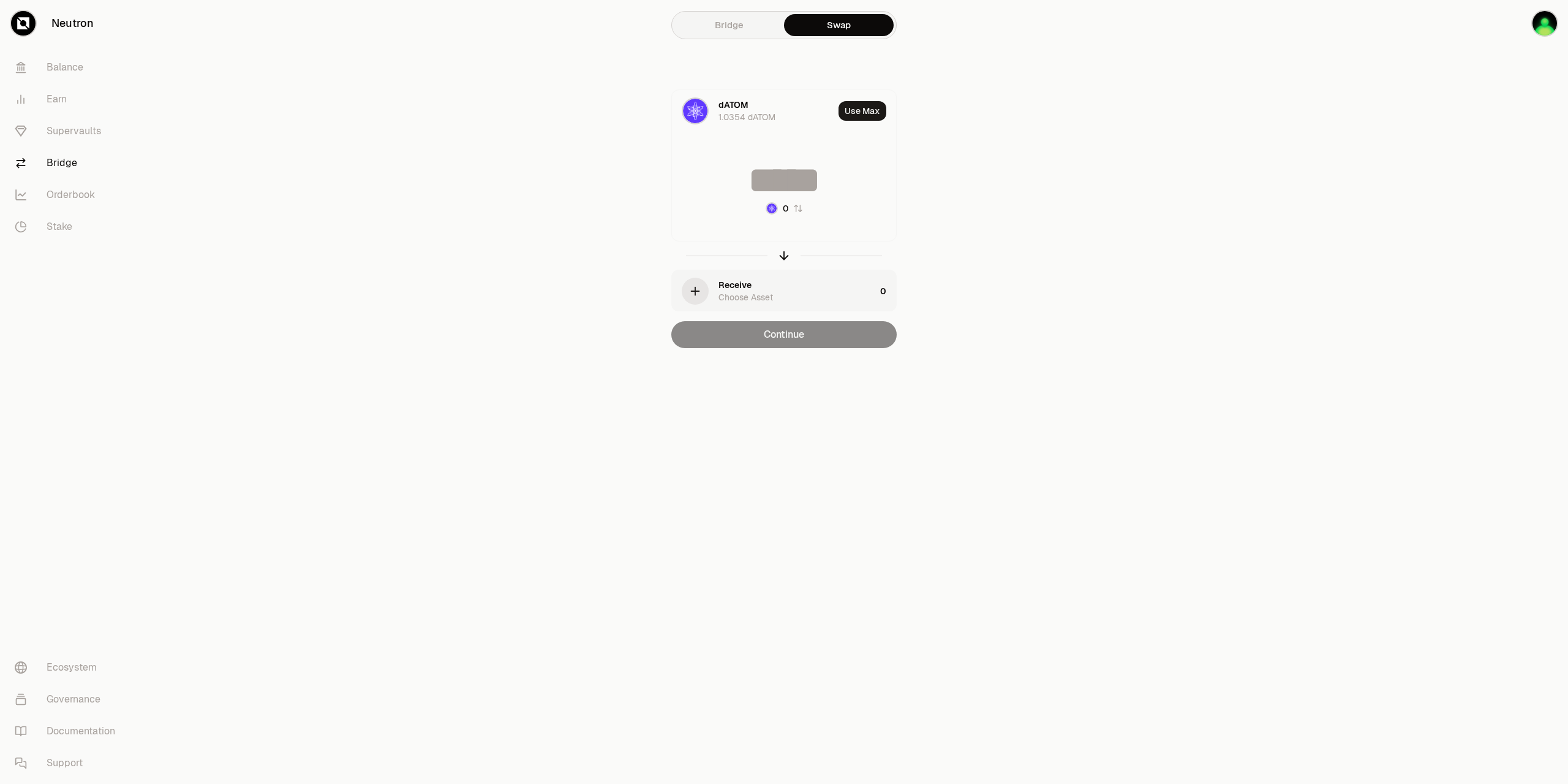
click at [743, 288] on div "Receive" at bounding box center [735, 285] width 33 height 12
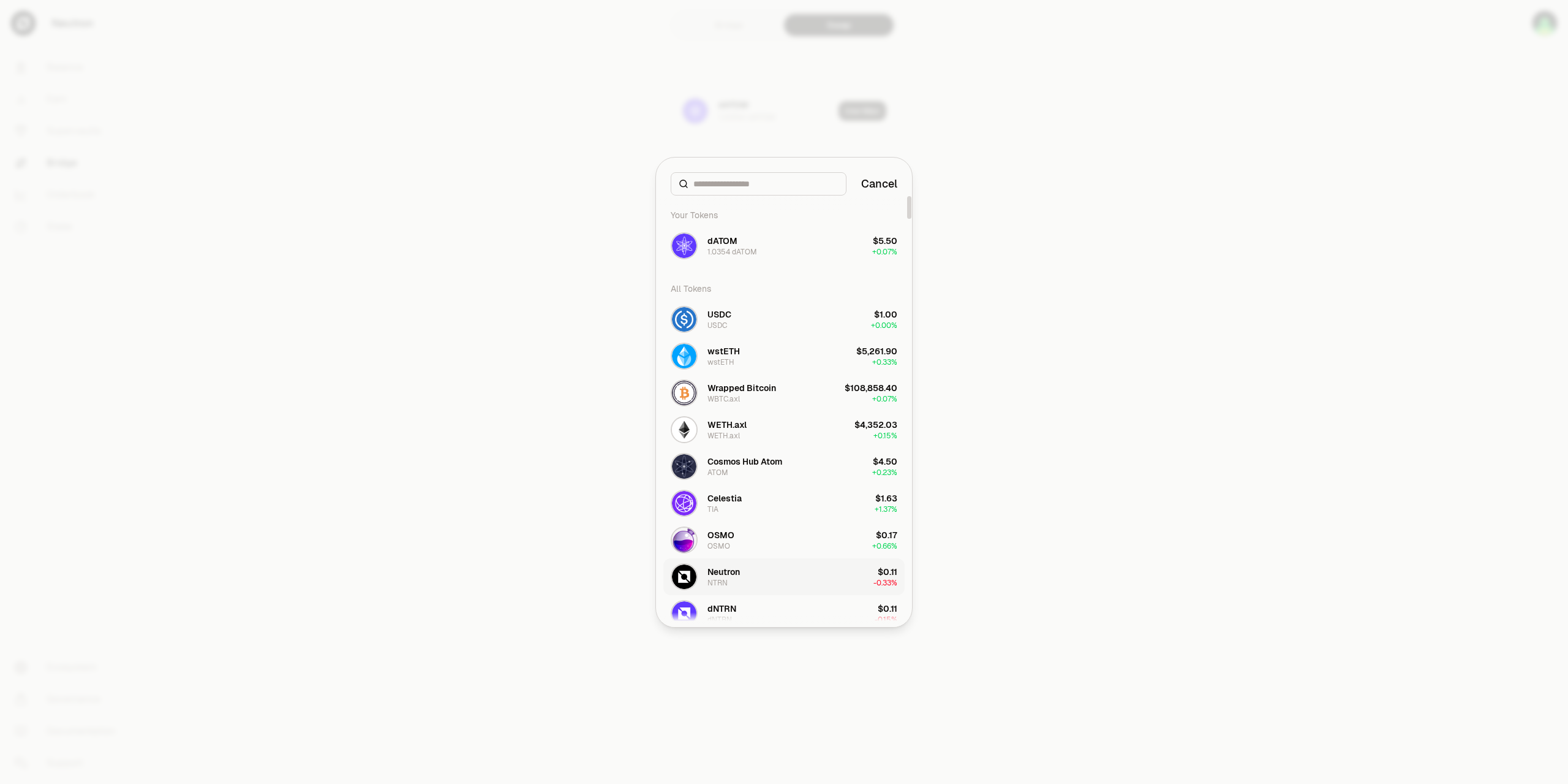
click at [740, 577] on div "Neutron NTRN" at bounding box center [724, 576] width 32 height 22
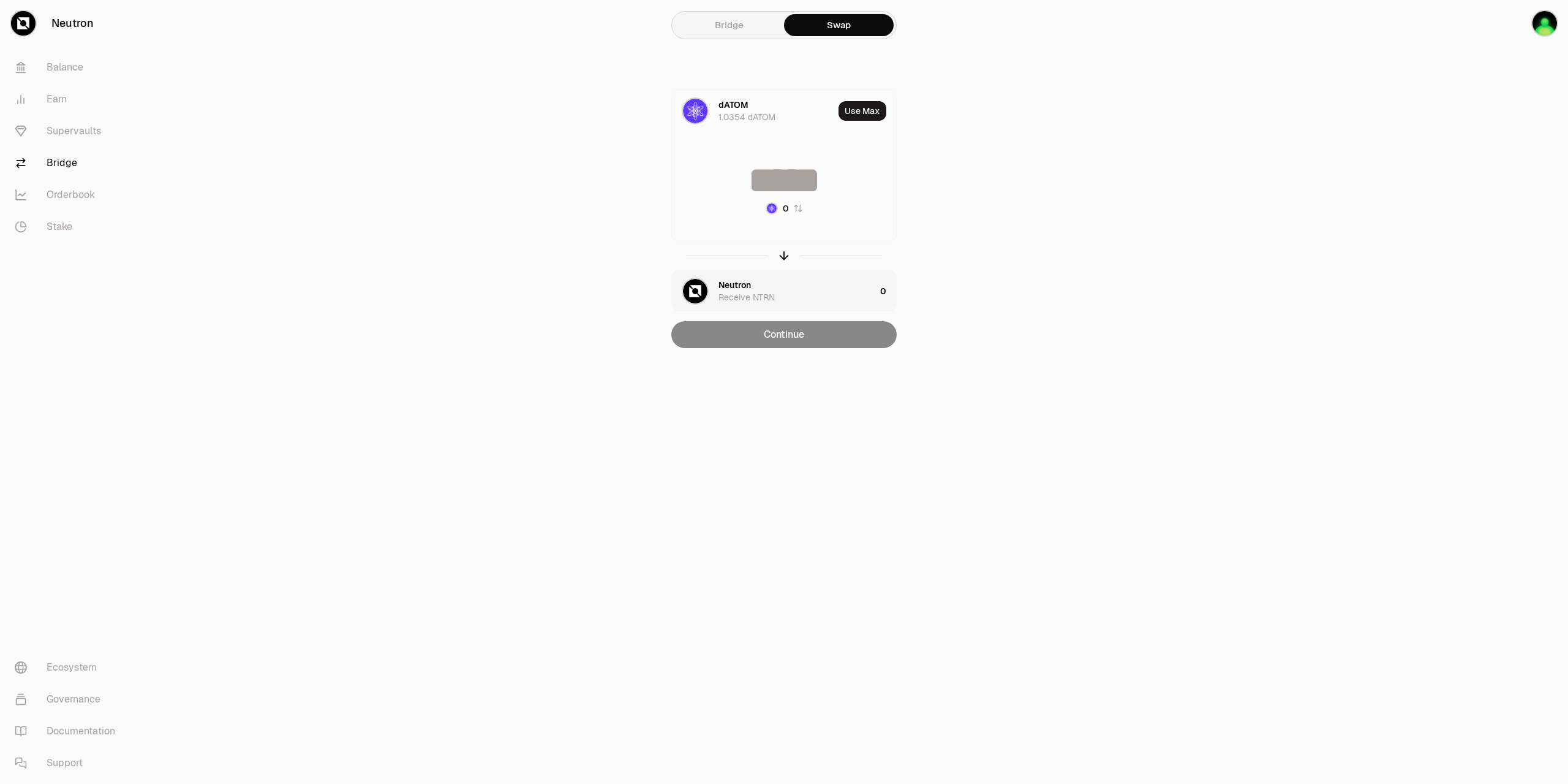
click at [779, 179] on input at bounding box center [784, 180] width 224 height 37
click at [858, 116] on button "Use Max" at bounding box center [862, 110] width 48 height 19
drag, startPoint x: 838, startPoint y: 185, endPoint x: 752, endPoint y: 177, distance: 86.4
click at [752, 177] on input "*****" at bounding box center [784, 180] width 224 height 37
type input "****"
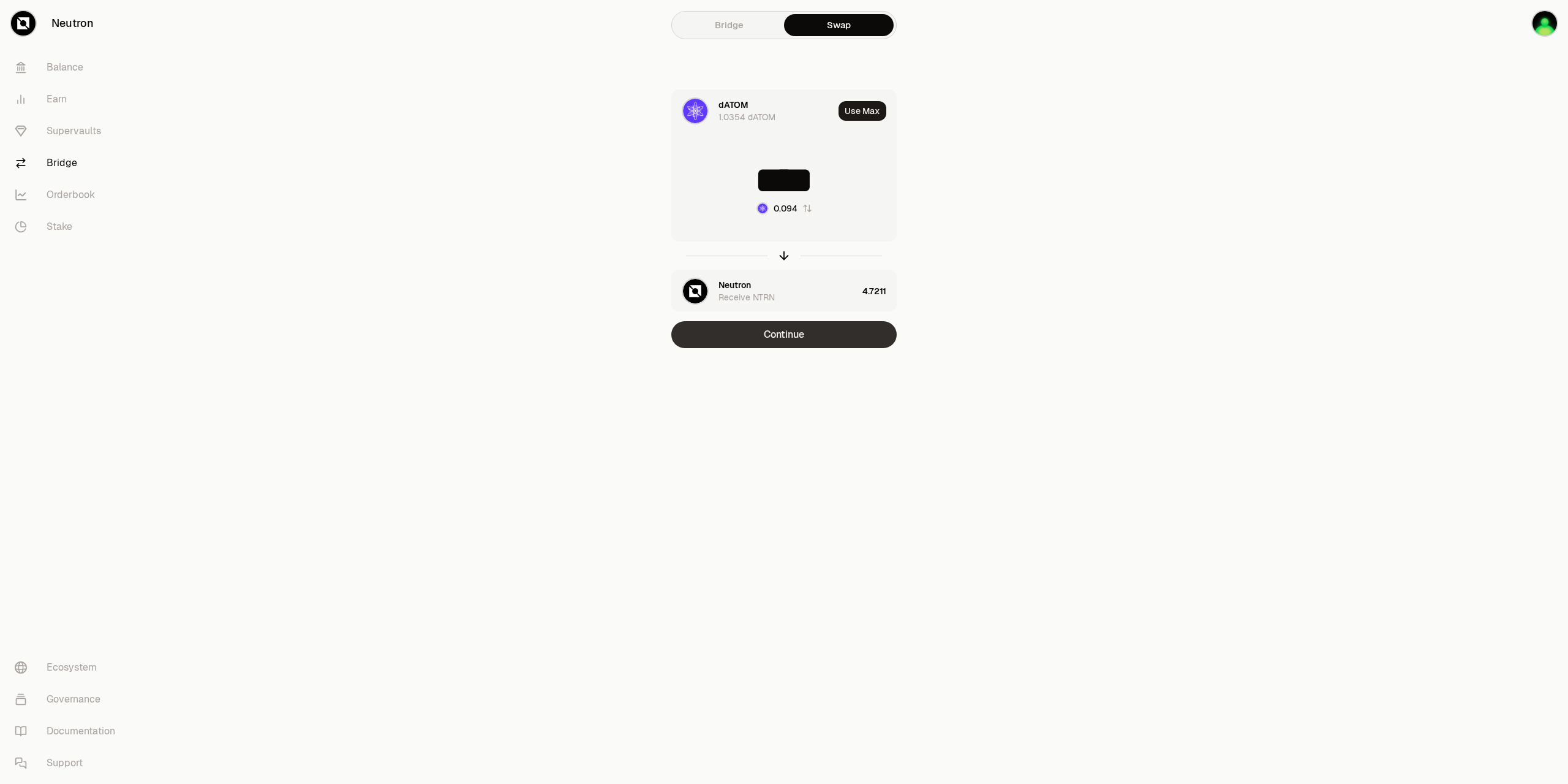
click at [819, 335] on button "Continue" at bounding box center [784, 334] width 225 height 27
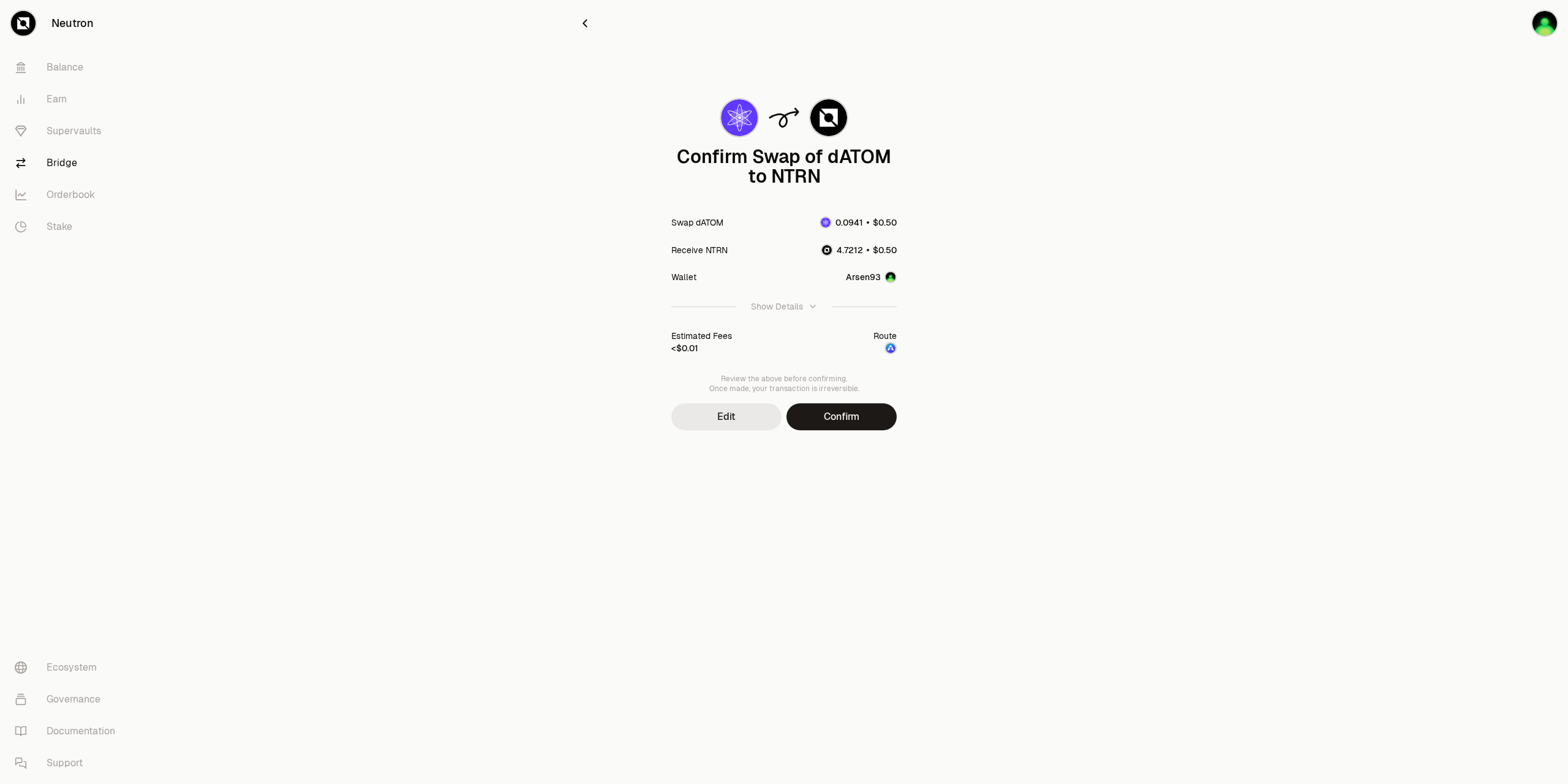
click at [731, 416] on button "Edit" at bounding box center [726, 416] width 110 height 27
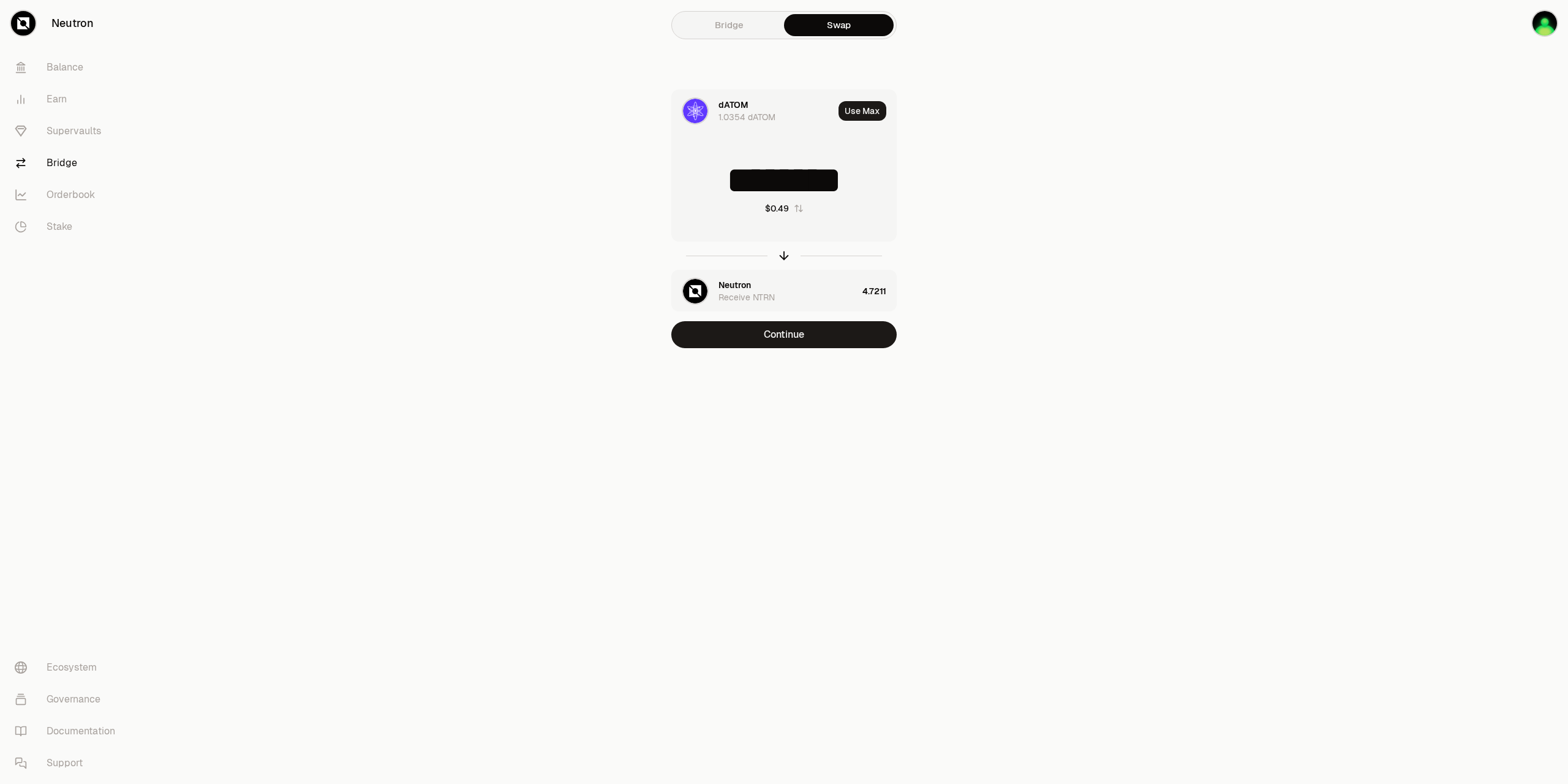
drag, startPoint x: 833, startPoint y: 184, endPoint x: 754, endPoint y: 187, distance: 79.1
click at [754, 187] on input "********" at bounding box center [784, 180] width 224 height 37
click at [819, 184] on input "*****" at bounding box center [784, 180] width 224 height 37
drag, startPoint x: 837, startPoint y: 185, endPoint x: 816, endPoint y: 185, distance: 21.0
click at [816, 185] on input "*****" at bounding box center [784, 180] width 224 height 37
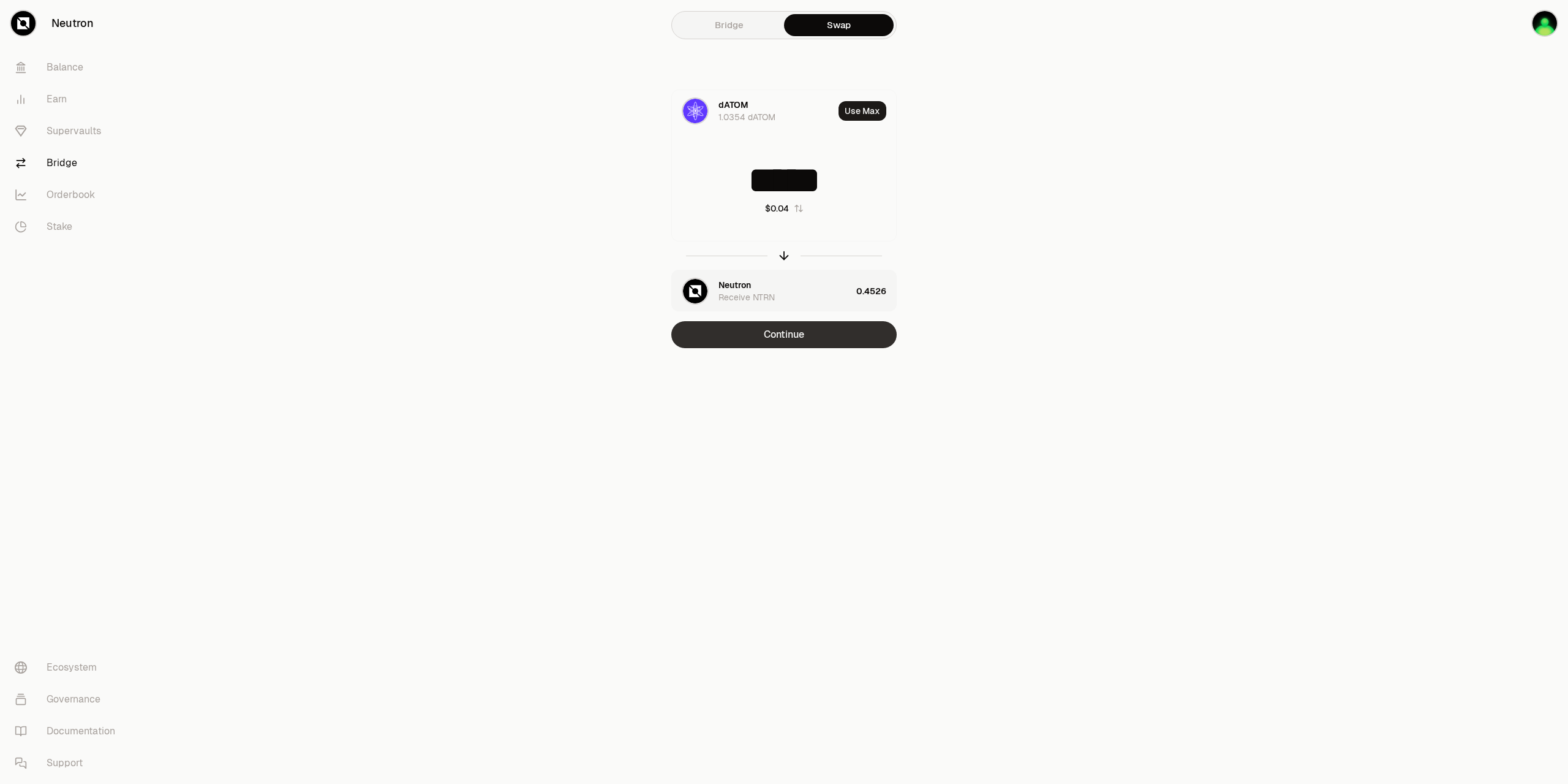
type input "*****"
click at [833, 340] on button "Continue" at bounding box center [784, 334] width 225 height 27
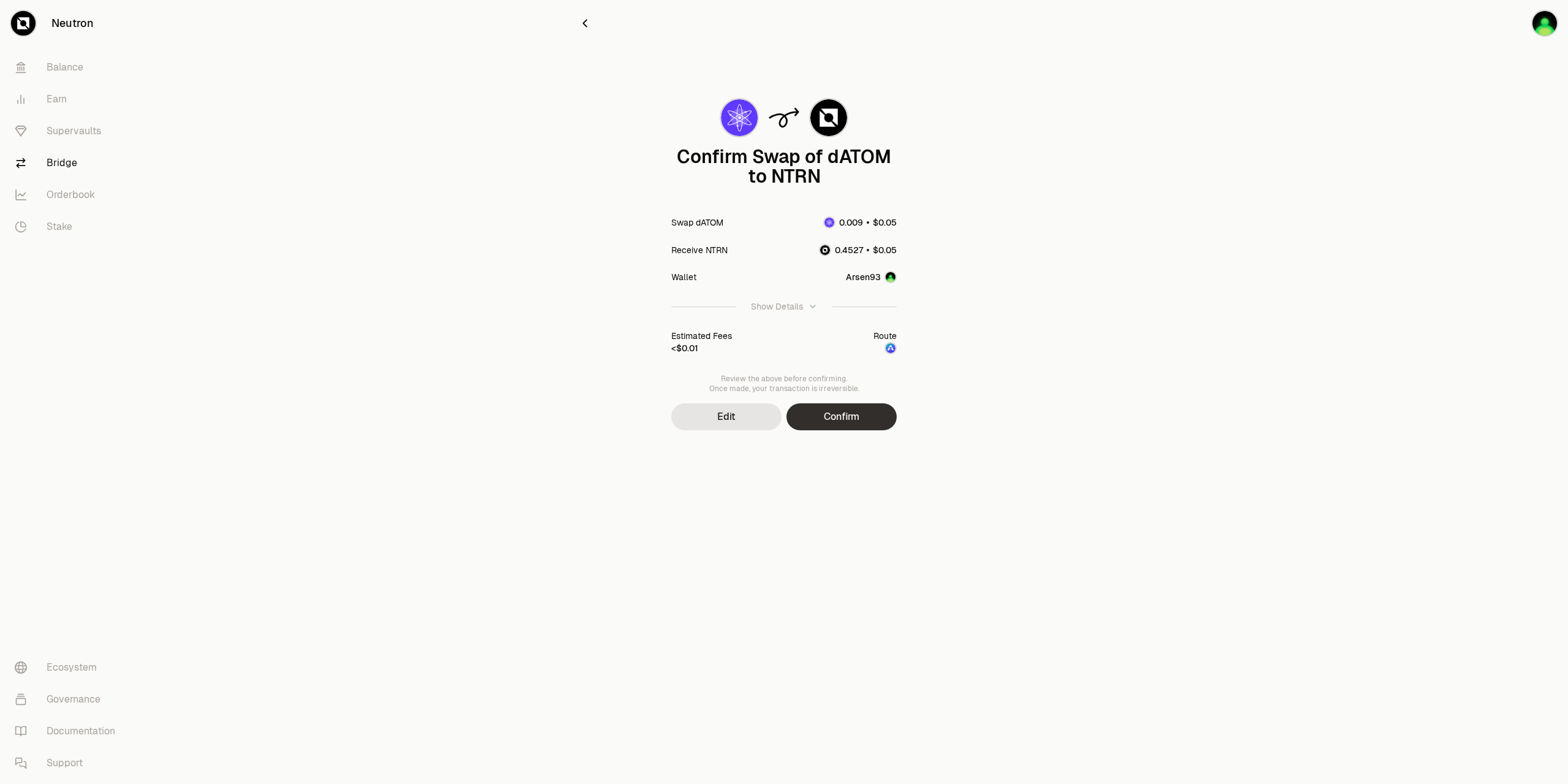
click at [842, 408] on button "Confirm" at bounding box center [842, 416] width 110 height 27
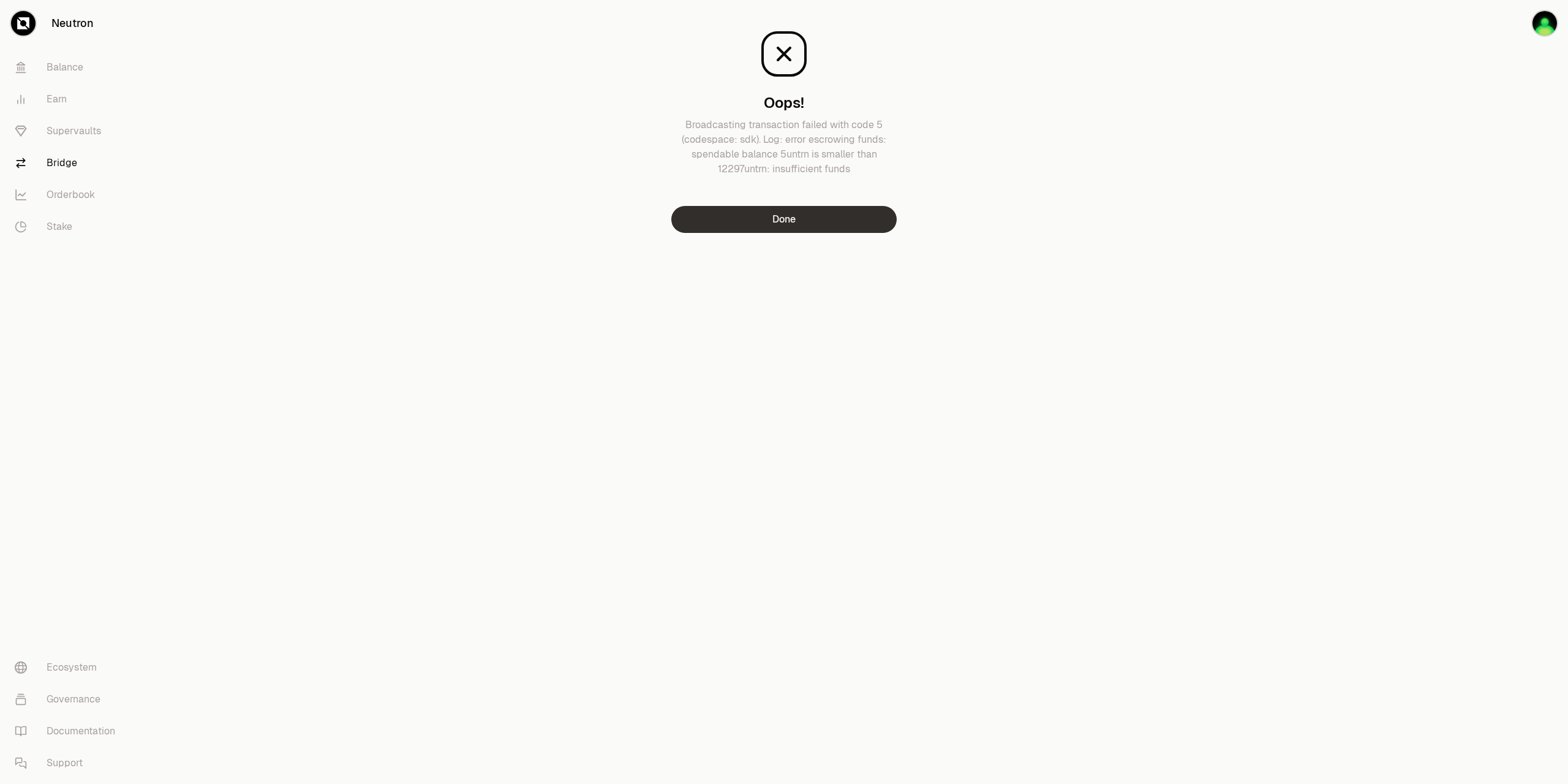
click at [802, 223] on button "Done" at bounding box center [784, 219] width 225 height 27
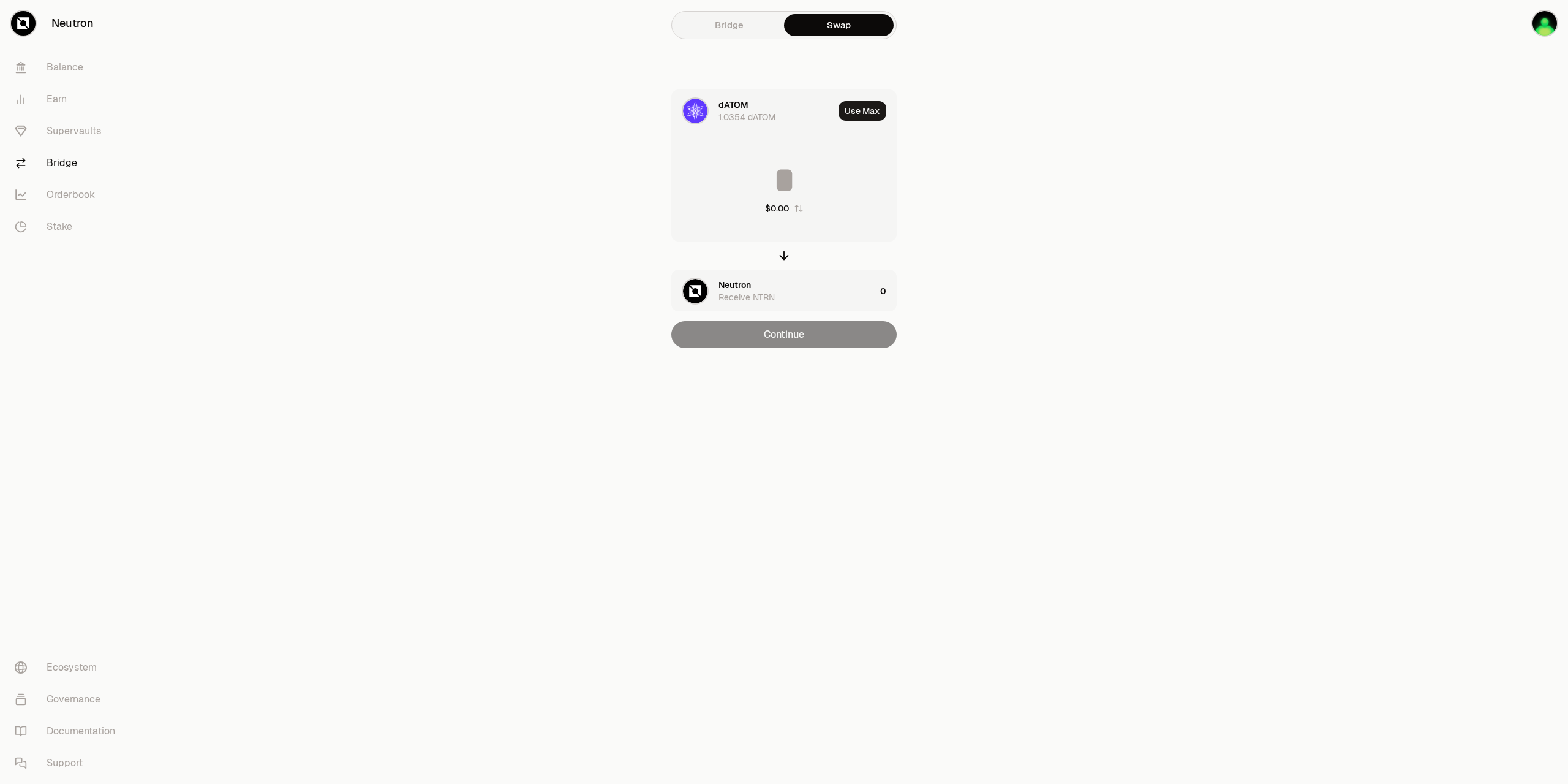
click at [731, 109] on div "dATOM" at bounding box center [734, 105] width 30 height 12
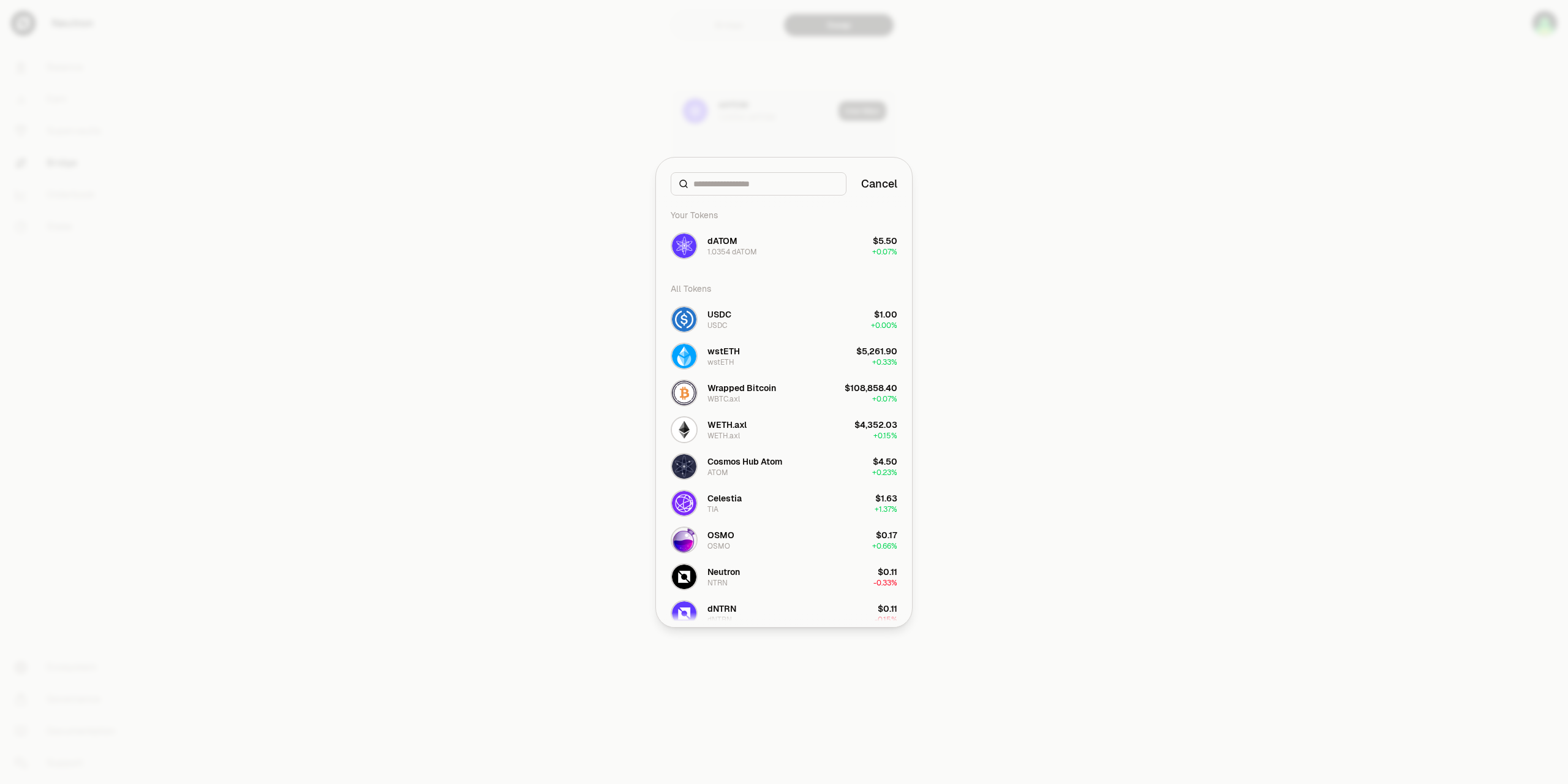
click at [721, 27] on div at bounding box center [784, 392] width 1568 height 784
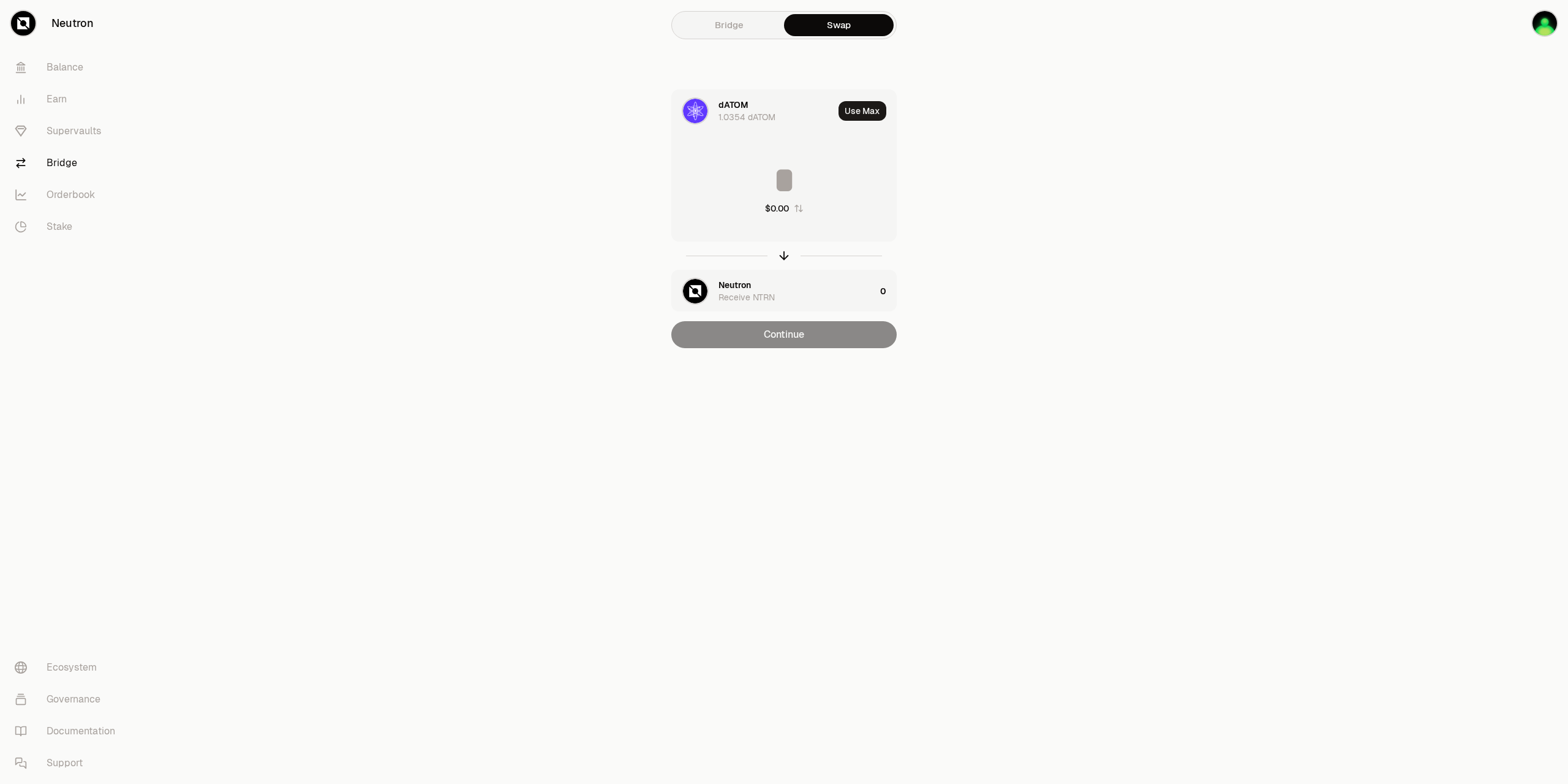
click at [721, 27] on link "Bridge" at bounding box center [729, 25] width 110 height 22
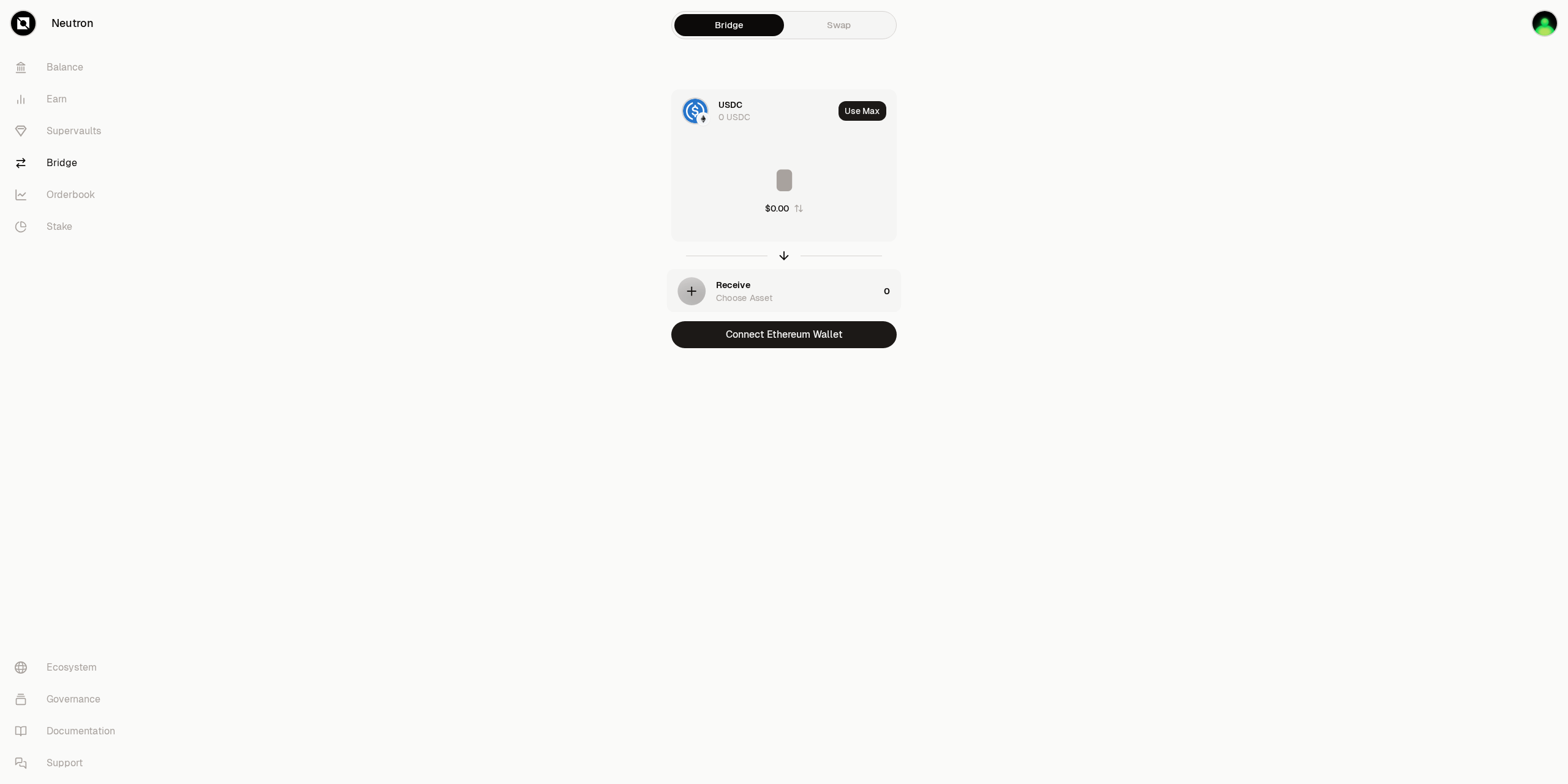
click at [746, 117] on div "0 USDC" at bounding box center [734, 117] width 32 height 12
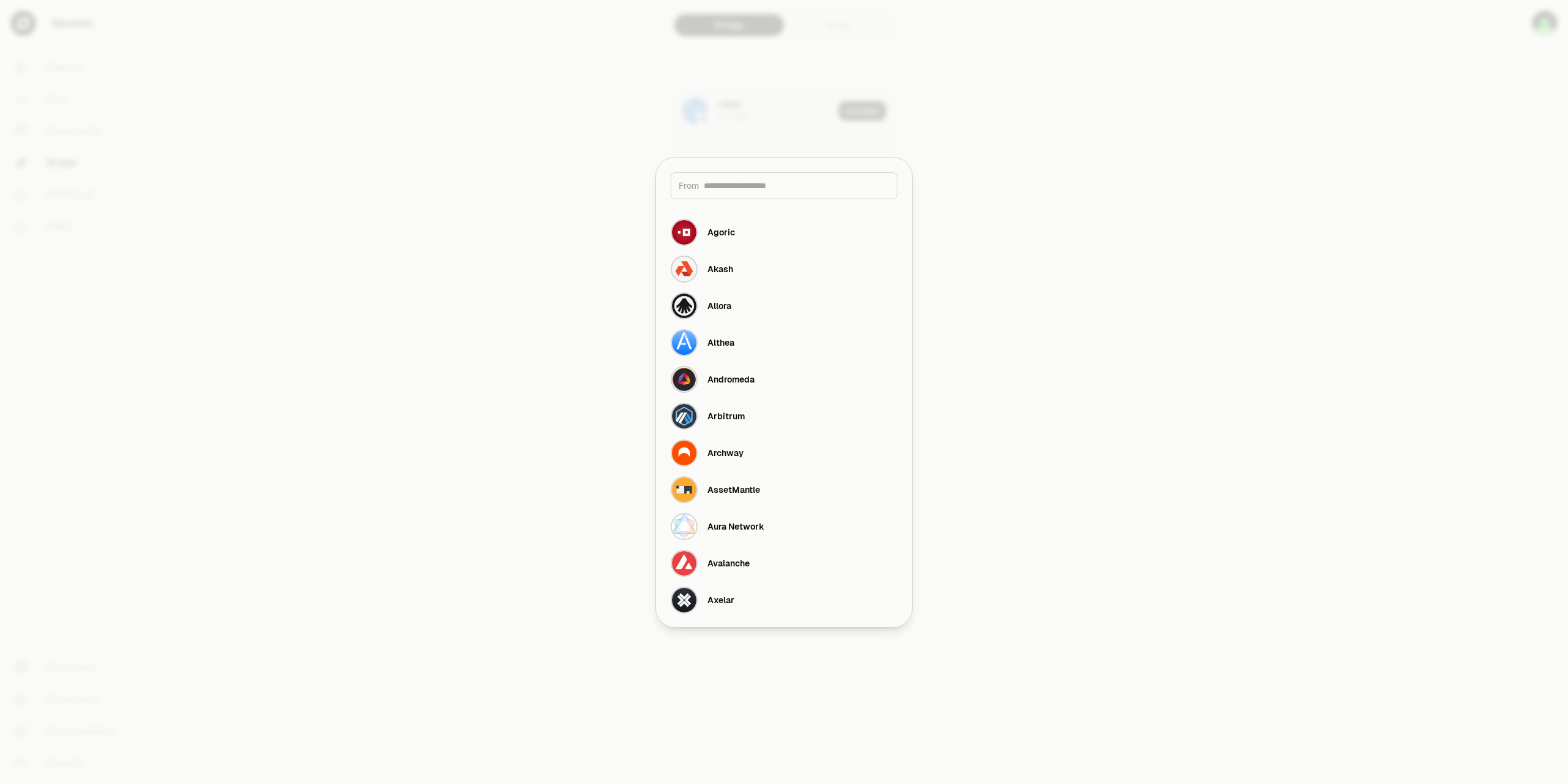
click at [764, 192] on div "From" at bounding box center [784, 185] width 226 height 27
click at [764, 182] on input at bounding box center [796, 186] width 185 height 12
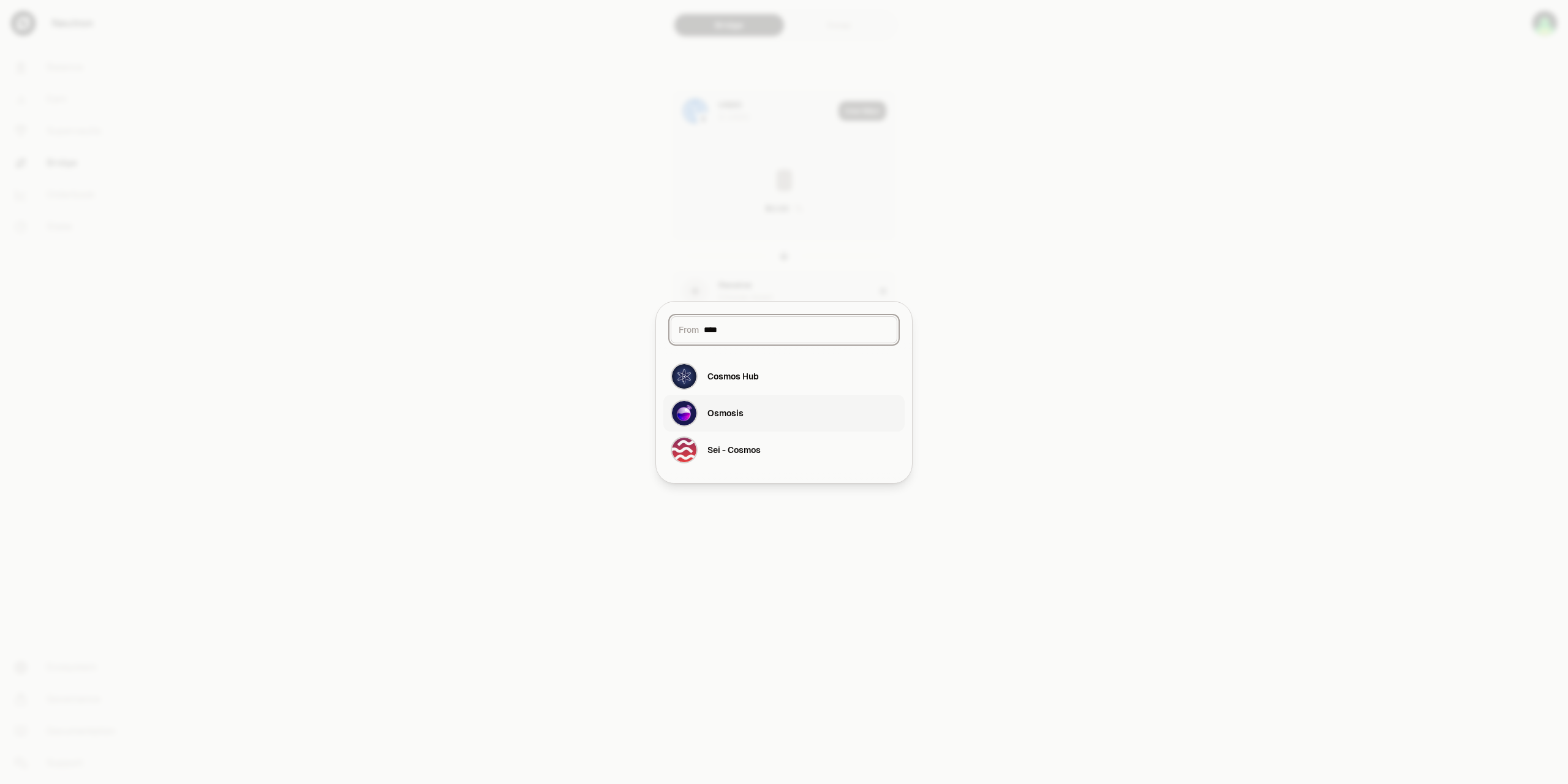
type input "****"
click at [730, 411] on div "Osmosis" at bounding box center [726, 413] width 36 height 12
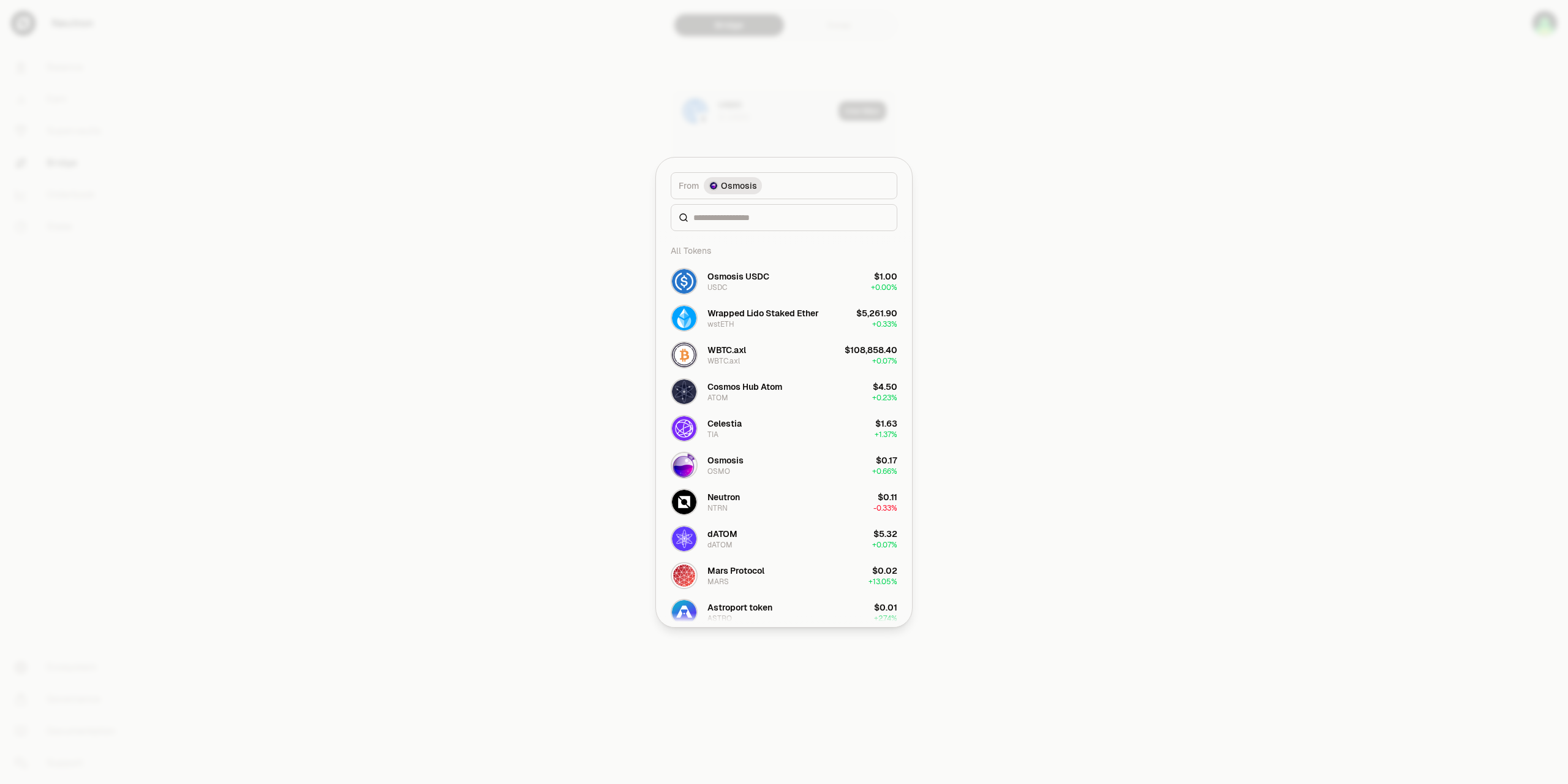
click at [738, 356] on div "WBTC.axl" at bounding box center [727, 350] width 39 height 12
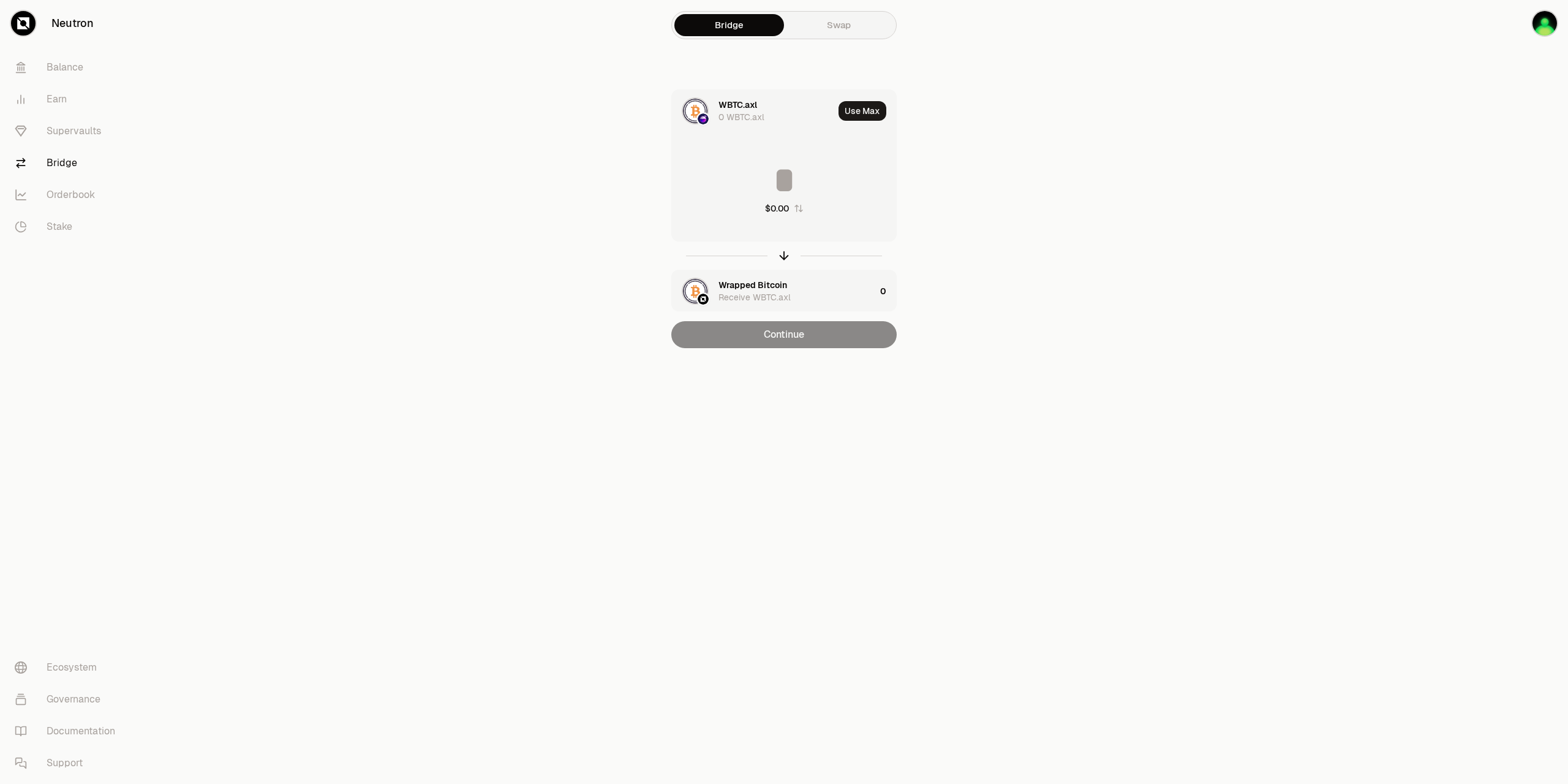
click at [745, 119] on div "0 WBTC.axl" at bounding box center [742, 117] width 46 height 12
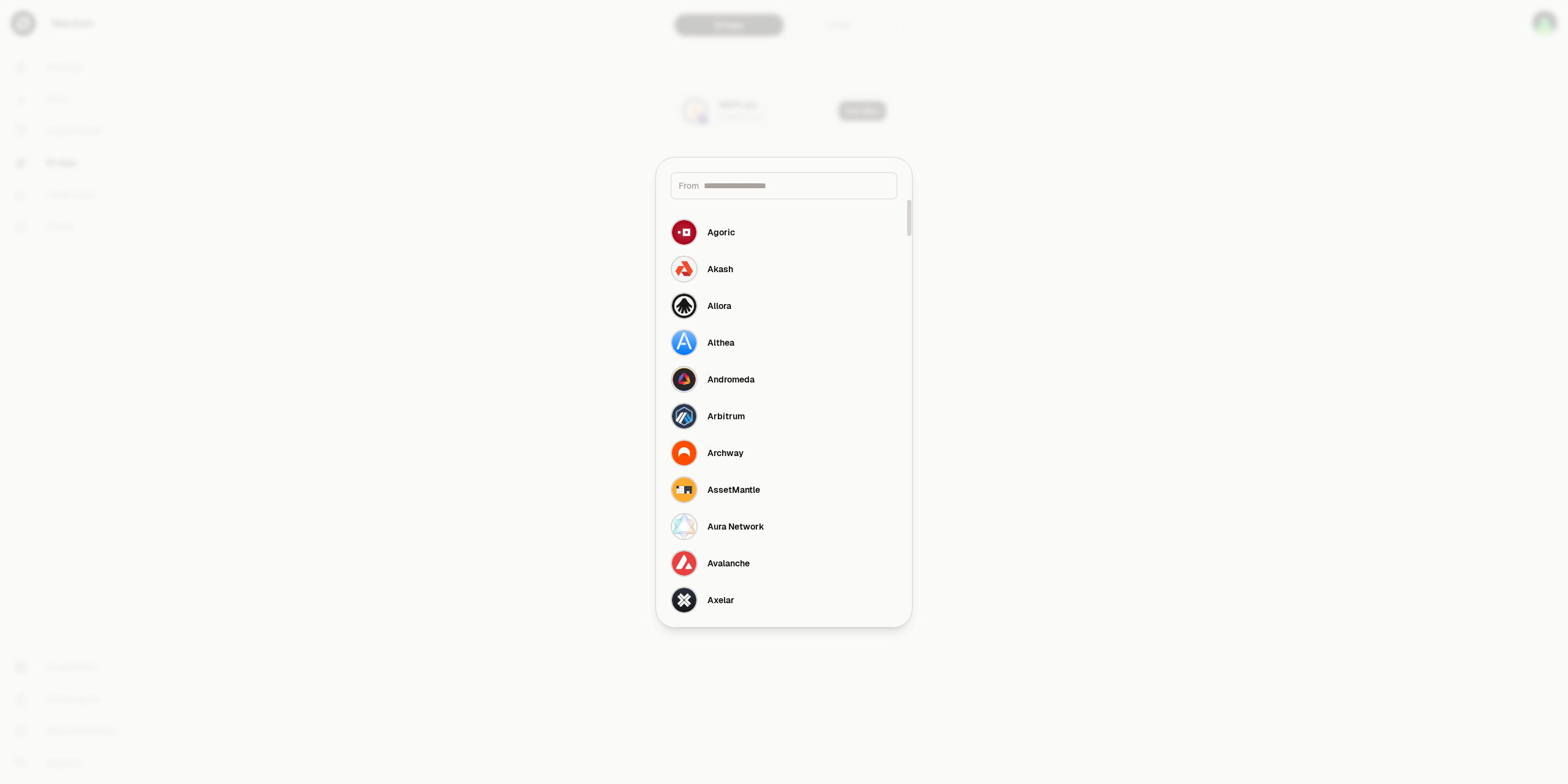
click at [733, 187] on input at bounding box center [796, 186] width 185 height 12
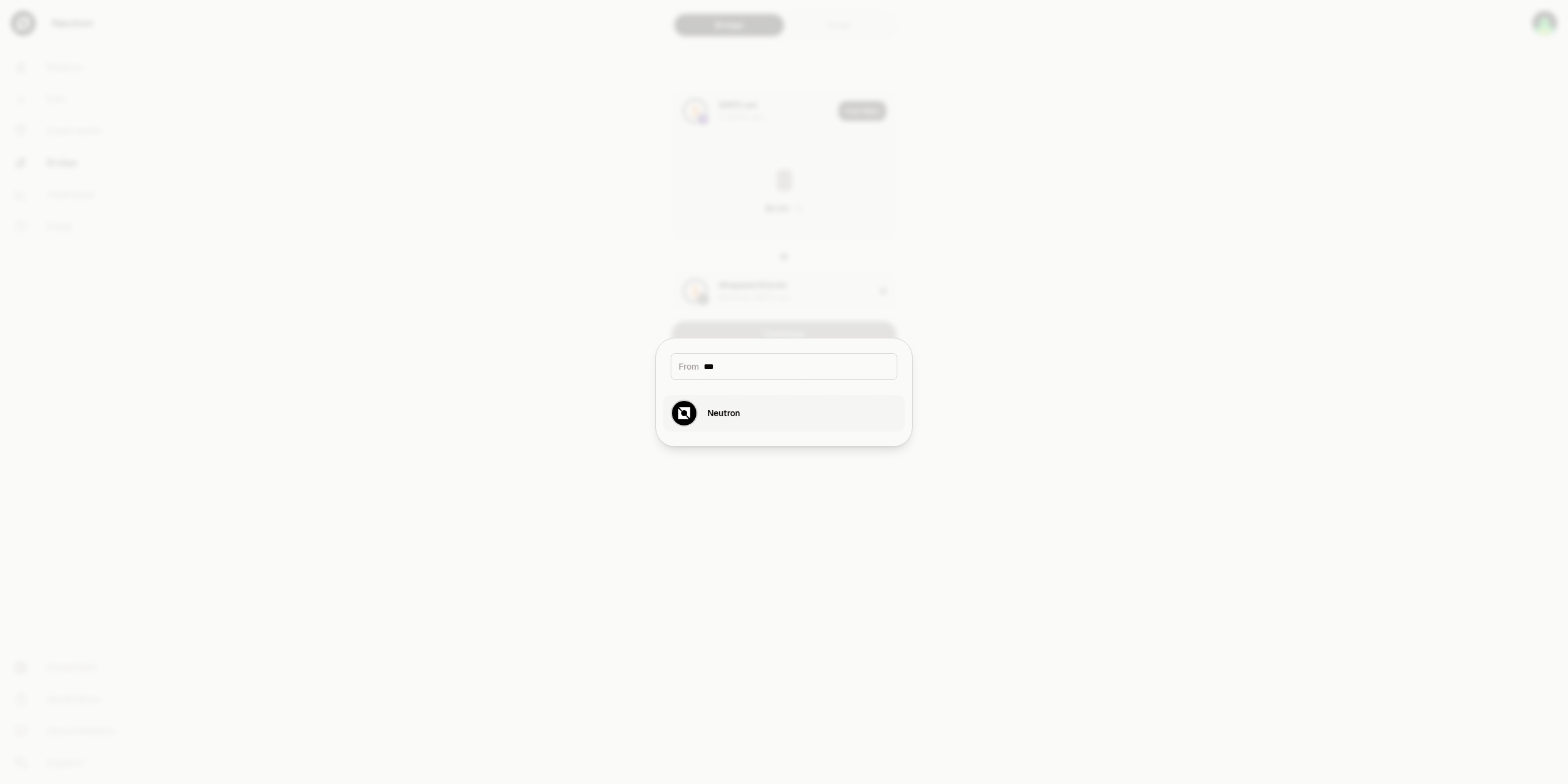
type input "***"
click at [726, 409] on div "Neutron" at bounding box center [724, 413] width 32 height 12
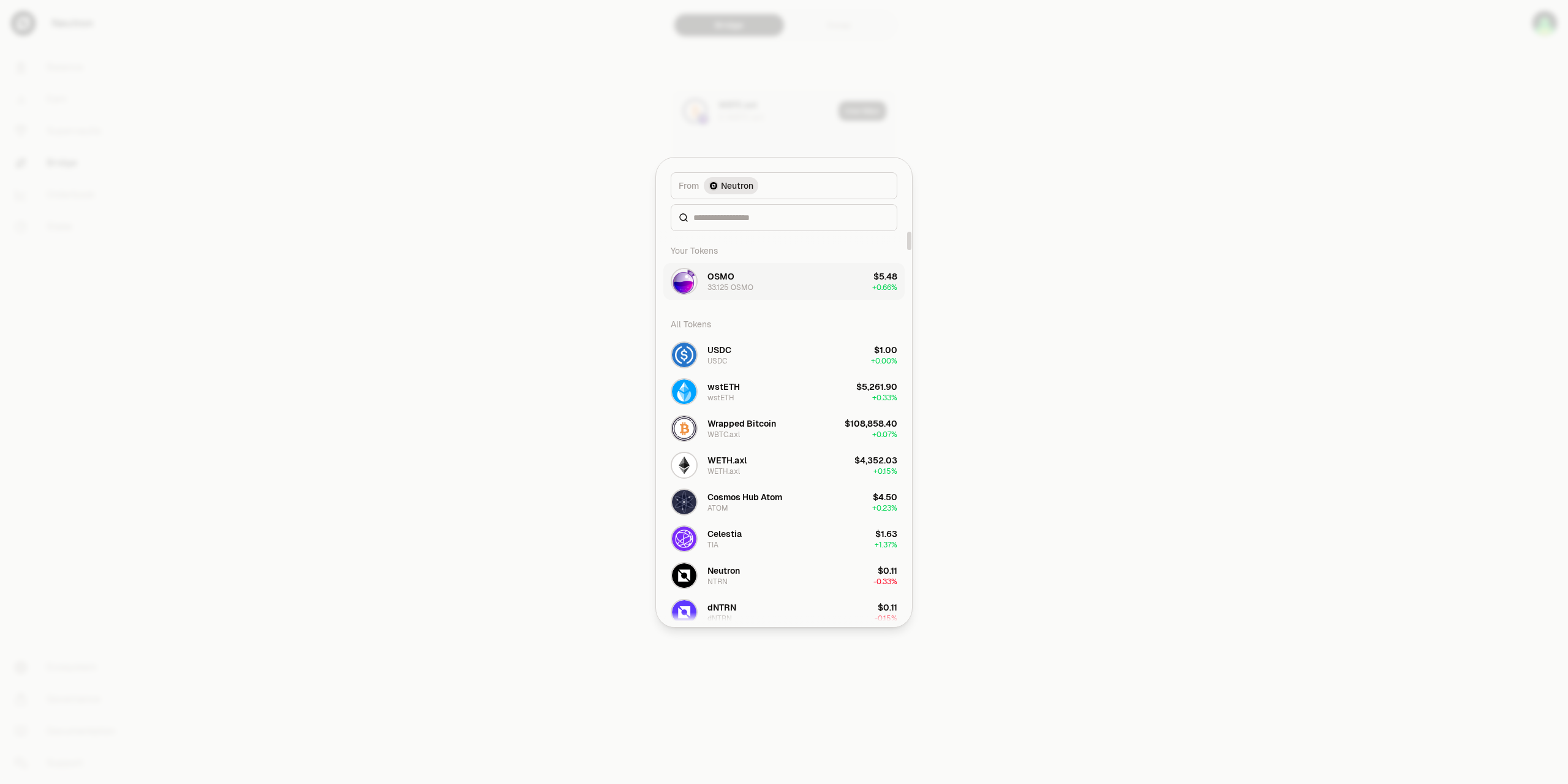
click at [722, 278] on div "OSMO" at bounding box center [721, 277] width 27 height 12
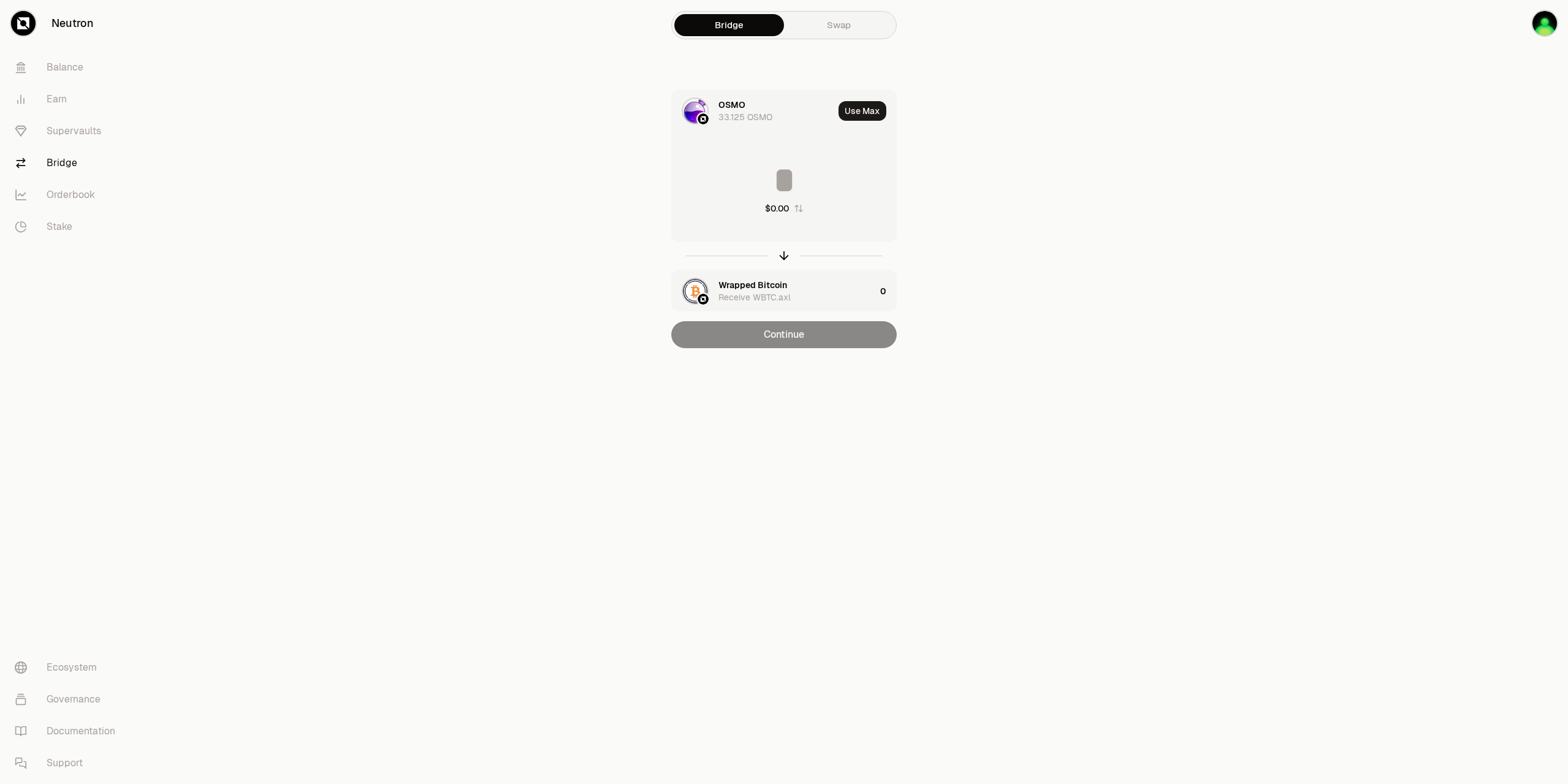
click at [738, 282] on div "Wrapped Bitcoin" at bounding box center [753, 285] width 69 height 12
click at [751, 178] on div "Wrapped Bitcoin" at bounding box center [753, 175] width 69 height 12
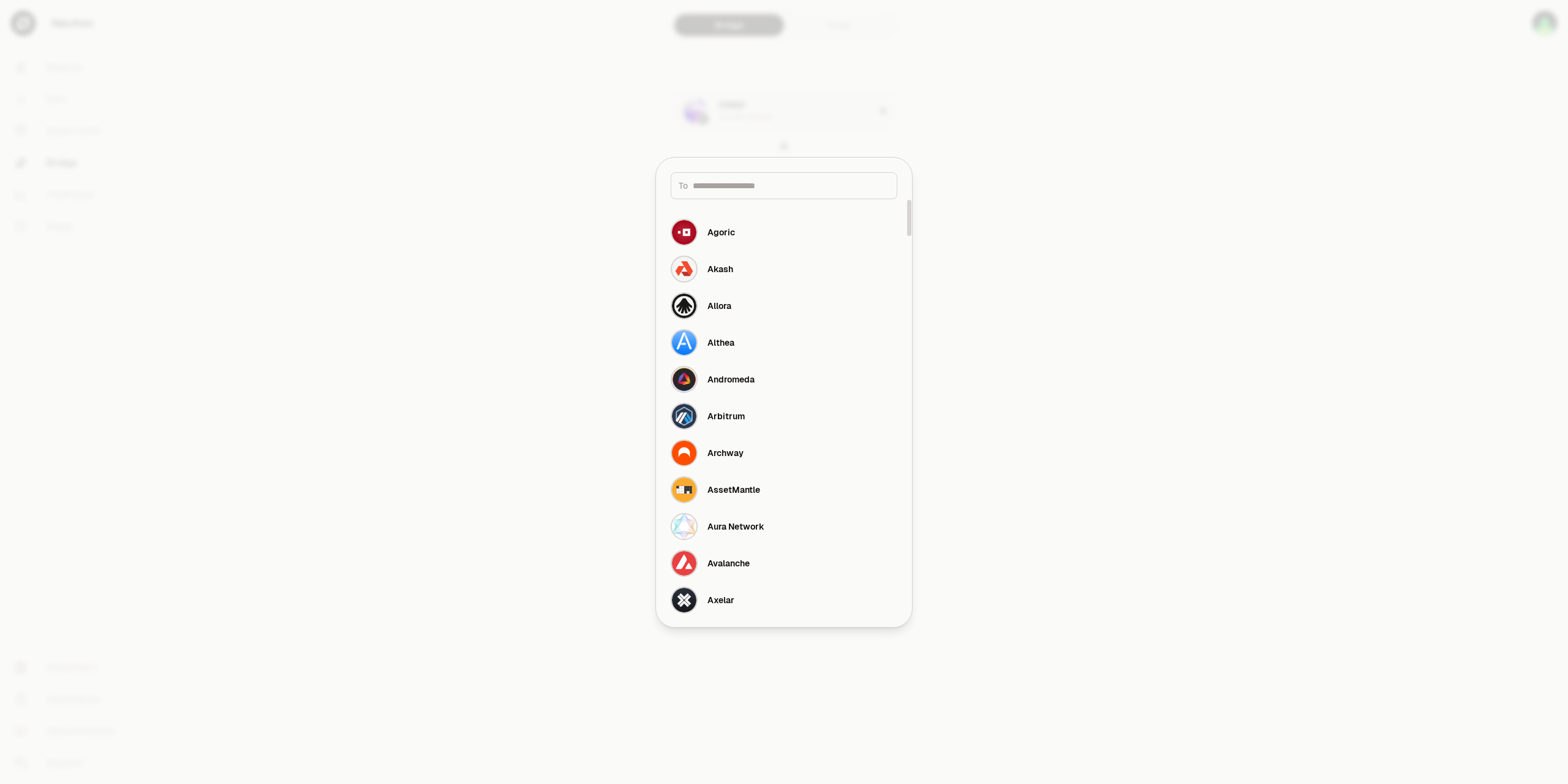
click at [748, 188] on input at bounding box center [791, 186] width 197 height 12
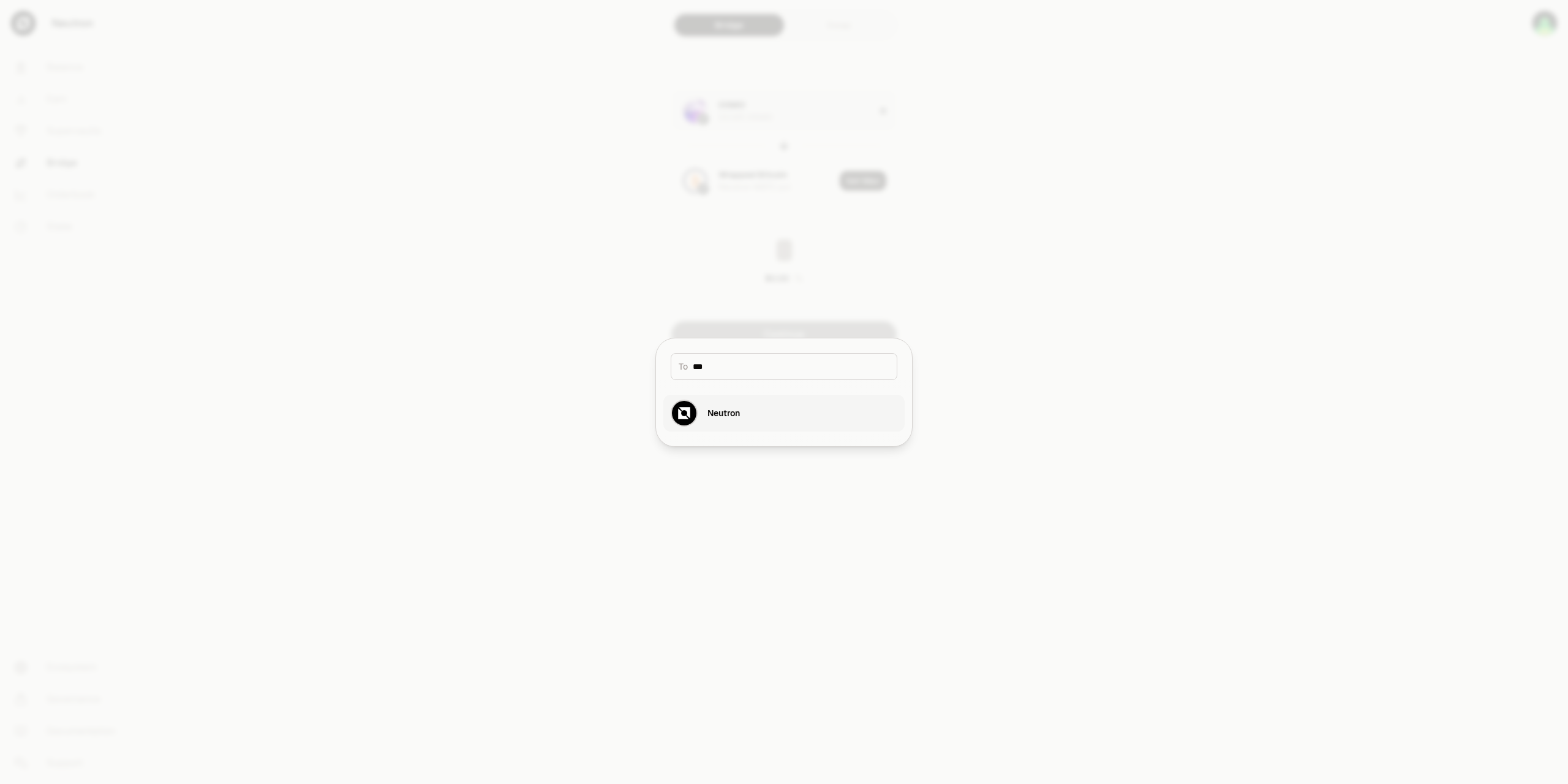
type input "***"
click at [724, 412] on div "Neutron" at bounding box center [724, 413] width 32 height 12
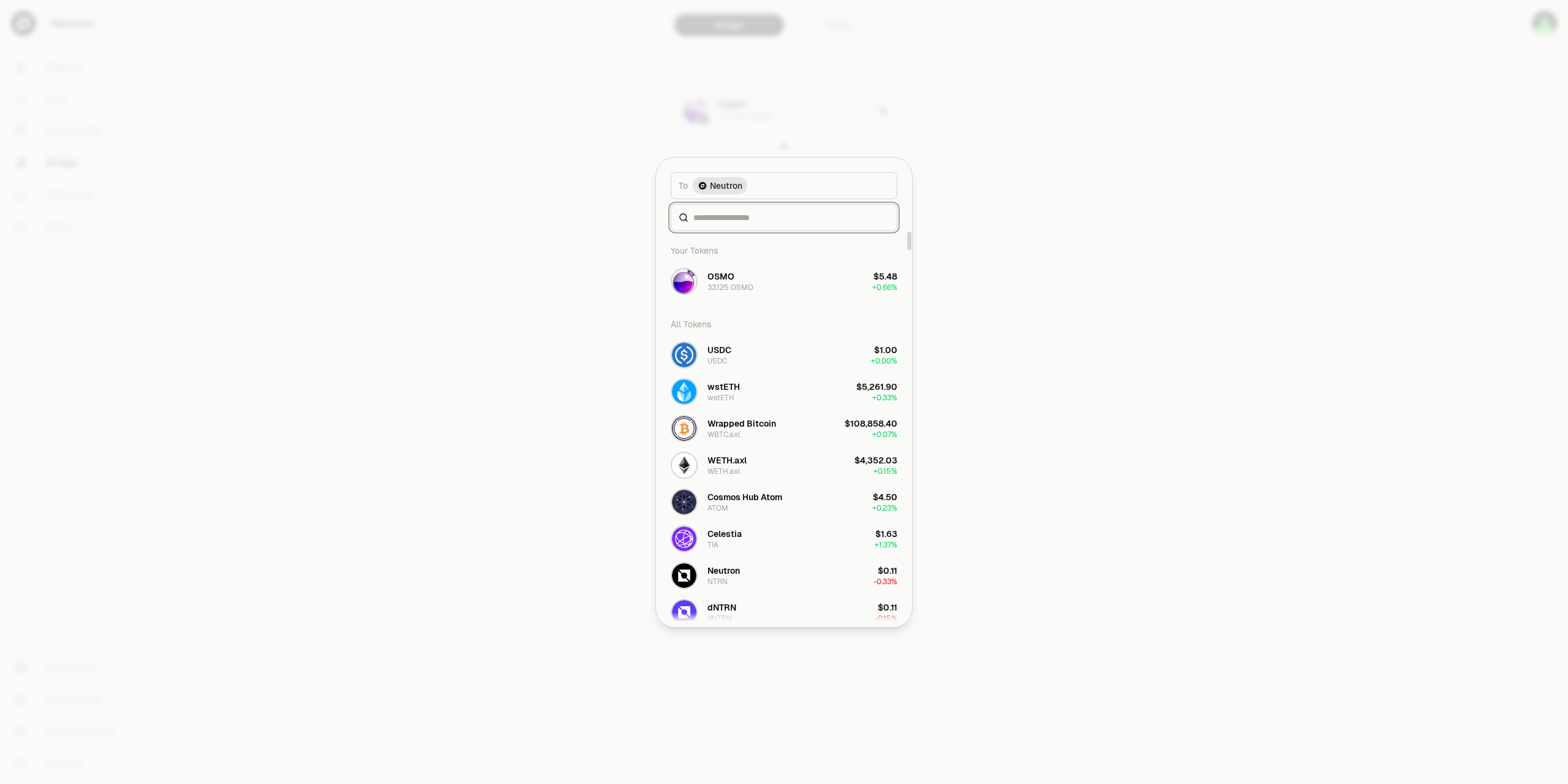
click at [736, 222] on input at bounding box center [791, 218] width 196 height 12
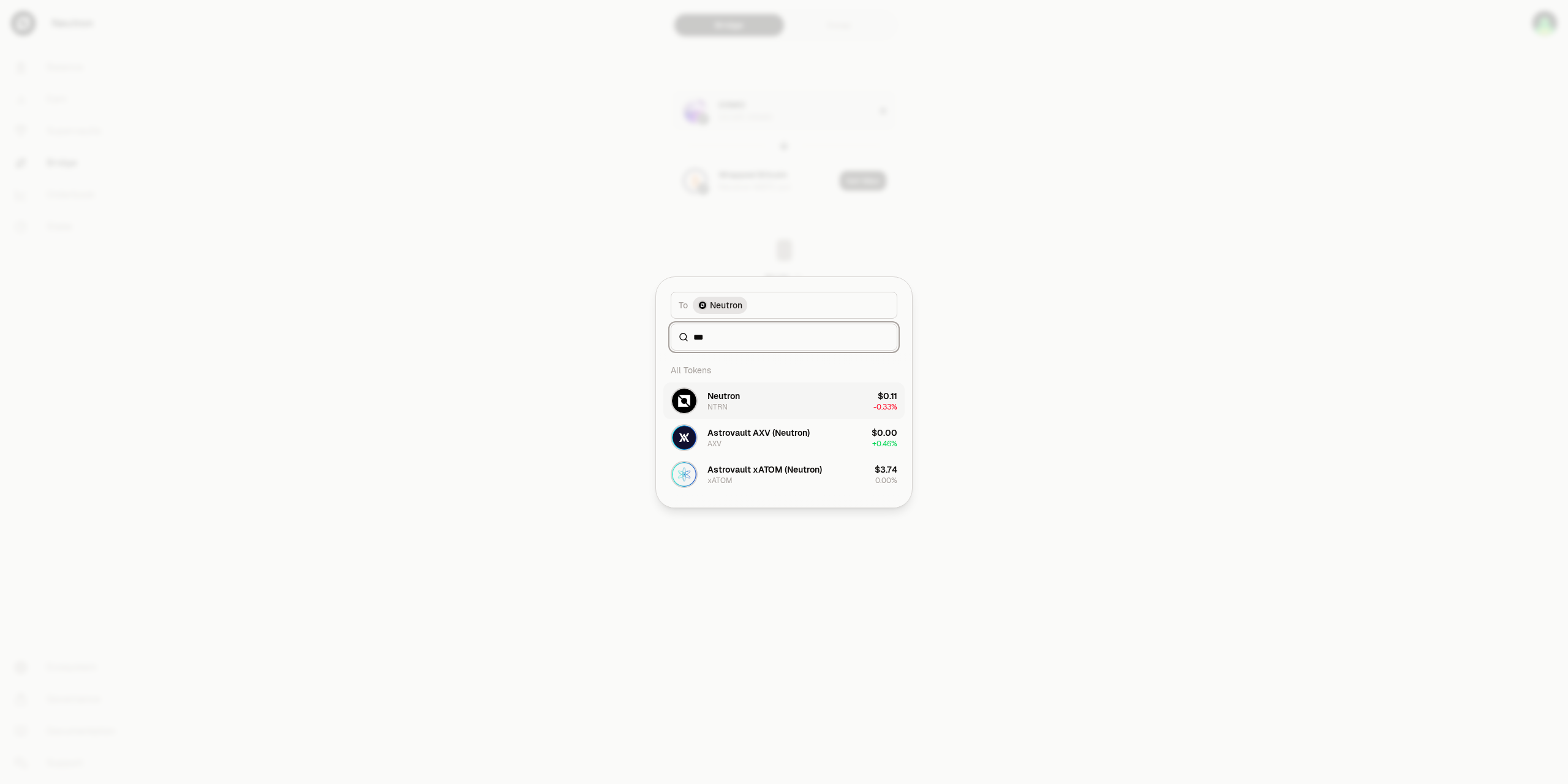
type input "***"
click at [719, 394] on div "Neutron" at bounding box center [724, 396] width 32 height 12
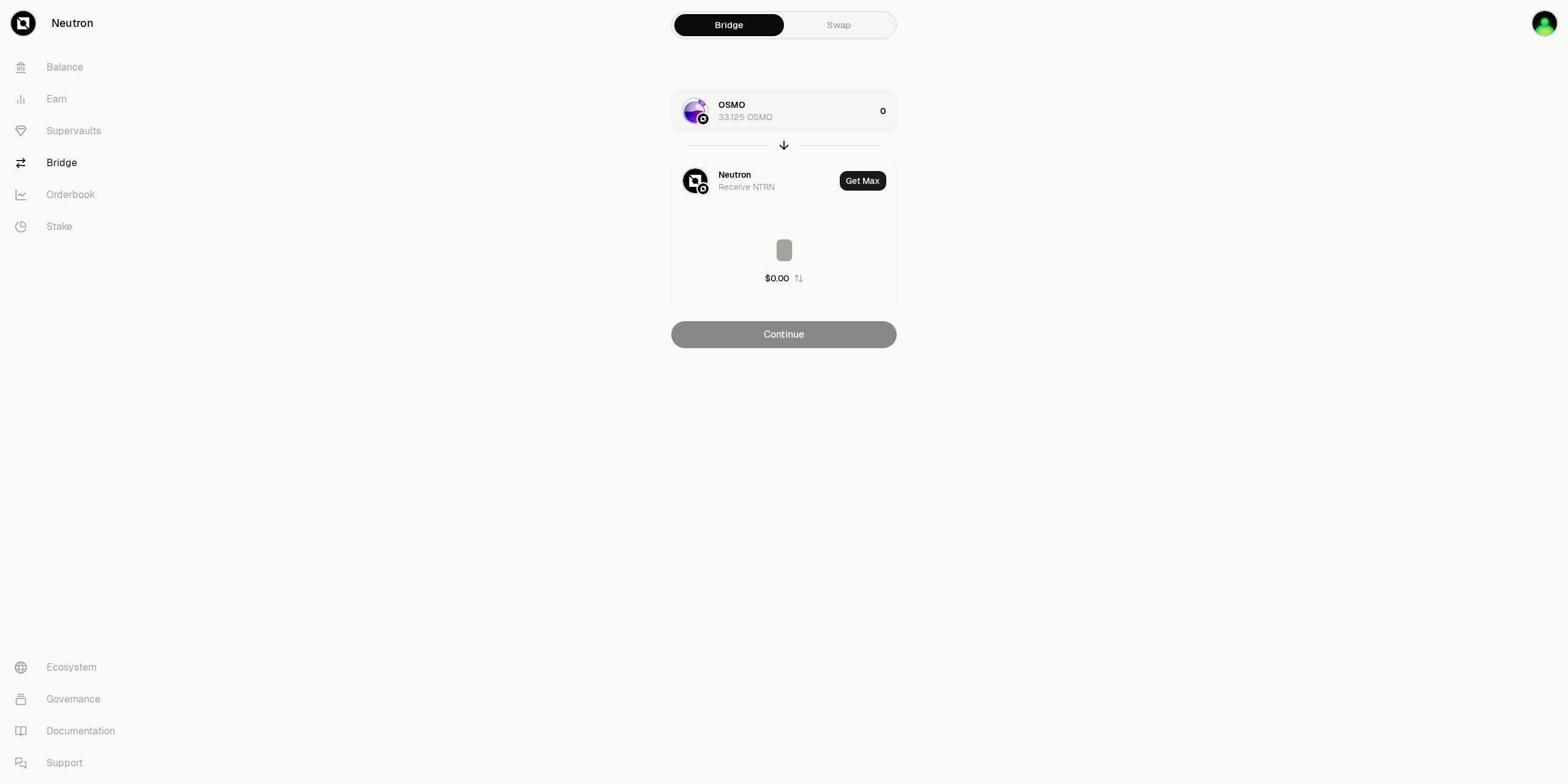
click at [880, 112] on div "OSMO 33.125 OSMO 0" at bounding box center [784, 110] width 224 height 42
click at [797, 176] on input at bounding box center [784, 180] width 224 height 37
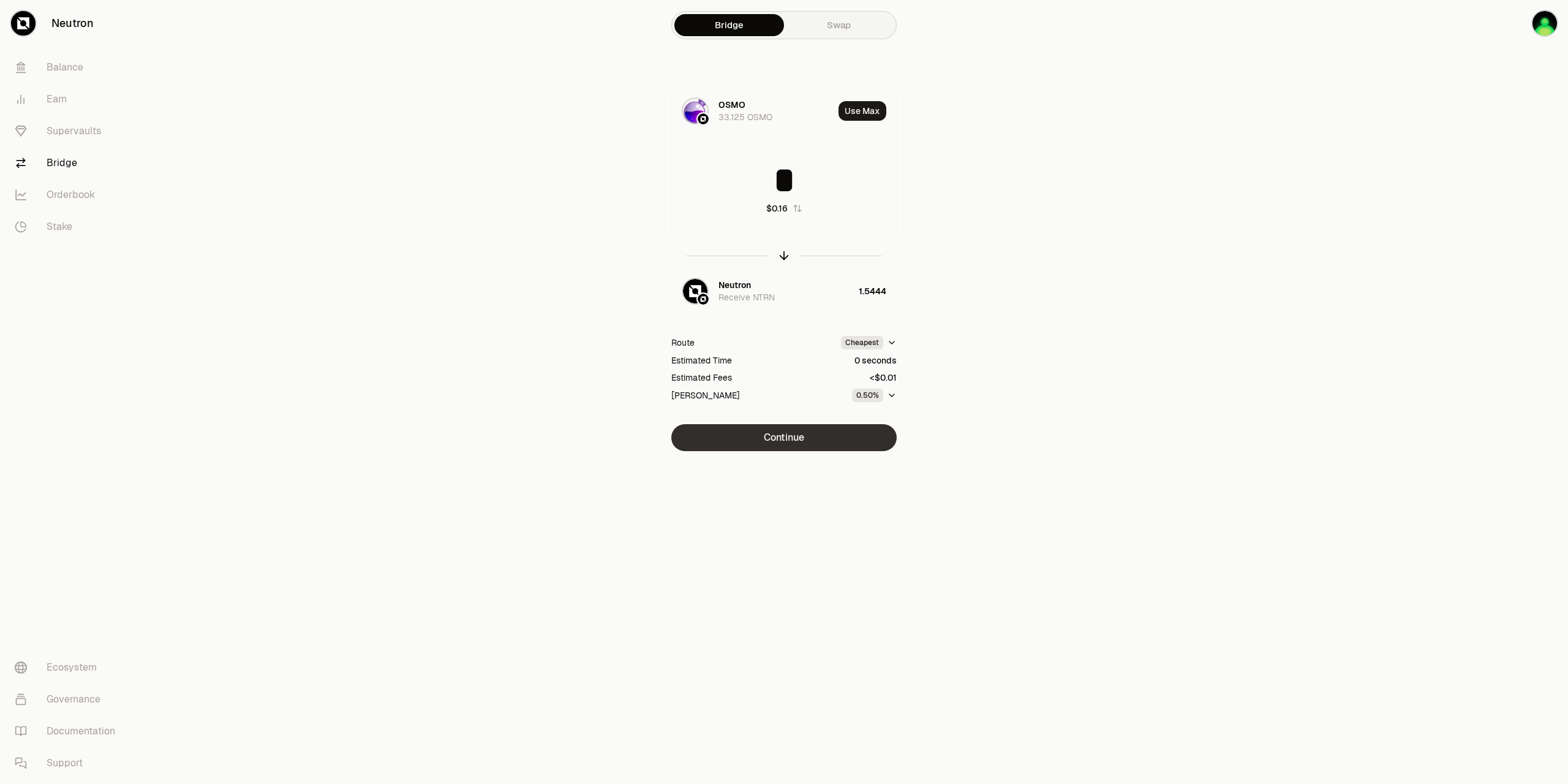
type input "*"
click at [803, 444] on button "Continue" at bounding box center [784, 437] width 225 height 27
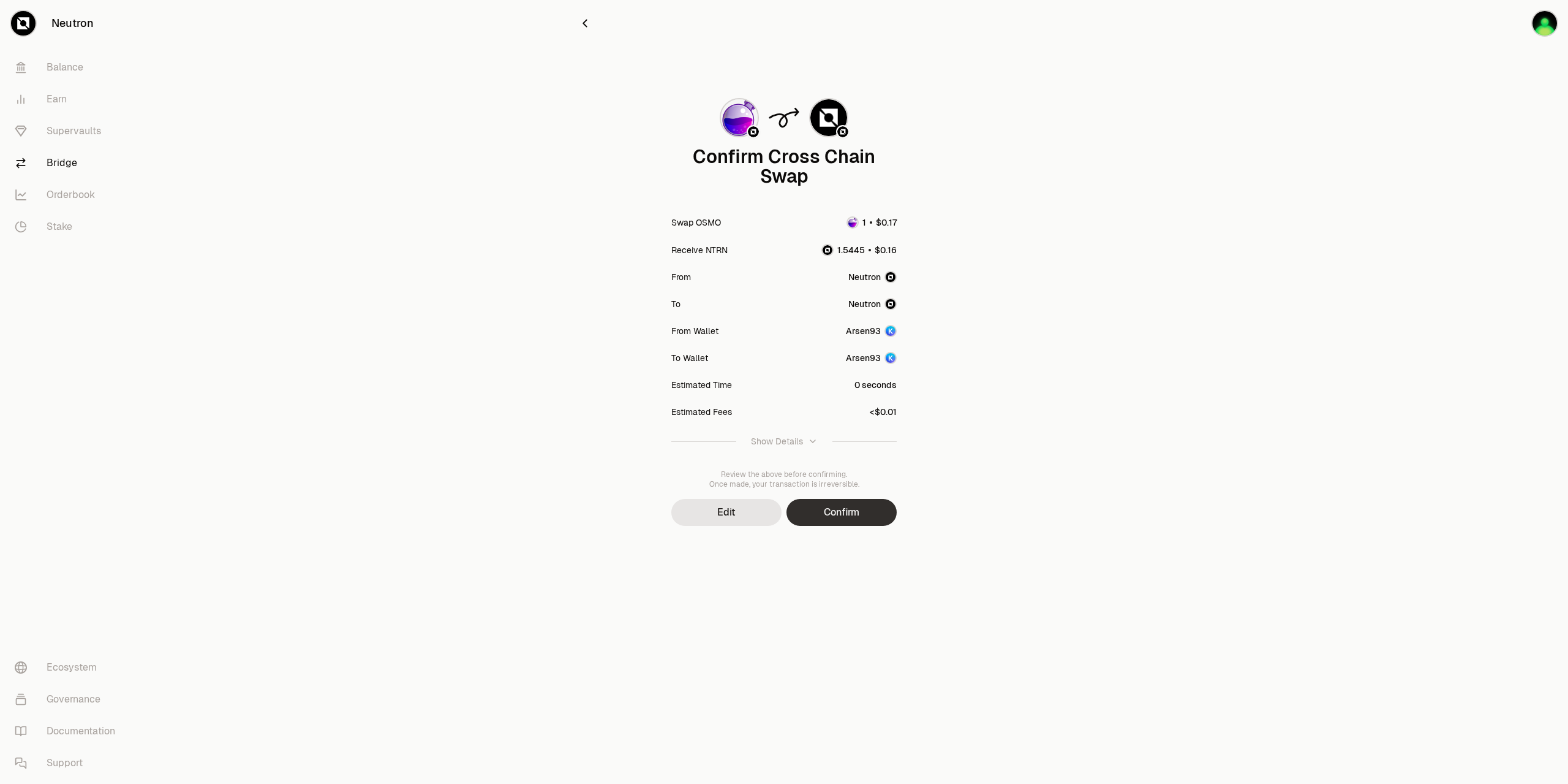
click at [829, 503] on button "Confirm" at bounding box center [842, 512] width 110 height 27
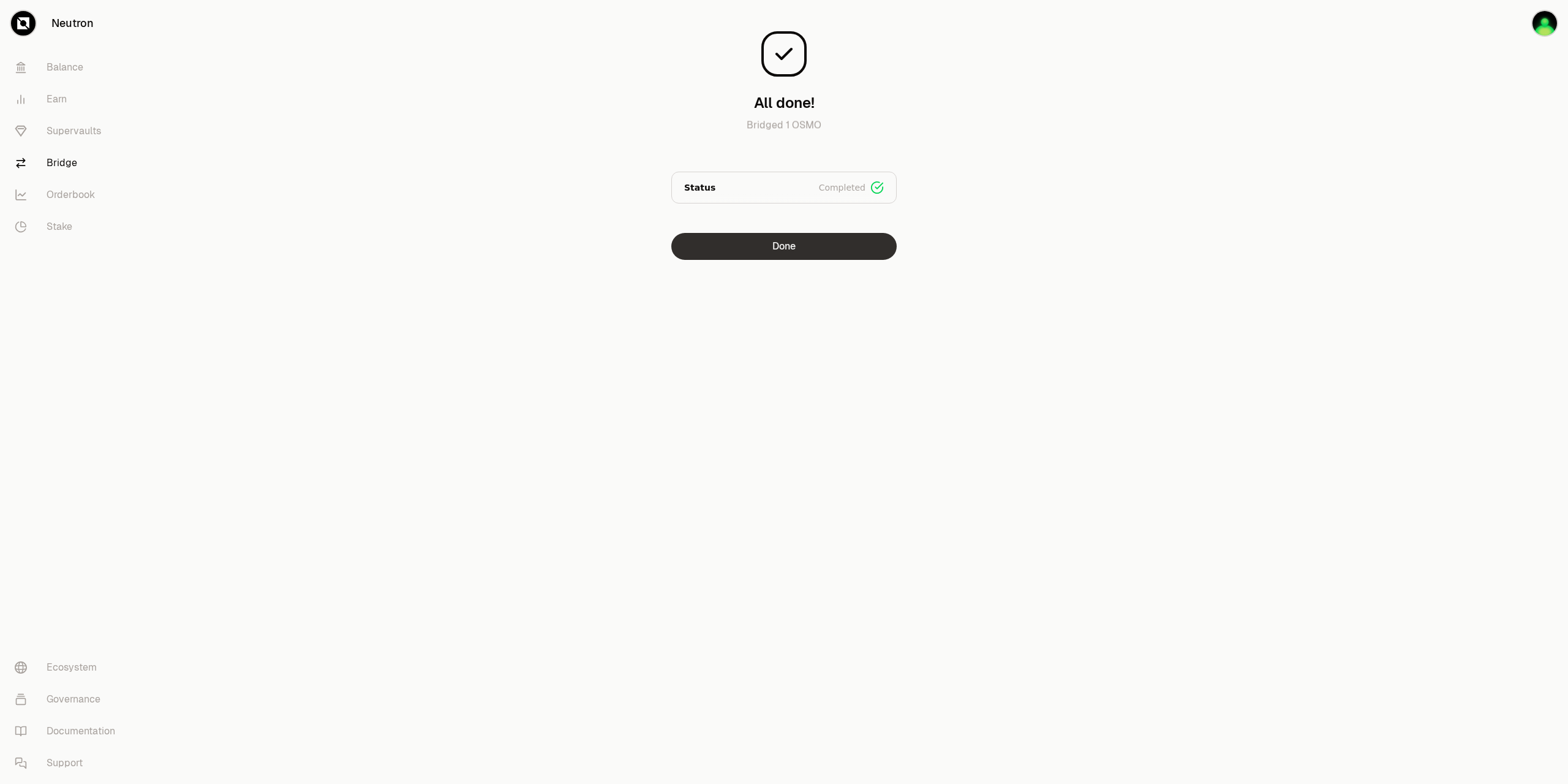
click at [762, 243] on button "Done" at bounding box center [784, 246] width 225 height 27
